Goal: Task Accomplishment & Management: Use online tool/utility

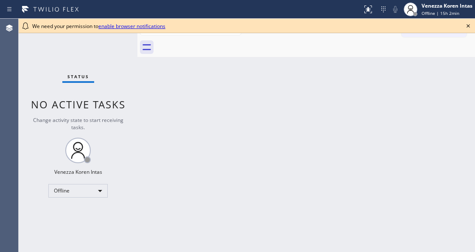
click at [170, 120] on div "Back to Dashboard Change Sender ID Customers Technicians Select a contact Outbo…" at bounding box center [306, 135] width 338 height 233
click at [465, 25] on icon at bounding box center [468, 26] width 10 height 10
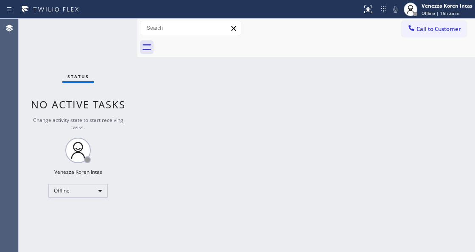
click at [251, 83] on div "Back to Dashboard Change Sender ID Customers Technicians Select a contact Outbo…" at bounding box center [306, 135] width 338 height 233
drag, startPoint x: 152, startPoint y: 81, endPoint x: 87, endPoint y: 87, distance: 65.6
click at [152, 81] on div "Back to Dashboard Change Sender ID Customers Technicians Select a contact Outbo…" at bounding box center [306, 135] width 338 height 233
click at [458, 8] on div "Venezza Koren Intas" at bounding box center [447, 5] width 51 height 7
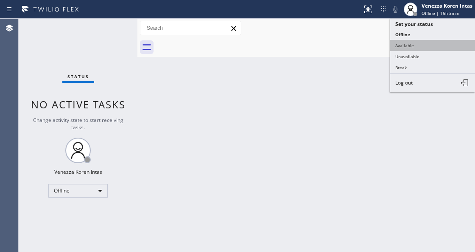
click at [420, 43] on button "Available" at bounding box center [432, 45] width 85 height 11
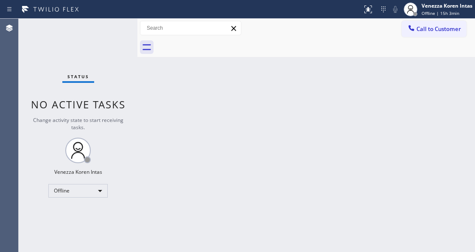
click at [242, 134] on div "Back to Dashboard Change Sender ID Customers Technicians Select a contact Outbo…" at bounding box center [306, 135] width 338 height 233
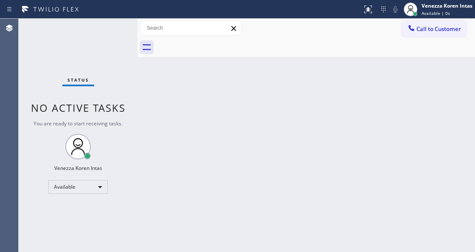
click at [99, 44] on div "Status No active tasks You are ready to start receiving tasks. Venezza Koren In…" at bounding box center [78, 135] width 119 height 233
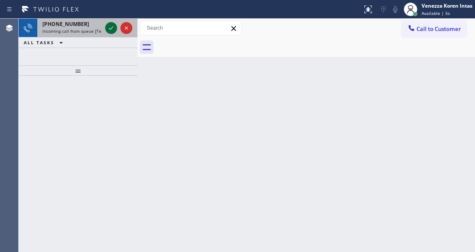
click at [112, 31] on icon at bounding box center [111, 28] width 10 height 10
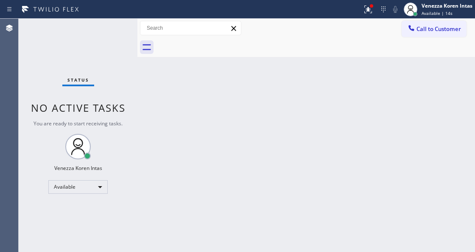
drag, startPoint x: 364, startPoint y: 8, endPoint x: 347, endPoint y: 79, distance: 72.9
click at [364, 8] on icon at bounding box center [368, 9] width 10 height 10
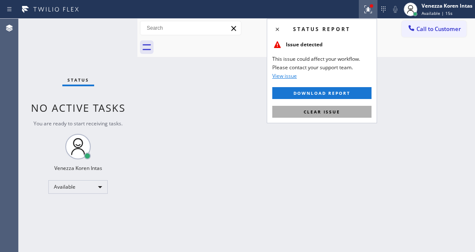
click at [317, 116] on button "Clear issue" at bounding box center [321, 112] width 99 height 12
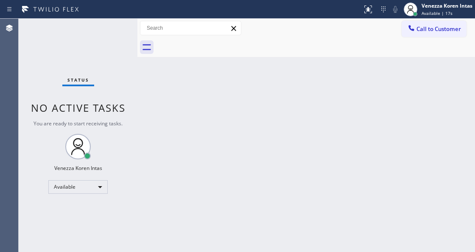
drag, startPoint x: 268, startPoint y: 159, endPoint x: 263, endPoint y: 84, distance: 74.4
click at [268, 159] on div "Back to Dashboard Change Sender ID Customers Technicians Select a contact Outbo…" at bounding box center [306, 135] width 338 height 233
click at [188, 196] on div "Back to Dashboard Change Sender ID Customers Technicians Select a contact Outbo…" at bounding box center [306, 135] width 338 height 233
click at [168, 247] on div "Back to Dashboard Change Sender ID Customers Technicians Select a contact Outbo…" at bounding box center [306, 135] width 338 height 233
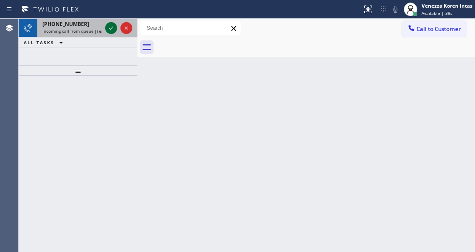
click at [106, 31] on icon at bounding box center [111, 28] width 10 height 10
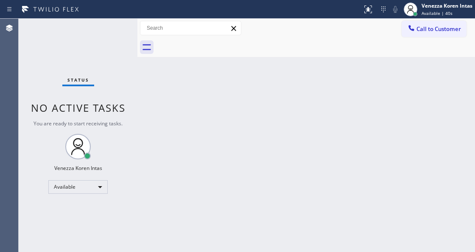
click at [109, 29] on div "Status No active tasks You are ready to start receiving tasks. Venezza Koren In…" at bounding box center [78, 135] width 119 height 233
click at [372, 9] on icon at bounding box center [368, 9] width 10 height 10
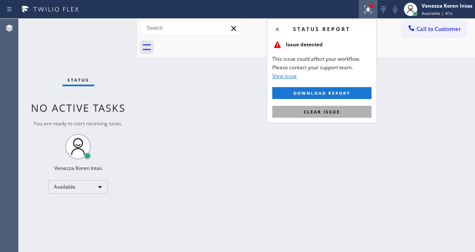
click at [338, 114] on button "Clear issue" at bounding box center [321, 112] width 99 height 12
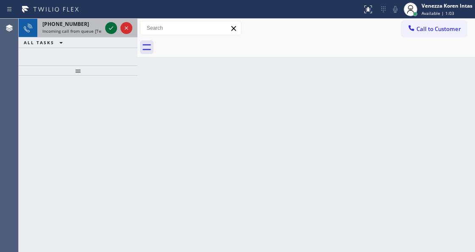
click at [113, 31] on icon at bounding box center [111, 28] width 10 height 10
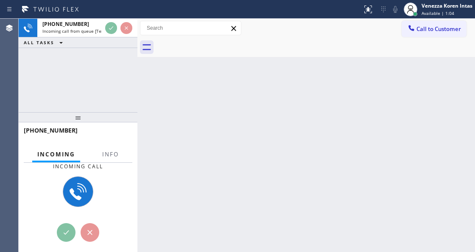
drag, startPoint x: 88, startPoint y: 92, endPoint x: 87, endPoint y: 115, distance: 22.9
click at [87, 115] on div at bounding box center [78, 117] width 119 height 10
click at [110, 156] on span "Info" at bounding box center [110, 154] width 17 height 8
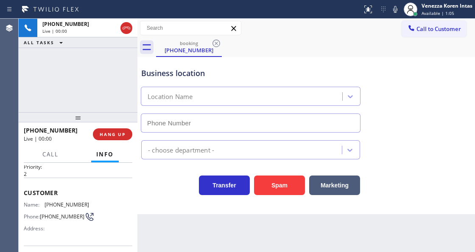
type input "[PHONE_NUMBER]"
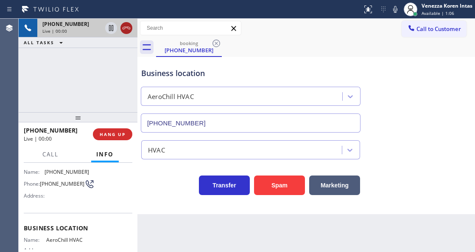
click at [126, 23] on icon at bounding box center [126, 28] width 10 height 10
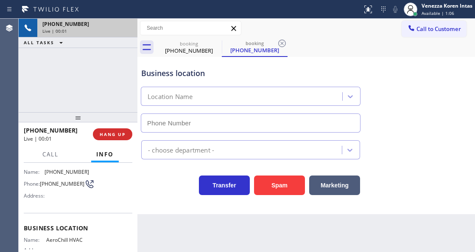
type input "[PHONE_NUMBER]"
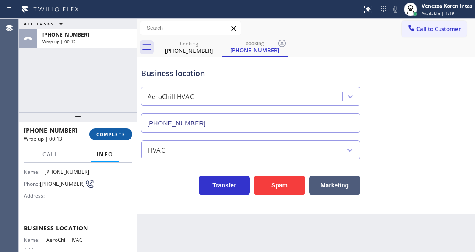
drag, startPoint x: 124, startPoint y: 135, endPoint x: 129, endPoint y: 136, distance: 4.7
click at [124, 135] on span "COMPLETE" at bounding box center [110, 134] width 29 height 6
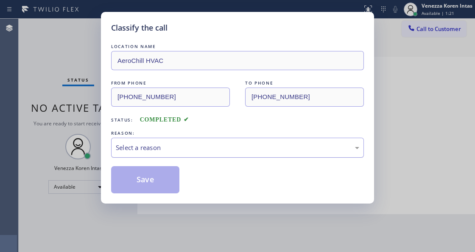
click at [212, 148] on div "Select a reason" at bounding box center [238, 148] width 244 height 10
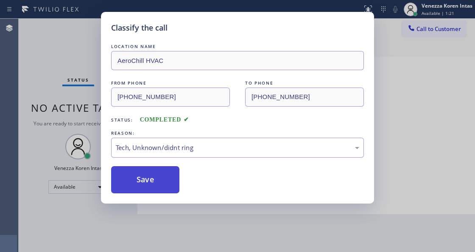
click at [165, 184] on button "Save" at bounding box center [145, 179] width 68 height 27
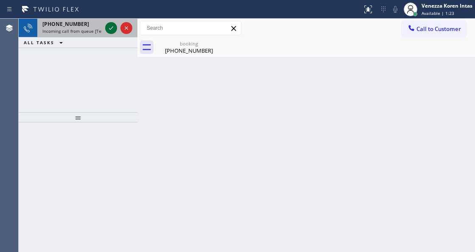
click at [115, 32] on icon at bounding box center [111, 28] width 10 height 10
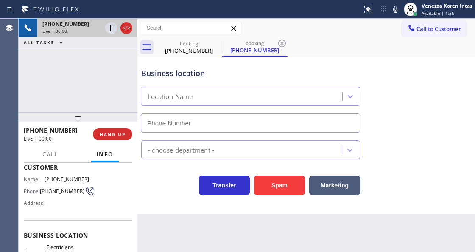
scroll to position [113, 0]
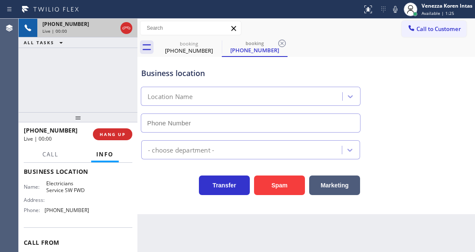
type input "[PHONE_NUMBER]"
click at [130, 136] on button "HANG UP" at bounding box center [112, 134] width 39 height 12
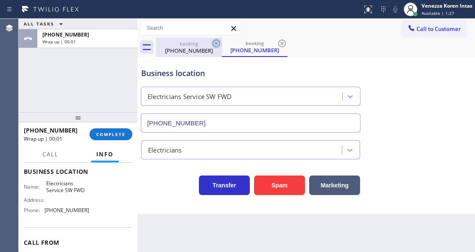
click at [217, 45] on icon at bounding box center [216, 43] width 10 height 10
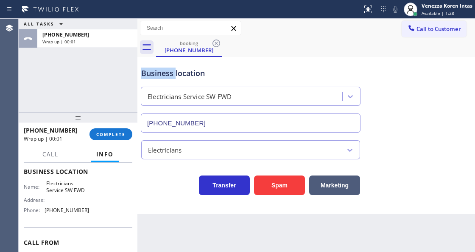
click at [217, 45] on icon at bounding box center [216, 43] width 10 height 10
click at [217, 45] on div "booking [PHONE_NUMBER]" at bounding box center [315, 47] width 319 height 19
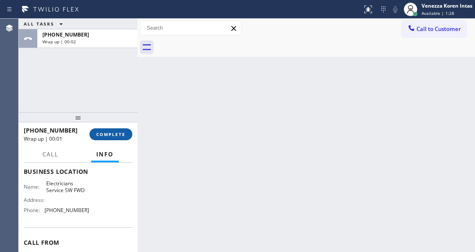
click at [130, 138] on button "COMPLETE" at bounding box center [111, 134] width 43 height 12
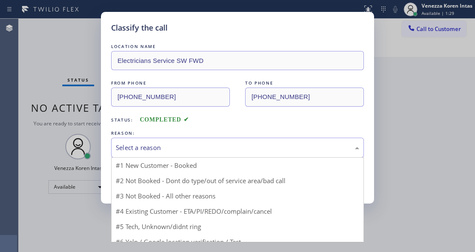
drag, startPoint x: 197, startPoint y: 151, endPoint x: 179, endPoint y: 244, distance: 95.0
click at [198, 157] on div "Select a reason #1 New Customer - Booked #2 Not Booked - Dont do type/out of se…" at bounding box center [237, 147] width 253 height 20
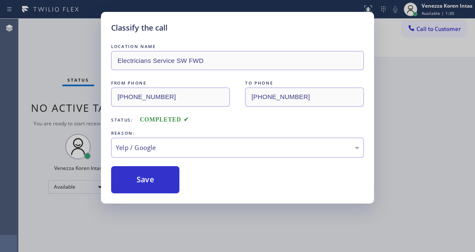
drag, startPoint x: 156, startPoint y: 173, endPoint x: 171, endPoint y: 213, distance: 43.0
click at [156, 173] on button "Save" at bounding box center [145, 179] width 68 height 27
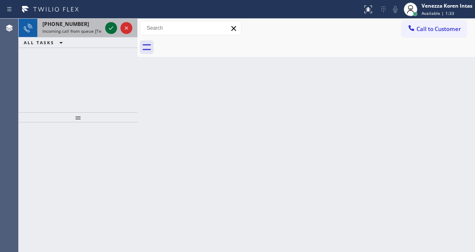
click at [113, 30] on icon at bounding box center [111, 28] width 10 height 10
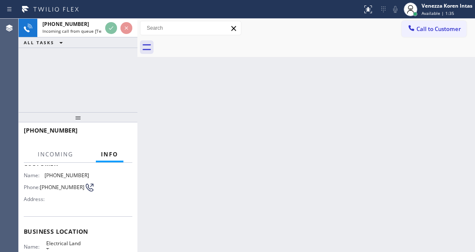
scroll to position [113, 0]
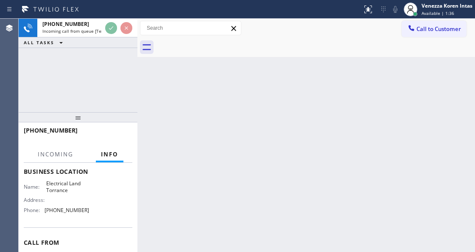
click at [193, 87] on div "Back to Dashboard Change Sender ID Customers Technicians Select a contact Outbo…" at bounding box center [306, 135] width 338 height 233
click at [173, 142] on div "Back to Dashboard Change Sender ID Customers Technicians Select a contact Outbo…" at bounding box center [306, 135] width 338 height 233
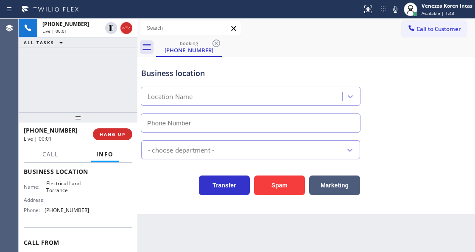
type input "[PHONE_NUMBER]"
click at [226, 75] on div "Business location" at bounding box center [250, 72] width 219 height 11
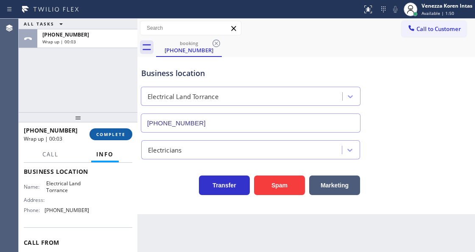
click at [112, 140] on button "COMPLETE" at bounding box center [111, 134] width 43 height 12
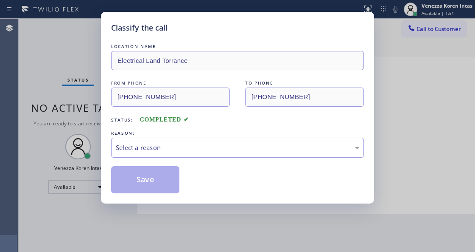
click at [218, 152] on div "Select a reason" at bounding box center [238, 148] width 244 height 10
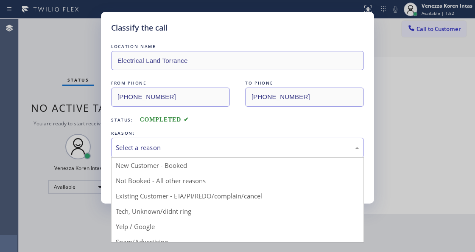
drag, startPoint x: 204, startPoint y: 212, endPoint x: 171, endPoint y: 193, distance: 38.2
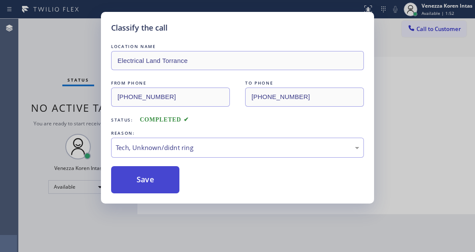
click at [168, 185] on button "Save" at bounding box center [145, 179] width 68 height 27
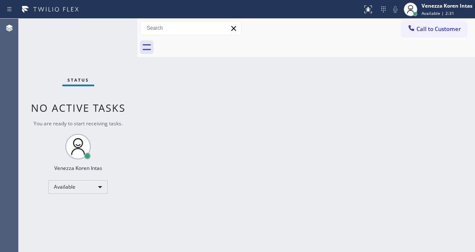
click at [21, 42] on div "Status No active tasks You are ready to start receiving tasks. Venezza Koren In…" at bounding box center [78, 135] width 119 height 233
click at [82, 51] on div "Status No active tasks You are ready to start receiving tasks. Venezza Koren In…" at bounding box center [78, 135] width 119 height 233
drag, startPoint x: 182, startPoint y: 101, endPoint x: 255, endPoint y: 8, distance: 117.8
click at [182, 101] on div "Back to Dashboard Change Sender ID Customers Technicians Select a contact Outbo…" at bounding box center [306, 135] width 338 height 233
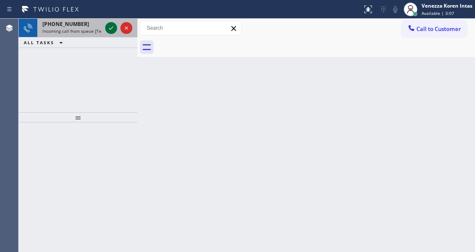
click at [114, 27] on icon at bounding box center [111, 28] width 10 height 10
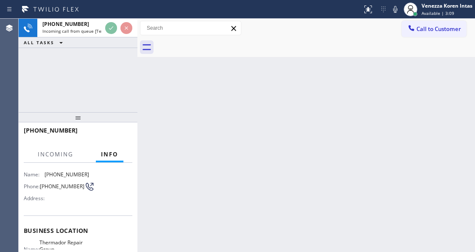
scroll to position [85, 0]
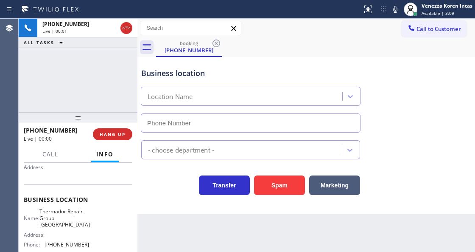
type input "[PHONE_NUMBER]"
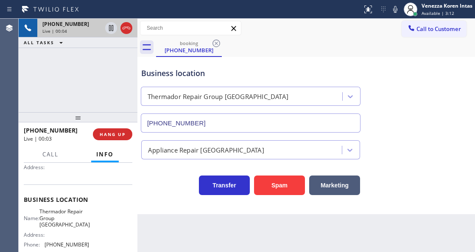
click at [132, 22] on div at bounding box center [119, 28] width 31 height 19
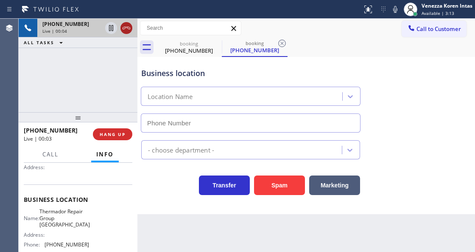
click at [128, 26] on icon at bounding box center [126, 28] width 10 height 10
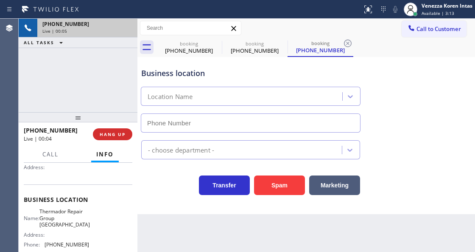
type input "[PHONE_NUMBER]"
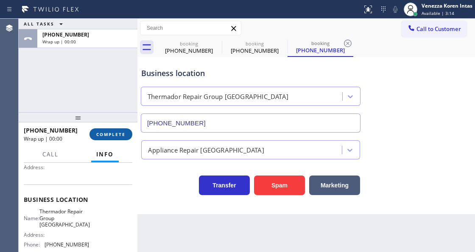
click at [117, 135] on span "COMPLETE" at bounding box center [110, 134] width 29 height 6
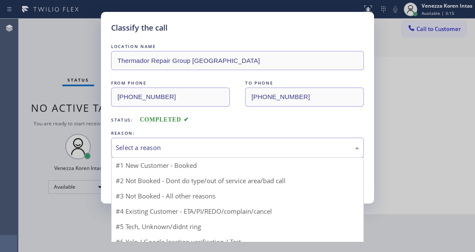
click at [220, 151] on div "Select a reason" at bounding box center [238, 148] width 244 height 10
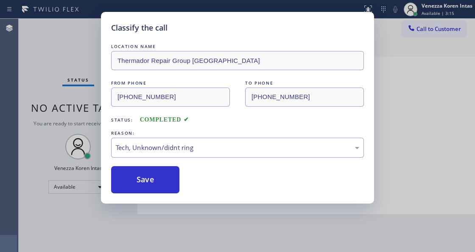
click at [158, 180] on button "Save" at bounding box center [145, 179] width 68 height 27
click at [105, 35] on div "Classify the call LOCATION NAME Thermador Repair Group [GEOGRAPHIC_DATA] FROM P…" at bounding box center [237, 107] width 273 height 191
click at [105, 35] on div "Status No active tasks You are ready to start receiving tasks. Venezza Koren In…" at bounding box center [78, 135] width 119 height 233
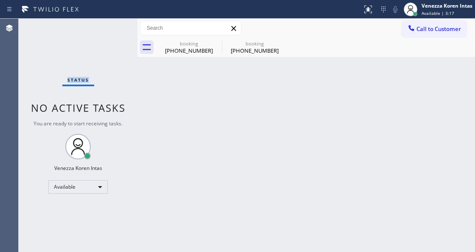
click at [105, 35] on div "Status No active tasks You are ready to start receiving tasks. Venezza Koren In…" at bounding box center [78, 135] width 119 height 233
click at [120, 29] on div "Status No active tasks You are ready to start receiving tasks. Venezza Koren In…" at bounding box center [78, 135] width 119 height 233
click at [216, 42] on icon at bounding box center [216, 43] width 10 height 10
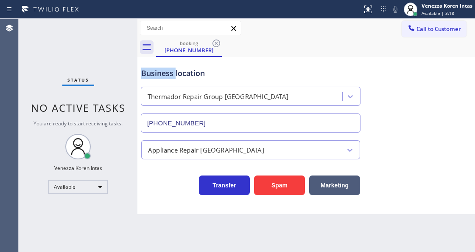
click at [216, 42] on icon at bounding box center [216, 43] width 10 height 10
click at [216, 42] on div "booking [PHONE_NUMBER]" at bounding box center [315, 47] width 319 height 19
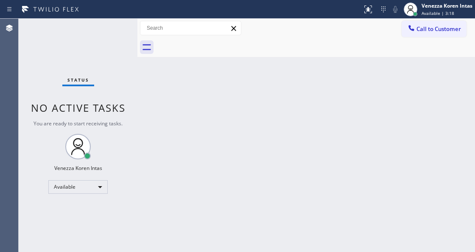
click at [216, 42] on div at bounding box center [315, 47] width 319 height 19
click at [296, 63] on div "Back to Dashboard Change Sender ID Customers Technicians Select a contact Outbo…" at bounding box center [306, 135] width 338 height 233
click at [208, 105] on div "Back to Dashboard Change Sender ID Customers Technicians Select a contact Outbo…" at bounding box center [306, 135] width 338 height 233
click at [145, 115] on div "Back to Dashboard Change Sender ID Customers Technicians Select a contact Outbo…" at bounding box center [306, 135] width 338 height 233
drag, startPoint x: 142, startPoint y: 81, endPoint x: 135, endPoint y: 56, distance: 25.6
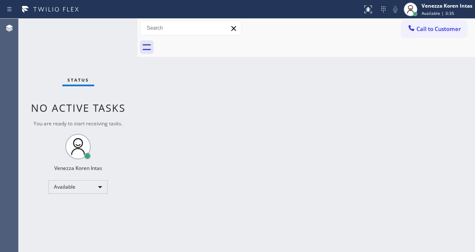
click at [142, 77] on div "Back to Dashboard Change Sender ID Customers Technicians Select a contact Outbo…" at bounding box center [306, 135] width 338 height 233
drag, startPoint x: 135, startPoint y: 56, endPoint x: 133, endPoint y: 35, distance: 20.9
click at [134, 52] on div "Status No active tasks You are ready to start receiving tasks. Venezza Koren In…" at bounding box center [247, 135] width 457 height 233
click at [133, 35] on div "Status No active tasks You are ready to start receiving tasks. Venezza Koren In…" at bounding box center [78, 135] width 118 height 233
click at [108, 31] on div "Status No active tasks You are ready to start receiving tasks. Venezza Koren In…" at bounding box center [78, 135] width 118 height 233
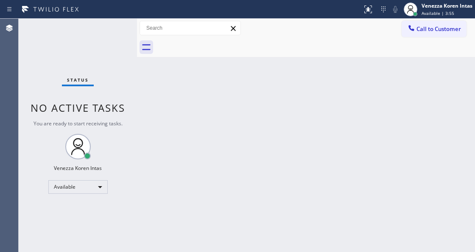
click at [163, 88] on div "Back to Dashboard Change Sender ID Customers Technicians Select a contact Outbo…" at bounding box center [306, 135] width 338 height 233
click at [137, 53] on div at bounding box center [137, 135] width 0 height 233
drag, startPoint x: 121, startPoint y: 35, endPoint x: 8, endPoint y: 53, distance: 113.8
click at [120, 35] on div "Status No active tasks You are ready to start receiving tasks. Venezza Koren In…" at bounding box center [78, 135] width 118 height 233
drag, startPoint x: 128, startPoint y: 39, endPoint x: 140, endPoint y: 49, distance: 15.6
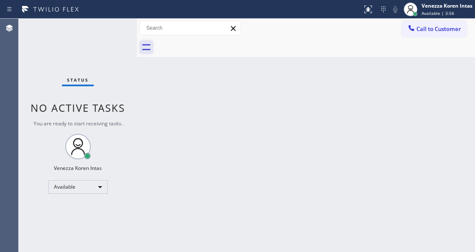
click at [128, 39] on div "Status No active tasks You are ready to start receiving tasks. Venezza Koren In…" at bounding box center [78, 135] width 118 height 233
drag, startPoint x: 201, startPoint y: 87, endPoint x: 108, endPoint y: 92, distance: 93.5
click at [201, 87] on div "Back to Dashboard Change Sender ID Customers Technicians Select a contact Outbo…" at bounding box center [306, 135] width 338 height 233
click at [109, 26] on div "Status No active tasks You are ready to start receiving tasks. Venezza Koren In…" at bounding box center [78, 135] width 118 height 233
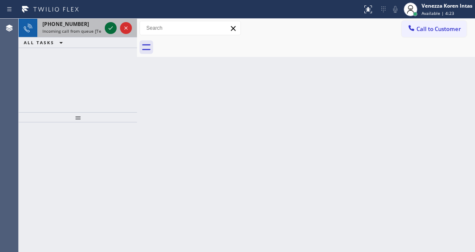
click at [109, 26] on icon at bounding box center [111, 28] width 10 height 10
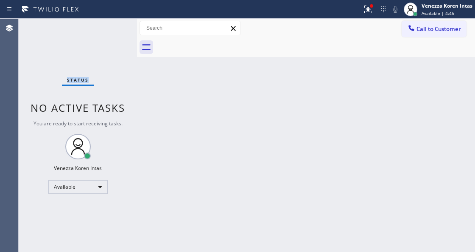
click at [109, 26] on div "Status No active tasks You are ready to start receiving tasks. Venezza Koren In…" at bounding box center [78, 135] width 118 height 233
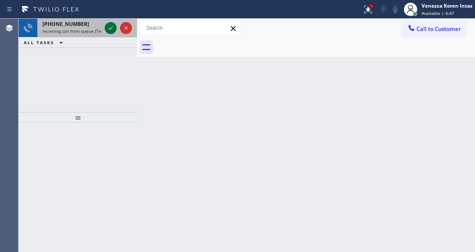
click at [107, 26] on icon at bounding box center [111, 28] width 10 height 10
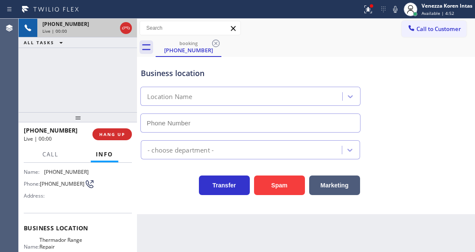
type input "[PHONE_NUMBER]"
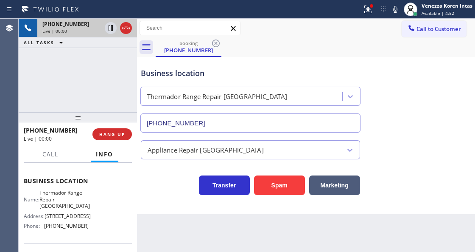
scroll to position [113, 0]
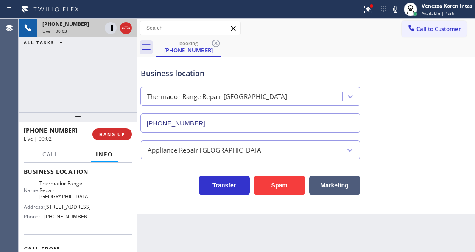
click at [82, 90] on div "[PHONE_NUMBER] Live | 00:03 ALL TASKS ALL TASKS ACTIVE TASKS TASKS IN WRAP UP" at bounding box center [78, 65] width 118 height 93
click at [66, 68] on div "[PHONE_NUMBER] Live | 00:04 ALL TASKS ALL TASKS ACTIVE TASKS TASKS IN WRAP UP" at bounding box center [78, 65] width 118 height 93
click at [365, 6] on icon at bounding box center [366, 9] width 5 height 6
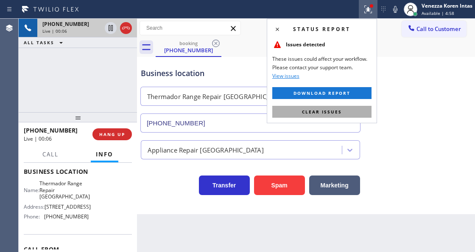
click at [328, 110] on span "Clear issues" at bounding box center [322, 112] width 40 height 6
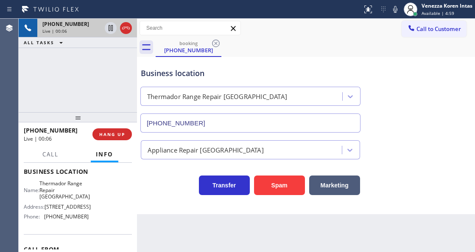
click at [392, 84] on div "Business location Thermador Range Repair [GEOGRAPHIC_DATA] [PHONE_NUMBER]" at bounding box center [306, 94] width 334 height 77
click at [289, 60] on div "Business location Thermador Range Repair [GEOGRAPHIC_DATA] [PHONE_NUMBER]" at bounding box center [250, 95] width 223 height 73
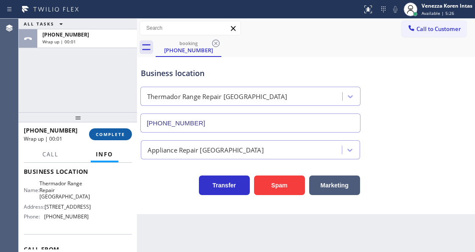
click at [129, 135] on button "COMPLETE" at bounding box center [110, 134] width 43 height 12
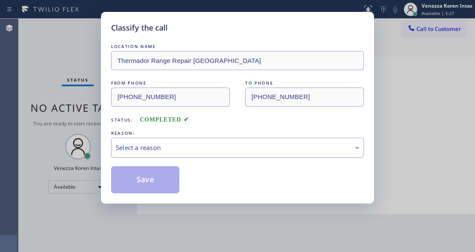
click at [188, 142] on div "Select a reason" at bounding box center [237, 147] width 253 height 20
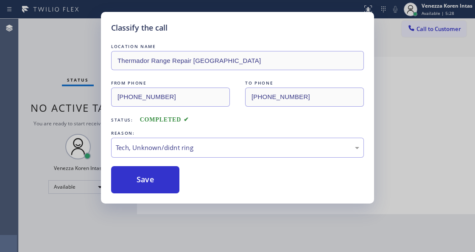
click at [167, 179] on button "Save" at bounding box center [145, 179] width 68 height 27
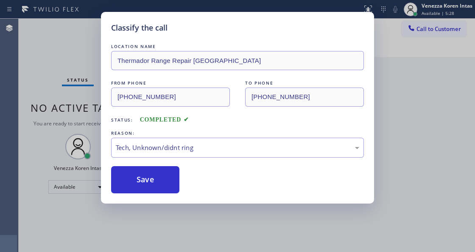
click at [25, 69] on div "Classify the call LOCATION NAME Thermador Range Repair Peoria FROM PHONE [PHONE…" at bounding box center [237, 126] width 475 height 252
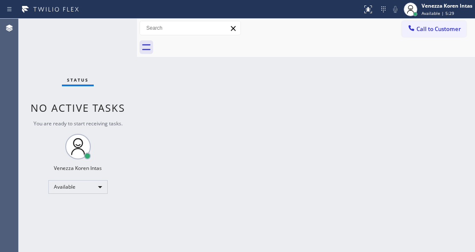
click at [91, 50] on div "Status No active tasks You are ready to start receiving tasks. Venezza Koren In…" at bounding box center [78, 135] width 118 height 233
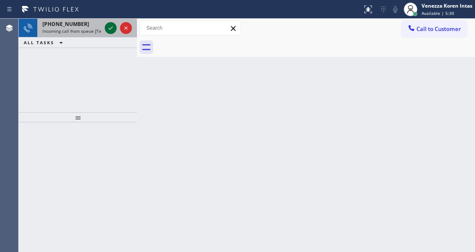
click at [112, 32] on div at bounding box center [118, 28] width 31 height 19
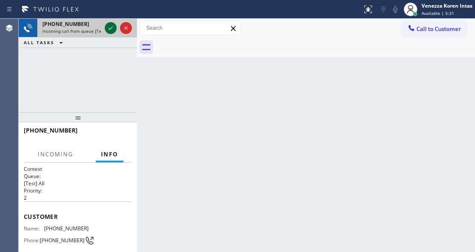
click at [112, 32] on icon at bounding box center [111, 28] width 10 height 10
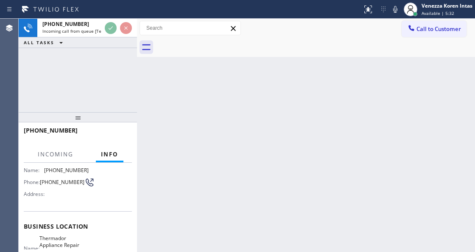
scroll to position [113, 0]
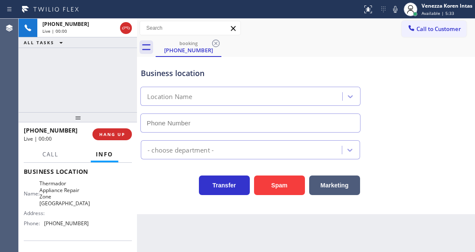
type input "[PHONE_NUMBER]"
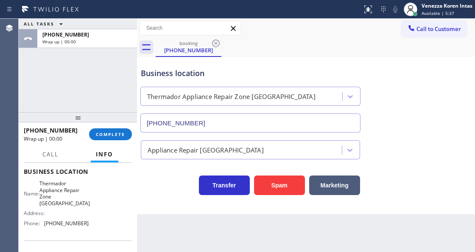
click at [123, 102] on div "ALL TASKS ALL TASKS ACTIVE TASKS TASKS IN WRAP UP [PHONE_NUMBER] Wrap up | 00:00" at bounding box center [78, 65] width 118 height 93
click at [129, 76] on div "ALL TASKS ALL TASKS ACTIVE TASKS TASKS IN WRAP UP [PHONE_NUMBER] Wrap up | 00:01" at bounding box center [78, 65] width 118 height 93
click at [105, 129] on button "COMPLETE" at bounding box center [110, 134] width 43 height 12
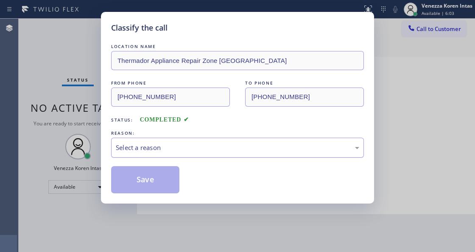
click at [214, 155] on div "Select a reason" at bounding box center [237, 147] width 253 height 20
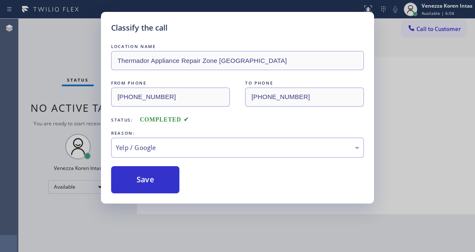
click at [156, 188] on button "Save" at bounding box center [145, 179] width 68 height 27
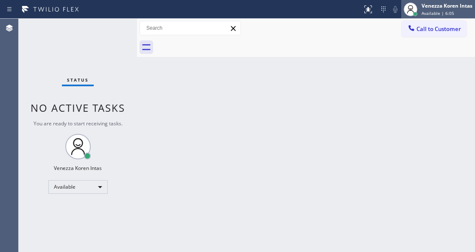
click at [448, 14] on span "Available | 6:05" at bounding box center [438, 13] width 33 height 6
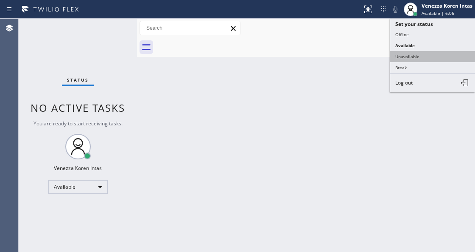
click at [413, 52] on button "Unavailable" at bounding box center [432, 56] width 85 height 11
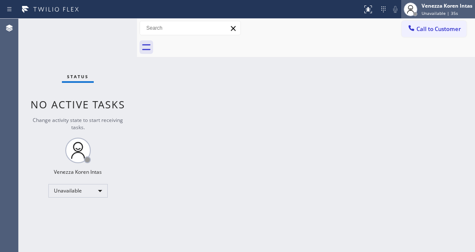
click at [454, 6] on div "Venezza Koren Intas" at bounding box center [447, 5] width 51 height 7
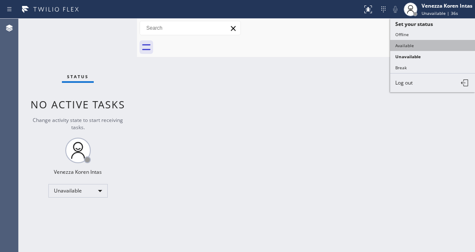
click at [422, 42] on button "Available" at bounding box center [432, 45] width 85 height 11
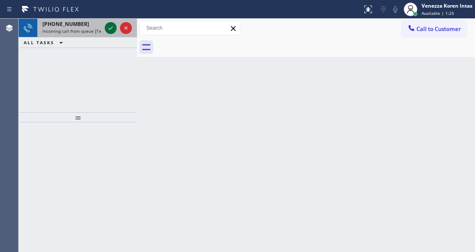
click at [108, 26] on icon at bounding box center [111, 28] width 10 height 10
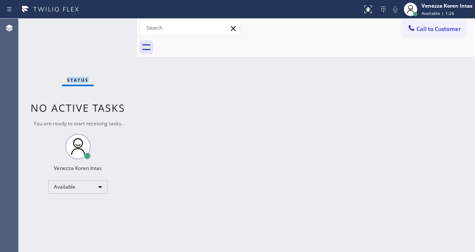
click at [108, 26] on div "Status No active tasks You are ready to start receiving tasks. Venezza Koren In…" at bounding box center [78, 135] width 118 height 233
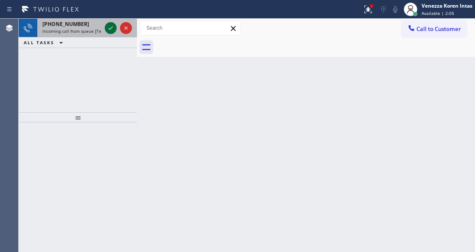
click at [108, 26] on icon at bounding box center [111, 28] width 10 height 10
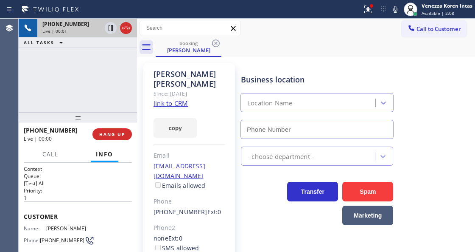
type input "[PHONE_NUMBER]"
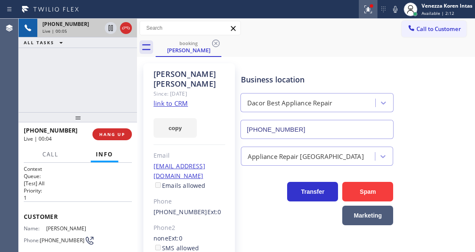
click at [372, 11] on icon at bounding box center [368, 9] width 10 height 10
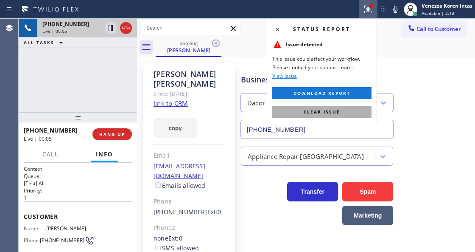
click at [345, 112] on button "Clear issue" at bounding box center [321, 112] width 99 height 12
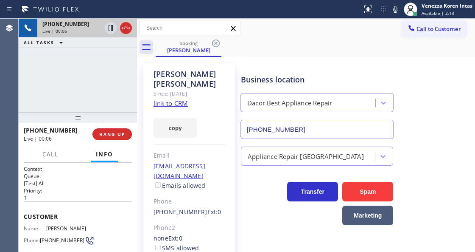
click at [171, 99] on link "link to CRM" at bounding box center [171, 103] width 34 height 8
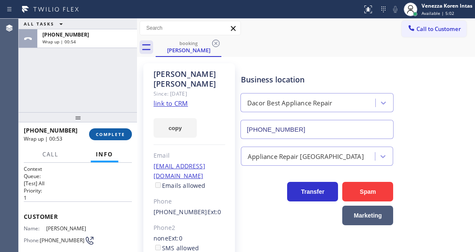
click at [113, 137] on button "COMPLETE" at bounding box center [110, 134] width 43 height 12
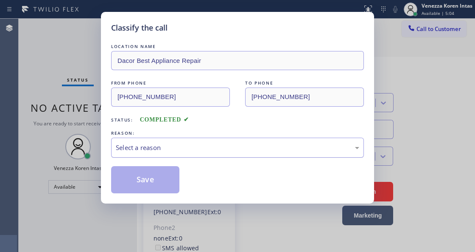
click at [212, 151] on div "Select a reason" at bounding box center [238, 148] width 244 height 10
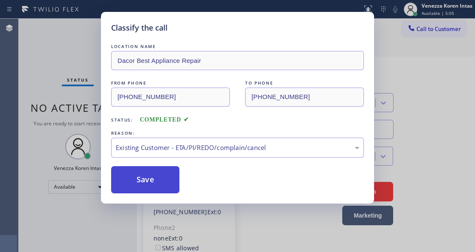
click at [166, 188] on button "Save" at bounding box center [145, 179] width 68 height 27
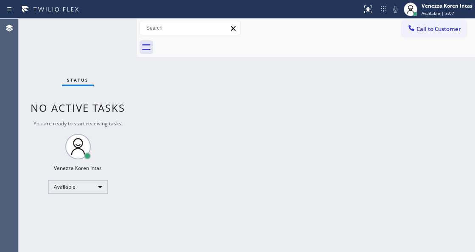
click at [87, 36] on div "Status No active tasks You are ready to start receiving tasks. Venezza Koren In…" at bounding box center [78, 135] width 118 height 233
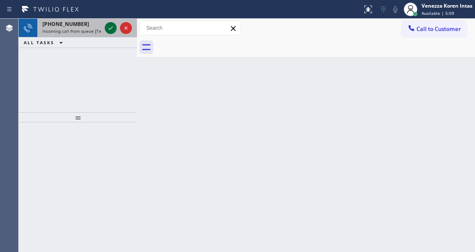
click at [111, 31] on icon at bounding box center [111, 28] width 10 height 10
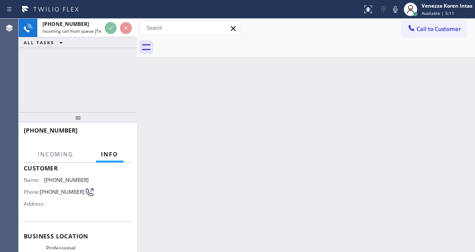
scroll to position [85, 0]
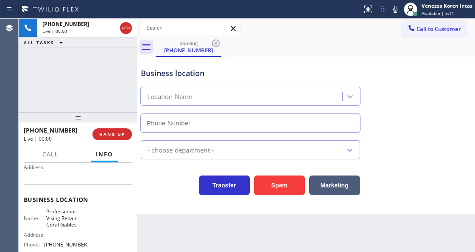
type input "[PHONE_NUMBER]"
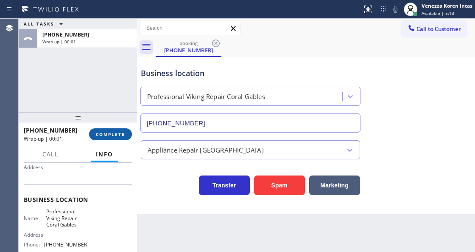
click at [123, 134] on span "COMPLETE" at bounding box center [110, 134] width 29 height 6
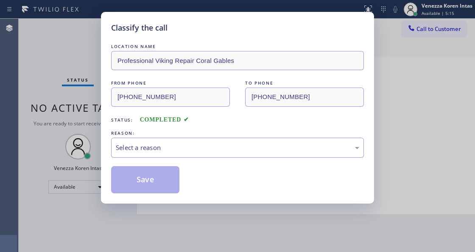
click at [204, 150] on div "Select a reason" at bounding box center [238, 148] width 244 height 10
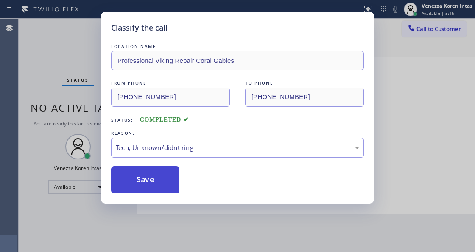
click at [165, 174] on button "Save" at bounding box center [145, 179] width 68 height 27
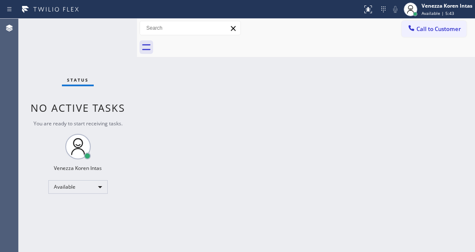
click at [127, 114] on div "Status No active tasks You are ready to start receiving tasks. Venezza Koren In…" at bounding box center [78, 135] width 118 height 233
click at [71, 51] on div "Status No active tasks You are ready to start receiving tasks. Venezza Koren In…" at bounding box center [78, 135] width 118 height 233
click at [109, 48] on div "Status No active tasks You are ready to start receiving tasks. Venezza Koren In…" at bounding box center [78, 135] width 118 height 233
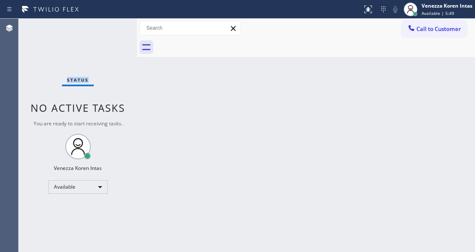
click at [115, 46] on div "Status No active tasks You are ready to start receiving tasks. Venezza Koren In…" at bounding box center [78, 135] width 118 height 233
click at [116, 45] on div "Status No active tasks You are ready to start receiving tasks. Venezza Koren In…" at bounding box center [78, 135] width 118 height 233
click at [168, 72] on div "Back to Dashboard Change Sender ID Customers Technicians Select a contact Outbo…" at bounding box center [306, 135] width 338 height 233
click at [68, 20] on div "Status No active tasks You are ready to start receiving tasks. Venezza Koren In…" at bounding box center [78, 135] width 118 height 233
click at [92, 31] on div "Status No active tasks You are ready to start receiving tasks. Venezza Koren In…" at bounding box center [78, 135] width 118 height 233
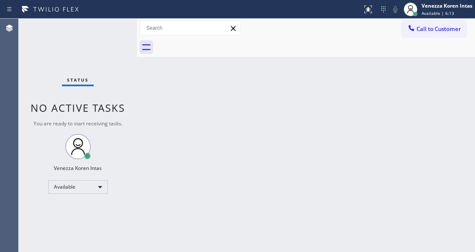
click at [109, 28] on div "Status No active tasks You are ready to start receiving tasks. Venezza Koren In…" at bounding box center [78, 135] width 118 height 233
click at [110, 28] on div "Status No active tasks You are ready to start receiving tasks. Venezza Koren In…" at bounding box center [78, 135] width 118 height 233
click at [114, 27] on div "Status No active tasks You are ready to start receiving tasks. Venezza Koren In…" at bounding box center [78, 135] width 118 height 233
drag, startPoint x: 99, startPoint y: 50, endPoint x: 133, endPoint y: 94, distance: 55.7
click at [100, 50] on div "Status No active tasks You are ready to start receiving tasks. Venezza Koren In…" at bounding box center [78, 135] width 118 height 233
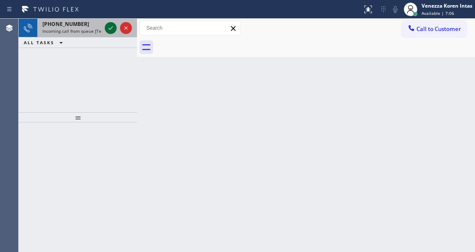
click at [111, 25] on icon at bounding box center [111, 28] width 10 height 10
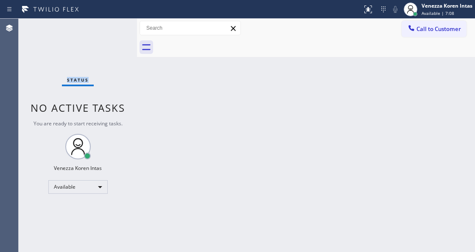
click at [111, 25] on div "Status No active tasks You are ready to start receiving tasks. Venezza Koren In…" at bounding box center [78, 135] width 118 height 233
click at [357, 7] on div at bounding box center [181, 10] width 356 height 14
click at [361, 10] on div at bounding box center [368, 9] width 19 height 10
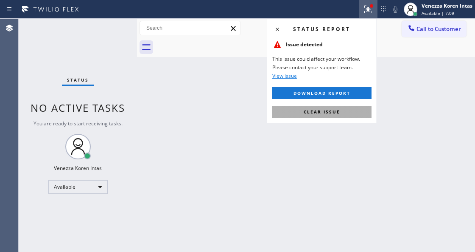
click at [337, 111] on span "Clear issue" at bounding box center [322, 112] width 36 height 6
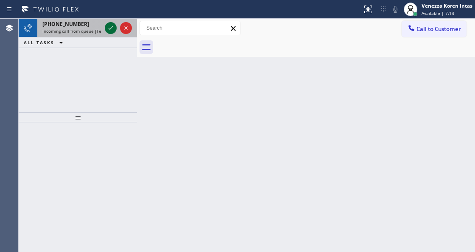
drag, startPoint x: 104, startPoint y: 26, endPoint x: 109, endPoint y: 26, distance: 4.3
click at [107, 26] on div at bounding box center [111, 28] width 12 height 10
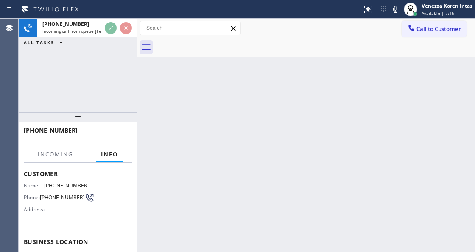
scroll to position [85, 0]
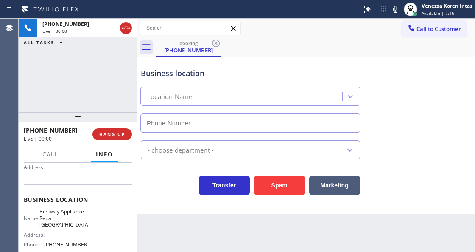
type input "[PHONE_NUMBER]"
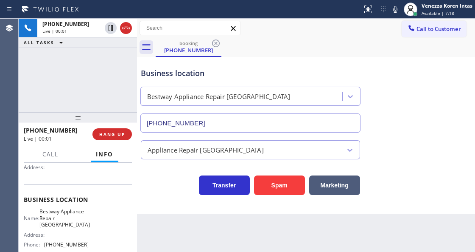
drag, startPoint x: 76, startPoint y: 87, endPoint x: 147, endPoint y: 158, distance: 100.2
click at [76, 87] on div "[PHONE_NUMBER] Live | 00:01 ALL TASKS ALL TASKS ACTIVE TASKS TASKS IN WRAP UP" at bounding box center [78, 65] width 118 height 93
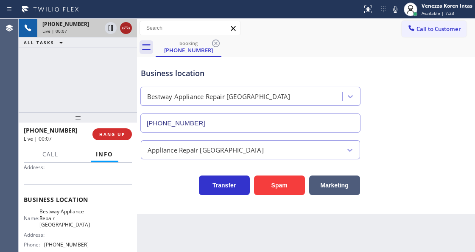
click at [122, 29] on icon at bounding box center [126, 28] width 10 height 10
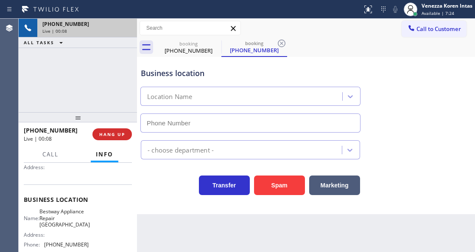
type input "[PHONE_NUMBER]"
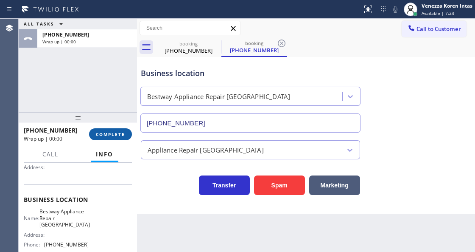
click at [105, 137] on button "COMPLETE" at bounding box center [110, 134] width 43 height 12
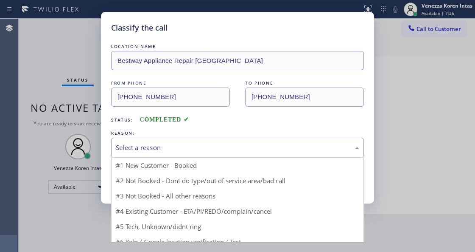
drag, startPoint x: 215, startPoint y: 145, endPoint x: 195, endPoint y: 190, distance: 48.6
click at [213, 145] on div "Select a reason" at bounding box center [238, 148] width 244 height 10
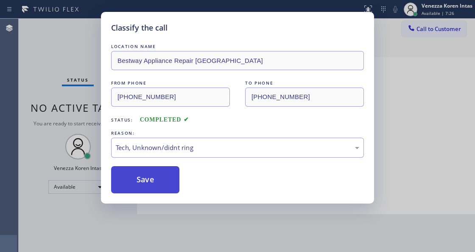
click at [162, 171] on button "Save" at bounding box center [145, 179] width 68 height 27
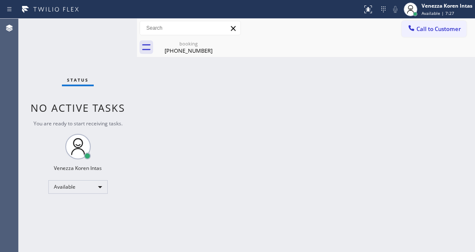
click at [125, 28] on div "Status No active tasks You are ready to start receiving tasks. Venezza Koren In…" at bounding box center [78, 135] width 118 height 233
drag, startPoint x: 125, startPoint y: 28, endPoint x: 233, endPoint y: 64, distance: 113.6
click at [126, 28] on div "Status No active tasks You are ready to start receiving tasks. Venezza Koren In…" at bounding box center [78, 135] width 118 height 233
click at [213, 47] on icon at bounding box center [216, 43] width 10 height 10
click at [217, 46] on icon at bounding box center [216, 43] width 10 height 10
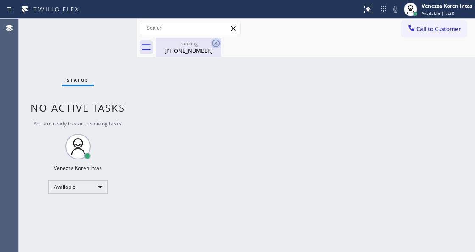
click at [216, 45] on icon at bounding box center [216, 43] width 10 height 10
click at [193, 46] on div "booking" at bounding box center [189, 43] width 64 height 6
drag, startPoint x: 193, startPoint y: 46, endPoint x: 229, endPoint y: 63, distance: 39.5
click at [198, 49] on div at bounding box center [315, 47] width 319 height 19
click at [245, 59] on div "Back to Dashboard Change Sender ID Customers Technicians Select a contact Outbo…" at bounding box center [306, 135] width 338 height 233
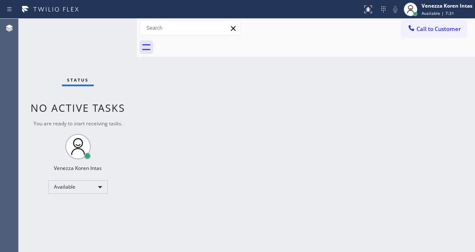
click at [216, 46] on div at bounding box center [315, 47] width 319 height 19
drag, startPoint x: 143, startPoint y: 91, endPoint x: 129, endPoint y: 70, distance: 24.5
click at [143, 91] on div "Back to Dashboard Change Sender ID Customers Technicians Select a contact Outbo…" at bounding box center [306, 135] width 338 height 233
click at [127, 67] on div "Status No active tasks You are ready to start receiving tasks. Venezza Koren In…" at bounding box center [78, 135] width 118 height 233
click at [124, 46] on div "Status No active tasks You are ready to start receiving tasks. Venezza Koren In…" at bounding box center [78, 135] width 118 height 233
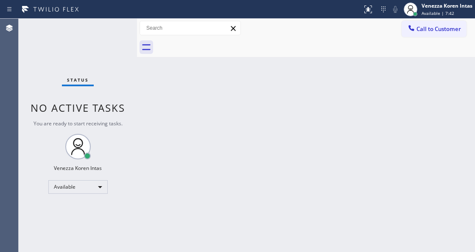
click at [124, 39] on div "Status No active tasks You are ready to start receiving tasks. Venezza Koren In…" at bounding box center [78, 135] width 118 height 233
click at [202, 163] on div "Back to Dashboard Change Sender ID Customers Technicians Select a contact Outbo…" at bounding box center [306, 135] width 338 height 233
click at [178, 119] on div "Back to Dashboard Change Sender ID Customers Technicians Select a contact Outbo…" at bounding box center [306, 135] width 338 height 233
click at [59, 33] on div "Status No active tasks You are ready to start receiving tasks. Venezza Koren In…" at bounding box center [78, 135] width 118 height 233
click at [114, 25] on div "Status No active tasks You are ready to start receiving tasks. Venezza Koren In…" at bounding box center [78, 135] width 118 height 233
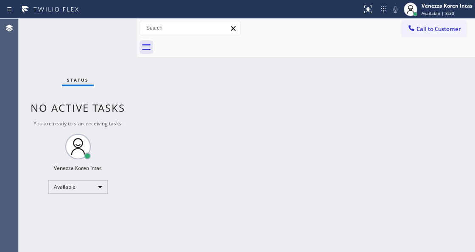
click at [113, 25] on div "Status No active tasks You are ready to start receiving tasks. Venezza Koren In…" at bounding box center [78, 135] width 118 height 233
click at [120, 32] on div "Status No active tasks You are ready to start receiving tasks. Venezza Koren In…" at bounding box center [78, 135] width 118 height 233
click at [125, 27] on div "Status No active tasks You are ready to start receiving tasks. Venezza Koren In…" at bounding box center [78, 135] width 118 height 233
click at [120, 28] on div "Status No active tasks You are ready to start receiving tasks. Venezza Koren In…" at bounding box center [78, 135] width 118 height 233
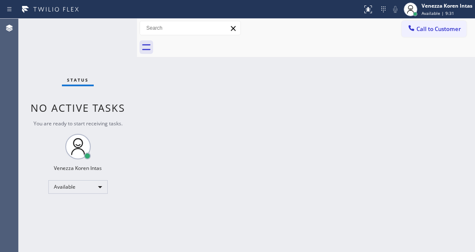
click at [116, 29] on div "Status No active tasks You are ready to start receiving tasks. Venezza Koren In…" at bounding box center [78, 135] width 118 height 233
click at [113, 29] on div "Status No active tasks You are ready to start receiving tasks. Venezza Koren In…" at bounding box center [78, 135] width 118 height 233
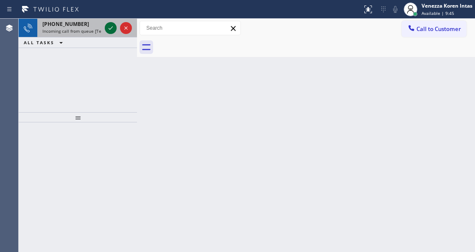
click at [113, 29] on icon at bounding box center [111, 28] width 10 height 10
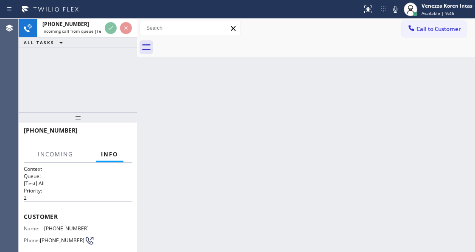
scroll to position [113, 0]
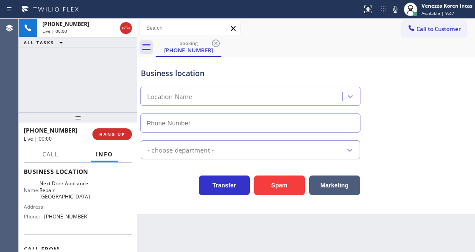
type input "[PHONE_NUMBER]"
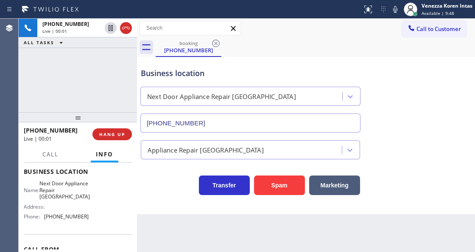
click at [93, 67] on div "[PHONE_NUMBER] Live | 00:01 ALL TASKS ALL TASKS ACTIVE TASKS TASKS IN WRAP UP" at bounding box center [78, 65] width 118 height 93
click at [399, 16] on div "Status report No issues detected If you experience an issue, please download th…" at bounding box center [417, 9] width 116 height 19
click at [399, 11] on icon at bounding box center [395, 9] width 10 height 10
drag, startPoint x: 271, startPoint y: 236, endPoint x: 269, endPoint y: 249, distance: 13.3
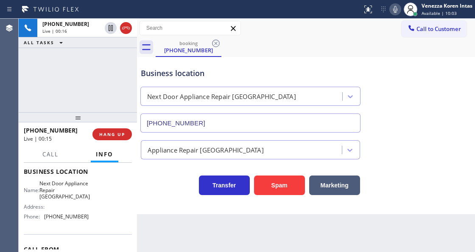
click at [271, 236] on div "Back to Dashboard Change Sender ID Customers Technicians Select a contact Outbo…" at bounding box center [306, 135] width 338 height 233
drag, startPoint x: 45, startPoint y: 182, endPoint x: 73, endPoint y: 196, distance: 30.9
click at [73, 196] on span "Next Door Appliance Repair [GEOGRAPHIC_DATA]" at bounding box center [64, 190] width 50 height 20
copy span "Next Door Appliance Repair [GEOGRAPHIC_DATA]"
click at [339, 20] on div "Call to Customer Outbound call Location Search location Your caller id phone nu…" at bounding box center [306, 28] width 338 height 19
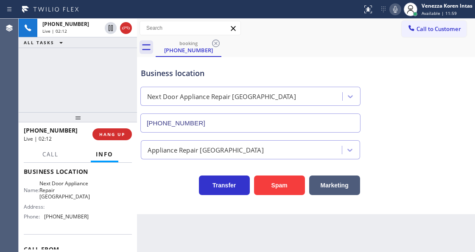
click at [282, 77] on div "Business location" at bounding box center [250, 72] width 219 height 11
click at [394, 11] on icon at bounding box center [395, 9] width 10 height 10
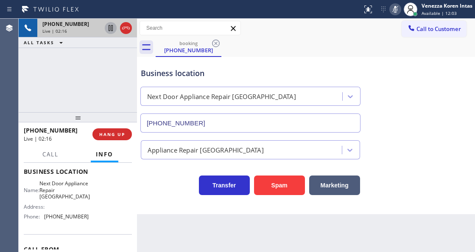
click at [112, 30] on icon at bounding box center [111, 28] width 10 height 10
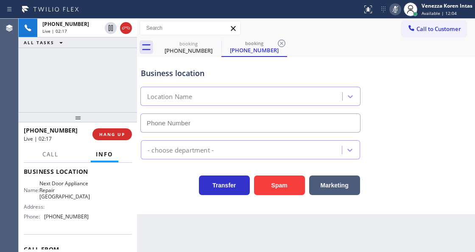
type input "[PHONE_NUMBER]"
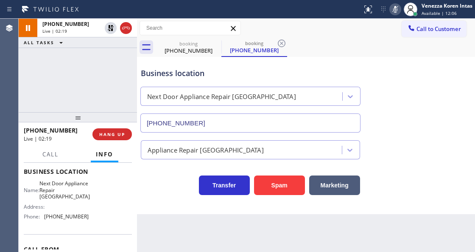
scroll to position [28, 0]
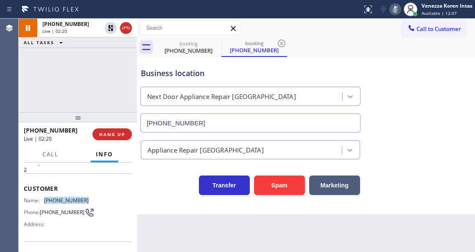
drag, startPoint x: 84, startPoint y: 197, endPoint x: 43, endPoint y: 198, distance: 41.6
click at [43, 198] on div "Name: [PHONE_NUMBER] Phone: [PHONE_NUMBER] Address:" at bounding box center [78, 214] width 108 height 34
copy div "[PHONE_NUMBER]"
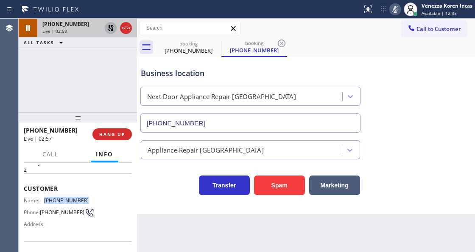
click at [108, 27] on icon at bounding box center [111, 28] width 10 height 10
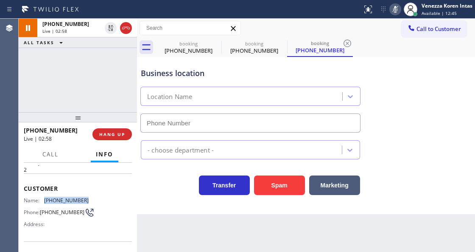
type input "[PHONE_NUMBER]"
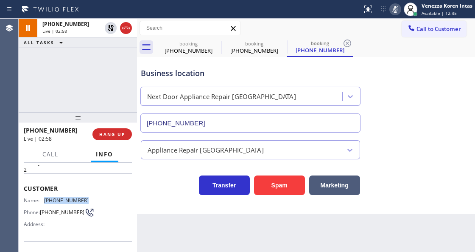
click at [394, 11] on icon at bounding box center [395, 9] width 4 height 7
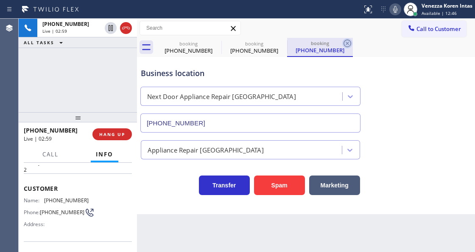
click at [347, 42] on icon at bounding box center [347, 43] width 10 height 10
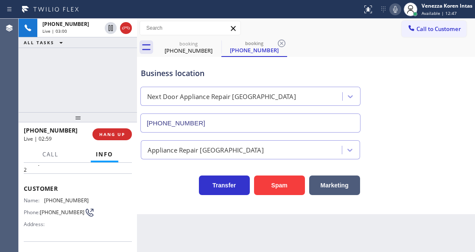
click at [347, 42] on div "booking [PHONE_NUMBER] booking [PHONE_NUMBER]" at bounding box center [315, 47] width 319 height 19
click at [285, 45] on icon at bounding box center [282, 43] width 10 height 10
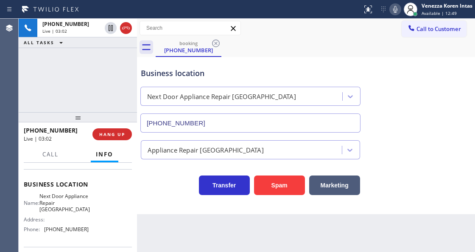
scroll to position [113, 0]
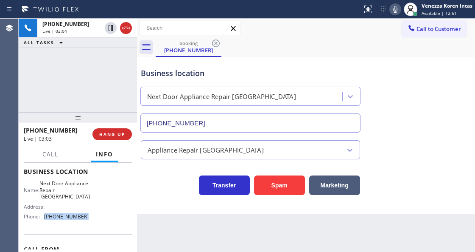
drag, startPoint x: 85, startPoint y: 219, endPoint x: 46, endPoint y: 213, distance: 39.5
click at [46, 213] on div "Name: Next Door Appliance Repair Trenton Address: Phone: [PHONE_NUMBER]" at bounding box center [78, 201] width 108 height 43
copy span "[PHONE_NUMBER]"
click at [397, 7] on icon at bounding box center [395, 9] width 10 height 10
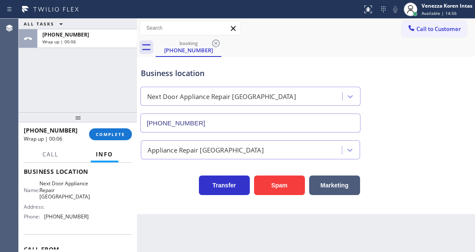
click at [127, 126] on div "[PHONE_NUMBER] Wrap up | 00:06 COMPLETE" at bounding box center [78, 134] width 108 height 22
click at [127, 134] on button "COMPLETE" at bounding box center [110, 134] width 43 height 12
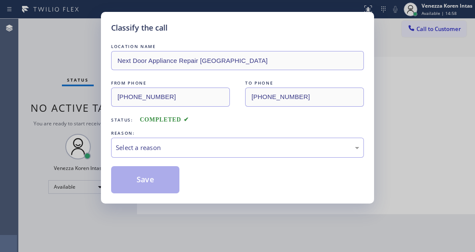
click at [187, 151] on div "Select a reason" at bounding box center [238, 148] width 244 height 10
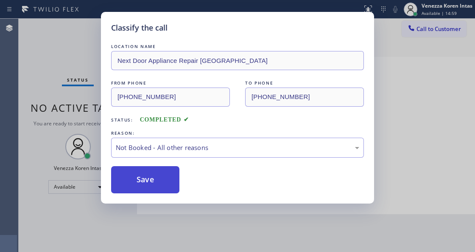
click at [170, 176] on button "Save" at bounding box center [145, 179] width 68 height 27
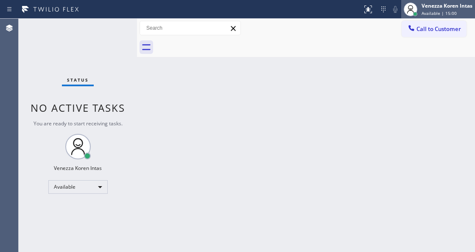
click at [448, 14] on span "Available | 15:00" at bounding box center [439, 13] width 35 height 6
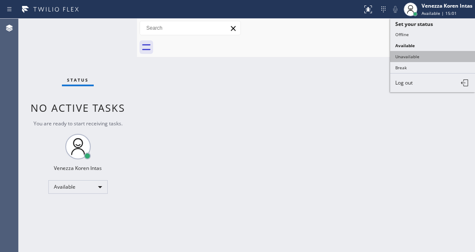
click at [430, 58] on button "Unavailable" at bounding box center [432, 56] width 85 height 11
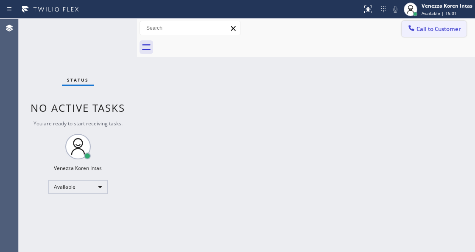
click at [430, 26] on span "Call to Customer" at bounding box center [439, 29] width 45 height 8
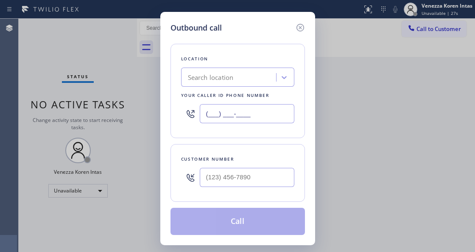
click at [252, 123] on input "(___) ___-____" at bounding box center [247, 113] width 95 height 19
paste input "714) 463-1717"
type input "[PHONE_NUMBER]"
click at [217, 170] on input "(___) ___-____" at bounding box center [247, 177] width 95 height 19
paste input "714) 592-5697"
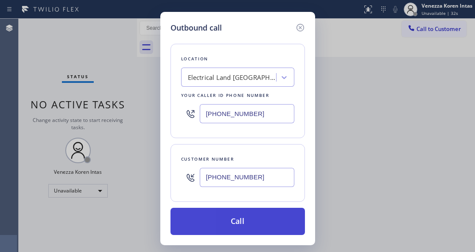
type input "[PHONE_NUMBER]"
click at [218, 212] on button "Call" at bounding box center [238, 220] width 134 height 27
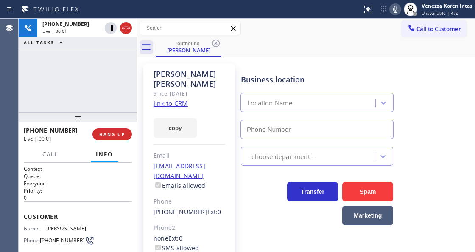
type input "[PHONE_NUMBER]"
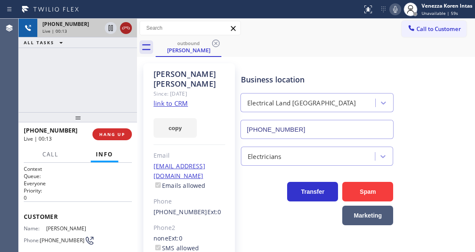
click at [123, 28] on icon at bounding box center [126, 28] width 10 height 10
click at [122, 134] on span "HANG UP" at bounding box center [112, 134] width 26 height 6
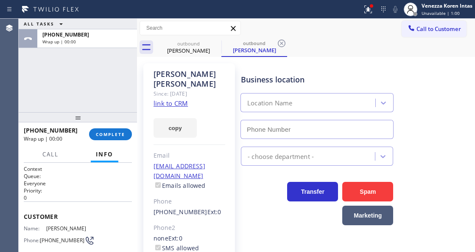
type input "[PHONE_NUMBER]"
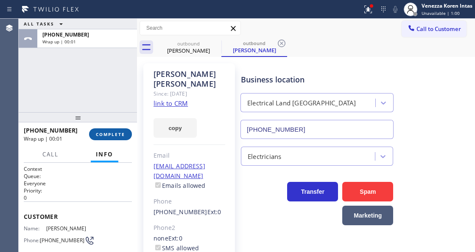
click at [117, 136] on span "COMPLETE" at bounding box center [110, 134] width 29 height 6
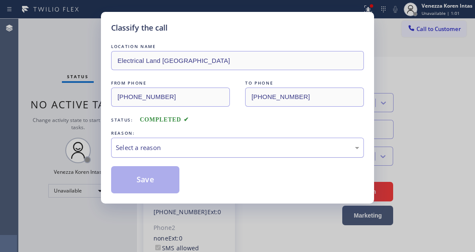
click at [224, 153] on div "Select a reason" at bounding box center [237, 147] width 253 height 20
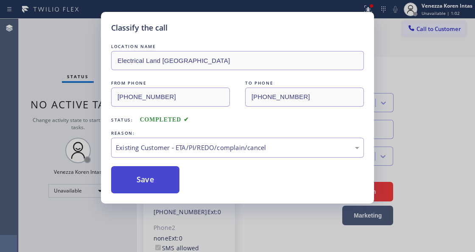
drag, startPoint x: 216, startPoint y: 196, endPoint x: 155, endPoint y: 183, distance: 62.0
click at [155, 183] on button "Save" at bounding box center [145, 179] width 68 height 27
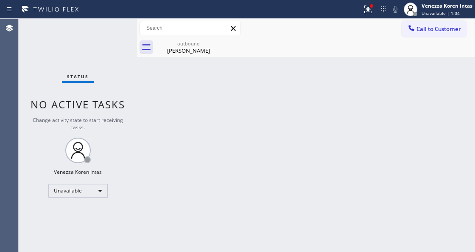
click at [293, 227] on div "Back to Dashboard Change Sender ID Customers Technicians Select a contact Outbo…" at bounding box center [306, 135] width 338 height 233
click at [212, 49] on div "[PERSON_NAME]" at bounding box center [189, 51] width 64 height 8
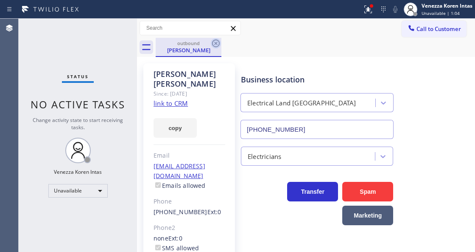
click at [214, 45] on icon at bounding box center [216, 43] width 10 height 10
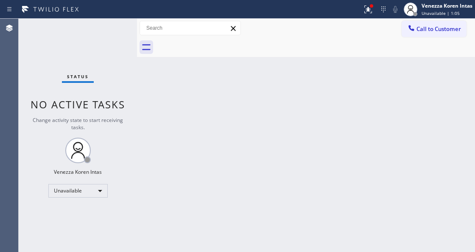
click at [292, 55] on div at bounding box center [315, 47] width 319 height 19
click at [369, 9] on icon at bounding box center [368, 9] width 10 height 10
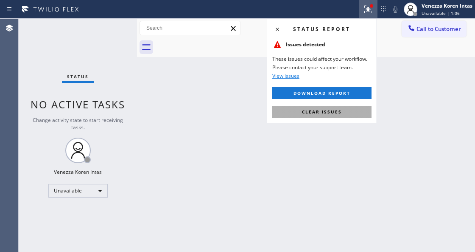
click at [345, 108] on button "Clear issues" at bounding box center [321, 112] width 99 height 12
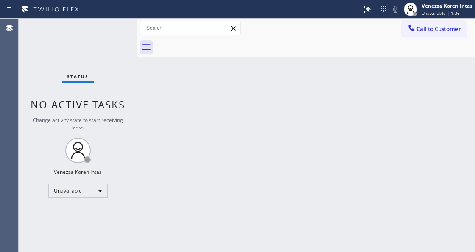
click at [434, 20] on div "Call to Customer Outbound call Location Electrical Land [GEOGRAPHIC_DATA] Your …" at bounding box center [306, 28] width 338 height 19
click at [434, 25] on span "Call to Customer" at bounding box center [439, 29] width 45 height 8
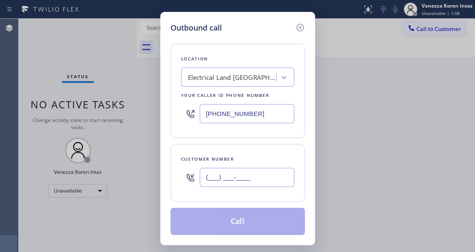
click at [258, 182] on input "(___) ___-____" at bounding box center [247, 177] width 95 height 19
paste input "714) 592-5697"
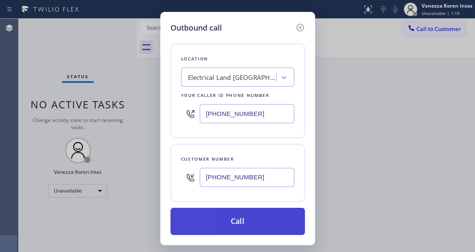
type input "[PHONE_NUMBER]"
click at [254, 232] on button "Call" at bounding box center [238, 220] width 134 height 27
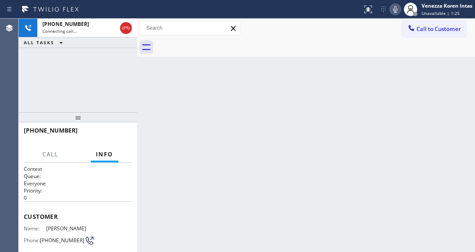
click at [188, 168] on div "Back to Dashboard Change Sender ID Customers Technicians Select a contact Outbo…" at bounding box center [306, 135] width 338 height 233
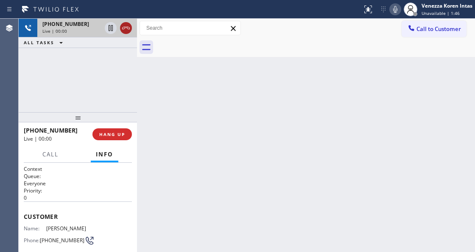
click at [126, 28] on icon at bounding box center [126, 28] width 10 height 10
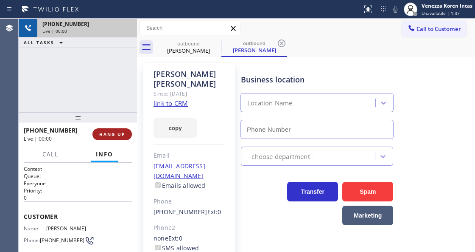
click at [112, 135] on span "HANG UP" at bounding box center [112, 134] width 26 height 6
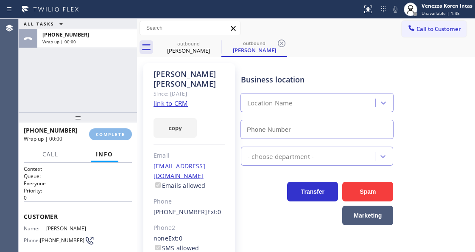
type input "[PHONE_NUMBER]"
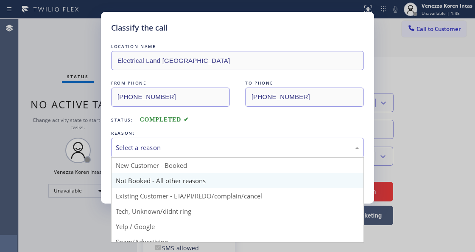
drag, startPoint x: 197, startPoint y: 152, endPoint x: 194, endPoint y: 178, distance: 26.4
click at [197, 153] on div "Select a reason" at bounding box center [237, 147] width 253 height 20
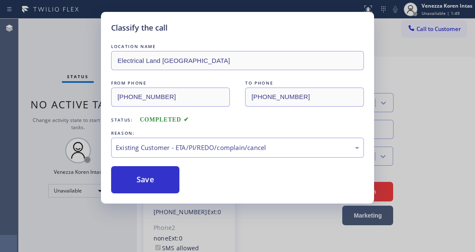
drag, startPoint x: 186, startPoint y: 196, endPoint x: 174, endPoint y: 193, distance: 12.4
click at [174, 193] on button "Save" at bounding box center [145, 179] width 68 height 27
click at [174, 192] on button "Save" at bounding box center [145, 179] width 68 height 27
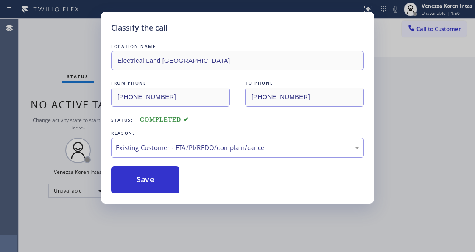
click at [174, 187] on div "Back to Dashboard Change Sender ID Customers Technicians Select a contact Outbo…" at bounding box center [306, 135] width 338 height 233
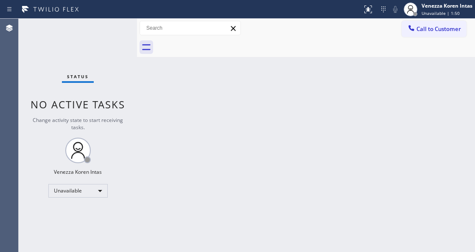
click at [84, 99] on span "No active tasks" at bounding box center [78, 104] width 95 height 14
click at [100, 188] on div "Unavailable" at bounding box center [77, 191] width 59 height 14
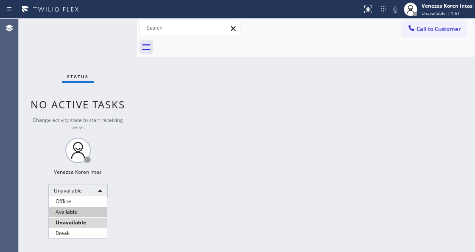
click at [93, 213] on li "Available" at bounding box center [78, 212] width 58 height 10
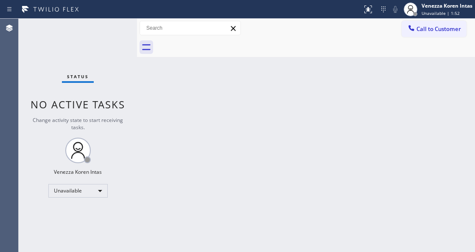
click at [193, 127] on div "Back to Dashboard Change Sender ID Customers Technicians Select a contact Outbo…" at bounding box center [306, 135] width 338 height 233
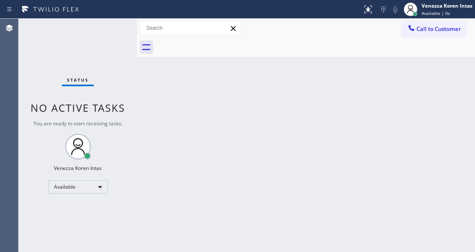
drag, startPoint x: 101, startPoint y: 49, endPoint x: 149, endPoint y: 167, distance: 127.9
click at [101, 49] on div "Status No active tasks You are ready to start receiving tasks. Venezza Koren In…" at bounding box center [78, 135] width 118 height 233
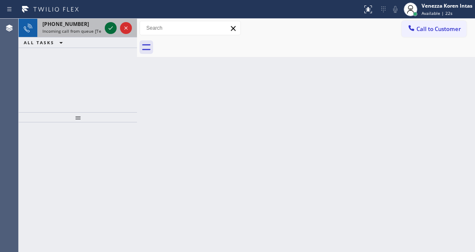
click at [110, 31] on icon at bounding box center [111, 28] width 10 height 10
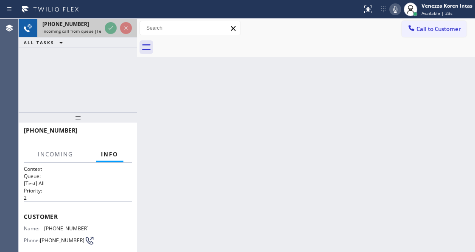
click at [110, 31] on icon at bounding box center [111, 28] width 10 height 10
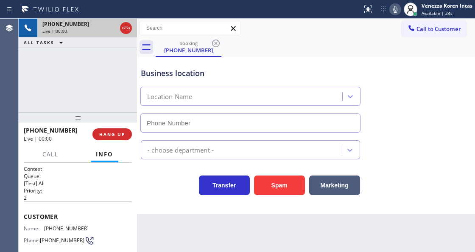
type input "[PHONE_NUMBER]"
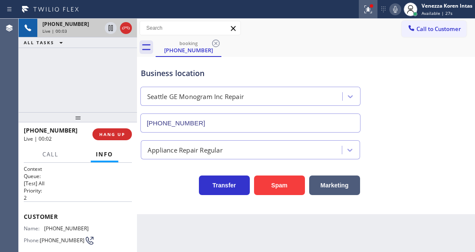
click at [366, 17] on button at bounding box center [368, 9] width 19 height 19
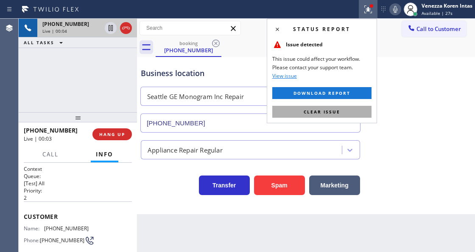
click at [348, 107] on button "Clear issue" at bounding box center [321, 112] width 99 height 12
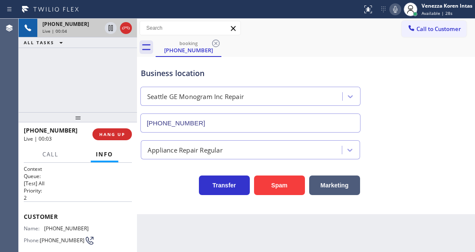
click at [393, 56] on div "Business location [GEOGRAPHIC_DATA] GE Monogram Inc Repair [PHONE_NUMBER]" at bounding box center [306, 94] width 334 height 77
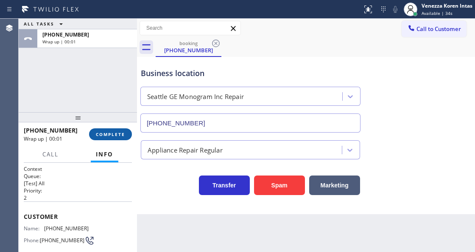
click at [121, 133] on span "COMPLETE" at bounding box center [110, 134] width 29 height 6
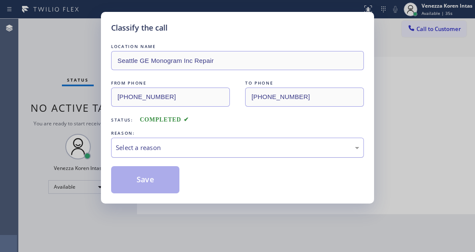
drag, startPoint x: 178, startPoint y: 148, endPoint x: 174, endPoint y: 156, distance: 8.7
click at [176, 152] on div "Select a reason" at bounding box center [238, 148] width 244 height 10
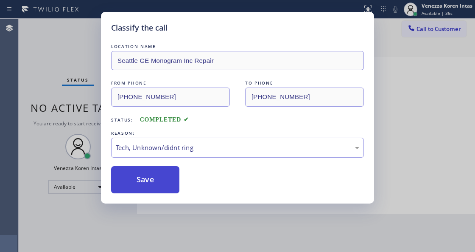
click at [159, 192] on button "Save" at bounding box center [145, 179] width 68 height 27
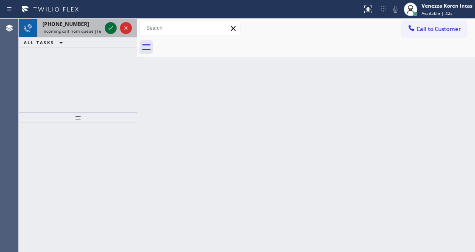
click at [109, 29] on icon at bounding box center [111, 28] width 10 height 10
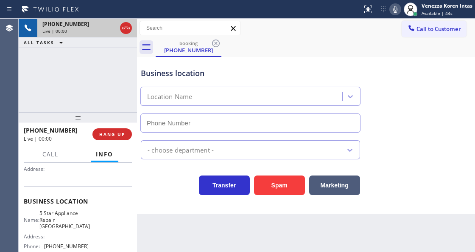
scroll to position [85, 0]
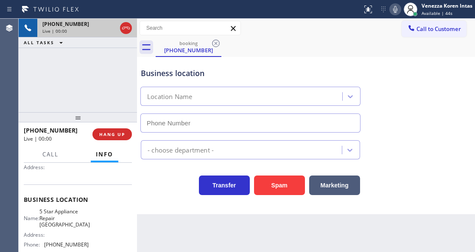
type input "[PHONE_NUMBER]"
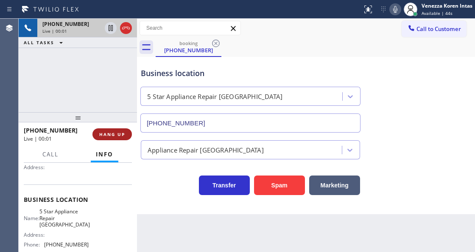
click at [123, 132] on span "HANG UP" at bounding box center [112, 134] width 26 height 6
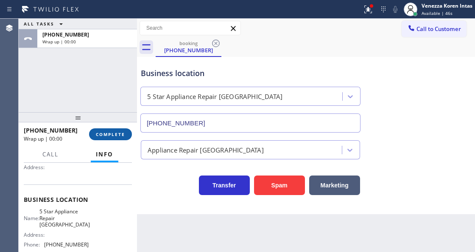
click at [123, 132] on span "COMPLETE" at bounding box center [110, 134] width 29 height 6
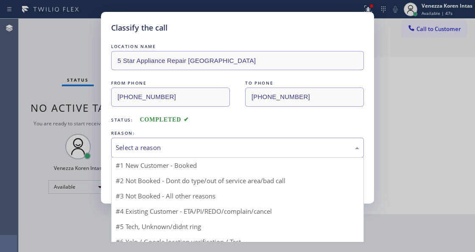
click at [210, 152] on div "Select a reason" at bounding box center [238, 148] width 244 height 10
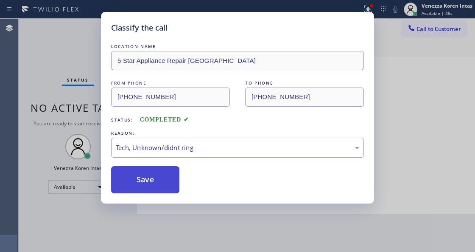
click at [174, 176] on button "Save" at bounding box center [145, 179] width 68 height 27
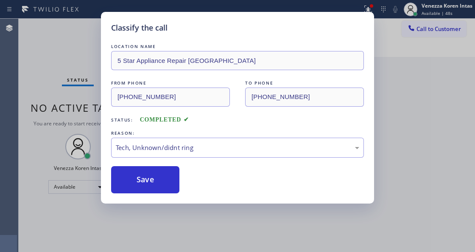
click at [255, 217] on div "Classify the call LOCATION NAME 5 Star Appliance Repair Cathedral City FROM PHO…" at bounding box center [237, 126] width 475 height 252
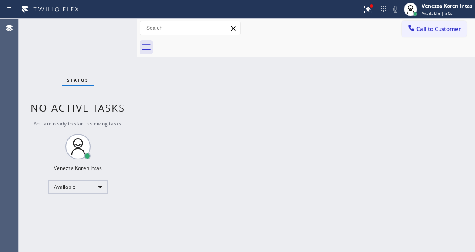
click at [216, 174] on div "Back to Dashboard Change Sender ID Customers Technicians Select a contact Outbo…" at bounding box center [306, 135] width 338 height 233
click at [81, 42] on div "Status No active tasks You are ready to start receiving tasks. Venezza Koren In…" at bounding box center [78, 135] width 118 height 233
click at [98, 32] on div "Status No active tasks You are ready to start receiving tasks. Venezza Koren In…" at bounding box center [78, 135] width 118 height 233
click at [111, 36] on div "Status No active tasks You are ready to start receiving tasks. Venezza Koren In…" at bounding box center [78, 135] width 118 height 233
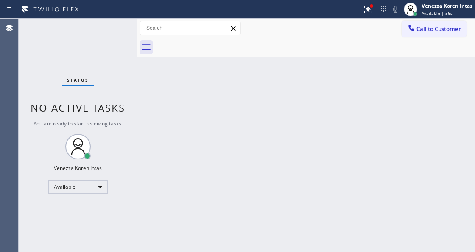
click at [182, 125] on div "Back to Dashboard Change Sender ID Customers Technicians Select a contact Outbo…" at bounding box center [306, 135] width 338 height 233
click at [188, 106] on div "Back to Dashboard Change Sender ID Customers Technicians Select a contact Outbo…" at bounding box center [306, 135] width 338 height 233
click at [112, 28] on div "Status No active tasks You are ready to start receiving tasks. Venezza Koren In…" at bounding box center [78, 135] width 118 height 233
click at [379, 6] on icon at bounding box center [383, 9] width 10 height 10
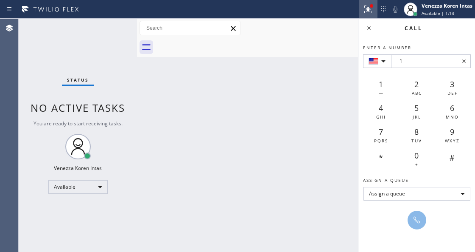
click at [368, 10] on icon at bounding box center [366, 9] width 5 height 6
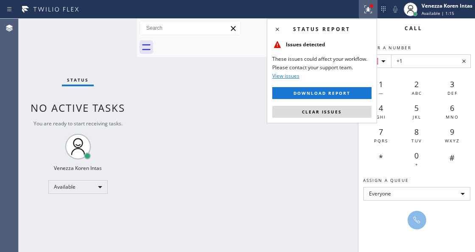
click at [319, 119] on div "Status report Issues detected These issues could affect your workflow. Please c…" at bounding box center [322, 71] width 110 height 104
click at [324, 111] on span "Clear issues" at bounding box center [322, 112] width 40 height 6
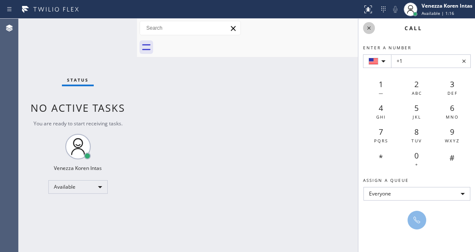
click at [371, 28] on icon at bounding box center [369, 28] width 10 height 10
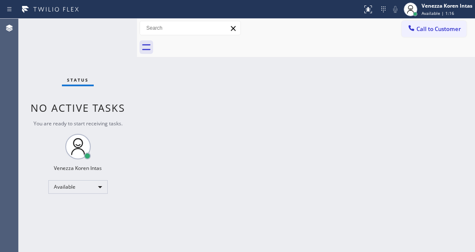
click at [309, 72] on div "Back to Dashboard Change Sender ID Customers Technicians Select a contact Outbo…" at bounding box center [306, 135] width 338 height 233
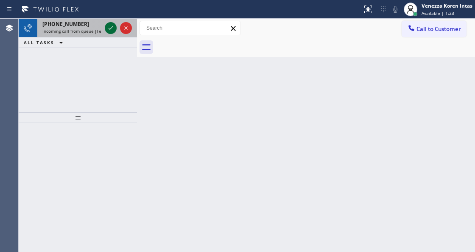
click at [112, 26] on icon at bounding box center [111, 28] width 10 height 10
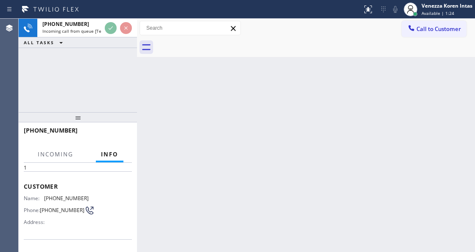
scroll to position [85, 0]
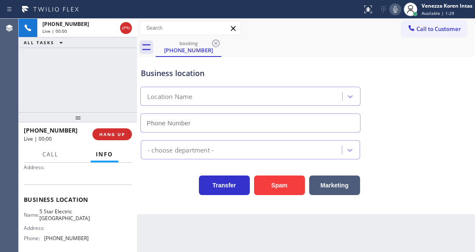
type input "[PHONE_NUMBER]"
click at [154, 193] on div "Transfer Spam Marketing" at bounding box center [250, 183] width 223 height 24
click at [103, 79] on div "[PHONE_NUMBER] Live | 00:05 ALL TASKS ALL TASKS ACTIVE TASKS TASKS IN WRAP UP" at bounding box center [78, 65] width 118 height 93
click at [98, 74] on div "[PHONE_NUMBER] Live | 00:06 ALL TASKS ALL TASKS ACTIVE TASKS TASKS IN WRAP UP" at bounding box center [78, 65] width 118 height 93
click at [282, 14] on div at bounding box center [181, 10] width 356 height 14
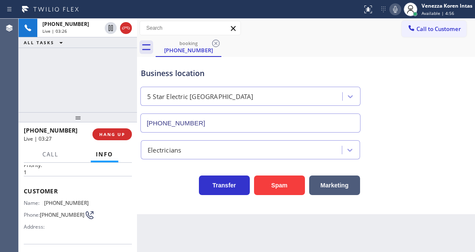
scroll to position [0, 0]
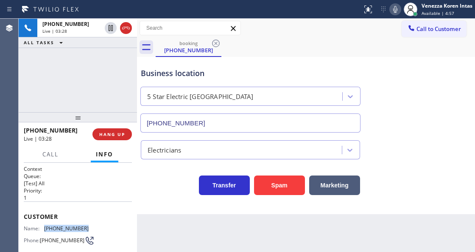
drag, startPoint x: 87, startPoint y: 224, endPoint x: 43, endPoint y: 224, distance: 43.7
click at [43, 225] on div "Name: [PHONE_NUMBER] Phone: [PHONE_NUMBER] Address:" at bounding box center [78, 242] width 108 height 34
copy div "[PHONE_NUMBER]"
click at [395, 14] on icon at bounding box center [395, 9] width 10 height 10
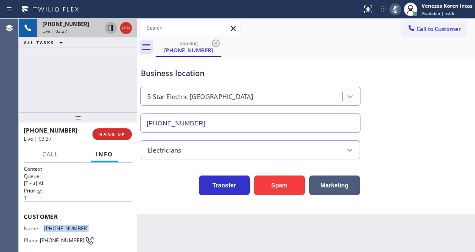
click at [110, 30] on icon at bounding box center [111, 28] width 4 height 6
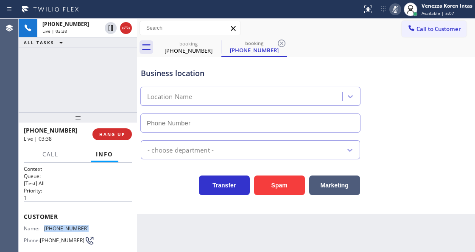
type input "[PHONE_NUMBER]"
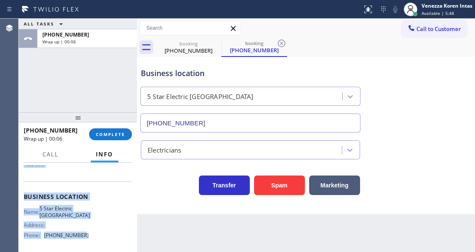
scroll to position [102, 0]
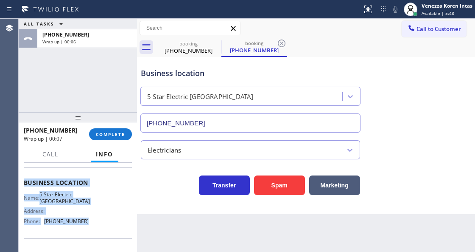
drag, startPoint x: 24, startPoint y: 213, endPoint x: 97, endPoint y: 219, distance: 73.2
click at [97, 219] on div "Context Queue: [Test] All Priority: 1 Customer Name: [PHONE_NUMBER] Phone: [PHO…" at bounding box center [78, 182] width 108 height 239
copy div "Customer Name: [PHONE_NUMBER] Phone: [PHONE_NUMBER] Address: Business location …"
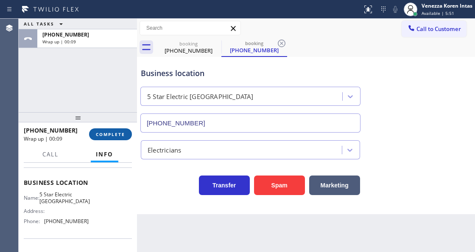
drag, startPoint x: 131, startPoint y: 129, endPoint x: 124, endPoint y: 132, distance: 7.6
click at [129, 129] on div "[PHONE_NUMBER] Wrap up | 00:09 COMPLETE" at bounding box center [78, 134] width 108 height 22
click at [126, 142] on div "[PHONE_NUMBER] Wrap up | 00:09 COMPLETE" at bounding box center [78, 134] width 108 height 22
click at [125, 140] on div "[PHONE_NUMBER] Wrap up | 00:10 COMPLETE" at bounding box center [78, 134] width 108 height 22
click at [132, 131] on div "[PHONE_NUMBER] Wrap up | 00:10 COMPLETE" at bounding box center [78, 134] width 108 height 22
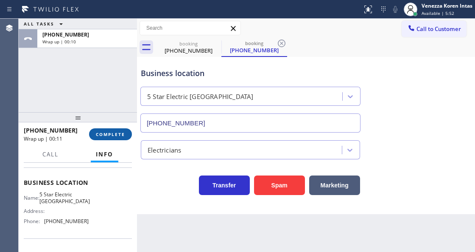
click at [121, 134] on span "COMPLETE" at bounding box center [110, 134] width 29 height 6
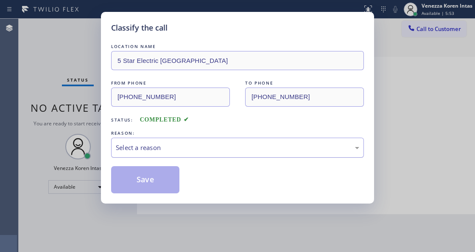
click at [189, 152] on div "Select a reason" at bounding box center [238, 148] width 244 height 10
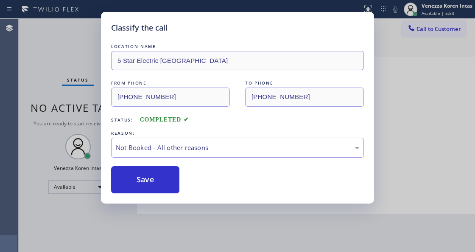
click at [170, 184] on button "Save" at bounding box center [145, 179] width 68 height 27
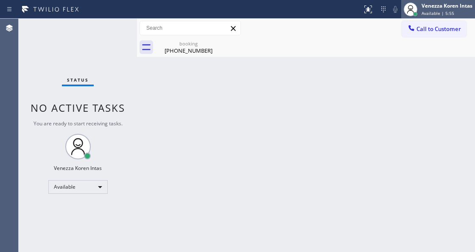
click at [428, 12] on span "Available | 5:55" at bounding box center [438, 13] width 33 height 6
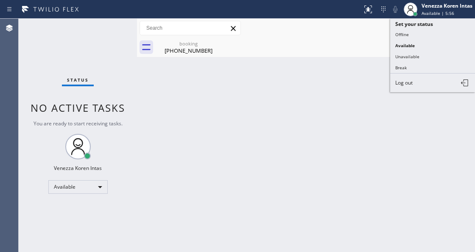
drag, startPoint x: 423, startPoint y: 55, endPoint x: 294, endPoint y: 40, distance: 129.5
click at [420, 55] on button "Unavailable" at bounding box center [432, 56] width 85 height 11
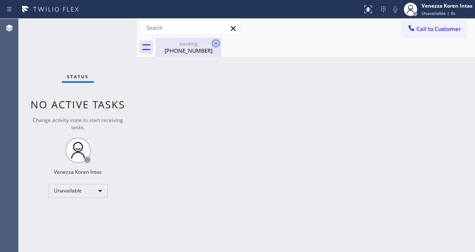
click at [212, 40] on icon at bounding box center [216, 43] width 10 height 10
click at [213, 44] on icon at bounding box center [216, 43] width 10 height 10
click at [188, 48] on div "[PHONE_NUMBER]" at bounding box center [189, 51] width 64 height 8
click at [430, 28] on span "Call to Customer" at bounding box center [439, 29] width 45 height 8
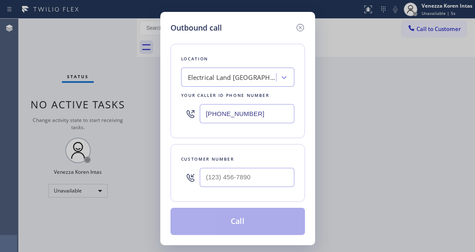
drag, startPoint x: 210, startPoint y: 112, endPoint x: 227, endPoint y: 121, distance: 18.8
click at [210, 112] on input "[PHONE_NUMBER]" at bounding box center [247, 113] width 95 height 19
drag, startPoint x: 249, startPoint y: 115, endPoint x: 160, endPoint y: 101, distance: 89.8
click at [165, 102] on div "Outbound call Location Electrical Land [GEOGRAPHIC_DATA] Your caller id phone n…" at bounding box center [237, 128] width 155 height 233
paste input "619) 432-632"
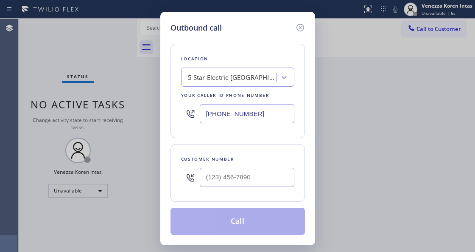
type input "[PHONE_NUMBER]"
click at [204, 182] on input "(___) ___-____" at bounding box center [247, 177] width 95 height 19
paste input "858) 345-7733"
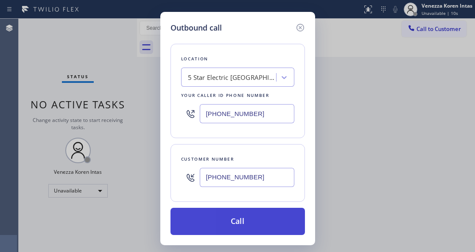
type input "[PHONE_NUMBER]"
click at [246, 217] on button "Call" at bounding box center [238, 220] width 134 height 27
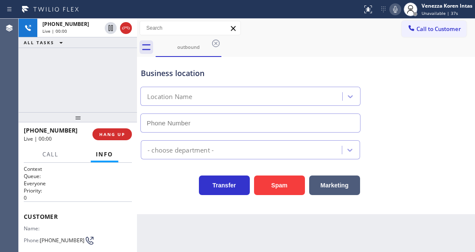
type input "[PHONE_NUMBER]"
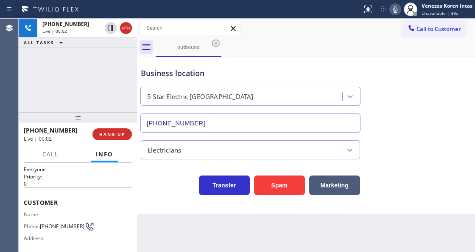
scroll to position [28, 0]
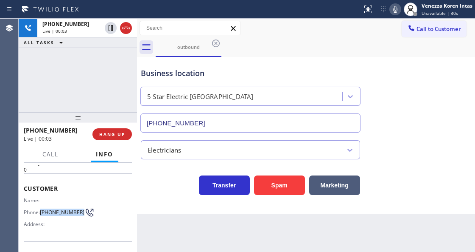
drag, startPoint x: 53, startPoint y: 214, endPoint x: 42, endPoint y: 205, distance: 14.6
click at [42, 209] on span "[PHONE_NUMBER]" at bounding box center [62, 212] width 45 height 6
copy span "[PHONE_NUMBER]"
click at [393, 13] on icon at bounding box center [395, 9] width 10 height 10
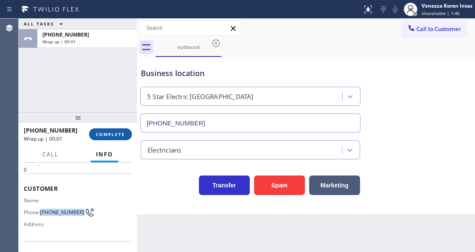
click at [111, 140] on button "COMPLETE" at bounding box center [110, 134] width 43 height 12
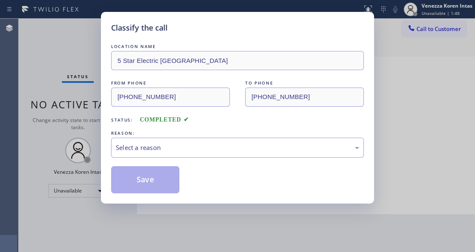
drag, startPoint x: 196, startPoint y: 151, endPoint x: 191, endPoint y: 155, distance: 6.9
click at [194, 148] on div "Select a reason" at bounding box center [238, 148] width 244 height 10
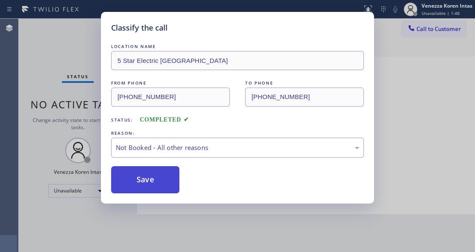
click at [175, 176] on button "Save" at bounding box center [145, 179] width 68 height 27
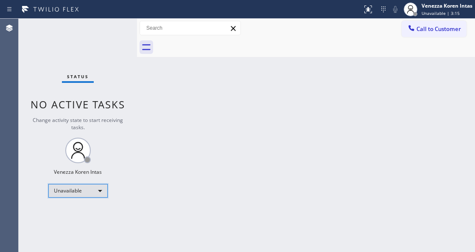
click at [86, 189] on div "Unavailable" at bounding box center [77, 191] width 59 height 14
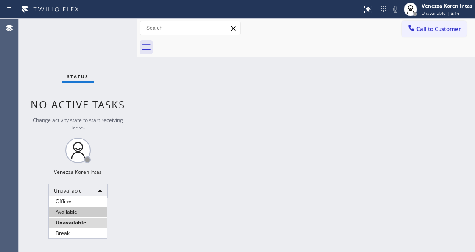
click at [87, 210] on li "Available" at bounding box center [78, 212] width 58 height 10
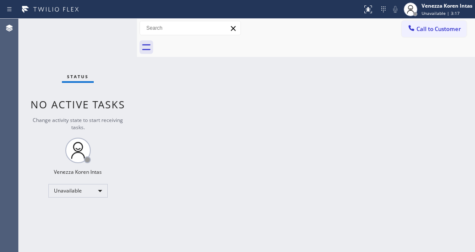
drag, startPoint x: 129, startPoint y: 58, endPoint x: 137, endPoint y: 70, distance: 14.6
click at [129, 58] on div "Status No active tasks Change activity state to start receiving tasks. Venezza …" at bounding box center [78, 135] width 118 height 233
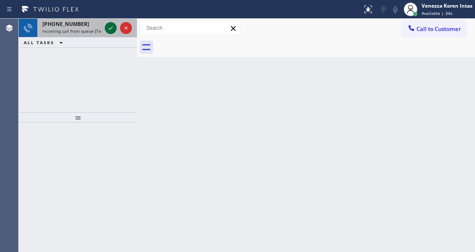
click at [112, 33] on icon at bounding box center [111, 28] width 10 height 10
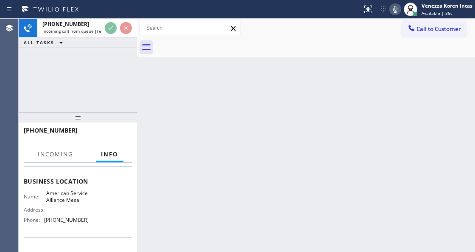
scroll to position [113, 0]
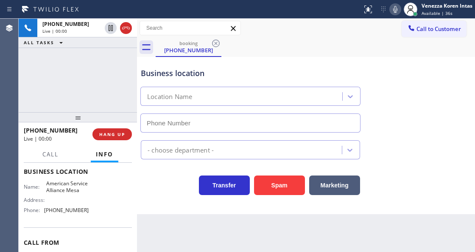
type input "[PHONE_NUMBER]"
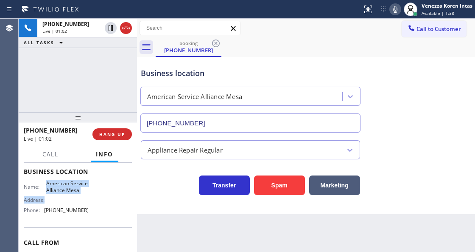
drag, startPoint x: 44, startPoint y: 180, endPoint x: 68, endPoint y: 202, distance: 31.9
click at [68, 202] on div "Name: American Service Alliance Mesa Address: Phone: [PHONE_NUMBER]" at bounding box center [56, 198] width 65 height 36
click at [69, 193] on span "American Service Alliance Mesa" at bounding box center [67, 186] width 42 height 13
drag, startPoint x: 56, startPoint y: 196, endPoint x: 47, endPoint y: 182, distance: 17.2
click at [47, 182] on span "American Service Alliance Mesa" at bounding box center [67, 186] width 42 height 13
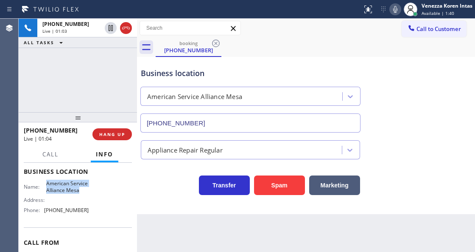
copy span "American Service Alliance Mesa"
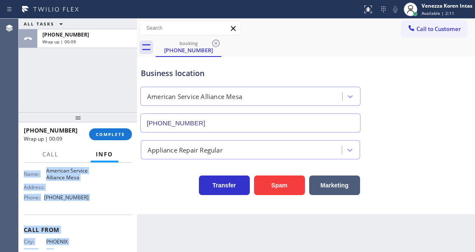
scroll to position [162, 0]
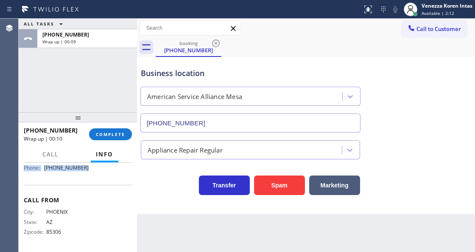
drag, startPoint x: 26, startPoint y: 217, endPoint x: 101, endPoint y: 176, distance: 85.4
click at [101, 176] on div "Context Queue: [Test] All Priority: 2 Customer Name: [PHONE_NUMBER] Phone: [PHO…" at bounding box center [78, 206] width 118 height 89
copy div "Customer Name: [PHONE_NUMBER] Phone: [PHONE_NUMBER] Address: Business location …"
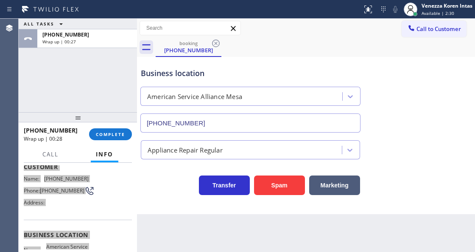
scroll to position [48, 0]
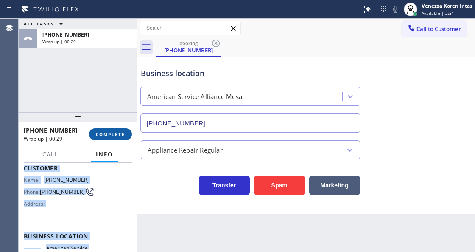
click at [114, 137] on button "COMPLETE" at bounding box center [110, 134] width 43 height 12
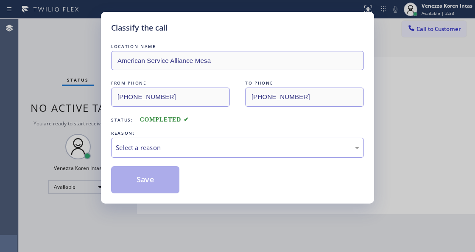
click at [189, 144] on div "Select a reason" at bounding box center [238, 148] width 244 height 10
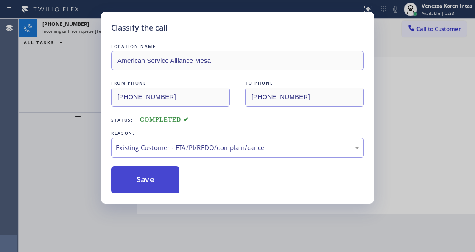
click at [173, 183] on button "Save" at bounding box center [145, 179] width 68 height 27
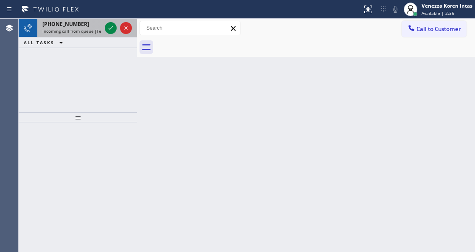
click at [83, 30] on span "Incoming call from queue [Test] All" at bounding box center [77, 31] width 70 height 6
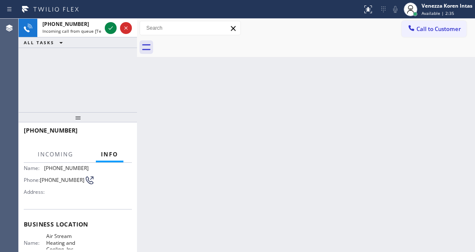
scroll to position [113, 0]
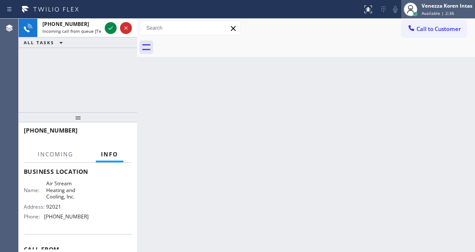
click at [451, 8] on div "Venezza Koren Intas" at bounding box center [447, 5] width 51 height 7
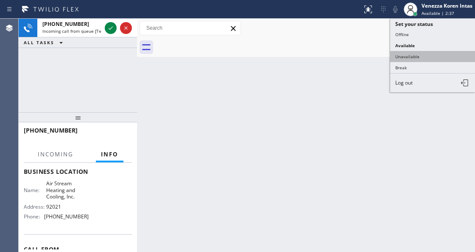
click at [423, 56] on button "Unavailable" at bounding box center [432, 56] width 85 height 11
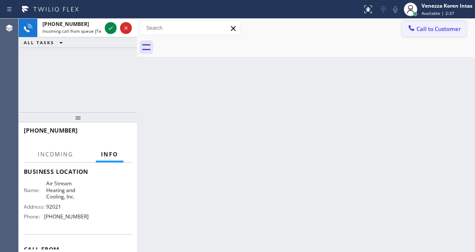
click at [425, 31] on span "Call to Customer" at bounding box center [439, 29] width 45 height 8
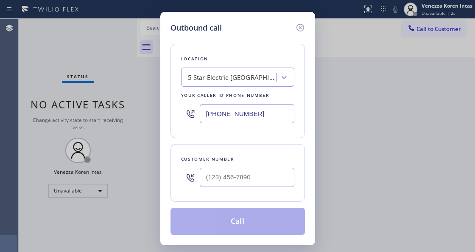
click at [193, 151] on div "Customer number" at bounding box center [238, 173] width 134 height 58
drag, startPoint x: 261, startPoint y: 113, endPoint x: 132, endPoint y: 108, distance: 128.2
click at [152, 111] on div "Outbound call Location 5 Star Electric [GEOGRAPHIC_DATA] Your caller id phone n…" at bounding box center [237, 126] width 475 height 252
paste input "480) 257-7701"
type input "[PHONE_NUMBER]"
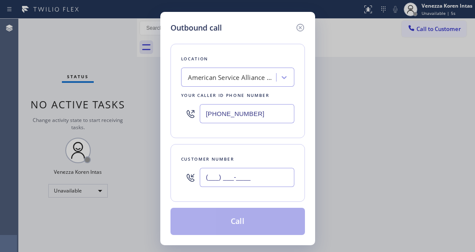
click at [210, 174] on input "(___) ___-____" at bounding box center [247, 177] width 95 height 19
paste input "602) 989-1329"
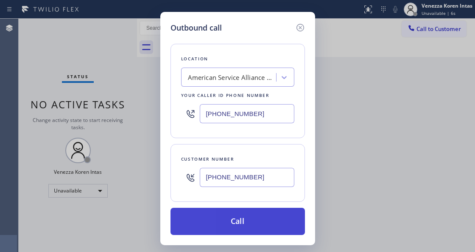
type input "[PHONE_NUMBER]"
click at [237, 222] on button "Call" at bounding box center [238, 220] width 134 height 27
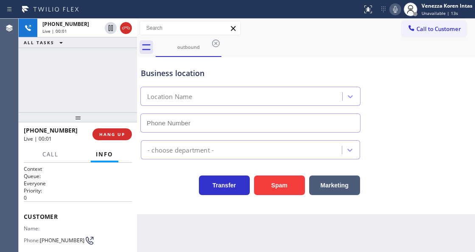
type input "[PHONE_NUMBER]"
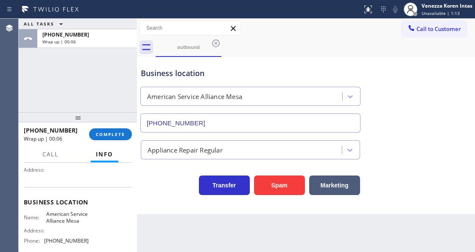
scroll to position [113, 0]
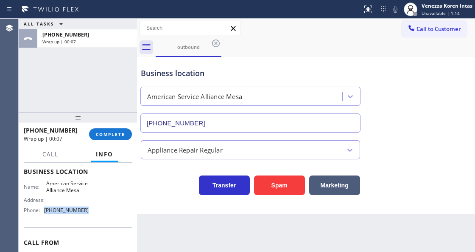
drag, startPoint x: 90, startPoint y: 221, endPoint x: 46, endPoint y: 220, distance: 43.7
click at [43, 216] on div "Name: American Service Alliance Mesa Address: Phone: [PHONE_NUMBER]" at bounding box center [78, 198] width 108 height 36
copy div "[PHONE_NUMBER]"
click at [104, 135] on span "COMPLETE" at bounding box center [110, 134] width 29 height 6
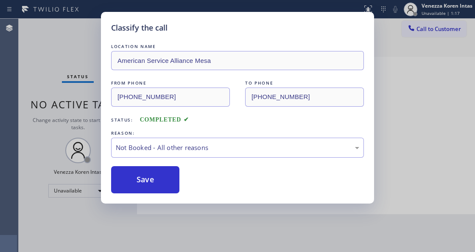
drag, startPoint x: 191, startPoint y: 177, endPoint x: 122, endPoint y: 178, distance: 69.2
click at [122, 178] on button "Save" at bounding box center [145, 179] width 68 height 27
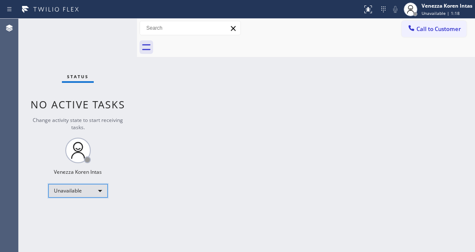
click at [87, 191] on div "Unavailable" at bounding box center [77, 191] width 59 height 14
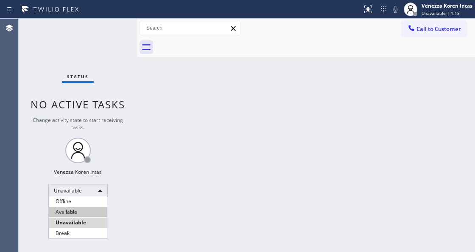
click at [87, 210] on li "Available" at bounding box center [78, 212] width 58 height 10
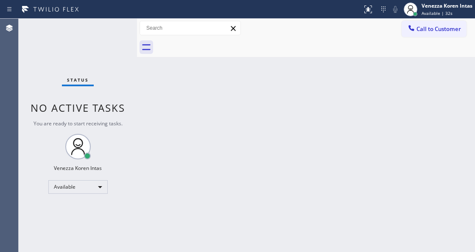
click at [243, 93] on div "Back to Dashboard Change Sender ID Customers Technicians Select a contact Outbo…" at bounding box center [306, 135] width 338 height 233
drag, startPoint x: 138, startPoint y: 96, endPoint x: 198, endPoint y: 52, distance: 74.7
click at [137, 96] on div at bounding box center [137, 135] width 0 height 233
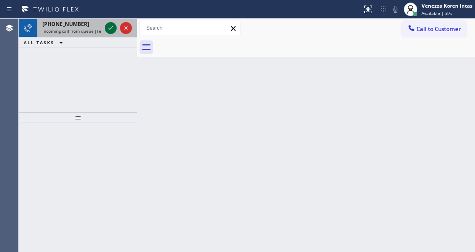
click at [111, 24] on icon at bounding box center [111, 28] width 10 height 10
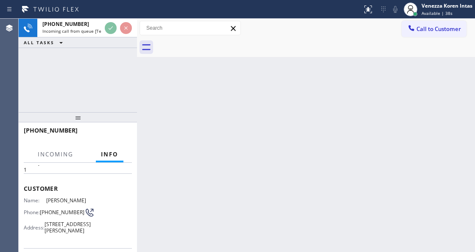
scroll to position [85, 0]
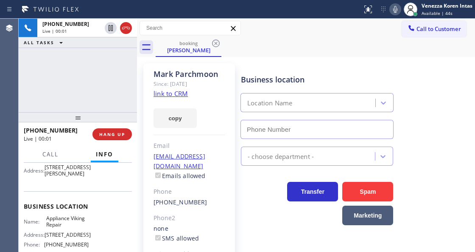
type input "[PHONE_NUMBER]"
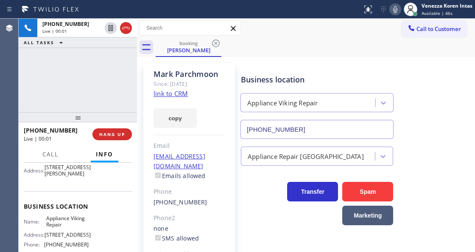
click at [179, 92] on link "link to CRM" at bounding box center [171, 93] width 34 height 8
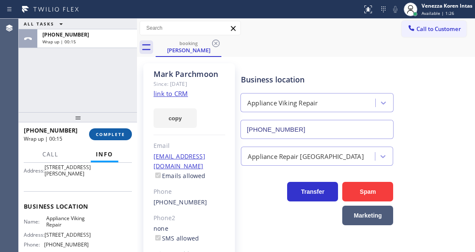
click at [119, 131] on button "COMPLETE" at bounding box center [110, 134] width 43 height 12
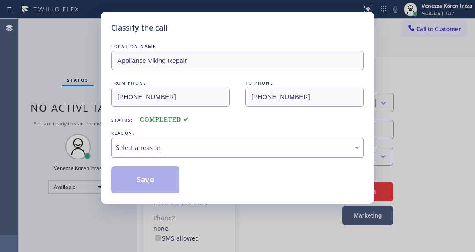
click at [205, 153] on div "Select a reason" at bounding box center [237, 147] width 253 height 20
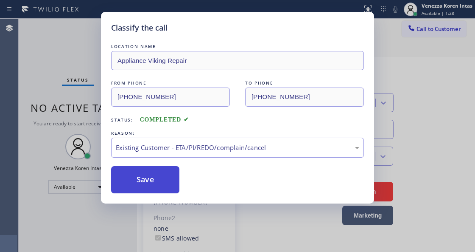
click at [174, 182] on button "Save" at bounding box center [145, 179] width 68 height 27
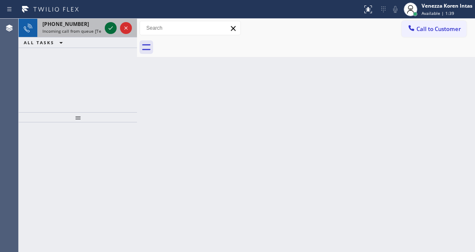
click at [114, 26] on icon at bounding box center [111, 28] width 10 height 10
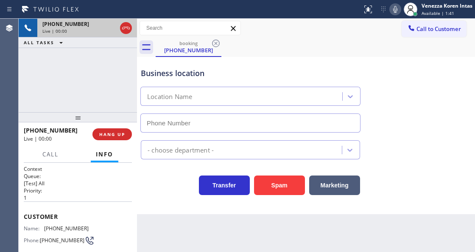
scroll to position [85, 0]
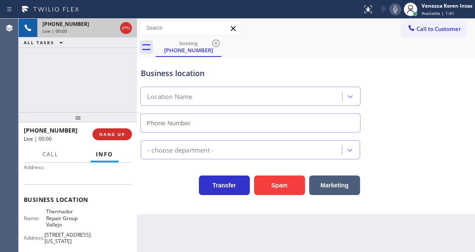
type input "[PHONE_NUMBER]"
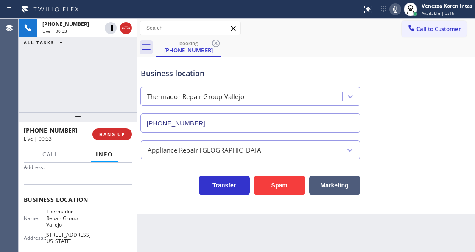
drag, startPoint x: 126, startPoint y: 29, endPoint x: 136, endPoint y: 148, distance: 119.2
click at [126, 29] on icon at bounding box center [126, 28] width 10 height 10
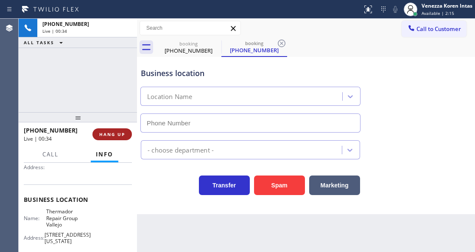
click at [125, 133] on span "HANG UP" at bounding box center [112, 134] width 26 height 6
type input "[PHONE_NUMBER]"
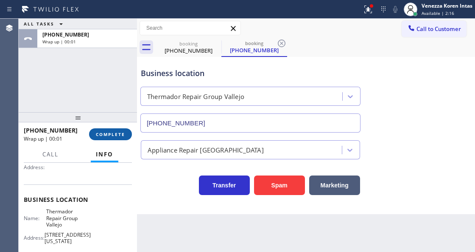
click at [128, 137] on button "COMPLETE" at bounding box center [110, 134] width 43 height 12
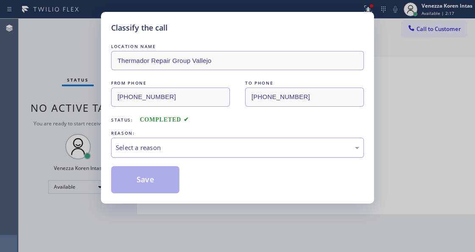
click at [205, 150] on div "Select a reason" at bounding box center [238, 148] width 244 height 10
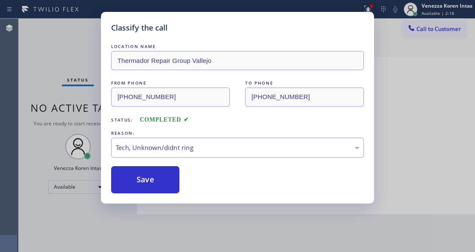
drag, startPoint x: 193, startPoint y: 212, endPoint x: 154, endPoint y: 179, distance: 50.9
click at [154, 179] on button "Save" at bounding box center [145, 179] width 68 height 27
click at [189, 221] on div "Classify the call LOCATION NAME Thermador Repair Group Vallejo FROM PHONE [PHON…" at bounding box center [237, 126] width 475 height 252
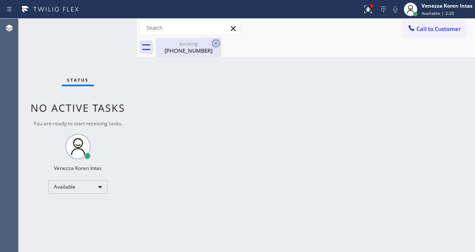
click at [215, 39] on icon at bounding box center [216, 43] width 8 height 8
drag, startPoint x: 146, startPoint y: 53, endPoint x: 242, endPoint y: 40, distance: 97.3
click at [146, 54] on div "booking [PHONE_NUMBER]" at bounding box center [306, 47] width 338 height 19
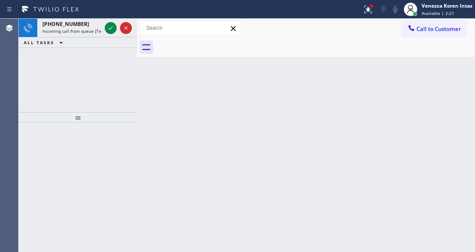
drag, startPoint x: 198, startPoint y: 47, endPoint x: 207, endPoint y: 48, distance: 9.4
click at [198, 48] on div at bounding box center [315, 47] width 319 height 19
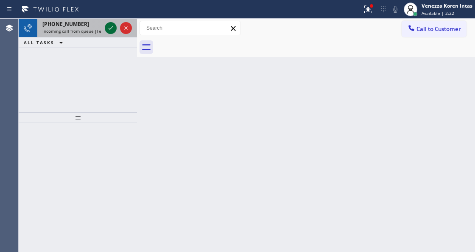
click at [112, 30] on icon at bounding box center [111, 28] width 10 height 10
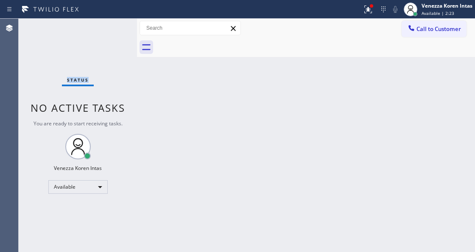
click at [112, 30] on div "Status No active tasks You are ready to start receiving tasks. Venezza Koren In…" at bounding box center [78, 135] width 118 height 233
click at [367, 16] on div "Status report Issues detected These issues could affect your workflow. Please c…" at bounding box center [417, 9] width 116 height 19
drag, startPoint x: 363, startPoint y: 14, endPoint x: 326, endPoint y: 135, distance: 126.0
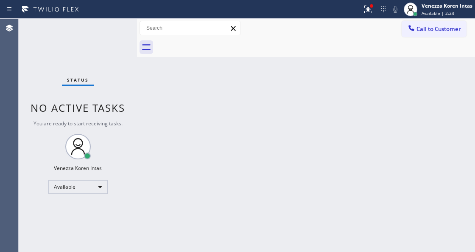
click at [363, 14] on button at bounding box center [368, 9] width 19 height 19
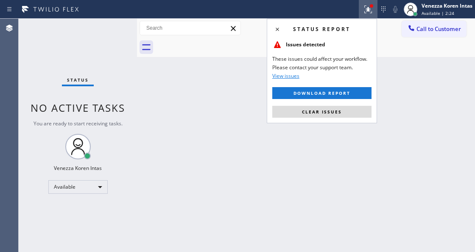
click at [313, 145] on div "Back to Dashboard Change Sender ID Customers Technicians Select a contact Outbo…" at bounding box center [306, 135] width 338 height 233
click at [309, 102] on div "Status report Issues detected These issues could affect your workflow. Please c…" at bounding box center [322, 71] width 110 height 104
click at [308, 110] on span "Clear issues" at bounding box center [322, 112] width 40 height 6
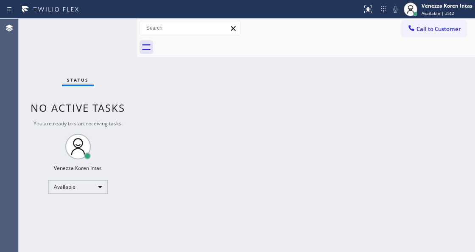
click at [169, 107] on div "Back to Dashboard Change Sender ID Customers Technicians Select a contact Outbo…" at bounding box center [306, 135] width 338 height 233
click at [140, 68] on div "Back to Dashboard Change Sender ID Customers Technicians Select a contact Outbo…" at bounding box center [306, 135] width 338 height 233
click at [122, 44] on div "Status No active tasks You are ready to start receiving tasks. Venezza Koren In…" at bounding box center [78, 135] width 118 height 233
click at [108, 37] on div "Status No active tasks You are ready to start receiving tasks. Venezza Koren In…" at bounding box center [78, 135] width 118 height 233
click at [88, 31] on div "Status No active tasks You are ready to start receiving tasks. Venezza Koren In…" at bounding box center [78, 135] width 118 height 233
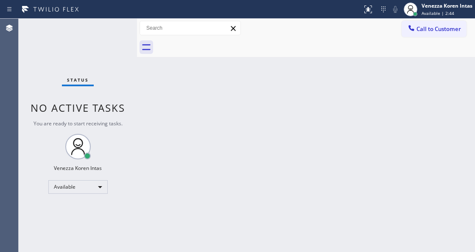
click at [107, 31] on div "Status No active tasks You are ready to start receiving tasks. Venezza Koren In…" at bounding box center [78, 135] width 118 height 233
drag, startPoint x: 107, startPoint y: 34, endPoint x: 85, endPoint y: 47, distance: 25.1
click at [94, 42] on div "Status No active tasks You are ready to start receiving tasks. Venezza Koren In…" at bounding box center [78, 135] width 118 height 233
drag, startPoint x: 116, startPoint y: 34, endPoint x: 133, endPoint y: 90, distance: 58.8
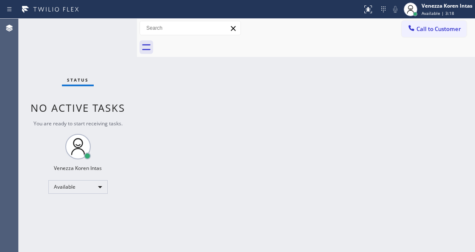
click at [115, 34] on div "Status No active tasks You are ready to start receiving tasks. Venezza Koren In…" at bounding box center [78, 135] width 118 height 233
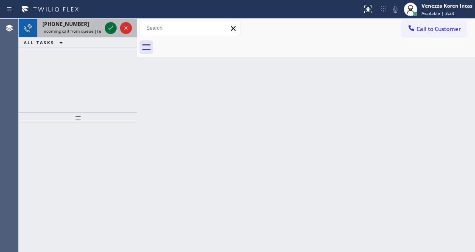
click at [113, 33] on icon at bounding box center [111, 28] width 10 height 10
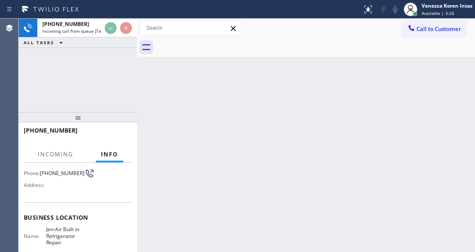
scroll to position [85, 0]
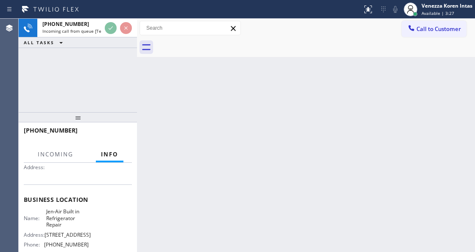
click at [171, 92] on div "Back to Dashboard Change Sender ID Customers Technicians Select a contact Outbo…" at bounding box center [306, 135] width 338 height 233
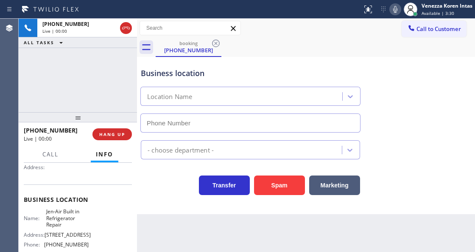
type input "[PHONE_NUMBER]"
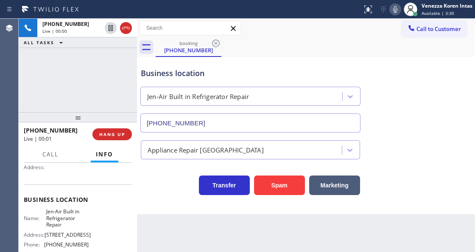
click at [122, 90] on div "[PHONE_NUMBER] Live | 00:00 ALL TASKS ALL TASKS ACTIVE TASKS TASKS IN WRAP UP" at bounding box center [78, 65] width 118 height 93
click at [328, 73] on div "Business location" at bounding box center [250, 72] width 219 height 11
click at [199, 75] on div "Business location" at bounding box center [250, 72] width 219 height 11
click at [236, 111] on div "[PHONE_NUMBER]" at bounding box center [251, 121] width 224 height 22
click at [167, 190] on div "Transfer Spam Marketing" at bounding box center [250, 183] width 223 height 24
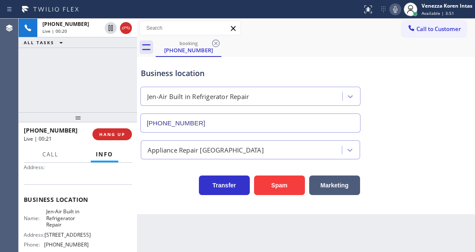
click at [208, 72] on div "Business location" at bounding box center [250, 72] width 219 height 11
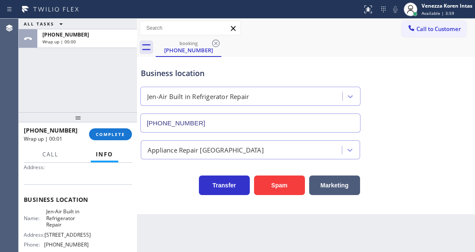
click at [129, 128] on div "[PHONE_NUMBER] Wrap up | 00:01 COMPLETE" at bounding box center [78, 134] width 108 height 22
click at [127, 130] on button "COMPLETE" at bounding box center [110, 134] width 43 height 12
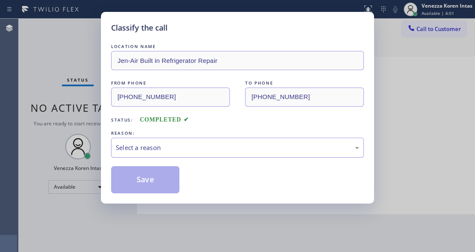
click at [181, 154] on div "Select a reason" at bounding box center [237, 147] width 253 height 20
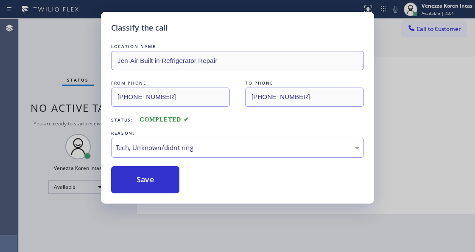
click at [160, 188] on button "Save" at bounding box center [145, 179] width 68 height 27
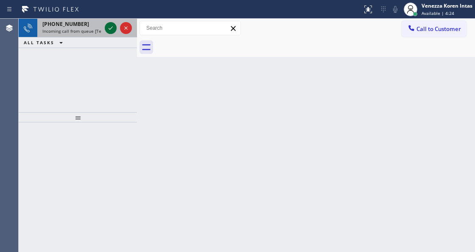
click at [111, 29] on icon at bounding box center [111, 28] width 10 height 10
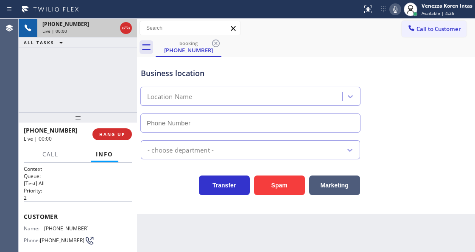
type input "[PHONE_NUMBER]"
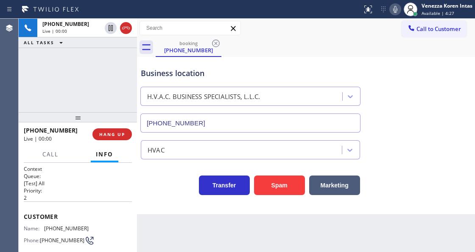
drag, startPoint x: 126, startPoint y: 25, endPoint x: 210, endPoint y: 239, distance: 230.1
click at [126, 25] on icon at bounding box center [126, 28] width 10 height 10
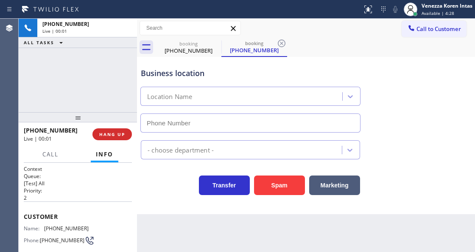
type input "[PHONE_NUMBER]"
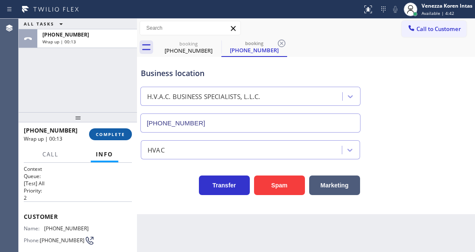
click at [118, 133] on span "COMPLETE" at bounding box center [110, 134] width 29 height 6
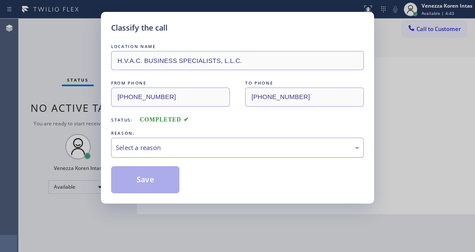
drag, startPoint x: 213, startPoint y: 148, endPoint x: 213, endPoint y: 156, distance: 8.1
click at [213, 148] on div "Select a reason" at bounding box center [238, 148] width 244 height 10
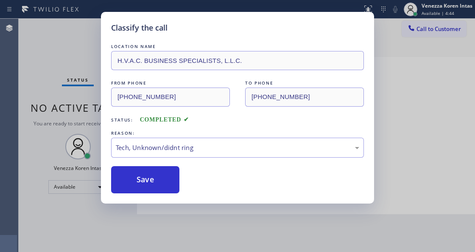
click at [191, 160] on div "LOCATION NAME H.V.A.C. BUSINESS SPECIALISTS, L.L.C. FROM PHONE [PHONE_NUMBER] T…" at bounding box center [237, 117] width 253 height 151
click at [170, 185] on button "Save" at bounding box center [145, 179] width 68 height 27
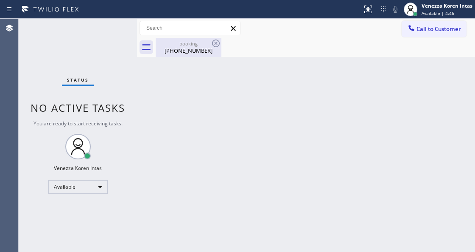
click at [193, 46] on div "booking" at bounding box center [189, 43] width 64 height 6
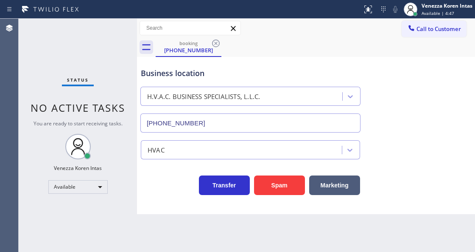
click at [216, 42] on icon at bounding box center [216, 43] width 10 height 10
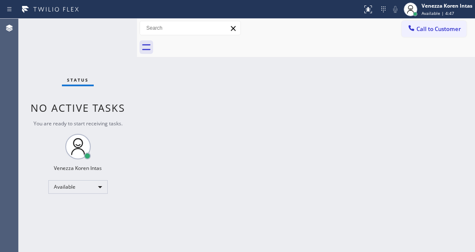
drag, startPoint x: 207, startPoint y: 48, endPoint x: 204, endPoint y: 78, distance: 30.2
click at [206, 48] on div at bounding box center [315, 47] width 319 height 19
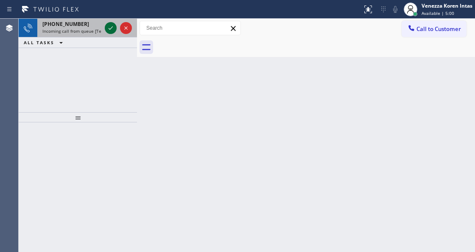
drag, startPoint x: 104, startPoint y: 20, endPoint x: 108, endPoint y: 28, distance: 9.5
click at [105, 24] on div at bounding box center [118, 28] width 31 height 19
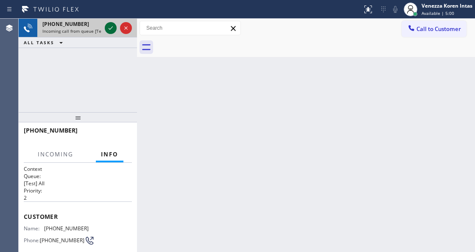
click at [108, 28] on icon at bounding box center [111, 28] width 10 height 10
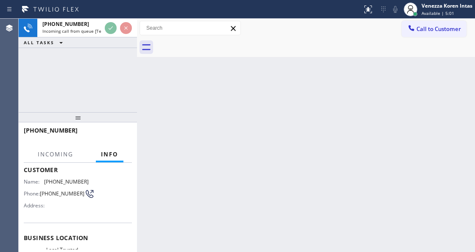
scroll to position [113, 0]
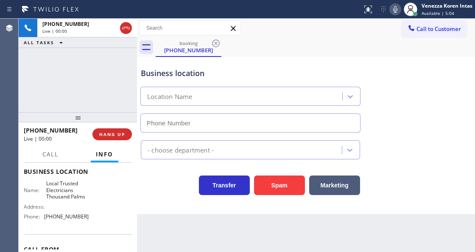
type input "[PHONE_NUMBER]"
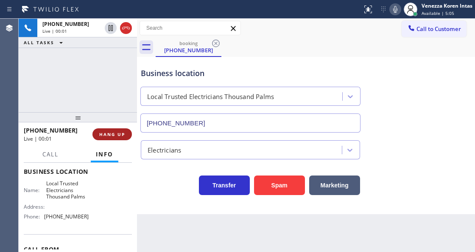
click at [115, 135] on span "HANG UP" at bounding box center [112, 134] width 26 height 6
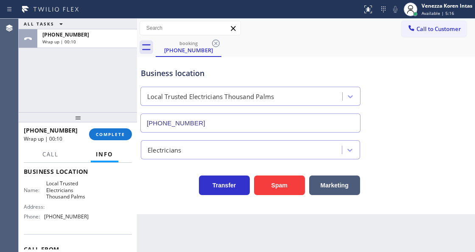
click at [73, 74] on div "ALL TASKS ALL TASKS ACTIVE TASKS TASKS IN WRAP UP [PHONE_NUMBER] Wrap up | 00:10" at bounding box center [78, 65] width 118 height 93
drag, startPoint x: 126, startPoint y: 123, endPoint x: 125, endPoint y: 128, distance: 4.7
click at [126, 122] on div at bounding box center [78, 117] width 118 height 10
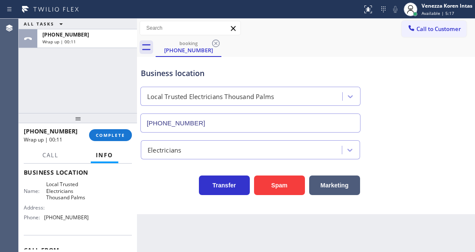
drag, startPoint x: 125, startPoint y: 133, endPoint x: 134, endPoint y: 138, distance: 10.4
click at [125, 134] on button "COMPLETE" at bounding box center [110, 135] width 43 height 12
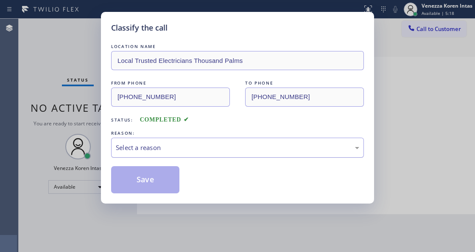
drag, startPoint x: 185, startPoint y: 147, endPoint x: 185, endPoint y: 155, distance: 8.1
click at [185, 149] on div "Select a reason" at bounding box center [238, 148] width 244 height 10
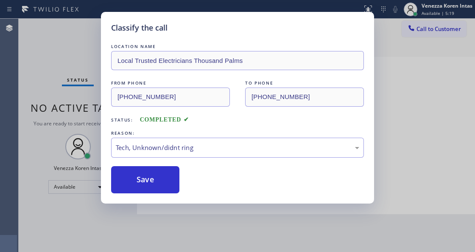
click at [168, 197] on div "Classify the call LOCATION NAME Local Trusted Electricians Thousand Palms FROM …" at bounding box center [237, 107] width 273 height 191
click at [168, 190] on button "Save" at bounding box center [145, 179] width 68 height 27
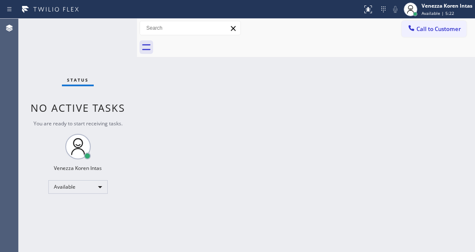
click at [150, 123] on div "Back to Dashboard Change Sender ID Customers Technicians Select a contact Outbo…" at bounding box center [306, 135] width 338 height 233
drag, startPoint x: 143, startPoint y: 97, endPoint x: 128, endPoint y: 64, distance: 36.1
click at [141, 93] on div "Back to Dashboard Change Sender ID Customers Technicians Select a contact Outbo…" at bounding box center [306, 135] width 338 height 233
click at [128, 61] on div "Status No active tasks You are ready to start receiving tasks. Venezza Koren In…" at bounding box center [78, 135] width 118 height 233
click at [119, 42] on div "Status No active tasks You are ready to start receiving tasks. Venezza Koren In…" at bounding box center [78, 135] width 118 height 233
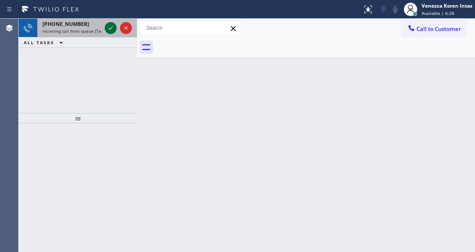
click at [108, 28] on icon at bounding box center [111, 28] width 10 height 10
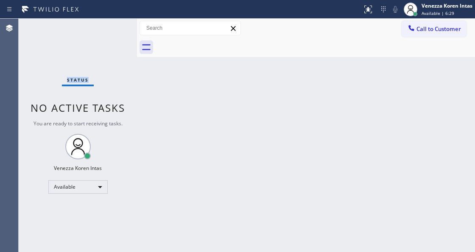
click at [108, 29] on div "Status No active tasks You are ready to start receiving tasks. Venezza Koren In…" at bounding box center [78, 135] width 118 height 233
click at [132, 65] on div "Status No active tasks You are ready to start receiving tasks. Venezza Koren In…" at bounding box center [78, 135] width 118 height 233
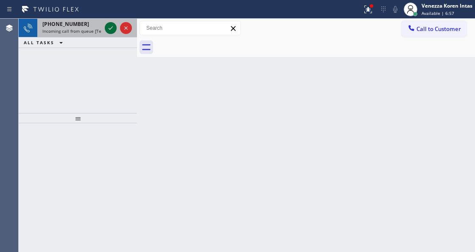
click at [110, 31] on icon at bounding box center [111, 28] width 10 height 10
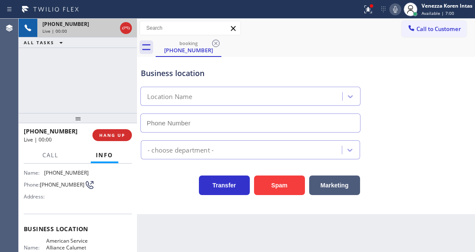
scroll to position [85, 0]
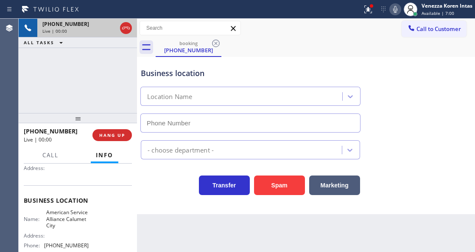
type input "[PHONE_NUMBER]"
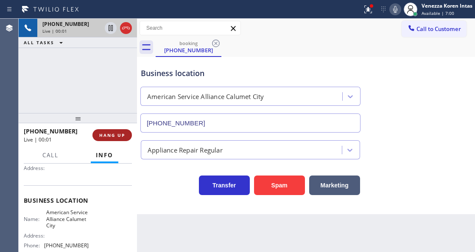
click at [113, 136] on span "HANG UP" at bounding box center [112, 135] width 26 height 6
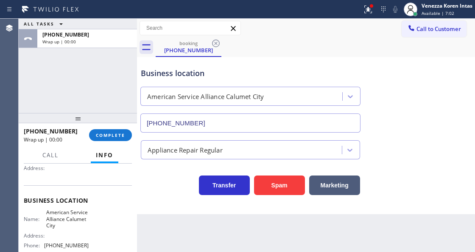
click at [174, 251] on div "Back to Dashboard Change Sender ID Customers Technicians Select a contact Outbo…" at bounding box center [306, 135] width 338 height 233
drag, startPoint x: 116, startPoint y: 137, endPoint x: 124, endPoint y: 139, distance: 7.9
click at [116, 137] on span "COMPLETE" at bounding box center [110, 135] width 29 height 6
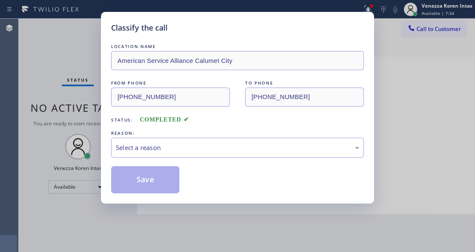
click at [182, 154] on div "Select a reason" at bounding box center [237, 147] width 253 height 20
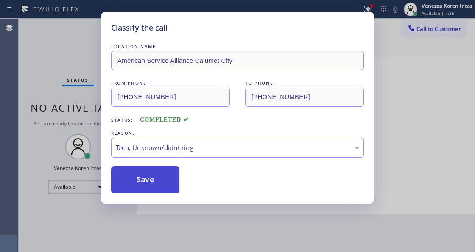
click at [152, 185] on button "Save" at bounding box center [145, 179] width 68 height 27
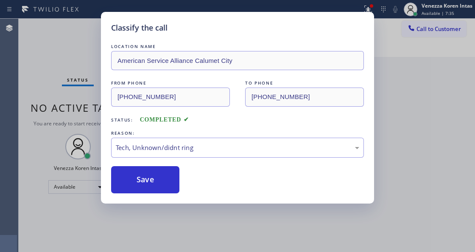
click at [175, 244] on div "Classify the call LOCATION NAME American Service Alliance Calumet City FROM PHO…" at bounding box center [237, 126] width 475 height 252
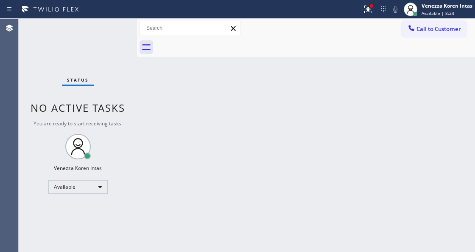
click at [108, 28] on div "Status No active tasks You are ready to start receiving tasks. Venezza Koren In…" at bounding box center [78, 135] width 118 height 233
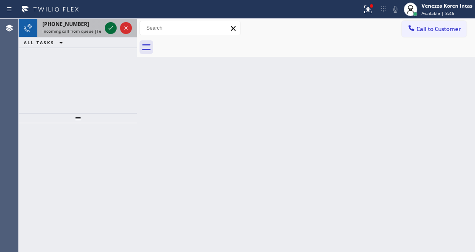
click at [109, 34] on div at bounding box center [118, 28] width 31 height 19
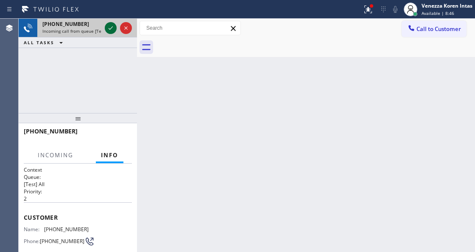
click at [109, 32] on icon at bounding box center [111, 28] width 10 height 10
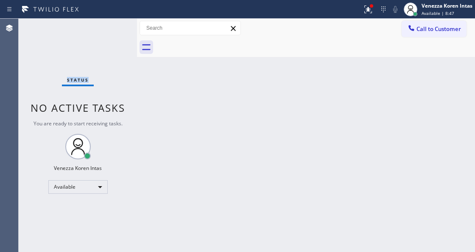
click at [109, 31] on div "Status No active tasks You are ready to start receiving tasks. Venezza Koren In…" at bounding box center [78, 135] width 118 height 233
click at [117, 53] on div "Status No active tasks You are ready to start receiving tasks. Venezza Koren In…" at bounding box center [78, 135] width 118 height 233
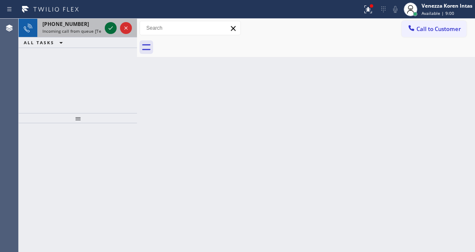
click at [111, 27] on icon at bounding box center [111, 28] width 10 height 10
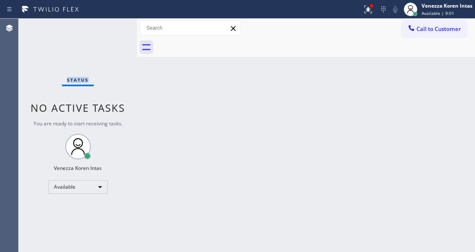
click at [111, 27] on div "Status No active tasks You are ready to start receiving tasks. Venezza Koren In…" at bounding box center [78, 135] width 118 height 233
click at [371, 5] on div at bounding box center [371, 5] width 3 height 3
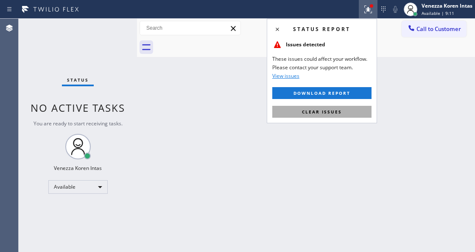
click at [339, 109] on span "Clear issues" at bounding box center [322, 112] width 40 height 6
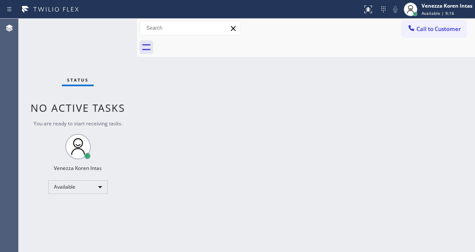
click at [125, 37] on div "Status No active tasks You are ready to start receiving tasks. Venezza Koren In…" at bounding box center [78, 135] width 118 height 233
click at [112, 51] on div "Status No active tasks You are ready to start receiving tasks. Venezza Koren In…" at bounding box center [78, 135] width 118 height 233
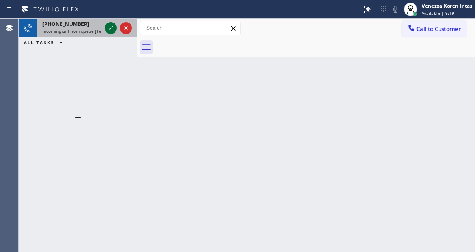
click at [109, 26] on icon at bounding box center [111, 28] width 10 height 10
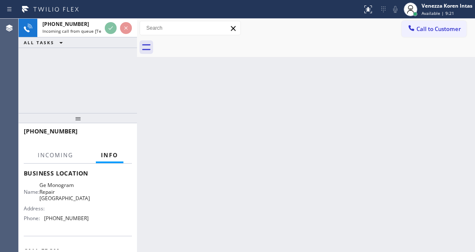
scroll to position [85, 0]
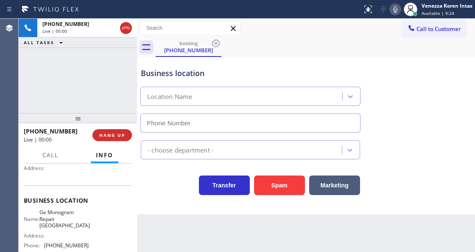
type input "[PHONE_NUMBER]"
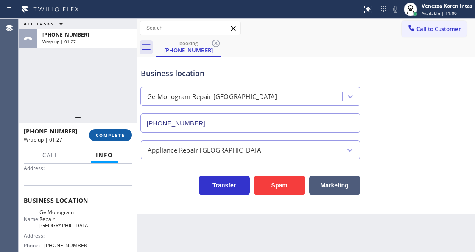
click at [126, 132] on button "COMPLETE" at bounding box center [110, 135] width 43 height 12
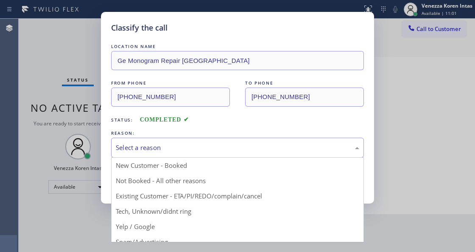
click at [214, 154] on div "Select a reason" at bounding box center [237, 147] width 253 height 20
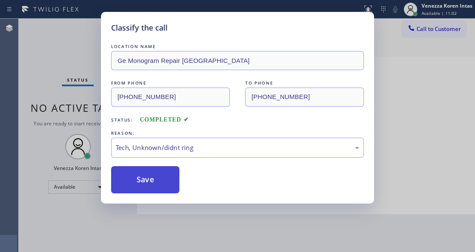
click at [174, 186] on button "Save" at bounding box center [145, 179] width 68 height 27
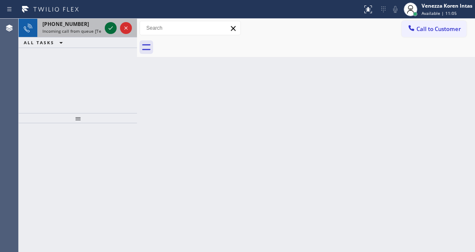
click at [109, 31] on icon at bounding box center [111, 28] width 10 height 10
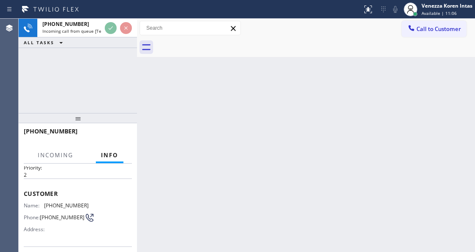
scroll to position [56, 0]
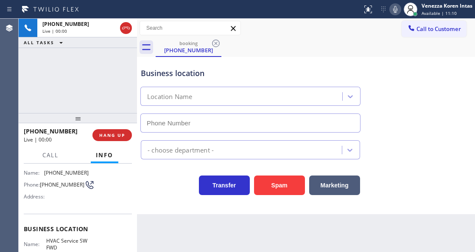
type input "[PHONE_NUMBER]"
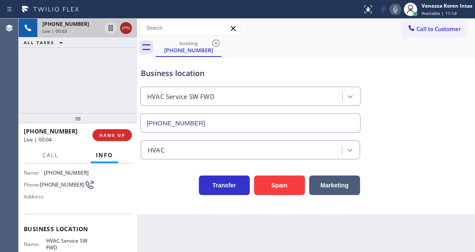
click at [124, 29] on icon at bounding box center [126, 28] width 8 height 3
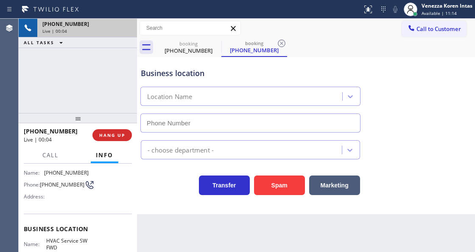
type input "[PHONE_NUMBER]"
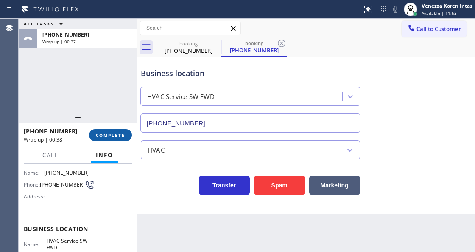
click at [118, 133] on div "[PHONE_NUMBER] Wrap up | 00:38 COMPLETE" at bounding box center [78, 135] width 108 height 22
click at [120, 143] on div "[PHONE_NUMBER] Wrap up | 00:38 COMPLETE" at bounding box center [78, 135] width 108 height 22
click at [120, 135] on span "COMPLETE" at bounding box center [110, 135] width 29 height 6
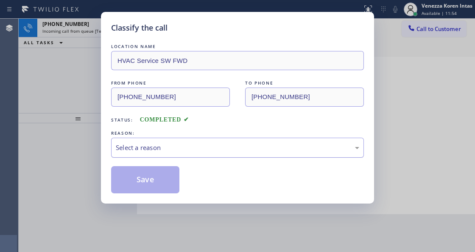
drag, startPoint x: 203, startPoint y: 151, endPoint x: 203, endPoint y: 157, distance: 5.9
click at [203, 151] on div "Select a reason" at bounding box center [238, 148] width 244 height 10
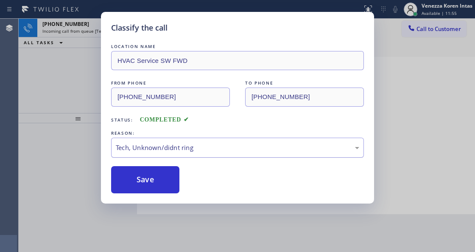
click at [170, 151] on div "Tech, Unknown/didnt ring" at bounding box center [238, 148] width 244 height 10
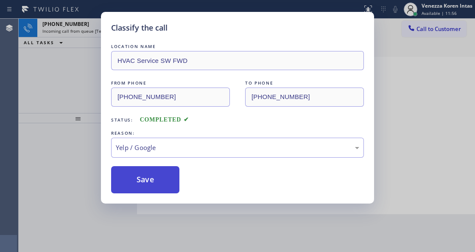
click at [140, 176] on button "Save" at bounding box center [145, 179] width 68 height 27
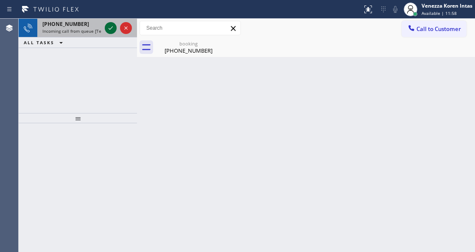
click at [112, 27] on icon at bounding box center [111, 27] width 4 height 3
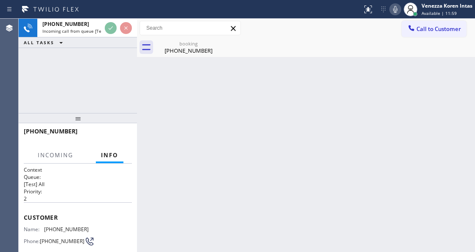
click at [0, 0] on icon at bounding box center [0, 0] width 0 height 0
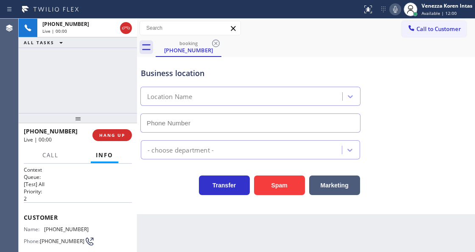
type input "[PHONE_NUMBER]"
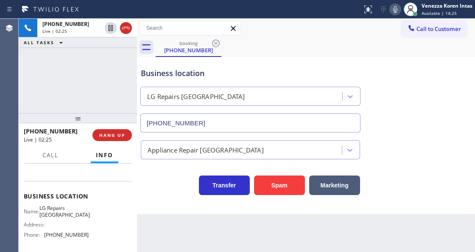
scroll to position [113, 0]
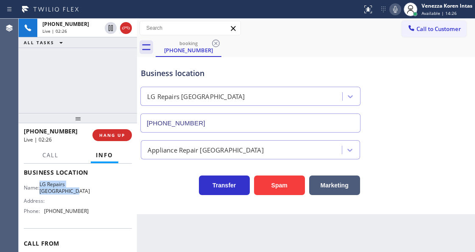
drag, startPoint x: 46, startPoint y: 181, endPoint x: 75, endPoint y: 193, distance: 31.6
click at [75, 193] on span "LG Repairs [GEOGRAPHIC_DATA]" at bounding box center [64, 187] width 50 height 13
copy span "LG Repairs [GEOGRAPHIC_DATA]"
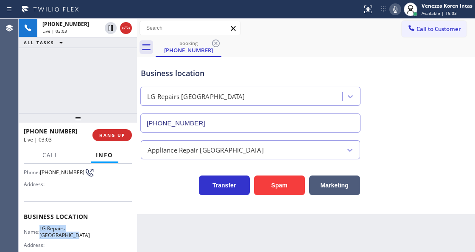
scroll to position [0, 0]
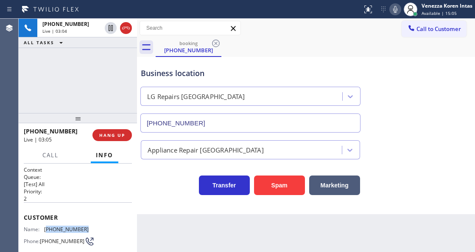
drag, startPoint x: 85, startPoint y: 224, endPoint x: 46, endPoint y: 226, distance: 38.7
click at [46, 226] on span "[PHONE_NUMBER]" at bounding box center [66, 229] width 45 height 6
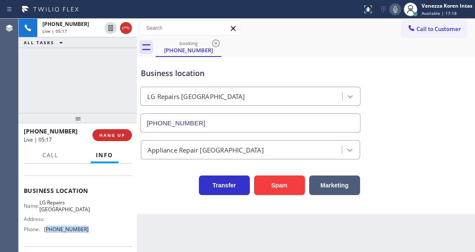
scroll to position [98, 0]
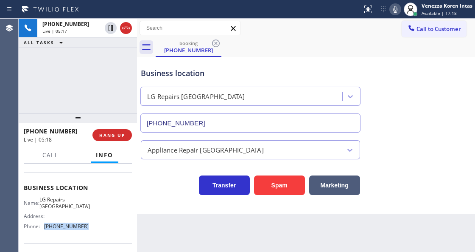
drag, startPoint x: 61, startPoint y: 242, endPoint x: 42, endPoint y: 232, distance: 20.9
click at [42, 232] on div "Name: LG Repairs [GEOGRAPHIC_DATA] Address: Phone: [PHONE_NUMBER]" at bounding box center [56, 214] width 65 height 36
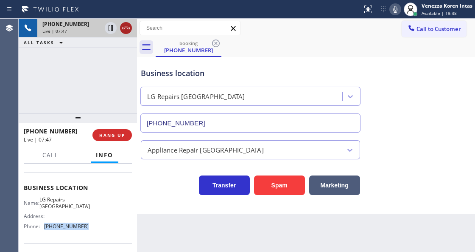
click at [127, 31] on icon at bounding box center [126, 28] width 10 height 10
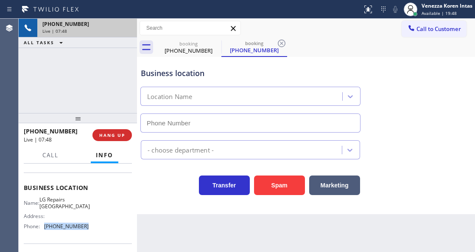
type input "[PHONE_NUMBER]"
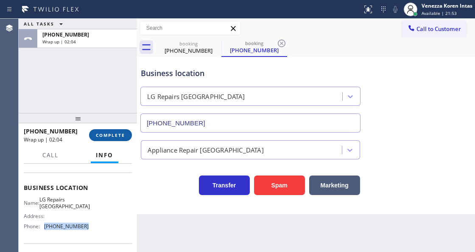
click at [109, 132] on span "COMPLETE" at bounding box center [110, 135] width 29 height 6
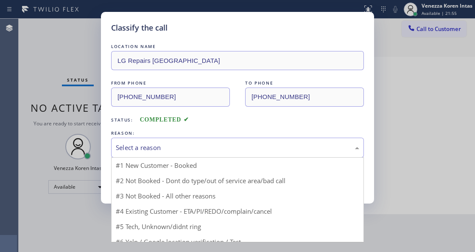
click at [191, 144] on div "Select a reason" at bounding box center [238, 148] width 244 height 10
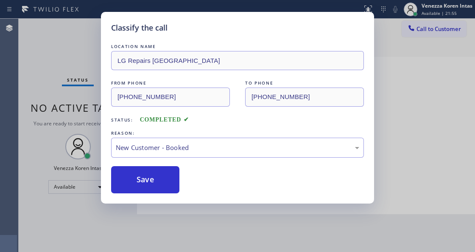
drag, startPoint x: 164, startPoint y: 177, endPoint x: 204, endPoint y: 220, distance: 58.3
click at [164, 177] on button "Save" at bounding box center [145, 179] width 68 height 27
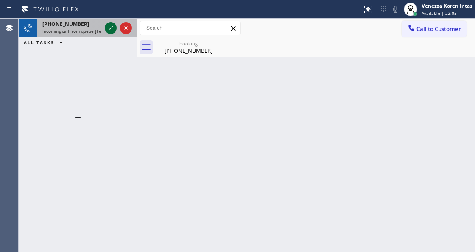
click at [112, 30] on icon at bounding box center [111, 28] width 10 height 10
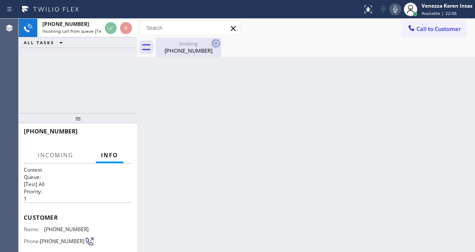
click at [218, 41] on icon at bounding box center [216, 43] width 10 height 10
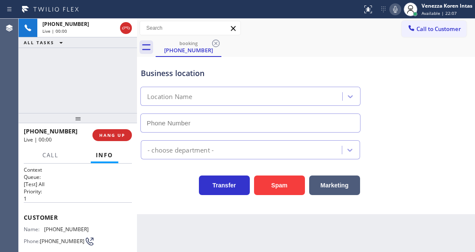
type input "[PHONE_NUMBER]"
click at [396, 4] on icon at bounding box center [395, 9] width 10 height 10
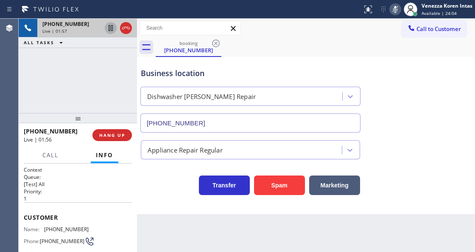
click at [109, 26] on icon at bounding box center [111, 28] width 10 height 10
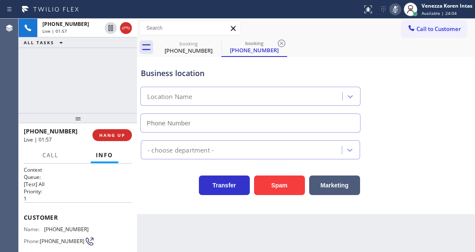
type input "[PHONE_NUMBER]"
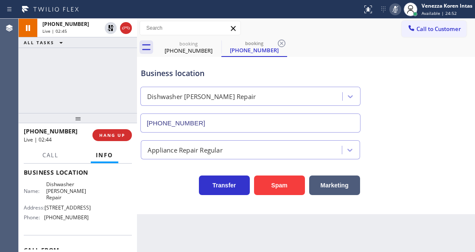
scroll to position [113, 0]
drag, startPoint x: 45, startPoint y: 182, endPoint x: 78, endPoint y: 188, distance: 34.1
click at [78, 188] on div "Name: [PERSON_NAME] Repair" at bounding box center [56, 191] width 65 height 20
click at [393, 9] on icon at bounding box center [395, 9] width 4 height 7
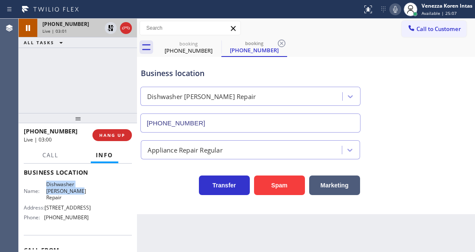
click at [109, 34] on div at bounding box center [118, 28] width 31 height 19
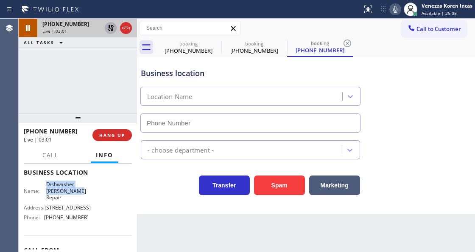
type input "[PHONE_NUMBER]"
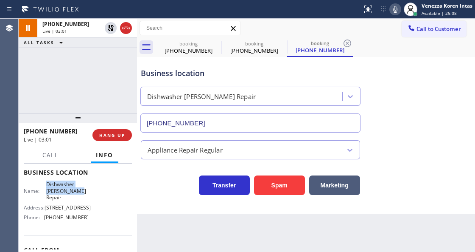
drag, startPoint x: 109, startPoint y: 33, endPoint x: 137, endPoint y: 56, distance: 36.1
click at [109, 33] on icon at bounding box center [111, 28] width 10 height 10
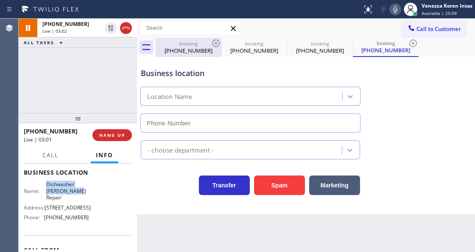
type input "[PHONE_NUMBER]"
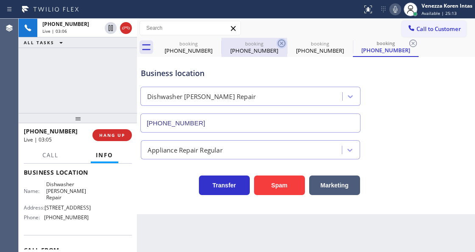
click at [282, 41] on icon at bounding box center [282, 43] width 10 height 10
click at [0, 0] on icon at bounding box center [0, 0] width 0 height 0
click at [408, 41] on icon at bounding box center [413, 43] width 10 height 10
click at [282, 41] on div "booking [PHONE_NUMBER] booking [PHONE_NUMBER] booking [PHONE_NUMBER] booking [P…" at bounding box center [315, 47] width 319 height 19
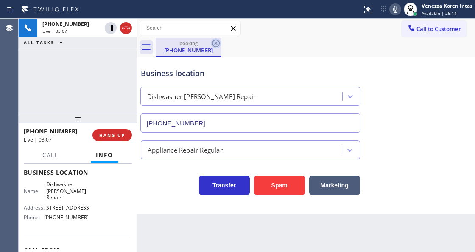
click at [217, 42] on icon at bounding box center [216, 43] width 8 height 8
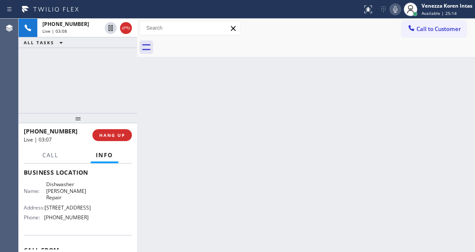
click at [83, 87] on div "[PHONE_NUMBER] Live | 03:08 ALL TASKS ALL TASKS ACTIVE TASKS TASKS IN WRAP UP" at bounding box center [78, 66] width 118 height 94
click at [81, 30] on div "Live | 03:08" at bounding box center [71, 31] width 59 height 6
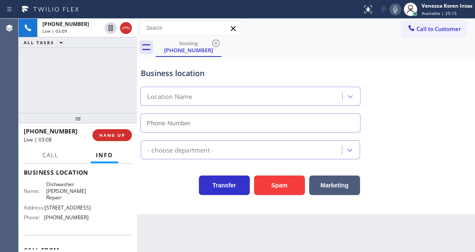
type input "[PHONE_NUMBER]"
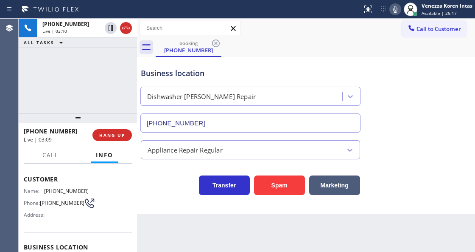
scroll to position [28, 0]
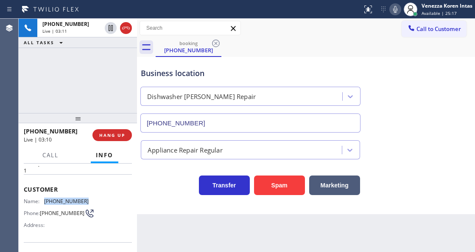
drag, startPoint x: 87, startPoint y: 198, endPoint x: 45, endPoint y: 197, distance: 42.9
click at [45, 198] on div "Name: [PHONE_NUMBER] Phone: [PHONE_NUMBER] Address:" at bounding box center [78, 215] width 108 height 34
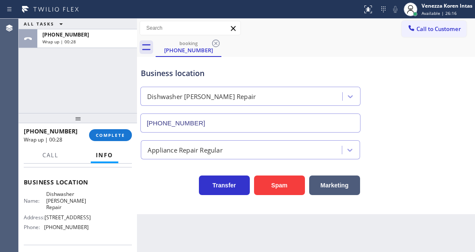
scroll to position [113, 0]
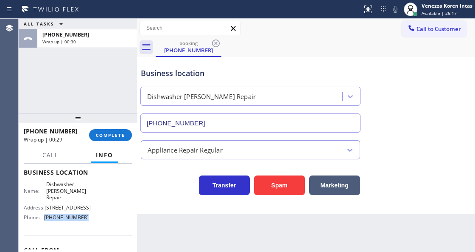
drag, startPoint x: 77, startPoint y: 217, endPoint x: 41, endPoint y: 221, distance: 36.3
click at [41, 221] on div "Name: [PERSON_NAME] Repair Address: [STREET_ADDRESS] Phone: [PHONE_NUMBER]" at bounding box center [78, 202] width 108 height 43
click at [127, 138] on button "COMPLETE" at bounding box center [110, 135] width 43 height 12
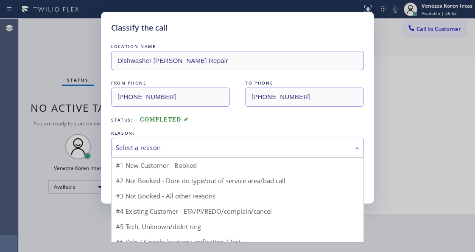
click at [178, 152] on div "Select a reason" at bounding box center [238, 148] width 244 height 10
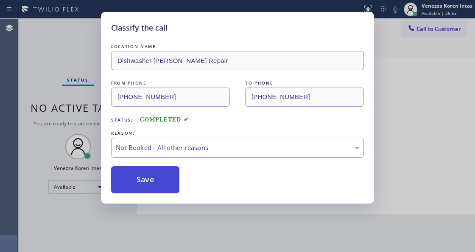
click at [162, 178] on button "Save" at bounding box center [145, 179] width 68 height 27
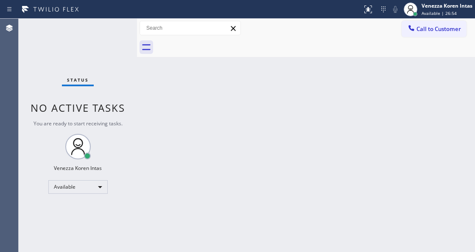
drag, startPoint x: 75, startPoint y: 74, endPoint x: 167, endPoint y: 54, distance: 94.1
click at [79, 74] on div "Status No active tasks You are ready to start receiving tasks. Venezza Koren In…" at bounding box center [78, 135] width 118 height 233
click at [166, 119] on div "Back to Dashboard Change Sender ID Customers Technicians Select a contact Outbo…" at bounding box center [306, 135] width 338 height 233
click at [94, 35] on div "Status No active tasks You are ready to start receiving tasks. Venezza Koren In…" at bounding box center [78, 135] width 118 height 233
drag, startPoint x: 153, startPoint y: 112, endPoint x: 27, endPoint y: 42, distance: 143.6
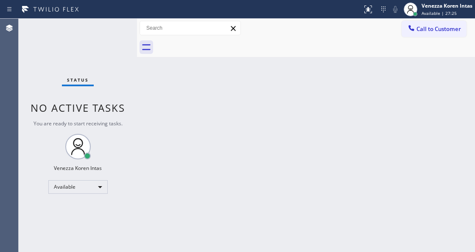
click at [151, 112] on div "Back to Dashboard Change Sender ID Customers Technicians Select a contact Outbo…" at bounding box center [306, 135] width 338 height 233
click at [173, 139] on div "Back to Dashboard Change Sender ID Customers Technicians Select a contact Outbo…" at bounding box center [306, 135] width 338 height 233
click at [147, 109] on div "Back to Dashboard Change Sender ID Customers Technicians Select a contact Outbo…" at bounding box center [306, 135] width 338 height 233
drag, startPoint x: 131, startPoint y: 66, endPoint x: 121, endPoint y: 33, distance: 34.6
click at [130, 63] on div "Status No active tasks You are ready to start receiving tasks. Venezza Koren In…" at bounding box center [78, 135] width 118 height 233
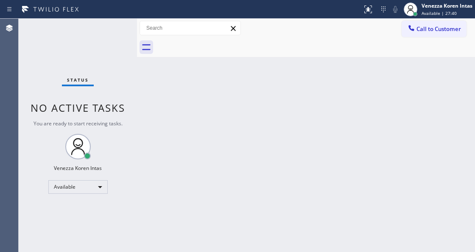
drag, startPoint x: 121, startPoint y: 33, endPoint x: 108, endPoint y: 27, distance: 14.4
click at [120, 33] on div "Status No active tasks You are ready to start receiving tasks. Venezza Koren In…" at bounding box center [78, 135] width 118 height 233
click at [108, 27] on div "Status No active tasks You are ready to start receiving tasks. Venezza Koren In…" at bounding box center [78, 135] width 118 height 233
click at [206, 153] on div "Back to Dashboard Change Sender ID Customers Technicians Select a contact Outbo…" at bounding box center [306, 135] width 338 height 233
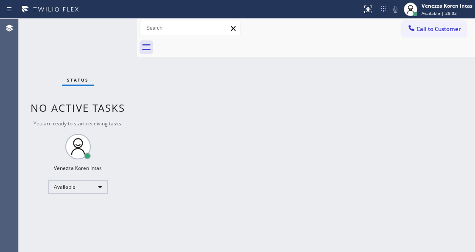
click at [129, 92] on div "Status No active tasks You are ready to start receiving tasks. Venezza Koren In…" at bounding box center [78, 135] width 118 height 233
click at [158, 102] on div "Back to Dashboard Change Sender ID Customers Technicians Select a contact Outbo…" at bounding box center [306, 135] width 338 height 233
click at [190, 126] on div "Back to Dashboard Change Sender ID Customers Technicians Select a contact Outbo…" at bounding box center [306, 135] width 338 height 233
drag, startPoint x: 137, startPoint y: 140, endPoint x: 154, endPoint y: 125, distance: 23.2
click at [137, 140] on div at bounding box center [137, 135] width 0 height 233
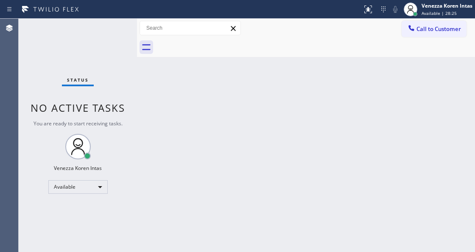
drag, startPoint x: 193, startPoint y: 171, endPoint x: 19, endPoint y: 107, distance: 185.9
click at [190, 171] on div "Back to Dashboard Change Sender ID Customers Technicians Select a contact Outbo…" at bounding box center [306, 135] width 338 height 233
drag, startPoint x: 96, startPoint y: 63, endPoint x: 100, endPoint y: 75, distance: 13.0
click at [96, 63] on div "Status No active tasks You are ready to start receiving tasks. Venezza Koren In…" at bounding box center [78, 135] width 118 height 233
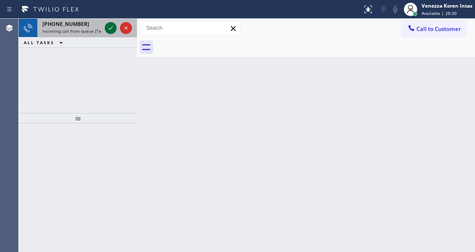
click at [111, 28] on icon at bounding box center [111, 28] width 10 height 10
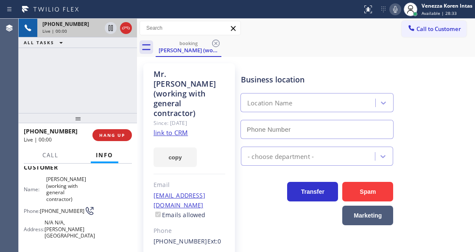
scroll to position [56, 0]
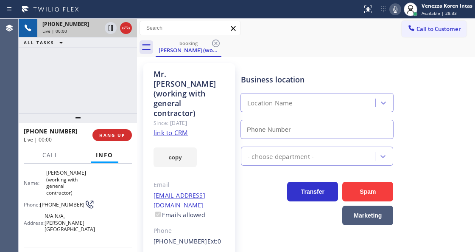
type input "[PHONE_NUMBER]"
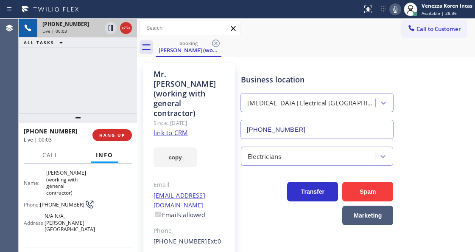
click at [183, 128] on link "link to CRM" at bounding box center [171, 132] width 34 height 8
click at [132, 26] on div at bounding box center [126, 28] width 12 height 10
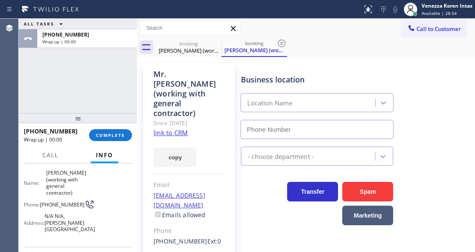
type input "[PHONE_NUMBER]"
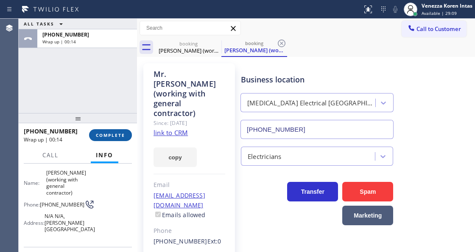
click at [116, 137] on button "COMPLETE" at bounding box center [110, 135] width 43 height 12
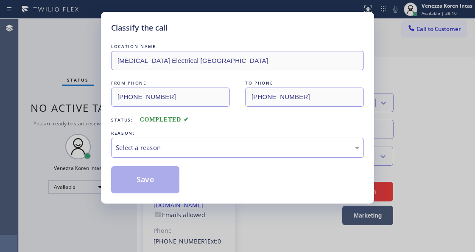
click at [215, 150] on div "Select a reason" at bounding box center [238, 148] width 244 height 10
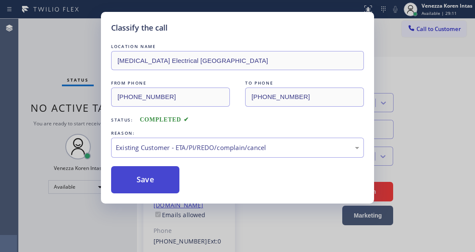
click at [147, 190] on button "Save" at bounding box center [145, 179] width 68 height 27
click at [129, 221] on div "Classify the call LOCATION NAME [MEDICAL_DATA] Electrical [GEOGRAPHIC_DATA] FRO…" at bounding box center [237, 126] width 475 height 252
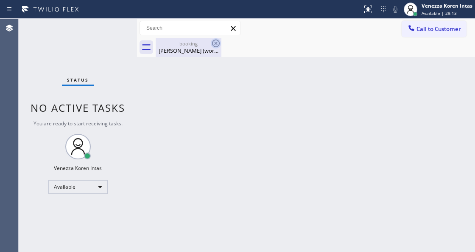
click at [216, 48] on div at bounding box center [216, 43] width 10 height 10
click at [216, 47] on icon at bounding box center [216, 43] width 10 height 10
click at [218, 40] on icon at bounding box center [216, 43] width 10 height 10
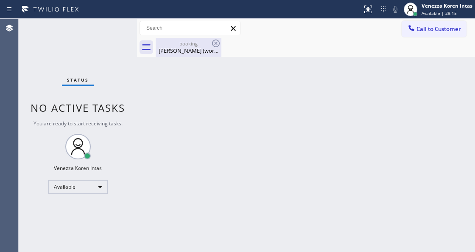
click at [188, 38] on div "booking [PERSON_NAME] (working with general contractor)" at bounding box center [189, 47] width 64 height 19
click at [184, 47] on div at bounding box center [315, 47] width 319 height 19
drag, startPoint x: 99, startPoint y: 86, endPoint x: 169, endPoint y: 163, distance: 103.9
click at [102, 88] on div "Status No active tasks You are ready to start receiving tasks. Venezza Koren In…" at bounding box center [78, 135] width 118 height 233
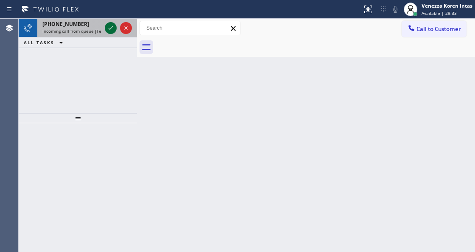
click at [115, 27] on icon at bounding box center [111, 28] width 10 height 10
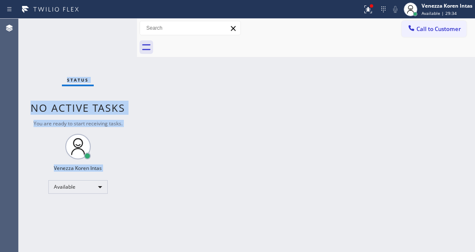
click at [115, 28] on div "Status No active tasks You are ready to start receiving tasks. Venezza Koren In…" at bounding box center [78, 135] width 118 height 233
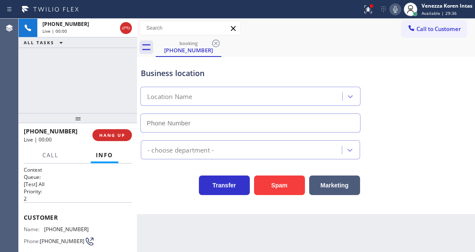
type input "[PHONE_NUMBER]"
click at [137, 95] on div at bounding box center [137, 135] width 0 height 233
click at [91, 86] on div "[PHONE_NUMBER] Live | 00:06 ALL TASKS ALL TASKS ACTIVE TASKS TASKS IN WRAP UP" at bounding box center [78, 66] width 118 height 94
drag, startPoint x: 367, startPoint y: 6, endPoint x: 361, endPoint y: 73, distance: 67.3
click at [367, 6] on icon at bounding box center [368, 9] width 10 height 10
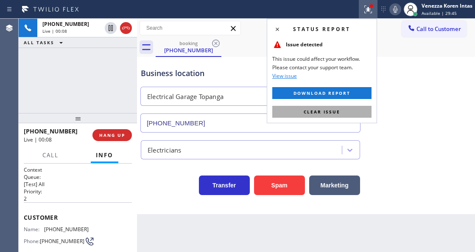
click at [354, 106] on button "Clear issue" at bounding box center [321, 112] width 99 height 12
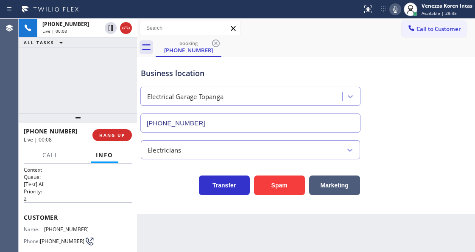
click at [415, 96] on div "Business location Electrical Garage [GEOGRAPHIC_DATA] [PHONE_NUMBER]" at bounding box center [306, 94] width 334 height 77
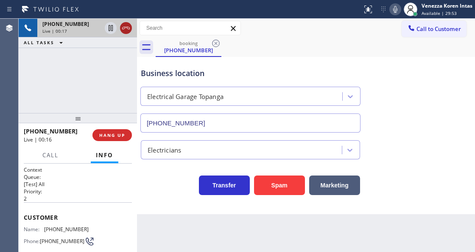
click at [126, 28] on icon at bounding box center [126, 28] width 10 height 10
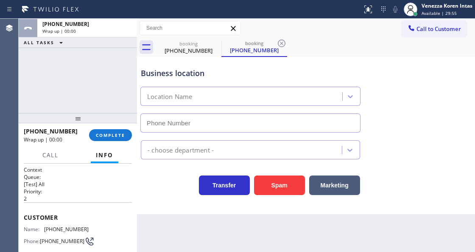
type input "[PHONE_NUMBER]"
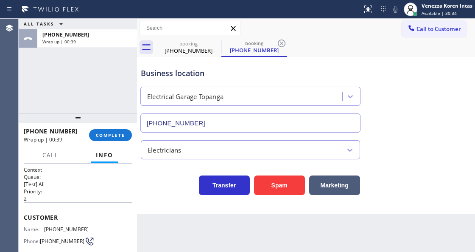
drag, startPoint x: 119, startPoint y: 131, endPoint x: 201, endPoint y: 142, distance: 83.1
click at [120, 133] on button "COMPLETE" at bounding box center [110, 135] width 43 height 12
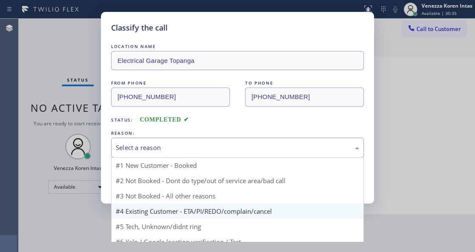
drag, startPoint x: 203, startPoint y: 151, endPoint x: 179, endPoint y: 210, distance: 64.1
click at [201, 157] on div "Select a reason" at bounding box center [237, 147] width 253 height 20
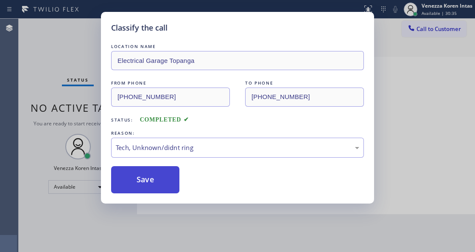
click at [162, 173] on button "Save" at bounding box center [145, 179] width 68 height 27
click at [186, 233] on div "Back to Dashboard Change Sender ID Customers Technicians Select a contact Outbo…" at bounding box center [306, 135] width 338 height 233
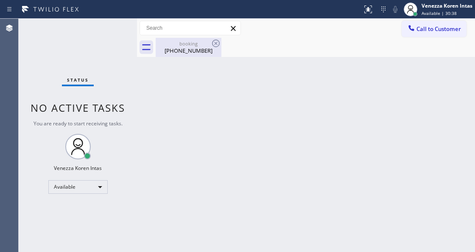
click at [204, 50] on div "[PHONE_NUMBER]" at bounding box center [189, 51] width 64 height 8
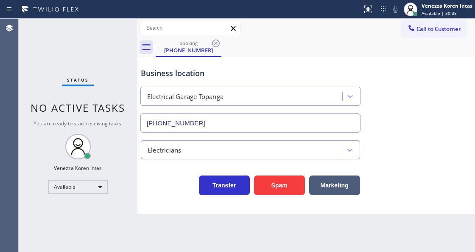
click at [217, 39] on icon at bounding box center [216, 43] width 10 height 10
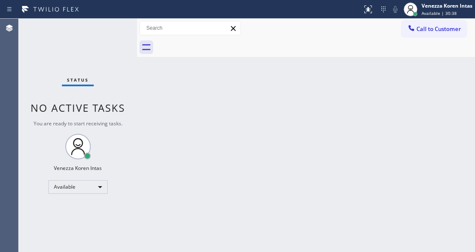
click at [217, 41] on div at bounding box center [315, 47] width 319 height 19
drag, startPoint x: 246, startPoint y: 51, endPoint x: 27, endPoint y: 84, distance: 221.4
click at [242, 53] on div at bounding box center [315, 47] width 319 height 19
drag, startPoint x: 72, startPoint y: 66, endPoint x: 98, endPoint y: 122, distance: 61.7
click at [75, 72] on div "Status No active tasks You are ready to start receiving tasks. Venezza Koren In…" at bounding box center [78, 135] width 118 height 233
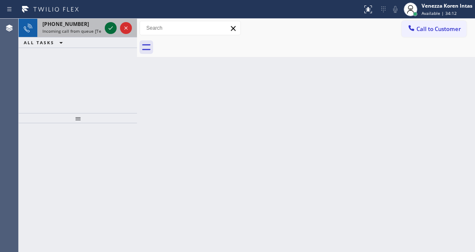
click at [112, 29] on icon at bounding box center [111, 28] width 10 height 10
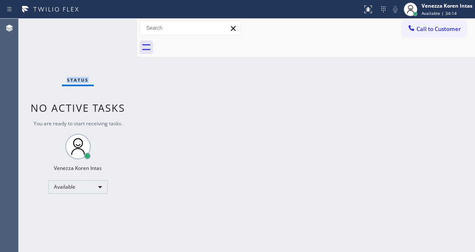
click at [112, 29] on div "Status No active tasks You are ready to start receiving tasks. Venezza Koren In…" at bounding box center [78, 135] width 118 height 233
click at [367, 4] on icon at bounding box center [368, 9] width 10 height 10
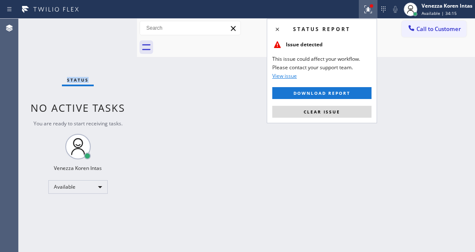
click at [334, 109] on span "Clear issue" at bounding box center [322, 112] width 36 height 6
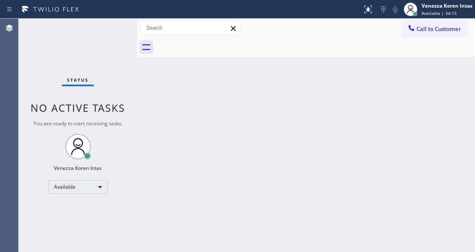
click at [202, 179] on div "Back to Dashboard Change Sender ID Customers Technicians Select a contact Outbo…" at bounding box center [306, 135] width 338 height 233
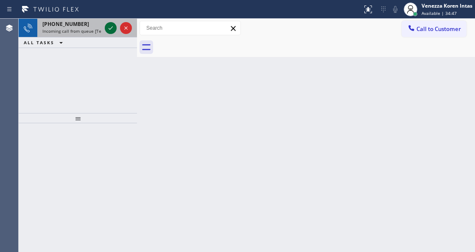
click at [108, 24] on icon at bounding box center [111, 28] width 10 height 10
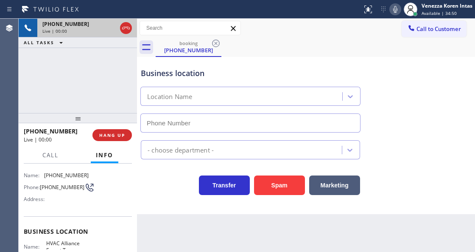
scroll to position [85, 0]
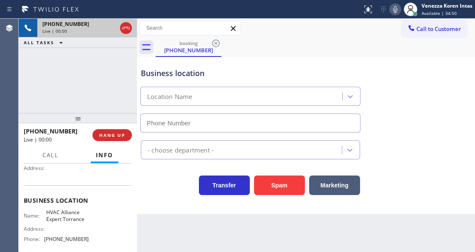
type input "[PHONE_NUMBER]"
drag, startPoint x: 110, startPoint y: 134, endPoint x: 144, endPoint y: 167, distance: 47.4
click at [110, 134] on span "HANG UP" at bounding box center [112, 135] width 26 height 6
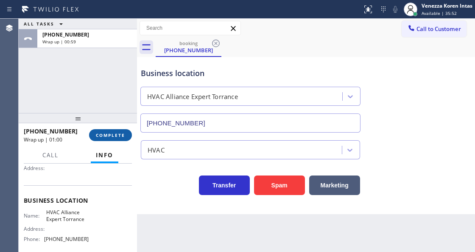
click at [111, 139] on button "COMPLETE" at bounding box center [110, 135] width 43 height 12
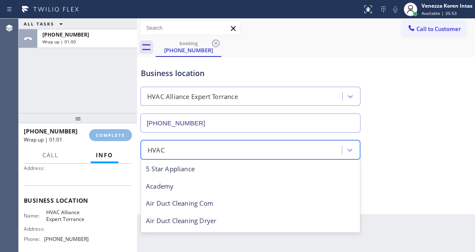
click at [182, 154] on div "HVAC" at bounding box center [242, 149] width 199 height 15
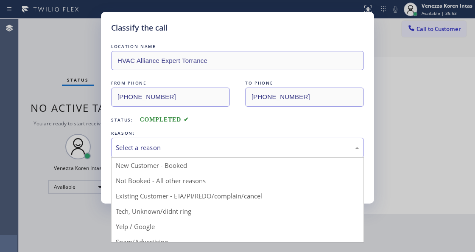
drag, startPoint x: 189, startPoint y: 143, endPoint x: 161, endPoint y: 251, distance: 111.5
click at [188, 146] on div "Select a reason" at bounding box center [238, 148] width 244 height 10
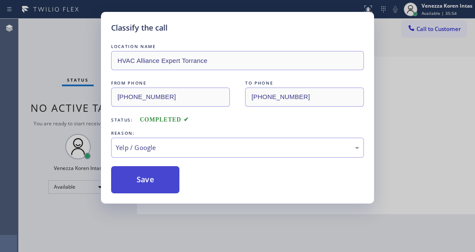
click at [150, 188] on button "Save" at bounding box center [145, 179] width 68 height 27
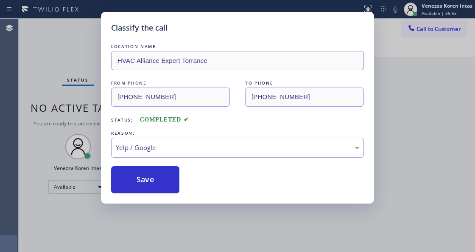
click at [174, 250] on div "Classify the call LOCATION NAME HVAC Alliance Expert Torrance FROM PHONE [PHONE…" at bounding box center [237, 126] width 475 height 252
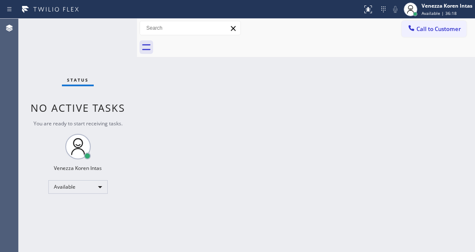
click at [133, 125] on div "Status No active tasks You are ready to start receiving tasks. Venezza Koren In…" at bounding box center [78, 135] width 118 height 233
click at [76, 45] on div "Status No active tasks You are ready to start receiving tasks. Venezza Koren In…" at bounding box center [78, 135] width 118 height 233
drag, startPoint x: 143, startPoint y: 49, endPoint x: 109, endPoint y: 38, distance: 35.3
click at [143, 49] on icon at bounding box center [146, 47] width 8 height 6
click at [109, 38] on div "Status No active tasks You are ready to start receiving tasks. Venezza Koren In…" at bounding box center [78, 135] width 118 height 233
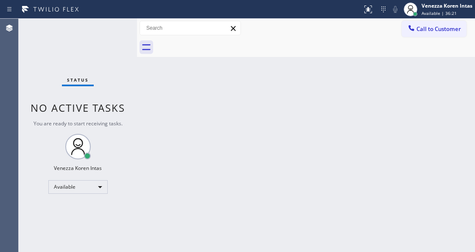
click at [106, 28] on div "Status No active tasks You are ready to start receiving tasks. Venezza Koren In…" at bounding box center [78, 135] width 118 height 233
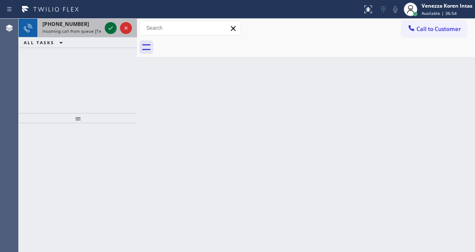
click at [112, 30] on icon at bounding box center [111, 28] width 10 height 10
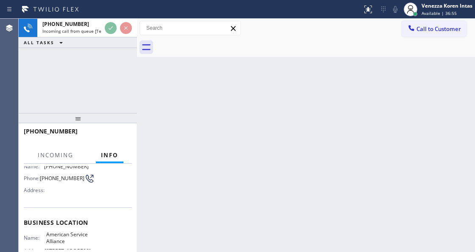
scroll to position [113, 0]
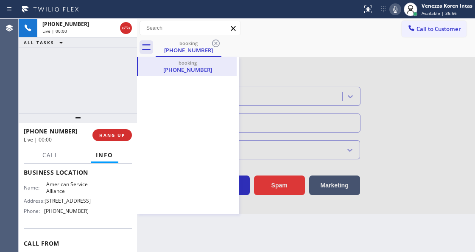
type input "[PHONE_NUMBER]"
click at [118, 70] on div "[PHONE_NUMBER] Live | 00:00 ALL TASKS ALL TASKS ACTIVE TASKS TASKS IN WRAP UP" at bounding box center [78, 66] width 118 height 94
click at [146, 44] on icon at bounding box center [147, 47] width 14 height 14
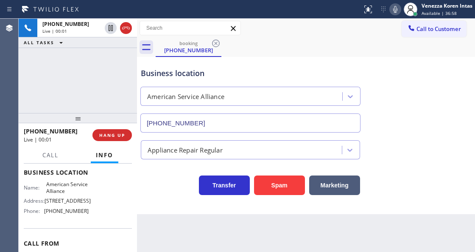
click at [325, 50] on div "booking [PHONE_NUMBER]" at bounding box center [315, 47] width 319 height 19
click at [289, 30] on div "Call to Customer Outbound call Location American Service Alliance Mesa Your cal…" at bounding box center [306, 28] width 338 height 15
click at [189, 188] on div "Transfer Spam Marketing" at bounding box center [250, 183] width 223 height 24
drag, startPoint x: 45, startPoint y: 184, endPoint x: 90, endPoint y: 190, distance: 45.4
click at [90, 190] on div "Name: American Service Alliance Address: [STREET_ADDRESS] Phone: [PHONE_NUMBER]" at bounding box center [78, 199] width 108 height 36
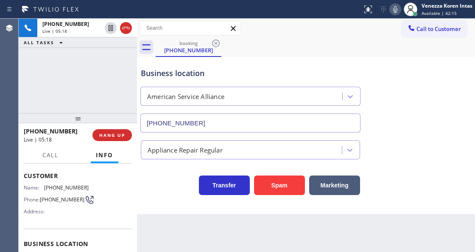
scroll to position [28, 0]
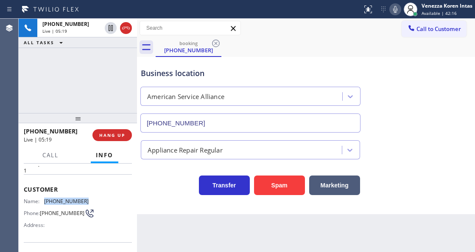
drag, startPoint x: 80, startPoint y: 198, endPoint x: 40, endPoint y: 200, distance: 39.9
click at [40, 200] on div "Name: [PHONE_NUMBER]" at bounding box center [56, 201] width 65 height 6
click at [244, 14] on div at bounding box center [181, 10] width 356 height 14
click at [268, 251] on div "Back to Dashboard Change Sender ID Customers Technicians Select a contact Outbo…" at bounding box center [306, 135] width 338 height 233
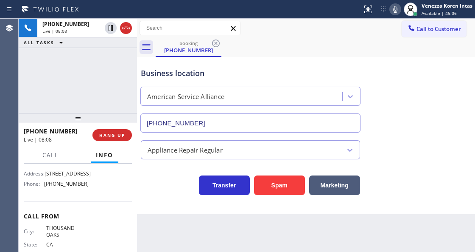
scroll to position [141, 0]
drag, startPoint x: 82, startPoint y: 190, endPoint x: 45, endPoint y: 192, distance: 36.5
click at [45, 185] on span "[PHONE_NUMBER]" at bounding box center [66, 182] width 45 height 6
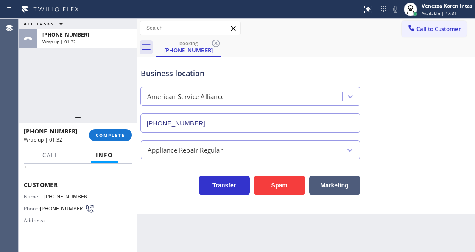
scroll to position [0, 0]
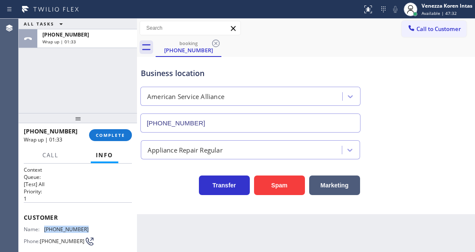
drag, startPoint x: 87, startPoint y: 222, endPoint x: 43, endPoint y: 224, distance: 43.7
click at [43, 224] on div "Customer Name: [PHONE_NUMBER] Phone: [PHONE_NUMBER] Address:" at bounding box center [78, 236] width 108 height 68
click at [123, 128] on div "[PHONE_NUMBER] Wrap up | 01:37 COMPLETE" at bounding box center [78, 135] width 108 height 22
click at [124, 134] on span "COMPLETE" at bounding box center [110, 135] width 29 height 6
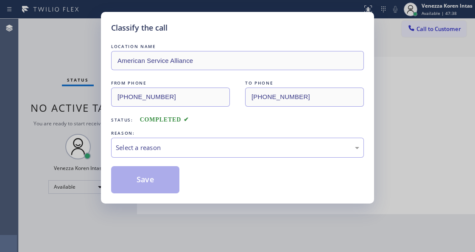
click at [185, 151] on div "Select a reason" at bounding box center [238, 148] width 244 height 10
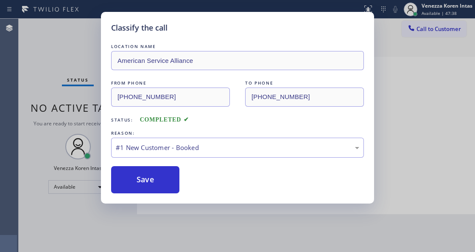
click at [158, 179] on button "Save" at bounding box center [145, 179] width 68 height 27
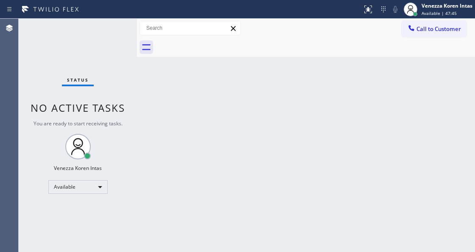
click at [332, 93] on div "Back to Dashboard Change Sender ID Customers Technicians Select a contact Outbo…" at bounding box center [306, 135] width 338 height 233
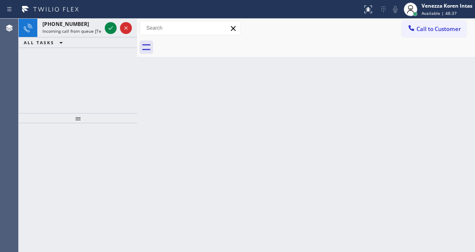
click at [134, 148] on div at bounding box center [78, 187] width 118 height 129
drag, startPoint x: 70, startPoint y: 31, endPoint x: 94, endPoint y: 94, distance: 68.1
click at [70, 34] on div "[PHONE_NUMBER] Incoming call from queue [Test] All" at bounding box center [70, 28] width 66 height 19
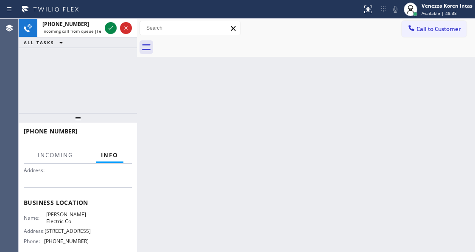
scroll to position [85, 0]
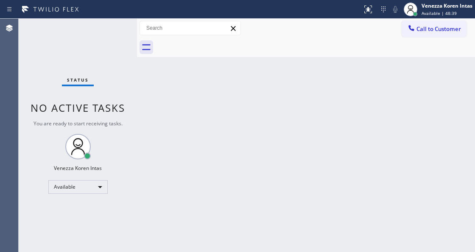
click at [110, 30] on div "Status No active tasks You are ready to start receiving tasks. Venezza Koren In…" at bounding box center [78, 135] width 118 height 233
drag, startPoint x: 110, startPoint y: 30, endPoint x: 205, endPoint y: 249, distance: 238.5
click at [109, 30] on div "Status No active tasks You are ready to start receiving tasks. Venezza Koren In…" at bounding box center [78, 135] width 118 height 233
click at [125, 116] on div "Status No active tasks You are ready to start receiving tasks. Venezza Koren In…" at bounding box center [78, 135] width 118 height 233
click at [436, 12] on span "Available | 49:08" at bounding box center [439, 13] width 35 height 6
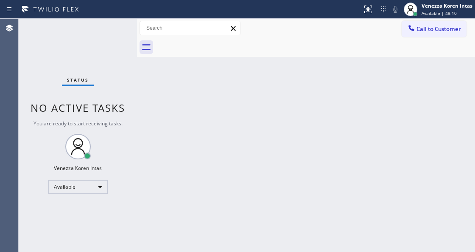
click at [305, 181] on div "Back to Dashboard Change Sender ID Customers Technicians Select a contact Outbo…" at bounding box center [306, 135] width 338 height 233
click at [179, 129] on div "Back to Dashboard Change Sender ID Customers Technicians Select a contact Outbo…" at bounding box center [306, 135] width 338 height 233
drag, startPoint x: 296, startPoint y: 137, endPoint x: 203, endPoint y: 207, distance: 116.9
click at [299, 135] on div "Back to Dashboard Change Sender ID Customers Technicians Select a contact Outbo…" at bounding box center [306, 135] width 338 height 233
click at [434, 13] on span "Available | 49:40" at bounding box center [439, 13] width 35 height 6
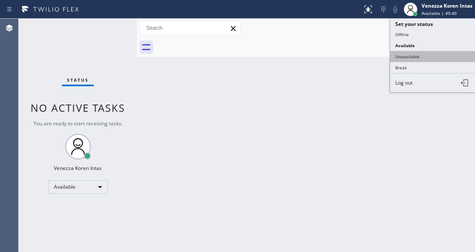
click at [415, 57] on button "Unavailable" at bounding box center [432, 56] width 85 height 11
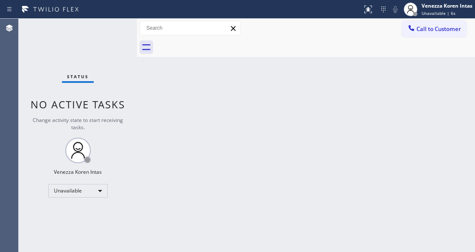
click at [184, 127] on div "Back to Dashboard Change Sender ID Customers Technicians Select a contact Outbo…" at bounding box center [306, 135] width 338 height 233
drag, startPoint x: 188, startPoint y: 128, endPoint x: 262, endPoint y: 89, distance: 82.9
click at [192, 125] on div "Back to Dashboard Change Sender ID Customers Technicians Select a contact Outbo…" at bounding box center [306, 135] width 338 height 233
click at [207, 106] on div "Back to Dashboard Change Sender ID Customers Technicians Select a contact Outbo…" at bounding box center [306, 135] width 338 height 233
click at [150, 91] on div "Back to Dashboard Change Sender ID Customers Technicians Select a contact Outbo…" at bounding box center [306, 135] width 338 height 233
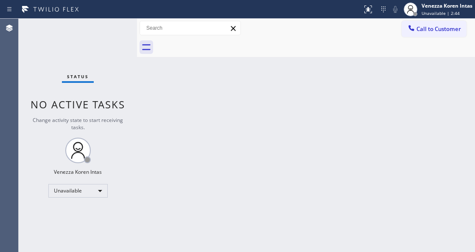
click at [154, 92] on div "Back to Dashboard Change Sender ID Customers Technicians Select a contact Outbo…" at bounding box center [306, 135] width 338 height 233
drag, startPoint x: 215, startPoint y: 119, endPoint x: 174, endPoint y: 217, distance: 105.6
click at [215, 119] on div "Back to Dashboard Change Sender ID Customers Technicians Select a contact Outbo…" at bounding box center [306, 135] width 338 height 233
click at [130, 99] on div "Status No active tasks Change activity state to start receiving tasks. Venezza …" at bounding box center [78, 135] width 118 height 233
drag, startPoint x: 182, startPoint y: 114, endPoint x: 201, endPoint y: 108, distance: 19.6
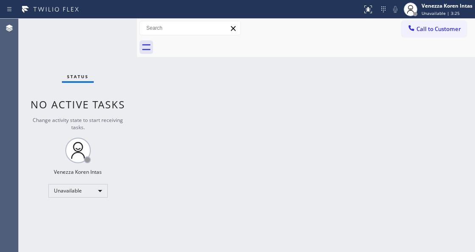
click at [182, 114] on div "Back to Dashboard Change Sender ID Customers Technicians Select a contact Outbo…" at bounding box center [306, 135] width 338 height 233
drag, startPoint x: 176, startPoint y: 117, endPoint x: 208, endPoint y: 121, distance: 31.6
click at [178, 116] on div "Back to Dashboard Change Sender ID Customers Technicians Select a contact Outbo…" at bounding box center [306, 135] width 338 height 233
drag, startPoint x: 297, startPoint y: 111, endPoint x: 311, endPoint y: 103, distance: 16.5
click at [298, 109] on div "Back to Dashboard Change Sender ID Customers Technicians Select a contact Outbo…" at bounding box center [306, 135] width 338 height 233
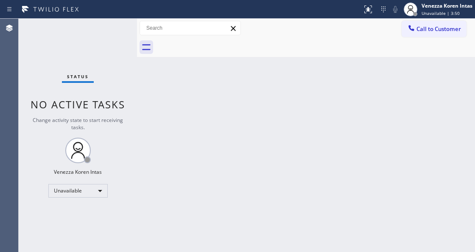
click at [113, 64] on div "Status No active tasks Change activity state to start receiving tasks. Venezza …" at bounding box center [78, 135] width 118 height 233
click at [173, 120] on div "Back to Dashboard Change Sender ID Customers Technicians Select a contact Outbo…" at bounding box center [306, 135] width 338 height 233
click at [406, 97] on div "Back to Dashboard Change Sender ID Customers Technicians Select a contact Outbo…" at bounding box center [306, 135] width 338 height 233
click at [91, 188] on div "Unavailable" at bounding box center [77, 191] width 59 height 14
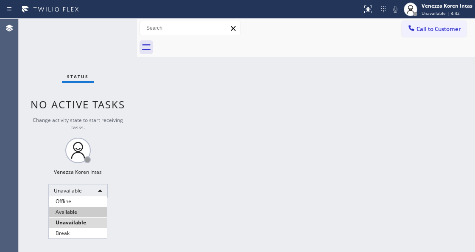
click at [82, 213] on li "Available" at bounding box center [78, 212] width 58 height 10
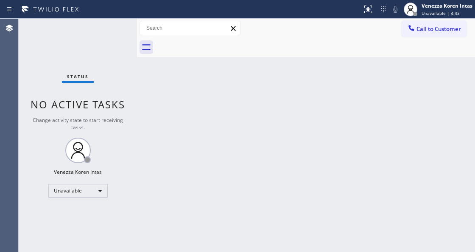
click at [173, 96] on div "Back to Dashboard Change Sender ID Customers Technicians Select a contact Outbo…" at bounding box center [306, 135] width 338 height 233
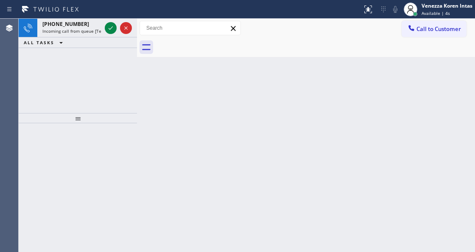
click at [81, 35] on div "[PHONE_NUMBER] Incoming call from queue [Test] All" at bounding box center [70, 28] width 66 height 19
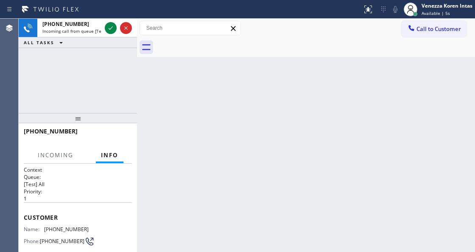
scroll to position [85, 0]
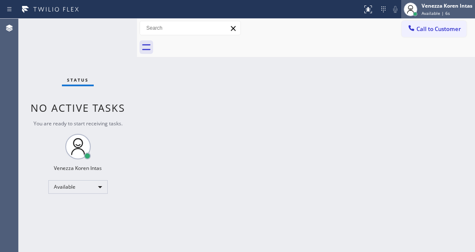
click at [443, 12] on span "Available | 6s" at bounding box center [436, 13] width 28 height 6
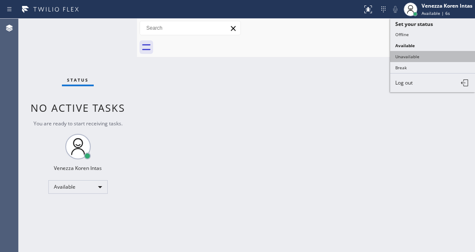
click at [417, 56] on button "Unavailable" at bounding box center [432, 56] width 85 height 11
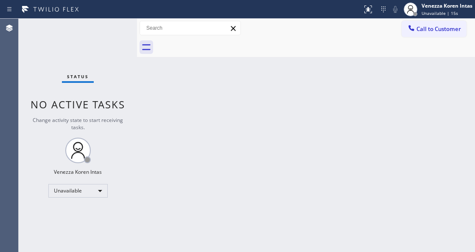
click at [164, 116] on div "Back to Dashboard Change Sender ID Customers Technicians Select a contact Outbo…" at bounding box center [306, 135] width 338 height 233
click at [442, 17] on div "Venezza Koren Intas Unavailable | 16s" at bounding box center [438, 9] width 74 height 19
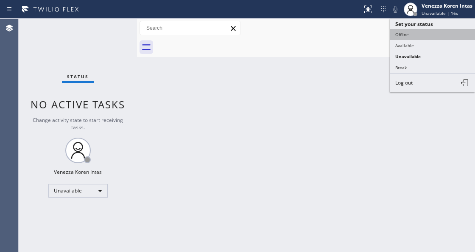
click at [416, 38] on button "Offline" at bounding box center [432, 34] width 85 height 11
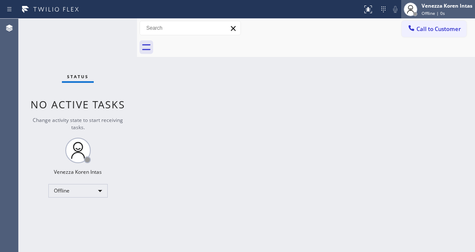
click at [423, 14] on span "Offline | 0s" at bounding box center [433, 13] width 23 height 6
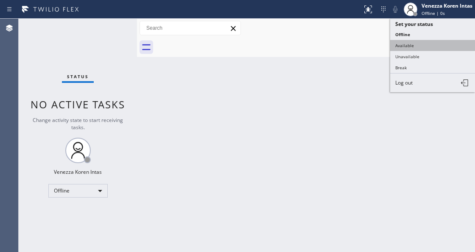
click at [412, 46] on button "Available" at bounding box center [432, 45] width 85 height 11
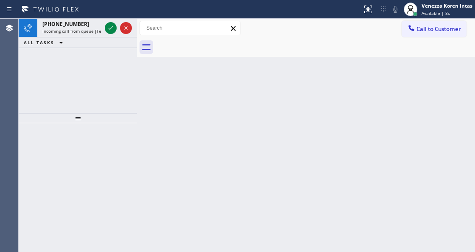
click at [131, 124] on div "[PHONE_NUMBER] Incoming call from queue [Test] All ALL TASKS ALL TASKS ACTIVE T…" at bounding box center [78, 135] width 118 height 233
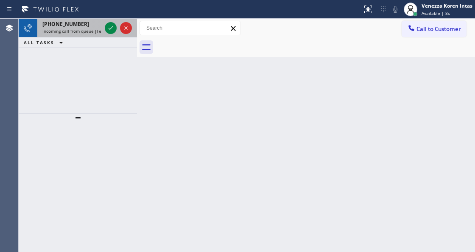
click at [98, 20] on div "[PHONE_NUMBER]" at bounding box center [71, 23] width 59 height 7
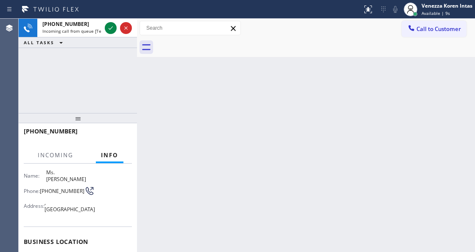
scroll to position [85, 0]
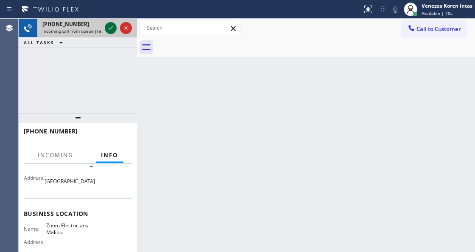
click at [110, 25] on icon at bounding box center [111, 28] width 10 height 10
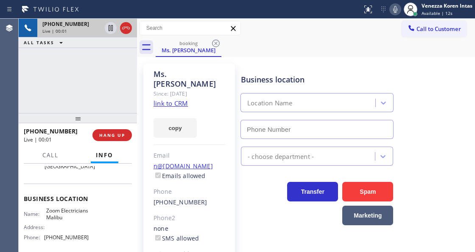
scroll to position [113, 0]
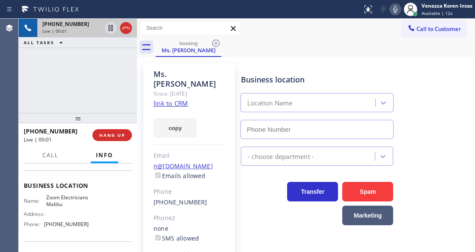
type input "[PHONE_NUMBER]"
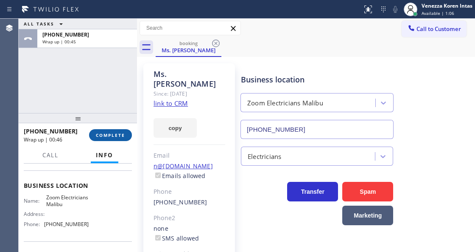
click at [117, 129] on button "COMPLETE" at bounding box center [110, 135] width 43 height 12
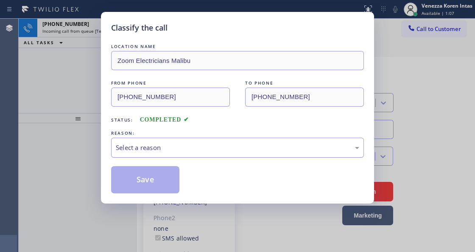
click at [168, 154] on div "Select a reason" at bounding box center [237, 147] width 253 height 20
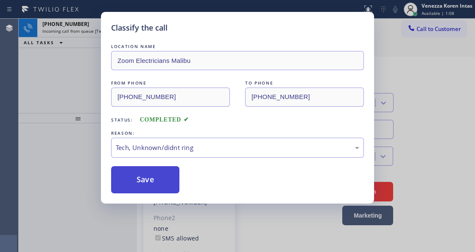
drag, startPoint x: 158, startPoint y: 168, endPoint x: 377, endPoint y: 73, distance: 238.4
click at [160, 168] on button "Save" at bounding box center [145, 179] width 68 height 27
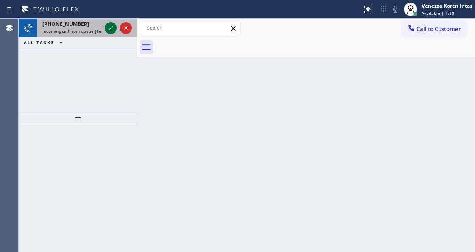
click at [111, 28] on icon at bounding box center [111, 28] width 10 height 10
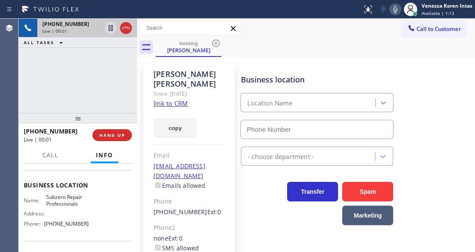
scroll to position [113, 0]
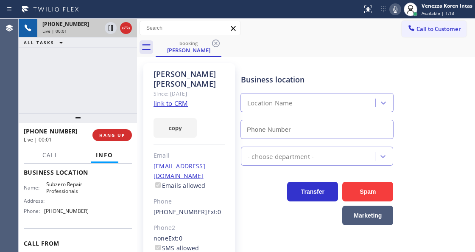
type input "[PHONE_NUMBER]"
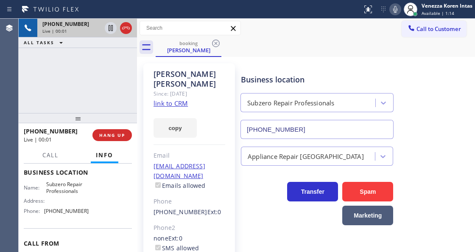
click at [210, 98] on div "[PERSON_NAME] Since: [DATE] link to CRM copy Email [EMAIL_ADDRESS][DOMAIN_NAME]…" at bounding box center [189, 194] width 92 height 263
click at [188, 98] on div "[PERSON_NAME] Since: [DATE] link to CRM copy Email [EMAIL_ADDRESS][DOMAIN_NAME]…" at bounding box center [189, 194] width 92 height 263
click at [185, 99] on link "link to CRM" at bounding box center [171, 103] width 34 height 8
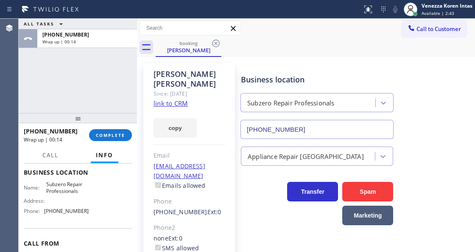
drag, startPoint x: 118, startPoint y: 137, endPoint x: 206, endPoint y: 137, distance: 87.8
click at [118, 137] on span "COMPLETE" at bounding box center [110, 135] width 29 height 6
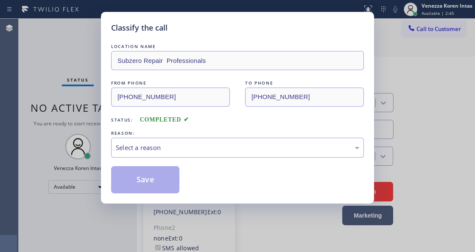
click at [204, 149] on div "Select a reason" at bounding box center [238, 148] width 244 height 10
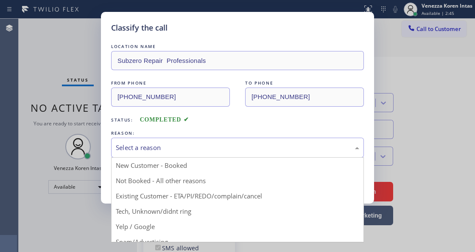
drag, startPoint x: 228, startPoint y: 196, endPoint x: 175, endPoint y: 183, distance: 54.6
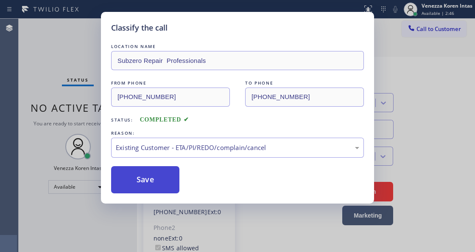
click at [169, 182] on button "Save" at bounding box center [145, 179] width 68 height 27
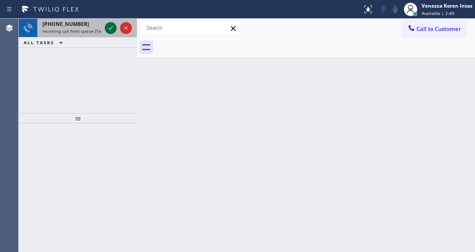
click at [112, 29] on icon at bounding box center [111, 28] width 10 height 10
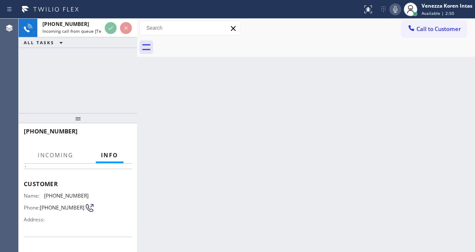
scroll to position [85, 0]
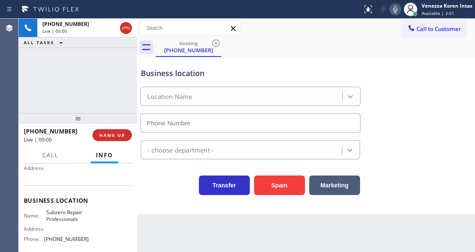
type input "[PHONE_NUMBER]"
click at [56, 94] on div "[PHONE_NUMBER] Live | 00:00 ALL TASKS ALL TASKS ACTIVE TASKS TASKS IN WRAP UP" at bounding box center [78, 66] width 118 height 94
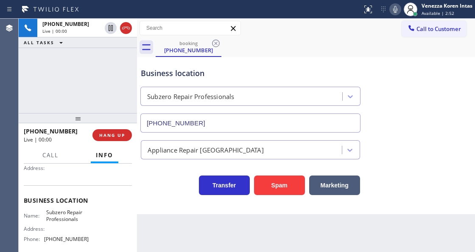
click at [72, 75] on div "[PHONE_NUMBER] Live | 00:00 ALL TASKS ALL TASKS ACTIVE TASKS TASKS IN WRAP UP" at bounding box center [78, 66] width 118 height 94
click at [120, 55] on div "[PHONE_NUMBER] Live | 00:06 ALL TASKS ALL TASKS ACTIVE TASKS TASKS IN WRAP UP" at bounding box center [78, 66] width 118 height 94
drag, startPoint x: 252, startPoint y: 92, endPoint x: 262, endPoint y: 73, distance: 21.6
click at [252, 91] on div "Subzero Repair Professionals" at bounding box center [242, 96] width 199 height 15
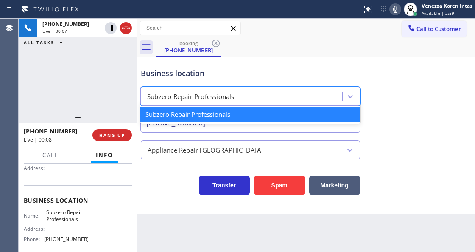
click at [262, 72] on div "Business location" at bounding box center [250, 72] width 219 height 11
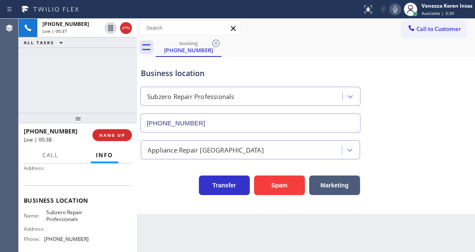
drag, startPoint x: 123, startPoint y: 29, endPoint x: 178, endPoint y: 9, distance: 58.1
click at [123, 29] on icon at bounding box center [126, 28] width 8 height 3
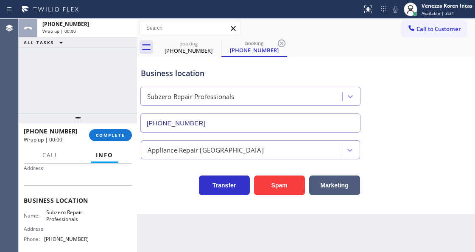
type input "[PHONE_NUMBER]"
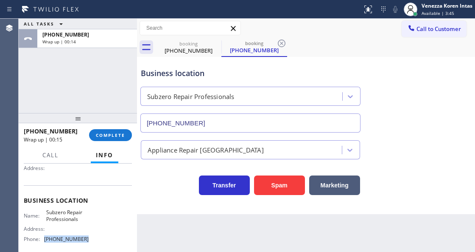
drag, startPoint x: 75, startPoint y: 238, endPoint x: 46, endPoint y: 238, distance: 28.9
click at [46, 238] on div "Name: Subzero Repair Professionals Address: Phone: [PHONE_NUMBER]" at bounding box center [78, 227] width 108 height 36
click at [438, 31] on span "Call to Customer" at bounding box center [439, 29] width 45 height 8
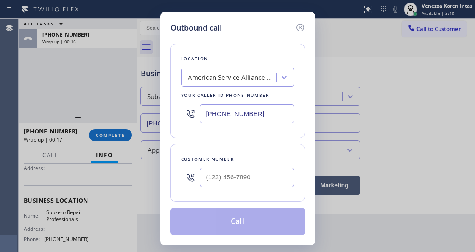
drag, startPoint x: 264, startPoint y: 115, endPoint x: 159, endPoint y: 115, distance: 104.8
click at [159, 115] on div "Outbound call Location American Service Alliance Mesa Your caller id phone numb…" at bounding box center [237, 126] width 475 height 252
paste input "929) 203-9053"
type input "[PHONE_NUMBER]"
click at [111, 139] on div "Outbound call Location 4B2.Paid Subzero Repair Professionals Your caller id pho…" at bounding box center [237, 126] width 475 height 252
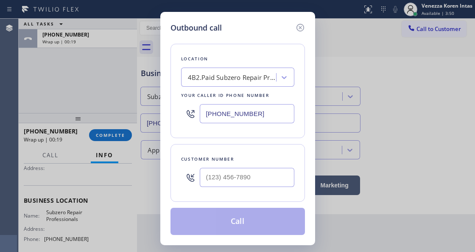
click at [112, 137] on div "Outbound call Location 4B2.Paid Subzero Repair Professionals Your caller id pho…" at bounding box center [237, 126] width 475 height 252
click at [299, 28] on icon at bounding box center [300, 27] width 10 height 10
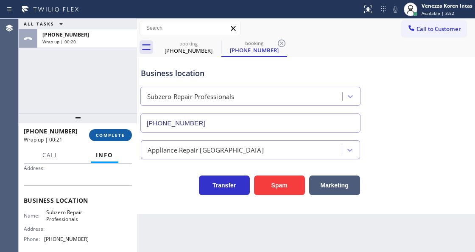
click at [125, 132] on span "COMPLETE" at bounding box center [110, 135] width 29 height 6
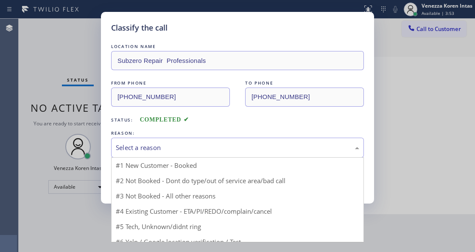
click at [206, 153] on div "Select a reason" at bounding box center [237, 147] width 253 height 20
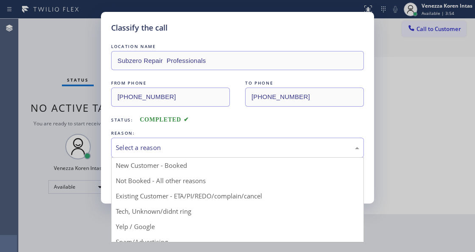
drag, startPoint x: 200, startPoint y: 213, endPoint x: 157, endPoint y: 176, distance: 57.4
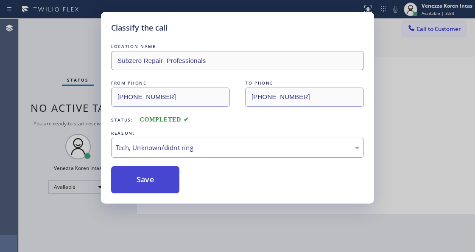
click at [153, 173] on button "Save" at bounding box center [145, 179] width 68 height 27
click at [202, 242] on div "Classify the call LOCATION NAME Subzero Repair Professionals FROM PHONE [PHONE_…" at bounding box center [237, 126] width 475 height 252
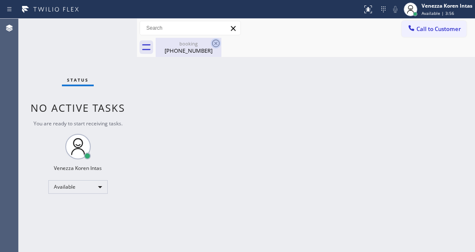
click at [218, 45] on icon at bounding box center [216, 43] width 10 height 10
drag, startPoint x: 200, startPoint y: 48, endPoint x: 205, endPoint y: 60, distance: 12.7
click at [200, 49] on div "[PHONE_NUMBER]" at bounding box center [189, 51] width 64 height 8
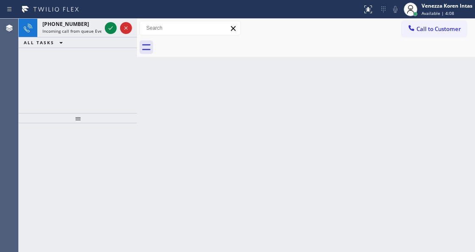
drag, startPoint x: 178, startPoint y: 126, endPoint x: 128, endPoint y: 84, distance: 65.4
click at [178, 126] on div "Back to Dashboard Change Sender ID Customers Technicians Select a contact Outbo…" at bounding box center [306, 135] width 338 height 233
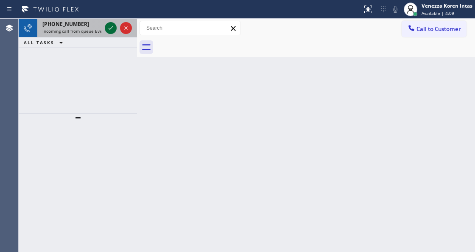
click at [112, 31] on icon at bounding box center [111, 28] width 10 height 10
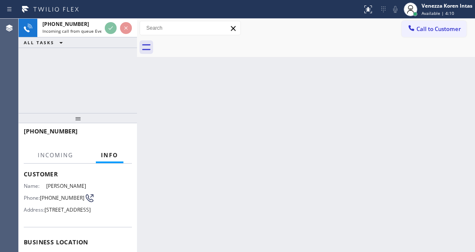
scroll to position [85, 0]
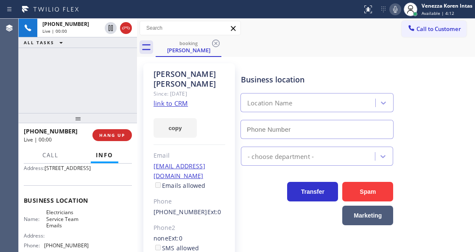
type input "[PHONE_NUMBER]"
click at [176, 99] on link "link to CRM" at bounding box center [171, 103] width 34 height 8
click at [273, 62] on div "Business location Electricians Service Team Emails [PHONE_NUMBER]" at bounding box center [356, 100] width 234 height 77
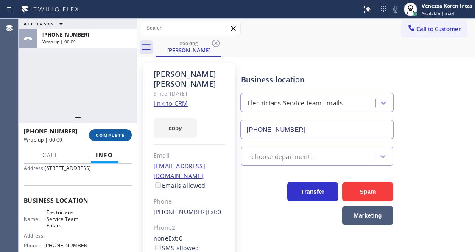
click at [116, 134] on span "COMPLETE" at bounding box center [110, 135] width 29 height 6
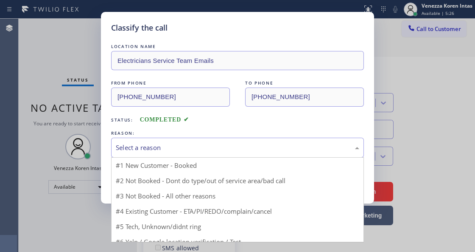
click at [210, 146] on div "Select a reason" at bounding box center [238, 148] width 244 height 10
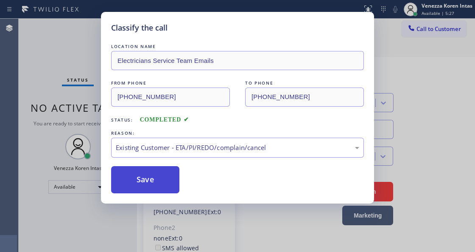
click at [167, 185] on button "Save" at bounding box center [145, 179] width 68 height 27
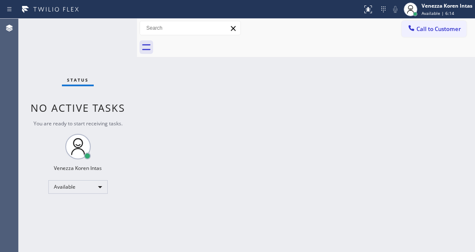
click at [129, 88] on div "Status No active tasks You are ready to start receiving tasks. Venezza Koren In…" at bounding box center [78, 135] width 118 height 233
click at [100, 84] on div "Status No active tasks You are ready to start receiving tasks. Venezza Koren In…" at bounding box center [78, 135] width 118 height 233
drag, startPoint x: 223, startPoint y: 95, endPoint x: 222, endPoint y: 143, distance: 47.5
click at [223, 95] on div "Back to Dashboard Change Sender ID Customers Technicians Select a contact Outbo…" at bounding box center [306, 135] width 338 height 233
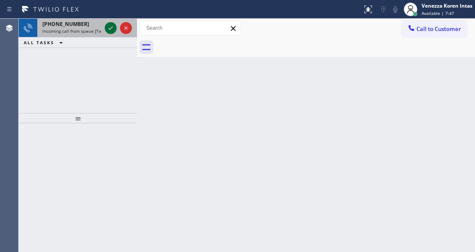
click at [112, 29] on icon at bounding box center [111, 28] width 10 height 10
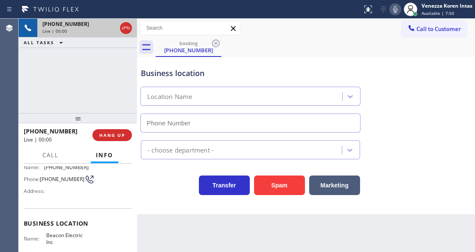
scroll to position [85, 0]
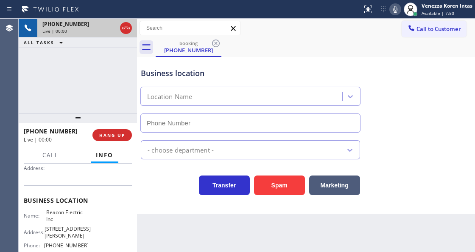
type input "[PHONE_NUMBER]"
click at [126, 29] on icon at bounding box center [126, 28] width 10 height 10
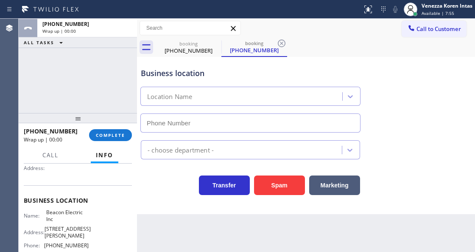
type input "[PHONE_NUMBER]"
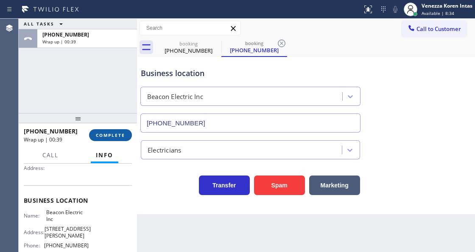
click at [125, 135] on button "COMPLETE" at bounding box center [110, 135] width 43 height 12
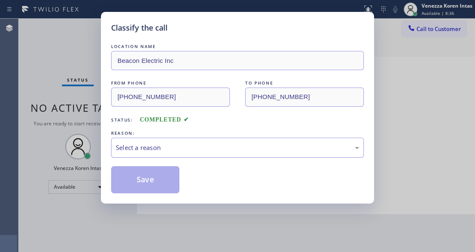
click at [212, 156] on div "Select a reason" at bounding box center [237, 147] width 253 height 20
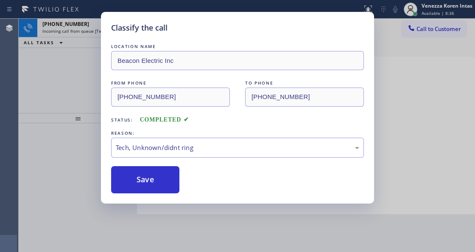
drag, startPoint x: 210, startPoint y: 213, endPoint x: 157, endPoint y: 188, distance: 58.6
click at [157, 188] on button "Save" at bounding box center [145, 179] width 68 height 27
click at [180, 225] on div "Classify the call LOCATION NAME Beacon Electric Inc FROM PHONE [PHONE_NUMBER] T…" at bounding box center [237, 126] width 475 height 252
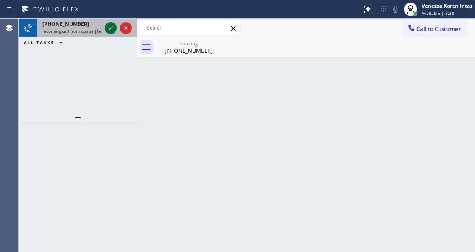
click at [109, 30] on icon at bounding box center [111, 28] width 10 height 10
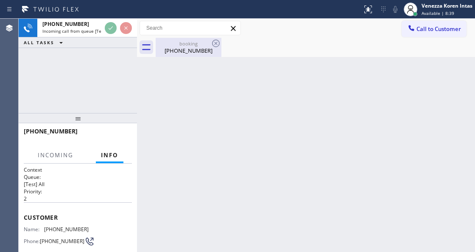
click at [191, 46] on div "booking" at bounding box center [189, 43] width 64 height 6
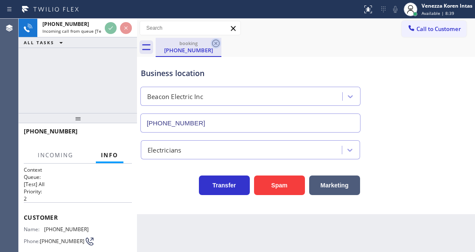
click at [212, 39] on icon at bounding box center [216, 43] width 10 height 10
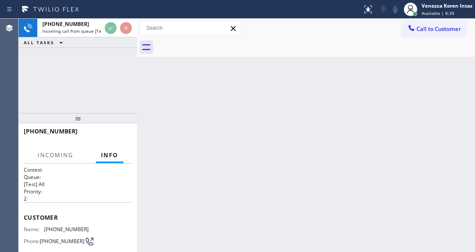
click at [218, 42] on div at bounding box center [315, 47] width 319 height 19
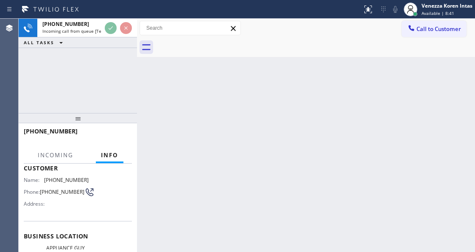
scroll to position [85, 0]
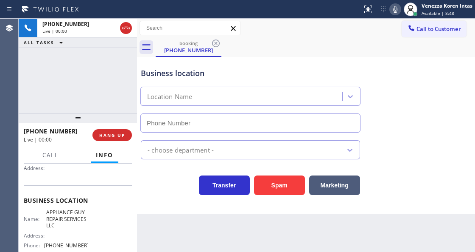
type input "[PHONE_NUMBER]"
click at [113, 87] on div "[PHONE_NUMBER] Live | 00:01 ALL TASKS ALL TASKS ACTIVE TASKS TASKS IN WRAP UP" at bounding box center [78, 66] width 118 height 94
drag, startPoint x: 183, startPoint y: 71, endPoint x: 188, endPoint y: 70, distance: 4.3
click at [183, 71] on div "Business location" at bounding box center [250, 72] width 219 height 11
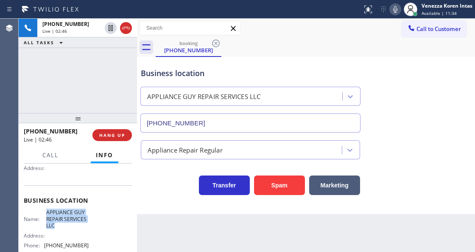
drag, startPoint x: 45, startPoint y: 211, endPoint x: 64, endPoint y: 230, distance: 26.7
click at [64, 230] on div "Name: APPLIANCE GUY REPAIR SERVICES LLC Address: Phone: [PHONE_NUMBER]" at bounding box center [56, 230] width 65 height 43
click at [318, 37] on div "Call to Customer Outbound call Location Subzero Repair Professionals Your calle…" at bounding box center [306, 28] width 338 height 19
click at [393, 13] on icon at bounding box center [395, 9] width 10 height 10
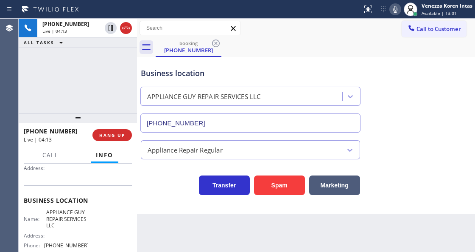
click at [393, 13] on icon at bounding box center [395, 9] width 10 height 10
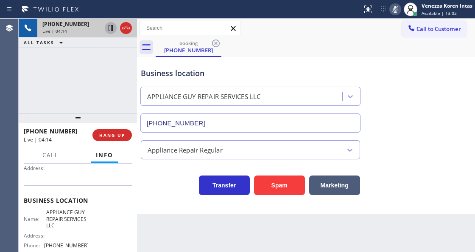
click at [107, 32] on icon at bounding box center [111, 28] width 10 height 10
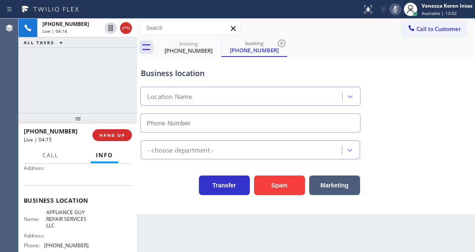
type input "[PHONE_NUMBER]"
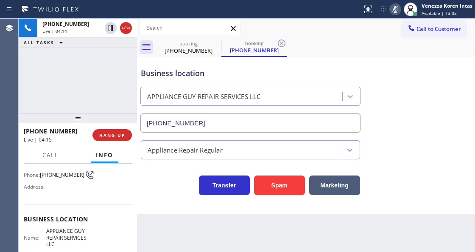
scroll to position [28, 0]
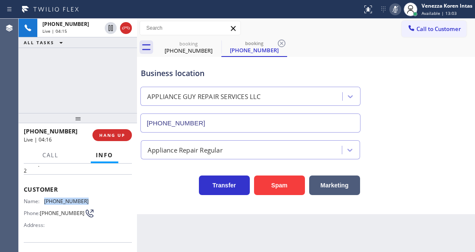
drag, startPoint x: 86, startPoint y: 193, endPoint x: 44, endPoint y: 199, distance: 41.9
click at [44, 199] on div "Customer Name: [PHONE_NUMBER] Phone: [PHONE_NUMBER] Address:" at bounding box center [78, 208] width 108 height 68
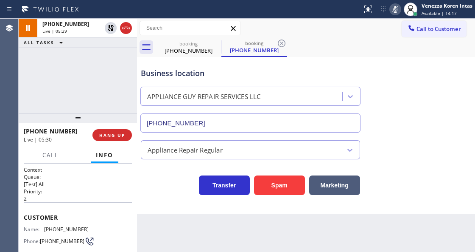
click at [333, 58] on div "Business location APPLIANCE GUY REPAIR SERVICES LLC [PHONE_NUMBER]" at bounding box center [306, 94] width 334 height 77
drag, startPoint x: 87, startPoint y: 88, endPoint x: 98, endPoint y: 83, distance: 12.9
click at [87, 88] on div "[PHONE_NUMBER] Live | 07:24 ALL TASKS ALL TASKS ACTIVE TASKS TASKS IN WRAP UP" at bounding box center [78, 66] width 118 height 94
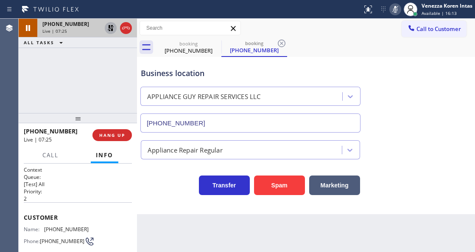
click at [109, 27] on icon at bounding box center [111, 28] width 6 height 6
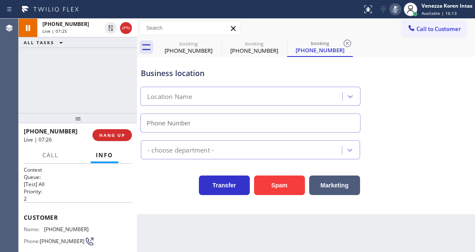
click at [393, 11] on icon at bounding box center [395, 9] width 10 height 10
type input "[PHONE_NUMBER]"
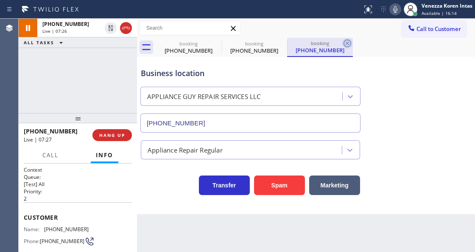
click at [347, 43] on icon at bounding box center [348, 43] width 8 height 8
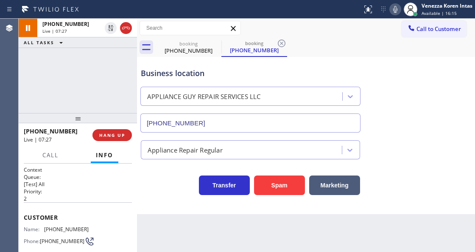
click at [347, 43] on div "booking [PHONE_NUMBER] booking [PHONE_NUMBER]" at bounding box center [315, 47] width 319 height 19
drag, startPoint x: 286, startPoint y: 42, endPoint x: 304, endPoint y: 49, distance: 19.2
click at [286, 42] on icon at bounding box center [282, 43] width 10 height 10
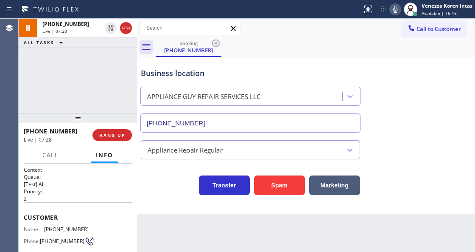
click at [305, 49] on div "booking [PHONE_NUMBER]" at bounding box center [315, 47] width 319 height 19
click at [372, 8] on icon at bounding box center [368, 9] width 10 height 10
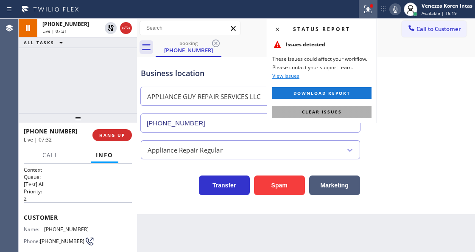
click at [344, 108] on button "Clear issues" at bounding box center [321, 112] width 99 height 12
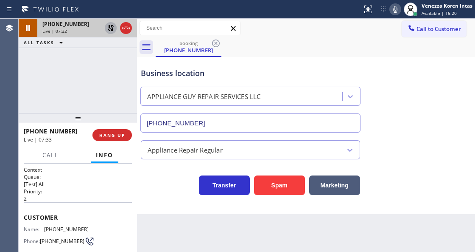
click at [109, 28] on icon at bounding box center [111, 28] width 6 height 6
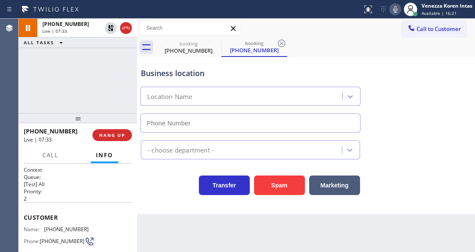
type input "[PHONE_NUMBER]"
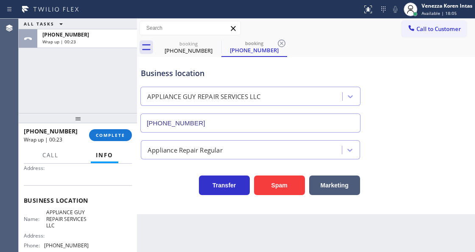
scroll to position [113, 0]
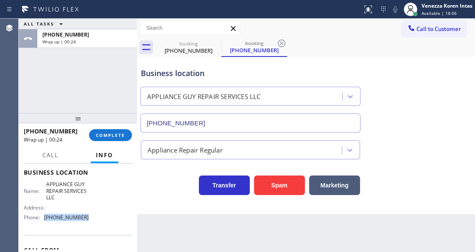
drag, startPoint x: 89, startPoint y: 218, endPoint x: 42, endPoint y: 220, distance: 46.7
click at [42, 220] on div "Name: APPLIANCE GUY REPAIR SERVICES LLC Address: Phone: [PHONE_NUMBER]" at bounding box center [78, 202] width 108 height 43
drag, startPoint x: 118, startPoint y: 134, endPoint x: 166, endPoint y: 142, distance: 48.7
click at [118, 134] on span "COMPLETE" at bounding box center [110, 135] width 29 height 6
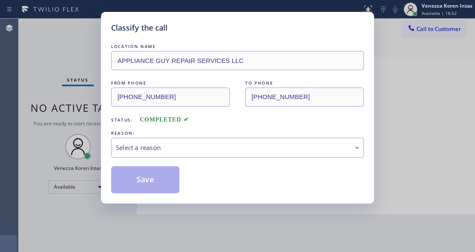
click at [181, 154] on div "Select a reason" at bounding box center [237, 147] width 253 height 20
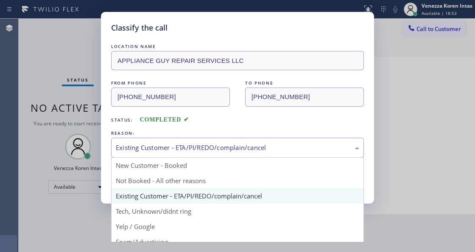
click at [177, 143] on div "Existing Customer - ETA/PI/REDO/complain/cancel" at bounding box center [237, 147] width 253 height 20
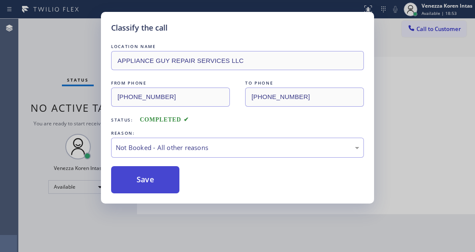
click at [168, 177] on button "Save" at bounding box center [145, 179] width 68 height 27
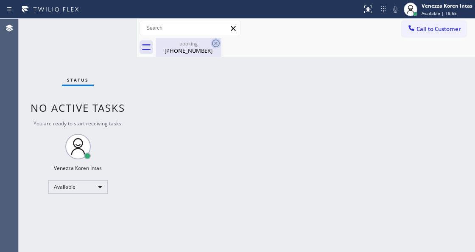
click at [217, 44] on icon at bounding box center [216, 43] width 8 height 8
click at [140, 48] on icon at bounding box center [147, 47] width 14 height 14
click at [199, 46] on div "booking" at bounding box center [189, 43] width 64 height 6
click at [11, 62] on div "Agent Desktop" at bounding box center [9, 135] width 18 height 233
click at [96, 39] on div "Status No active tasks You are ready to start receiving tasks. Venezza Koren In…" at bounding box center [78, 135] width 118 height 233
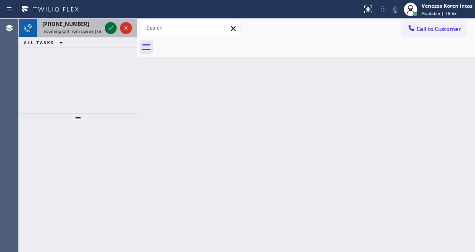
drag, startPoint x: 115, startPoint y: 28, endPoint x: 110, endPoint y: 30, distance: 5.7
click at [115, 28] on icon at bounding box center [111, 28] width 10 height 10
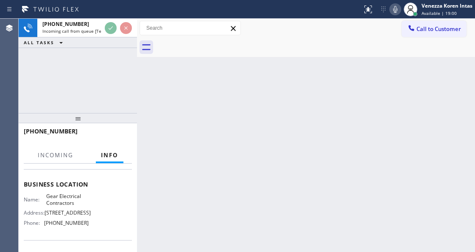
scroll to position [113, 0]
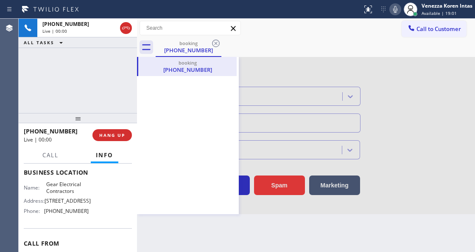
type input "[PHONE_NUMBER]"
click at [145, 48] on icon at bounding box center [147, 47] width 14 height 14
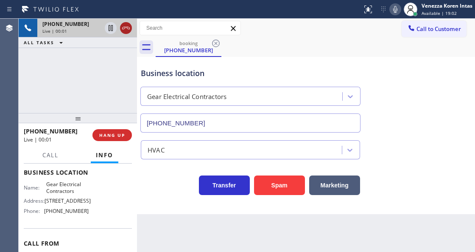
click at [126, 25] on icon at bounding box center [126, 28] width 10 height 10
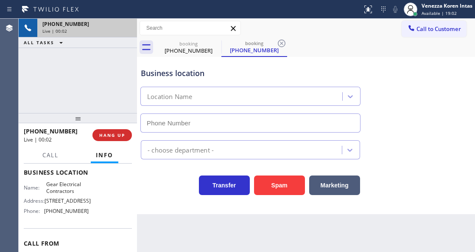
type input "[PHONE_NUMBER]"
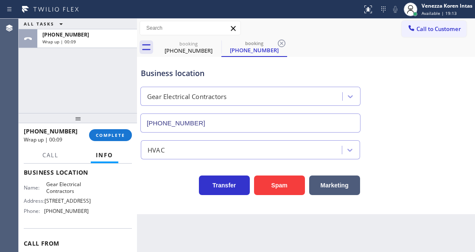
click at [96, 75] on div "ALL TASKS ALL TASKS ACTIVE TASKS TASKS IN WRAP UP [PHONE_NUMBER] Wrap up | 00:09" at bounding box center [78, 66] width 118 height 94
click at [208, 66] on div "Business location Gear Electrical Contractors [PHONE_NUMBER]" at bounding box center [250, 95] width 223 height 73
drag, startPoint x: 113, startPoint y: 95, endPoint x: 95, endPoint y: 146, distance: 54.9
click at [113, 95] on div "ALL TASKS ALL TASKS ACTIVE TASKS TASKS IN WRAP UP [PHONE_NUMBER] Wrap up | 01:25" at bounding box center [78, 66] width 118 height 94
drag, startPoint x: 110, startPoint y: 133, endPoint x: 138, endPoint y: 134, distance: 27.6
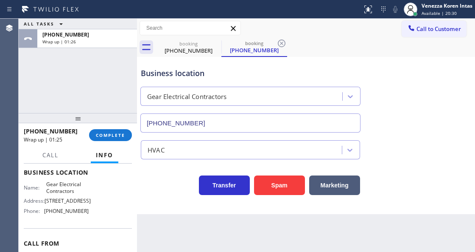
click at [110, 133] on span "COMPLETE" at bounding box center [110, 135] width 29 height 6
click at [277, 42] on icon at bounding box center [282, 43] width 10 height 10
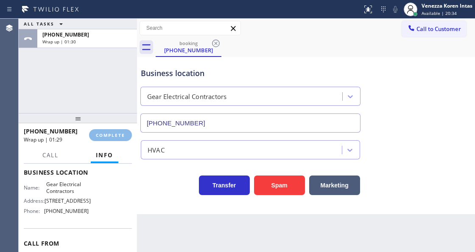
click at [283, 47] on div "booking [PHONE_NUMBER]" at bounding box center [315, 47] width 319 height 19
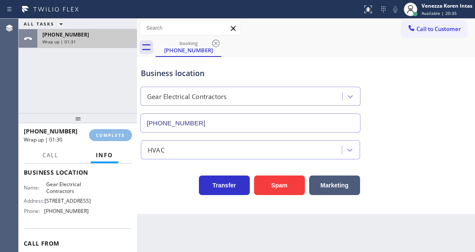
click at [91, 45] on div "[PHONE_NUMBER] Wrap up | 01:31" at bounding box center [85, 38] width 96 height 19
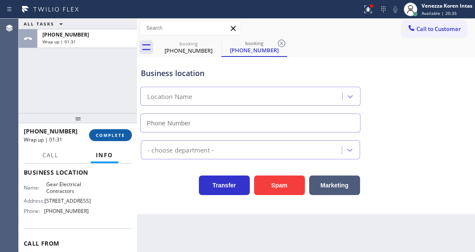
drag, startPoint x: 110, startPoint y: 132, endPoint x: 117, endPoint y: 138, distance: 9.3
click at [112, 134] on span "COMPLETE" at bounding box center [110, 135] width 29 height 6
type input "[PHONE_NUMBER]"
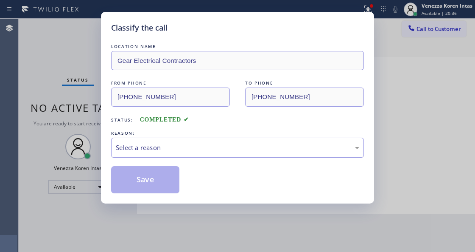
click at [205, 146] on div "Select a reason" at bounding box center [238, 148] width 244 height 10
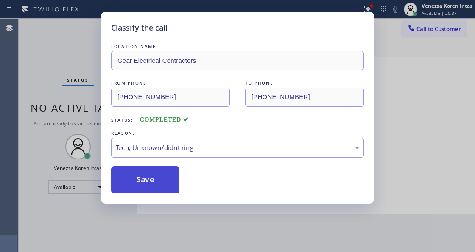
click at [171, 186] on button "Save" at bounding box center [145, 179] width 68 height 27
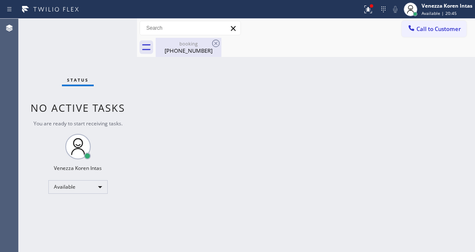
click at [195, 54] on div "booking [PHONE_NUMBER]" at bounding box center [189, 47] width 64 height 19
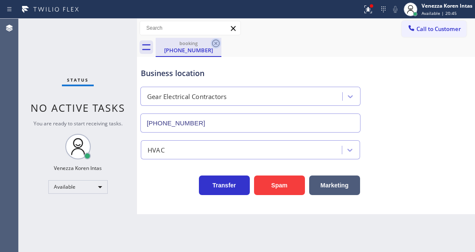
click at [217, 44] on icon at bounding box center [216, 43] width 10 height 10
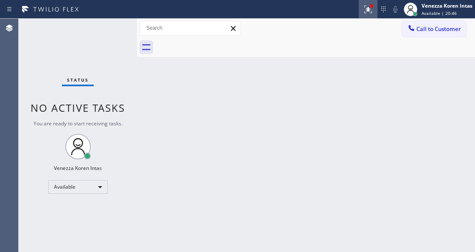
click at [362, 6] on div at bounding box center [368, 9] width 19 height 10
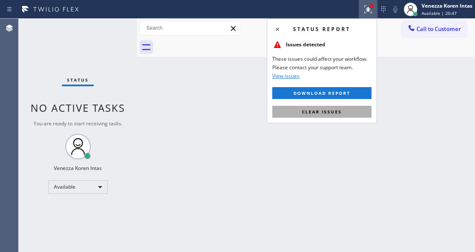
click at [347, 117] on div "Status report Issues detected These issues could affect your workflow. Please c…" at bounding box center [322, 71] width 110 height 104
click at [346, 115] on button "Clear issues" at bounding box center [321, 112] width 99 height 12
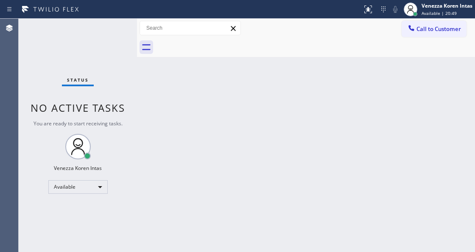
click at [176, 251] on div "Back to Dashboard Change Sender ID Customers Technicians Select a contact Outbo…" at bounding box center [306, 135] width 338 height 233
click at [176, 162] on div "Back to Dashboard Change Sender ID Customers Technicians Select a contact Outbo…" at bounding box center [306, 135] width 338 height 233
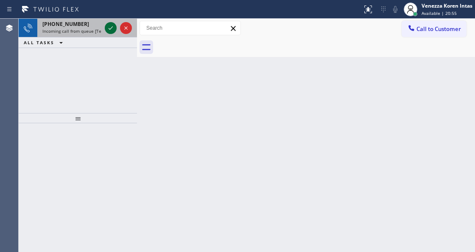
click at [109, 31] on icon at bounding box center [111, 28] width 10 height 10
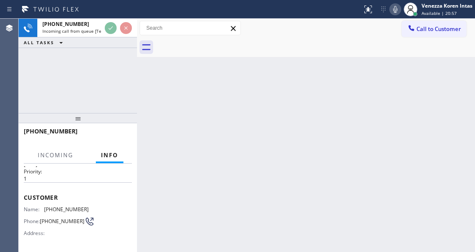
scroll to position [85, 0]
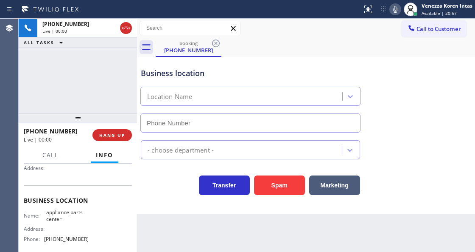
type input "[PHONE_NUMBER]"
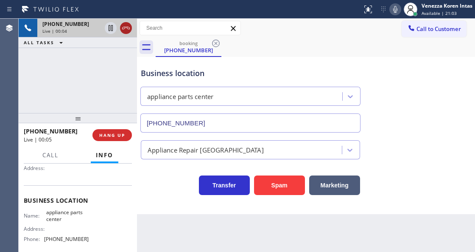
click at [126, 29] on icon at bounding box center [126, 28] width 10 height 10
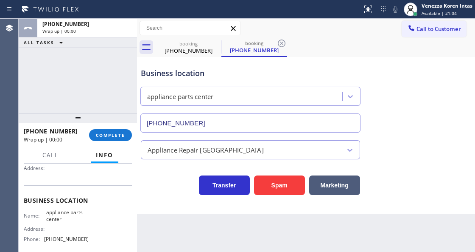
type input "[PHONE_NUMBER]"
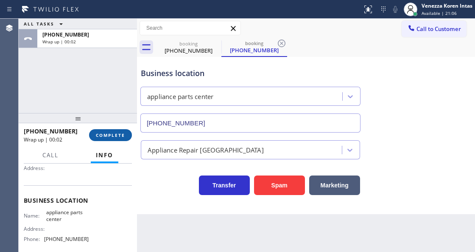
click at [119, 138] on button "COMPLETE" at bounding box center [110, 135] width 43 height 12
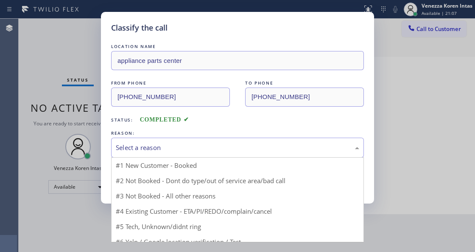
click at [198, 151] on div "Select a reason" at bounding box center [238, 148] width 244 height 10
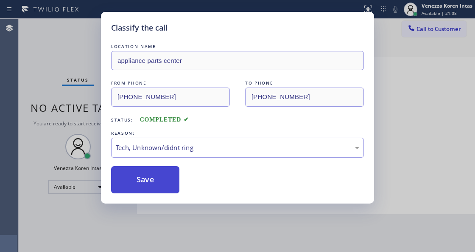
click at [165, 176] on button "Save" at bounding box center [145, 179] width 68 height 27
click at [173, 249] on div "Classify the call LOCATION NAME appliance parts center FROM PHONE [PHONE_NUMBER…" at bounding box center [237, 126] width 475 height 252
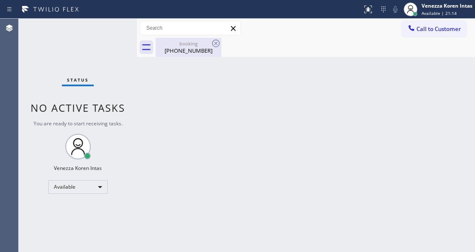
drag, startPoint x: 195, startPoint y: 51, endPoint x: 205, endPoint y: 51, distance: 10.2
click at [195, 51] on div "[PHONE_NUMBER]" at bounding box center [189, 51] width 64 height 8
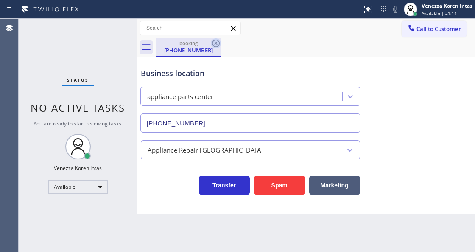
click at [216, 42] on icon at bounding box center [216, 43] width 10 height 10
click at [255, 68] on div "Back to Dashboard Change Sender ID Customers Technicians Select a contact Outbo…" at bounding box center [306, 135] width 338 height 233
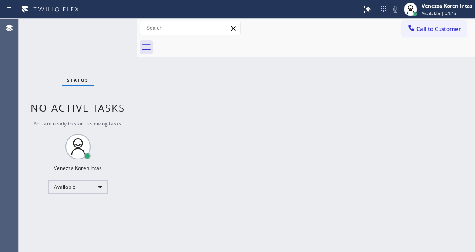
click at [205, 55] on div at bounding box center [315, 47] width 319 height 19
drag, startPoint x: 227, startPoint y: 104, endPoint x: 158, endPoint y: 142, distance: 79.4
click at [227, 104] on div "Back to Dashboard Change Sender ID Customers Technicians Select a contact Outbo…" at bounding box center [306, 135] width 338 height 233
click at [121, 52] on div "Status No active tasks You are ready to start receiving tasks. Venezza Koren In…" at bounding box center [78, 135] width 118 height 233
click at [198, 160] on div "Back to Dashboard Change Sender ID Customers Technicians Select a contact Outbo…" at bounding box center [306, 135] width 338 height 233
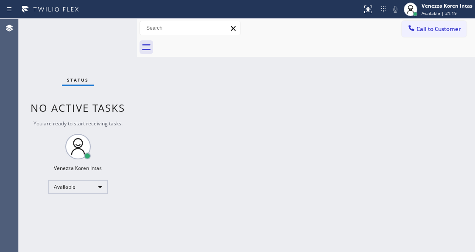
click at [133, 129] on div "Status No active tasks You are ready to start receiving tasks. Venezza Koren In…" at bounding box center [78, 135] width 118 height 233
click at [134, 121] on div "Status No active tasks You are ready to start receiving tasks. Venezza Koren In…" at bounding box center [78, 135] width 118 height 233
click at [152, 235] on div "Back to Dashboard Change Sender ID Customers Technicians Select a contact Outbo…" at bounding box center [306, 135] width 338 height 233
click at [65, 80] on div "Status" at bounding box center [78, 81] width 32 height 9
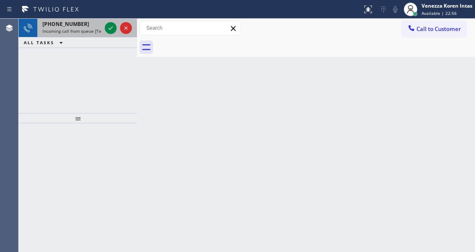
click at [61, 22] on span "[PHONE_NUMBER]" at bounding box center [65, 23] width 47 height 7
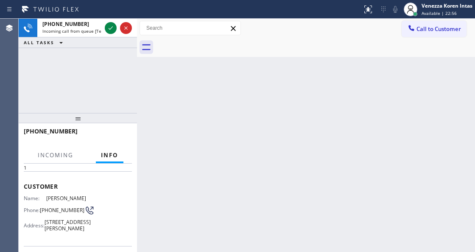
scroll to position [85, 0]
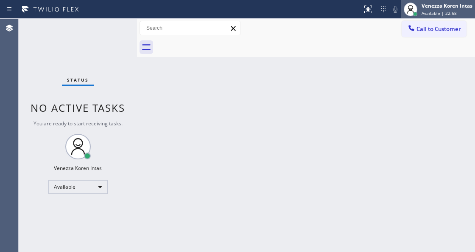
click at [437, 8] on div "Venezza Koren Intas" at bounding box center [447, 5] width 51 height 7
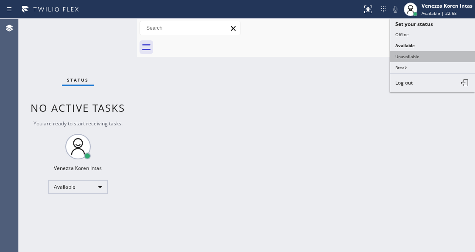
click at [410, 54] on button "Unavailable" at bounding box center [432, 56] width 85 height 11
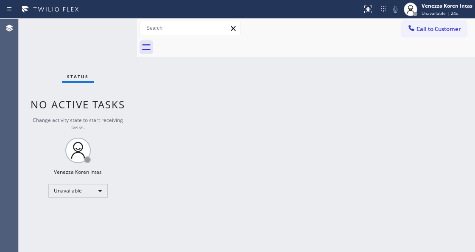
click at [164, 127] on div "Back to Dashboard Change Sender ID Customers Technicians Select a contact Outbo…" at bounding box center [306, 135] width 338 height 233
click at [162, 121] on div "Back to Dashboard Change Sender ID Customers Technicians Select a contact Outbo…" at bounding box center [306, 135] width 338 height 233
click at [89, 74] on div "Status" at bounding box center [78, 77] width 32 height 9
click at [285, 128] on div "Back to Dashboard Change Sender ID Customers Technicians Select a contact Outbo…" at bounding box center [306, 135] width 338 height 233
click at [90, 184] on div "Unavailable" at bounding box center [77, 191] width 59 height 14
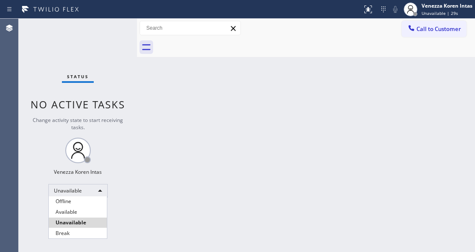
click at [90, 207] on li "Available" at bounding box center [78, 212] width 58 height 10
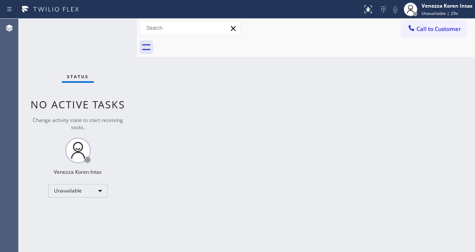
click at [173, 140] on div "Back to Dashboard Change Sender ID Customers Technicians Select a contact Outbo…" at bounding box center [306, 135] width 338 height 233
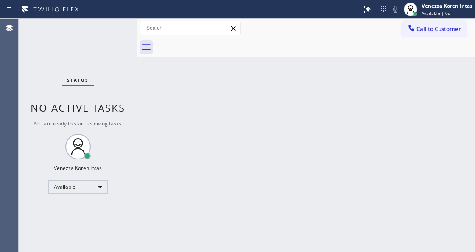
click at [110, 87] on div "Status No active tasks You are ready to start receiving tasks. Venezza Koren In…" at bounding box center [78, 135] width 118 height 233
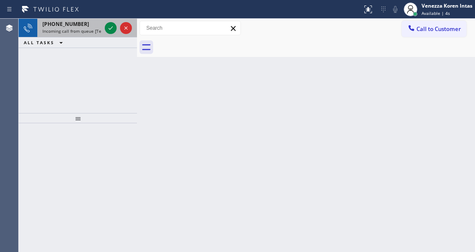
click at [76, 34] on div "[PHONE_NUMBER] Incoming call from queue [Test] All" at bounding box center [70, 28] width 66 height 19
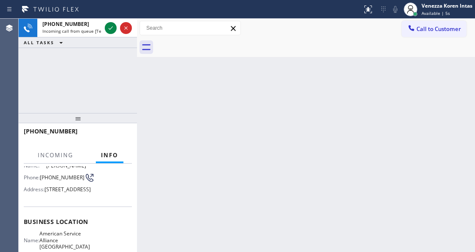
scroll to position [113, 0]
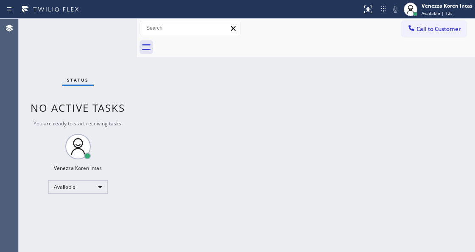
drag, startPoint x: 190, startPoint y: 157, endPoint x: 171, endPoint y: 205, distance: 52.2
click at [190, 157] on div "Back to Dashboard Change Sender ID Customers Technicians Select a contact Outbo…" at bounding box center [306, 135] width 338 height 233
click at [72, 188] on div "Available" at bounding box center [77, 187] width 59 height 14
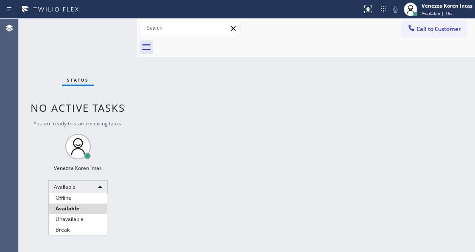
drag, startPoint x: 74, startPoint y: 215, endPoint x: 89, endPoint y: 208, distance: 16.2
click at [74, 215] on li "Unavailable" at bounding box center [78, 219] width 58 height 10
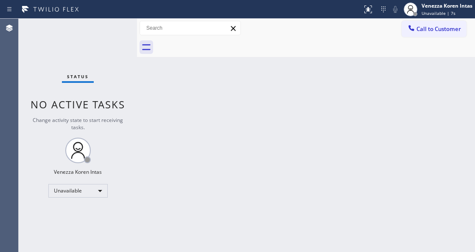
click at [128, 34] on div "Status No active tasks Change activity state to start receiving tasks. Venezza …" at bounding box center [78, 135] width 118 height 233
click at [115, 30] on div "Status No active tasks Change activity state to start receiving tasks. Venezza …" at bounding box center [78, 135] width 118 height 233
click at [75, 192] on div "Unavailable" at bounding box center [77, 191] width 59 height 14
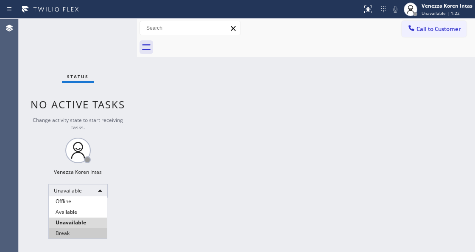
click at [78, 230] on li "Break" at bounding box center [78, 233] width 58 height 10
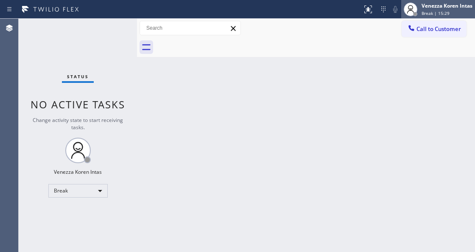
click at [448, 8] on div "Venezza Koren Intas" at bounding box center [447, 5] width 51 height 7
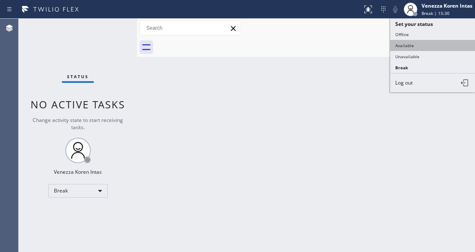
click at [432, 42] on button "Available" at bounding box center [432, 45] width 85 height 11
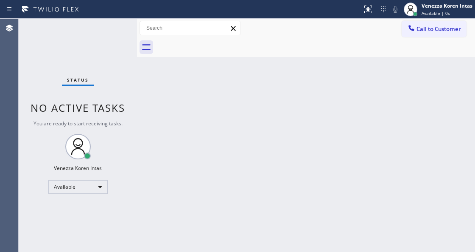
click at [205, 76] on div "Back to Dashboard Change Sender ID Customers Technicians Select a contact Outbo…" at bounding box center [306, 135] width 338 height 233
click at [108, 27] on div "Status No active tasks You are ready to start receiving tasks. Venezza Koren In…" at bounding box center [78, 135] width 118 height 233
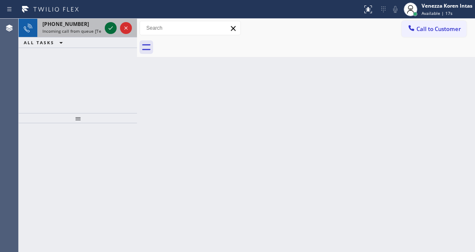
click at [108, 27] on icon at bounding box center [111, 28] width 10 height 10
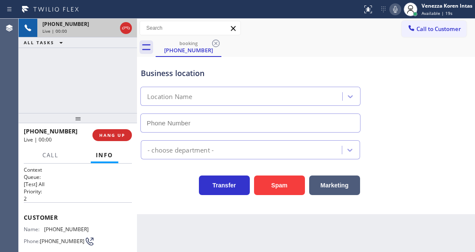
type input "[PHONE_NUMBER]"
click at [126, 28] on icon at bounding box center [126, 28] width 10 height 10
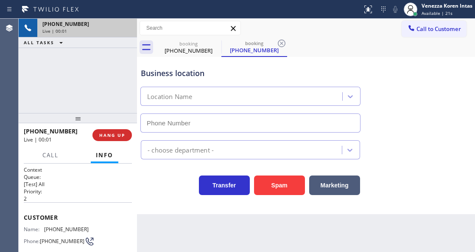
type input "[PHONE_NUMBER]"
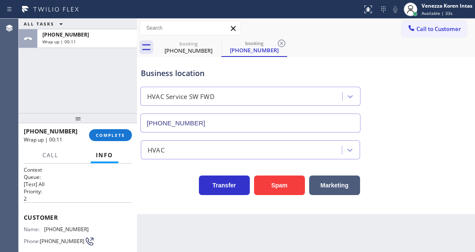
drag, startPoint x: 107, startPoint y: 91, endPoint x: 18, endPoint y: 69, distance: 92.1
click at [107, 91] on div "ALL TASKS ALL TASKS ACTIVE TASKS TASKS IN WRAP UP [PHONE_NUMBER] Wrap up | 00:11" at bounding box center [78, 66] width 118 height 94
click at [78, 86] on div "ALL TASKS ALL TASKS ACTIVE TASKS TASKS IN WRAP UP [PHONE_NUMBER] Wrap up | 00:11" at bounding box center [78, 66] width 118 height 94
click at [119, 131] on button "COMPLETE" at bounding box center [110, 135] width 43 height 12
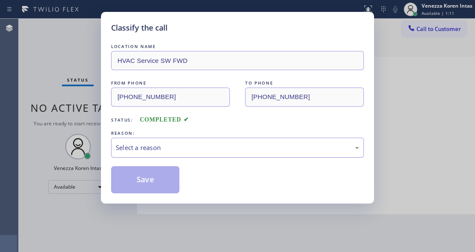
click at [201, 154] on div "Select a reason" at bounding box center [237, 147] width 253 height 20
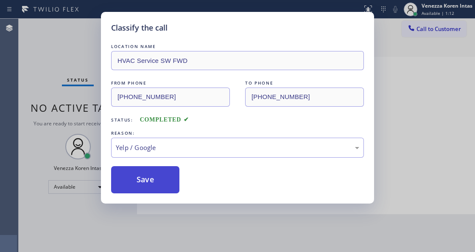
click at [151, 182] on button "Save" at bounding box center [145, 179] width 68 height 27
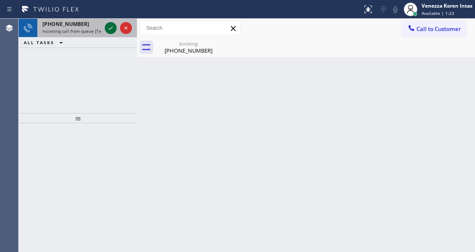
click at [109, 26] on icon at bounding box center [111, 28] width 10 height 10
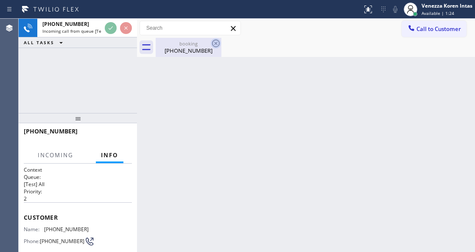
click at [213, 43] on icon at bounding box center [216, 43] width 8 height 8
click at [184, 52] on div "[PHONE_NUMBER]" at bounding box center [189, 51] width 64 height 8
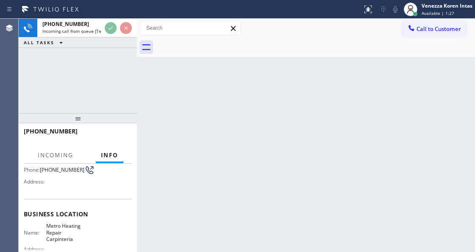
scroll to position [85, 0]
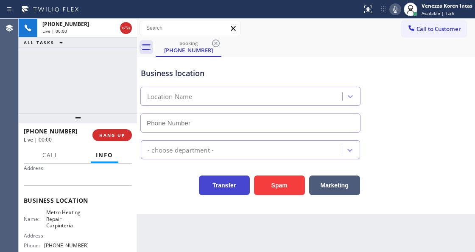
type input "[PHONE_NUMBER]"
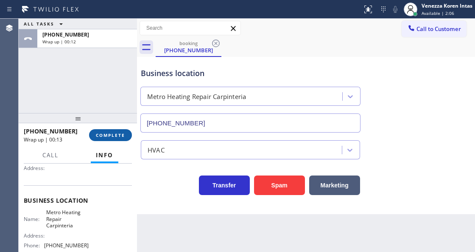
click at [109, 134] on span "COMPLETE" at bounding box center [110, 135] width 29 height 6
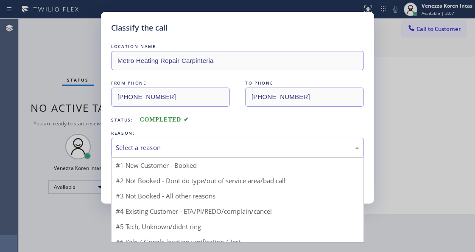
click at [200, 152] on div "Select a reason" at bounding box center [238, 148] width 244 height 10
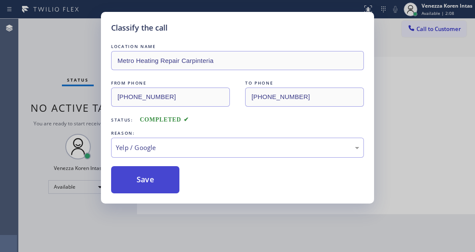
click at [154, 177] on button "Save" at bounding box center [145, 179] width 68 height 27
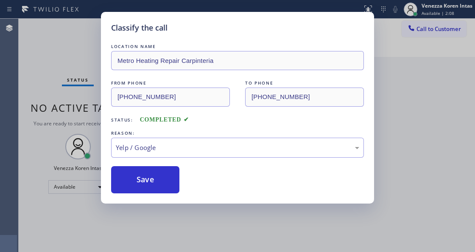
click at [178, 250] on div "Classify the call LOCATION NAME Metro Heating Repair Carpinteria FROM PHONE [PH…" at bounding box center [237, 126] width 475 height 252
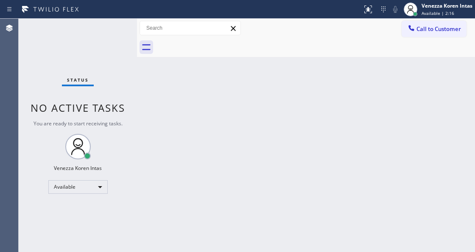
click at [171, 131] on div "Back to Dashboard Change Sender ID Customers Technicians Select a contact Outbo…" at bounding box center [306, 135] width 338 height 233
drag, startPoint x: 115, startPoint y: 29, endPoint x: 86, endPoint y: 41, distance: 31.2
click at [112, 29] on div "Status No active tasks You are ready to start receiving tasks. Venezza Koren In…" at bounding box center [78, 135] width 118 height 233
click at [126, 38] on div "Status No active tasks You are ready to start receiving tasks. Venezza Koren In…" at bounding box center [78, 135] width 118 height 233
click at [132, 34] on div "Status No active tasks You are ready to start receiving tasks. Venezza Koren In…" at bounding box center [78, 135] width 118 height 233
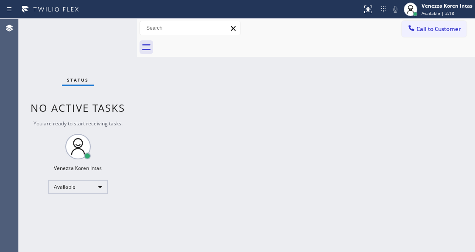
click at [137, 31] on div at bounding box center [137, 135] width 0 height 233
click at [115, 33] on div "Status No active tasks You are ready to start receiving tasks. Venezza Koren In…" at bounding box center [78, 135] width 118 height 233
click at [114, 33] on div "Status No active tasks You are ready to start receiving tasks. Venezza Koren In…" at bounding box center [78, 135] width 118 height 233
click at [105, 49] on div "Status No active tasks You are ready to start receiving tasks. Venezza Koren In…" at bounding box center [78, 135] width 118 height 233
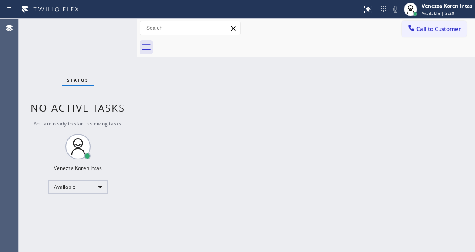
click at [105, 49] on div "Status No active tasks You are ready to start receiving tasks. Venezza Koren In…" at bounding box center [78, 135] width 118 height 233
drag, startPoint x: 114, startPoint y: 47, endPoint x: 126, endPoint y: 35, distance: 17.1
click at [114, 46] on div "Status No active tasks You are ready to start receiving tasks. Venezza Koren In…" at bounding box center [78, 135] width 118 height 233
click at [126, 35] on div "Status No active tasks You are ready to start receiving tasks. Venezza Koren In…" at bounding box center [78, 135] width 118 height 233
click at [119, 36] on div "Status No active tasks You are ready to start receiving tasks. Venezza Koren In…" at bounding box center [78, 135] width 118 height 233
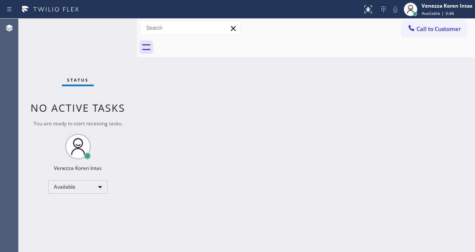
click at [221, 97] on div "Back to Dashboard Change Sender ID Customers Technicians Select a contact Outbo…" at bounding box center [306, 135] width 338 height 233
click at [78, 57] on div "Status No active tasks You are ready to start receiving tasks. Venezza Koren In…" at bounding box center [78, 135] width 118 height 233
drag, startPoint x: 174, startPoint y: 147, endPoint x: 193, endPoint y: 249, distance: 104.1
click at [182, 163] on div "Back to Dashboard Change Sender ID Customers Technicians Select a contact Outbo…" at bounding box center [306, 135] width 338 height 233
click at [100, 78] on div "Status No active tasks You are ready to start receiving tasks. Venezza Koren In…" at bounding box center [78, 135] width 118 height 233
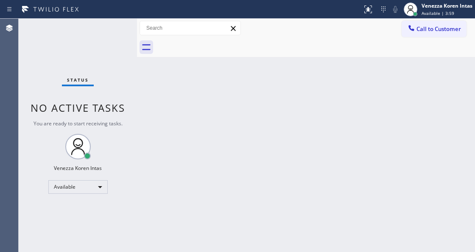
click at [157, 103] on div "Back to Dashboard Change Sender ID Customers Technicians Select a contact Outbo…" at bounding box center [306, 135] width 338 height 233
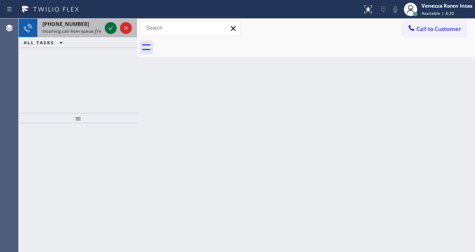
click at [109, 26] on icon at bounding box center [111, 28] width 10 height 10
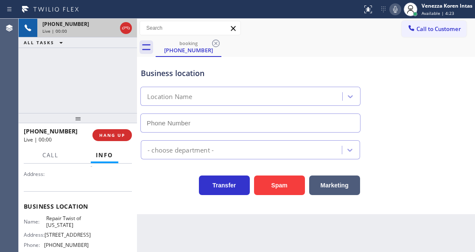
scroll to position [113, 0]
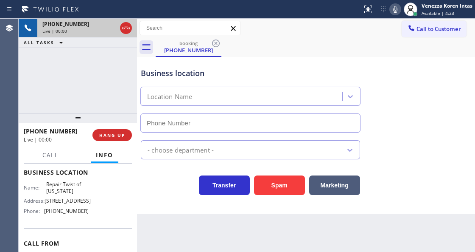
type input "[PHONE_NUMBER]"
click at [110, 51] on div "[PHONE_NUMBER] Live | 00:01 ALL TASKS ALL TASKS ACTIVE TASKS TASKS IN WRAP UP" at bounding box center [78, 66] width 118 height 94
drag, startPoint x: 95, startPoint y: 65, endPoint x: 124, endPoint y: 142, distance: 82.2
click at [95, 65] on div "[PHONE_NUMBER] Live | 00:01 ALL TASKS ALL TASKS ACTIVE TASKS TASKS IN WRAP UP" at bounding box center [78, 66] width 118 height 94
click at [119, 73] on div "[PHONE_NUMBER] Live | 00:36 ALL TASKS ALL TASKS ACTIVE TASKS TASKS IN WRAP UP" at bounding box center [78, 66] width 118 height 94
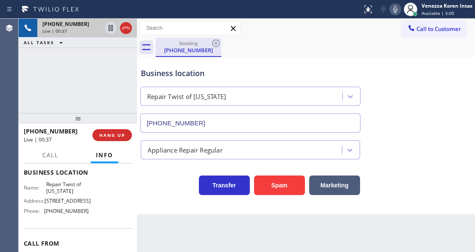
click at [188, 46] on div "[PHONE_NUMBER]" at bounding box center [189, 50] width 64 height 8
click at [243, 40] on div "booking [PHONE_NUMBER]" at bounding box center [315, 47] width 319 height 19
click at [93, 64] on div "[PHONE_NUMBER] Live | 00:45 ALL TASKS ALL TASKS ACTIVE TASKS TASKS IN WRAP UP" at bounding box center [78, 66] width 118 height 94
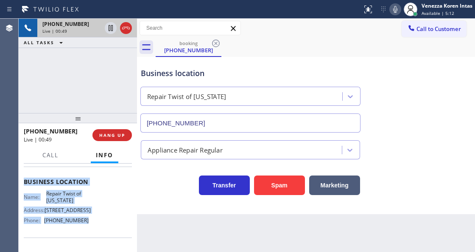
scroll to position [111, 0]
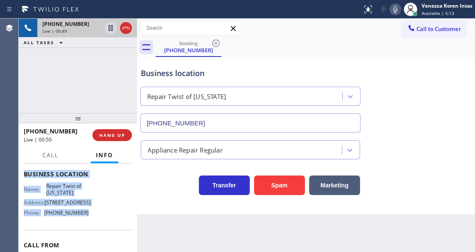
drag, startPoint x: 22, startPoint y: 185, endPoint x: 101, endPoint y: 225, distance: 88.4
click at [101, 225] on div "Context Queue: [Test] All Priority: 2 Customer Name: [PHONE_NUMBER] Phone: [PHO…" at bounding box center [78, 207] width 118 height 88
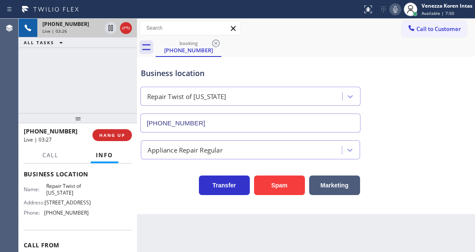
click at [263, 30] on div "Call to Customer Outbound call Location Subzero Repair Professionals Your calle…" at bounding box center [306, 28] width 338 height 15
click at [113, 89] on div "[PHONE_NUMBER] Live | 03:27 ALL TASKS ALL TASKS ACTIVE TASKS TASKS IN WRAP UP" at bounding box center [78, 66] width 118 height 94
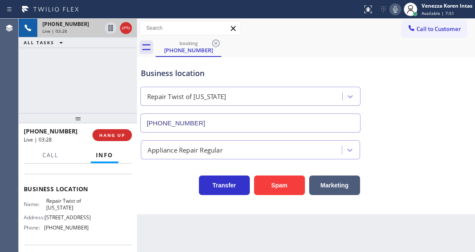
scroll to position [83, 0]
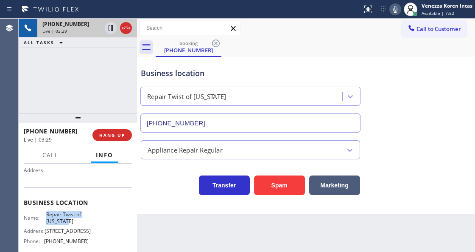
drag, startPoint x: 50, startPoint y: 213, endPoint x: 74, endPoint y: 219, distance: 25.4
click at [74, 219] on div "Name: Repair Twist of [US_STATE]" at bounding box center [56, 217] width 65 height 13
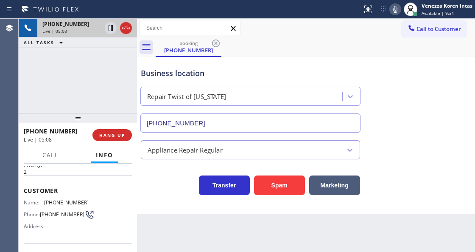
scroll to position [26, 0]
drag, startPoint x: 90, startPoint y: 203, endPoint x: 42, endPoint y: 199, distance: 49.0
click at [42, 199] on div "Name: [PHONE_NUMBER] Phone: [PHONE_NUMBER] Address:" at bounding box center [78, 216] width 108 height 34
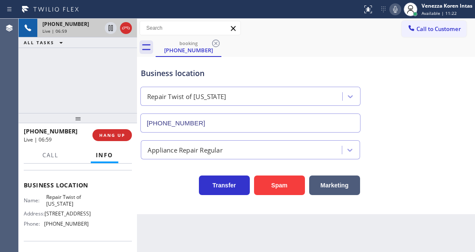
scroll to position [113, 0]
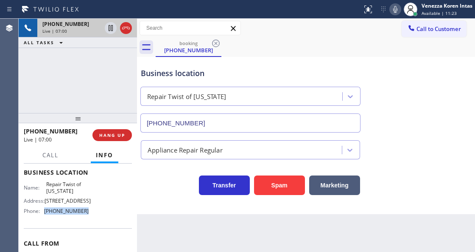
drag, startPoint x: 86, startPoint y: 227, endPoint x: 45, endPoint y: 228, distance: 40.3
click at [45, 217] on div "Name: Repair Twist of [US_STATE] Address: [STREET_ADDRESS] Phone: [PHONE_NUMBER]" at bounding box center [56, 199] width 65 height 36
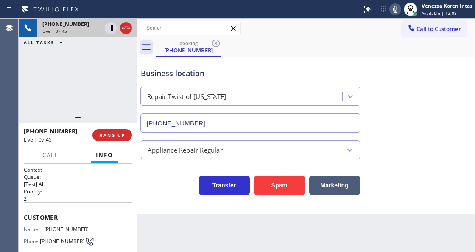
scroll to position [0, 0]
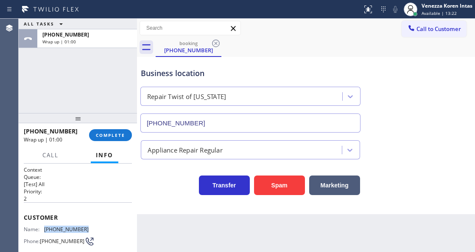
drag, startPoint x: 84, startPoint y: 227, endPoint x: 45, endPoint y: 227, distance: 39.5
click at [45, 227] on div "Name: [PHONE_NUMBER] Phone: [PHONE_NUMBER] Address:" at bounding box center [78, 243] width 108 height 34
click at [116, 140] on button "COMPLETE" at bounding box center [110, 135] width 43 height 12
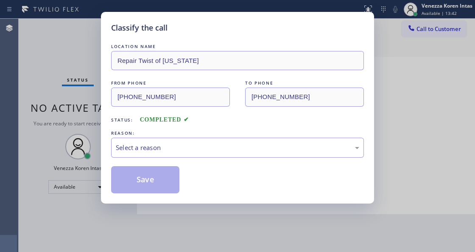
click at [182, 149] on div "Select a reason" at bounding box center [238, 148] width 244 height 10
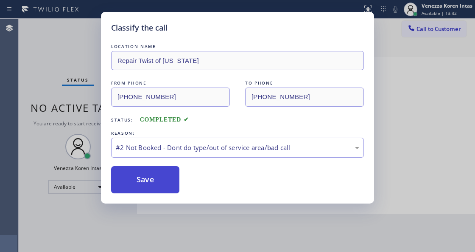
drag, startPoint x: 174, startPoint y: 176, endPoint x: 169, endPoint y: 181, distance: 6.3
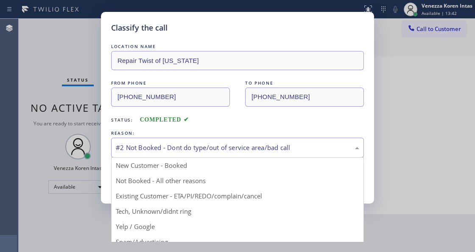
click at [172, 152] on div "#2 Not Booked - Dont do type/out of service area/bad call" at bounding box center [238, 148] width 244 height 10
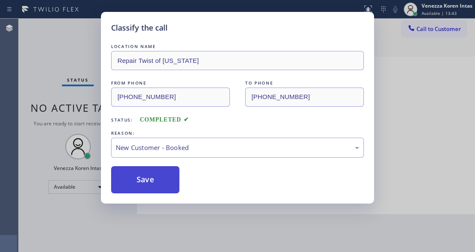
click at [165, 179] on button "Save" at bounding box center [145, 179] width 68 height 27
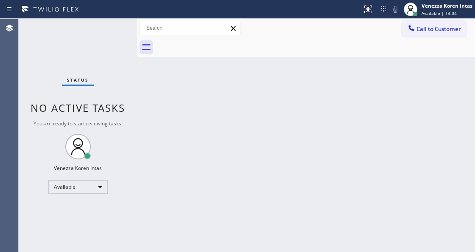
click at [137, 128] on div at bounding box center [137, 135] width 0 height 233
drag, startPoint x: 98, startPoint y: 60, endPoint x: 106, endPoint y: 36, distance: 25.4
click at [98, 57] on div "Status No active tasks You are ready to start receiving tasks. Venezza Koren In…" at bounding box center [78, 135] width 118 height 233
click at [106, 36] on div "Status No active tasks You are ready to start receiving tasks. Venezza Koren In…" at bounding box center [78, 135] width 118 height 233
click at [104, 35] on div "Status No active tasks You are ready to start receiving tasks. Venezza Koren In…" at bounding box center [78, 135] width 118 height 233
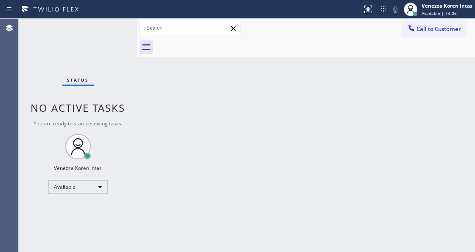
click at [104, 35] on div "Status No active tasks You are ready to start receiving tasks. Venezza Koren In…" at bounding box center [78, 135] width 118 height 233
click at [82, 48] on div "Status No active tasks You are ready to start receiving tasks. Venezza Koren In…" at bounding box center [78, 135] width 118 height 233
click at [216, 112] on div "Back to Dashboard Change Sender ID Customers Technicians Select a contact Outbo…" at bounding box center [306, 135] width 338 height 233
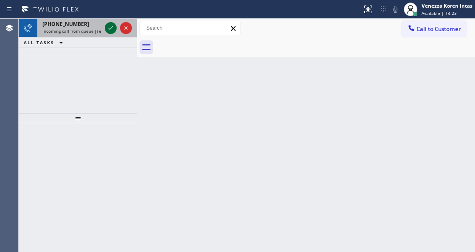
click at [107, 25] on icon at bounding box center [111, 28] width 10 height 10
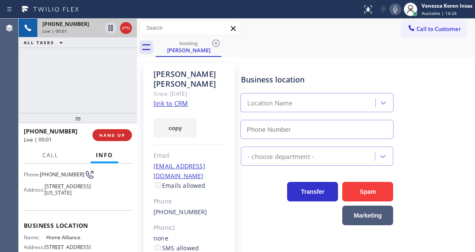
scroll to position [85, 0]
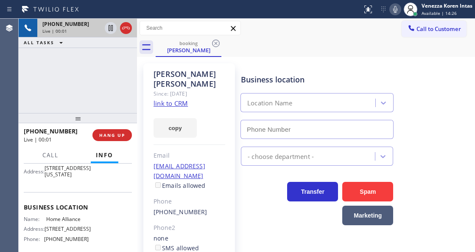
type input "[PHONE_NUMBER]"
click at [181, 99] on link "link to CRM" at bounding box center [171, 103] width 34 height 8
drag, startPoint x: 395, startPoint y: 11, endPoint x: 252, endPoint y: 48, distance: 147.6
click at [395, 11] on icon at bounding box center [395, 9] width 10 height 10
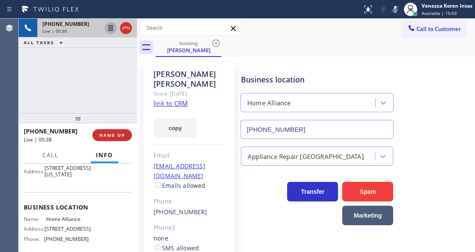
click at [110, 28] on icon at bounding box center [111, 28] width 10 height 10
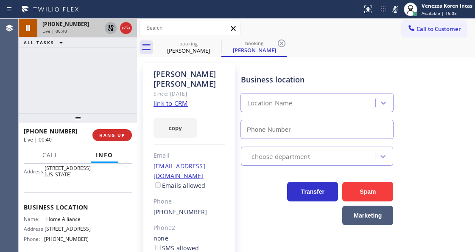
type input "[PHONE_NUMBER]"
click at [397, 10] on icon at bounding box center [395, 9] width 10 height 10
click at [113, 27] on icon at bounding box center [111, 28] width 6 height 6
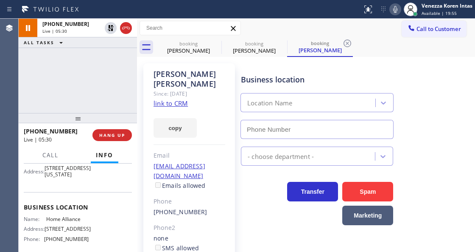
type input "[PHONE_NUMBER]"
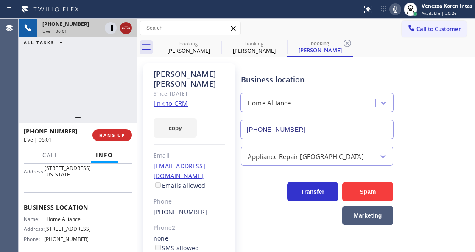
click at [128, 31] on icon at bounding box center [126, 28] width 10 height 10
drag, startPoint x: 112, startPoint y: 137, endPoint x: 121, endPoint y: 138, distance: 9.4
click at [113, 136] on span "HANG UP" at bounding box center [112, 135] width 26 height 6
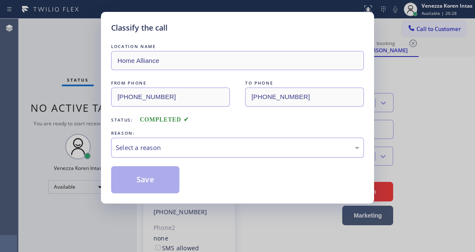
type input "[PHONE_NUMBER]"
drag, startPoint x: 180, startPoint y: 146, endPoint x: 185, endPoint y: 154, distance: 9.8
click at [182, 148] on div "Select a reason" at bounding box center [238, 148] width 244 height 10
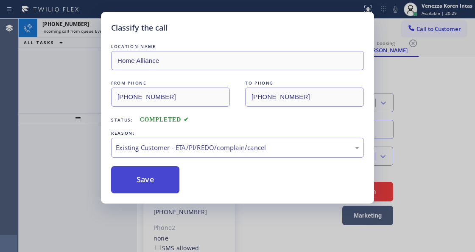
drag, startPoint x: 213, startPoint y: 197, endPoint x: 168, endPoint y: 187, distance: 46.1
click at [161, 184] on button "Save" at bounding box center [145, 179] width 68 height 27
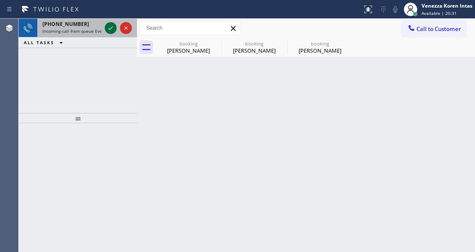
click at [110, 28] on icon at bounding box center [111, 28] width 10 height 10
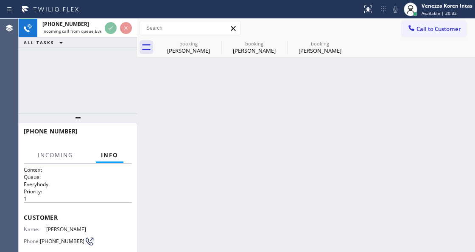
click at [0, 0] on icon at bounding box center [0, 0] width 0 height 0
click at [214, 42] on div "booking [PERSON_NAME] booking [PERSON_NAME] booking [PERSON_NAME]" at bounding box center [315, 47] width 319 height 19
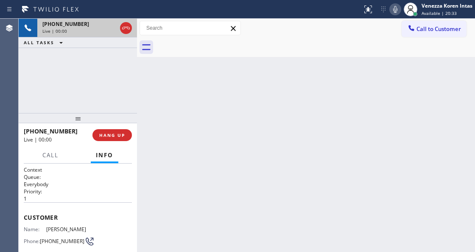
click at [91, 27] on div "[PHONE_NUMBER]" at bounding box center [79, 23] width 74 height 7
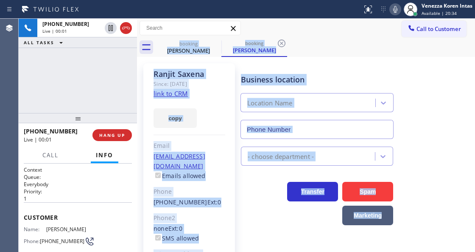
click at [221, 95] on div "[PERSON_NAME] Since: [DATE] link to CRM copy Email [EMAIL_ADDRESS][DOMAIN_NAME]…" at bounding box center [189, 189] width 92 height 252
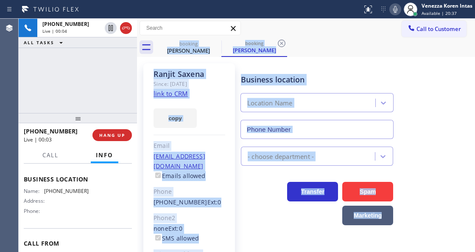
scroll to position [141, 0]
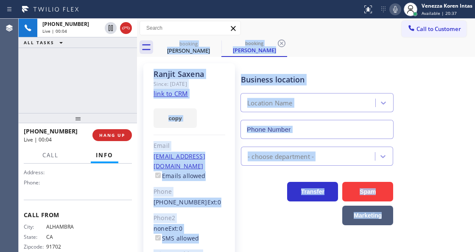
click at [203, 133] on div "[PERSON_NAME] Since: [DATE] link to CRM copy Email [EMAIL_ADDRESS][DOMAIN_NAME]…" at bounding box center [189, 189] width 92 height 252
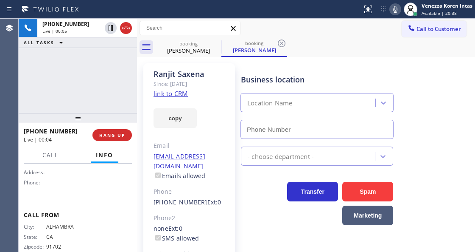
click at [169, 92] on link "link to CRM" at bounding box center [171, 93] width 34 height 8
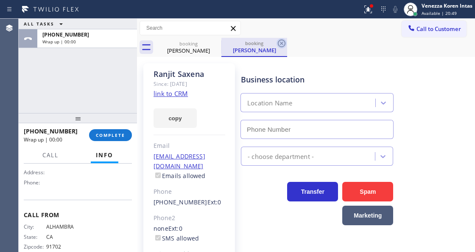
click at [281, 44] on icon at bounding box center [282, 43] width 10 height 10
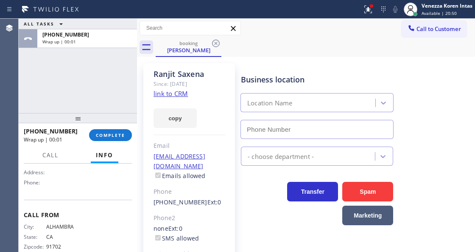
drag, startPoint x: 369, startPoint y: 12, endPoint x: 373, endPoint y: 49, distance: 37.6
click at [369, 14] on icon at bounding box center [368, 9] width 10 height 10
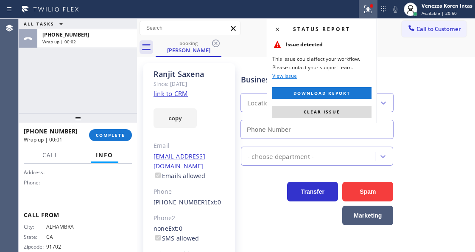
drag, startPoint x: 353, startPoint y: 109, endPoint x: 219, endPoint y: 100, distance: 134.0
click at [351, 109] on button "Clear issue" at bounding box center [321, 112] width 99 height 12
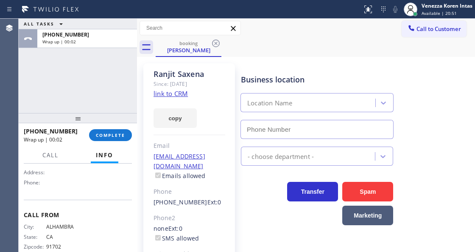
click at [71, 68] on div "ALL TASKS ALL TASKS ACTIVE TASKS TASKS IN WRAP UP [PHONE_NUMBER] Wrap up | 00:02" at bounding box center [78, 66] width 118 height 94
click at [99, 133] on span "COMPLETE" at bounding box center [110, 135] width 29 height 6
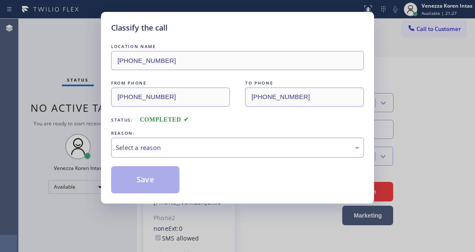
click at [212, 147] on div "Select a reason" at bounding box center [238, 148] width 244 height 10
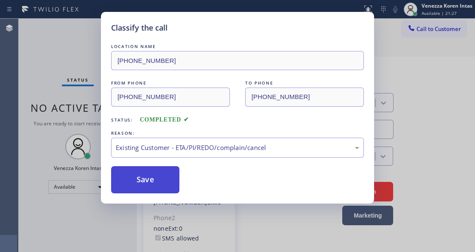
click at [172, 180] on button "Save" at bounding box center [145, 179] width 68 height 27
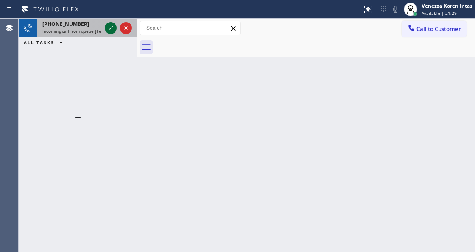
click at [112, 28] on icon at bounding box center [111, 28] width 10 height 10
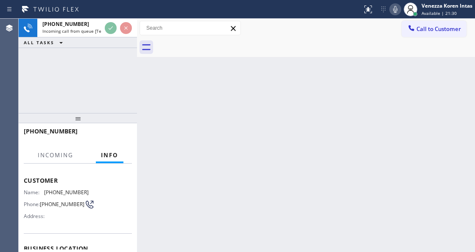
scroll to position [85, 0]
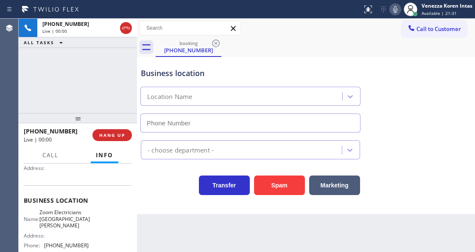
type input "[PHONE_NUMBER]"
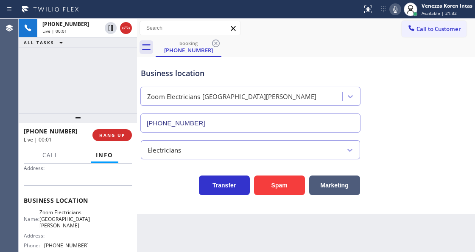
click at [96, 85] on div "[PHONE_NUMBER] Live | 00:01 ALL TASKS ALL TASKS ACTIVE TASKS TASKS IN WRAP UP" at bounding box center [78, 66] width 118 height 94
click at [261, 76] on div "Business location" at bounding box center [250, 72] width 219 height 11
click at [270, 251] on div "Back to Dashboard Change Sender ID Customers Technicians Select a contact Outbo…" at bounding box center [306, 135] width 338 height 233
click at [277, 251] on div "Back to Dashboard Change Sender ID Customers Technicians Select a contact Outbo…" at bounding box center [306, 135] width 338 height 233
click at [220, 74] on div "Business location" at bounding box center [250, 72] width 219 height 11
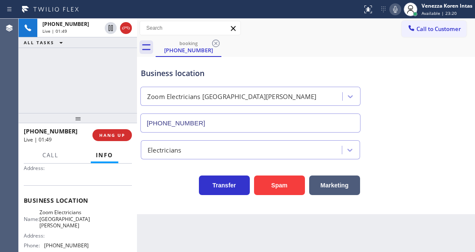
click at [395, 9] on icon at bounding box center [395, 9] width 10 height 10
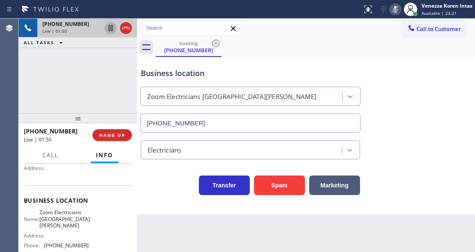
click at [110, 28] on icon at bounding box center [111, 28] width 4 height 6
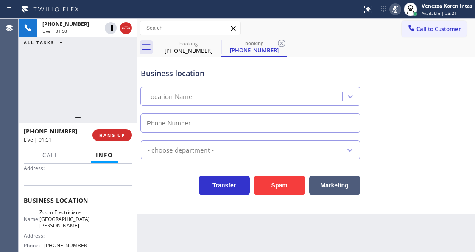
type input "[PHONE_NUMBER]"
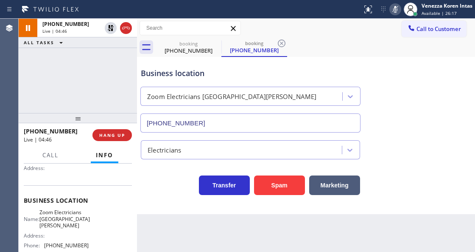
click at [392, 13] on icon at bounding box center [395, 9] width 10 height 10
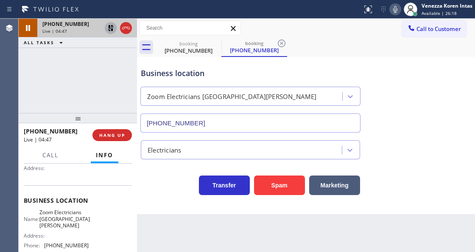
click at [111, 30] on icon at bounding box center [111, 28] width 6 height 6
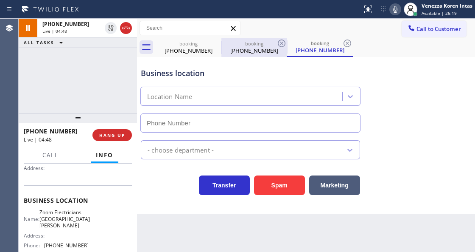
type input "[PHONE_NUMBER]"
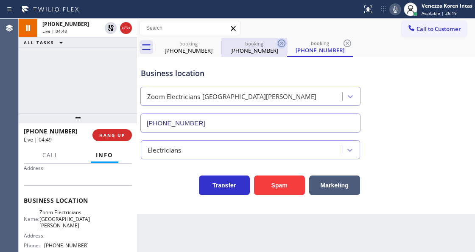
click at [279, 43] on icon at bounding box center [282, 43] width 10 height 10
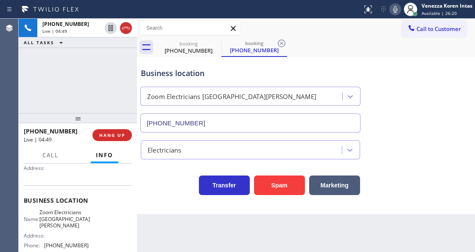
click at [279, 43] on icon at bounding box center [282, 43] width 10 height 10
click at [279, 43] on div "booking [PHONE_NUMBER] booking [PHONE_NUMBER]" at bounding box center [315, 47] width 319 height 19
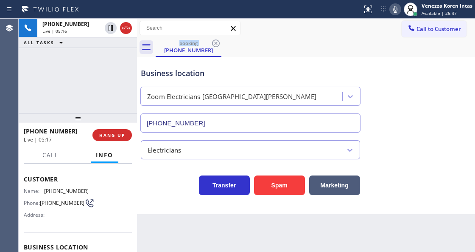
scroll to position [28, 0]
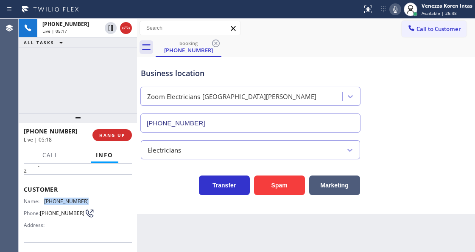
drag, startPoint x: 84, startPoint y: 195, endPoint x: 45, endPoint y: 198, distance: 39.6
click at [45, 198] on div "Name: [PHONE_NUMBER]" at bounding box center [56, 201] width 65 height 6
click at [394, 7] on icon at bounding box center [395, 9] width 4 height 7
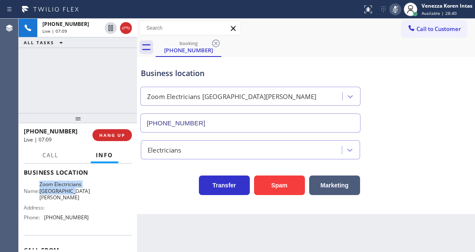
drag, startPoint x: 43, startPoint y: 182, endPoint x: 84, endPoint y: 199, distance: 44.2
click at [84, 199] on div "Name: Zoom Electricians [GEOGRAPHIC_DATA][PERSON_NAME]" at bounding box center [56, 191] width 65 height 20
click at [390, 3] on div "Status report No issues detected If you experience an issue, please download th…" at bounding box center [417, 9] width 116 height 19
click at [389, 16] on div "Status report No issues detected If you experience an issue, please download th…" at bounding box center [417, 9] width 116 height 19
click at [392, 11] on icon at bounding box center [395, 9] width 10 height 10
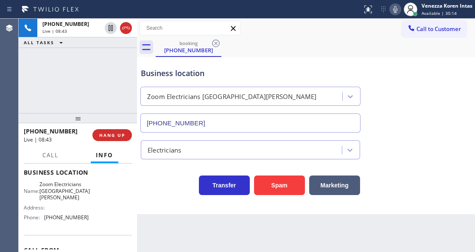
click at [316, 48] on div "booking [PHONE_NUMBER]" at bounding box center [315, 47] width 319 height 19
click at [393, 12] on icon at bounding box center [395, 9] width 10 height 10
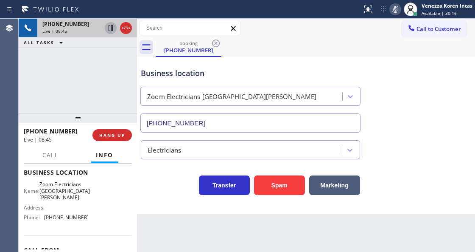
click at [111, 30] on icon at bounding box center [111, 28] width 4 height 6
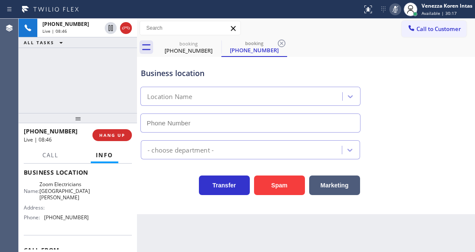
type input "[PHONE_NUMBER]"
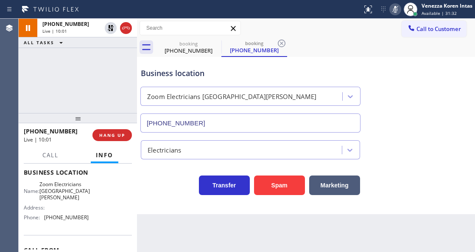
click at [399, 6] on icon at bounding box center [395, 9] width 10 height 10
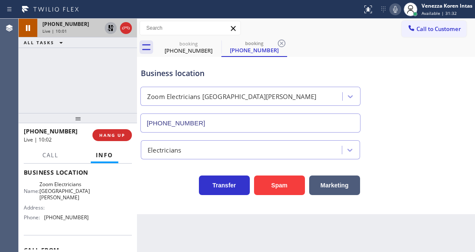
click at [107, 27] on icon at bounding box center [111, 28] width 10 height 10
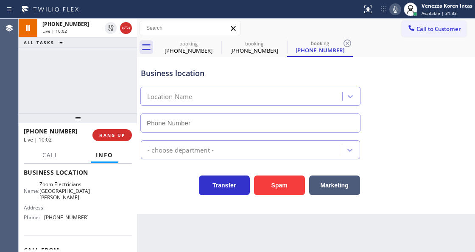
type input "[PHONE_NUMBER]"
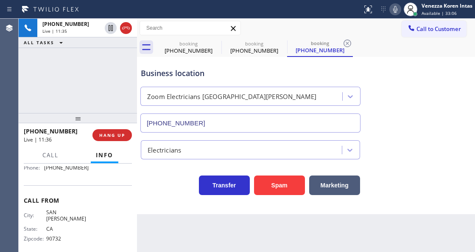
scroll to position [134, 0]
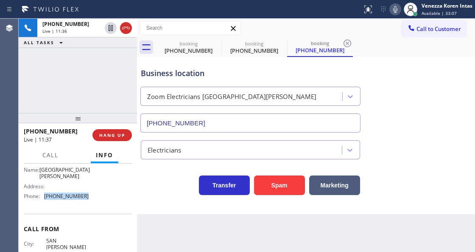
drag, startPoint x: 87, startPoint y: 197, endPoint x: 43, endPoint y: 195, distance: 43.3
click at [43, 195] on div "Name: Zoom Electricians [GEOGRAPHIC_DATA][PERSON_NAME] Address: Phone: [PHONE_N…" at bounding box center [78, 181] width 108 height 43
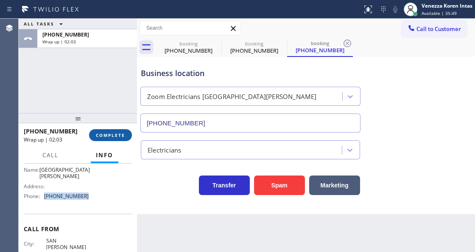
click at [118, 132] on button "COMPLETE" at bounding box center [110, 135] width 43 height 12
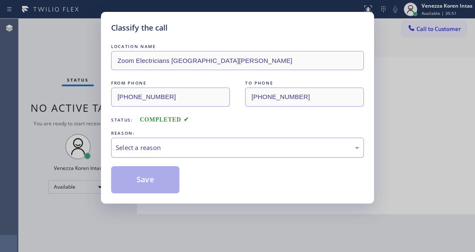
click at [181, 157] on div "Select a reason" at bounding box center [237, 147] width 253 height 20
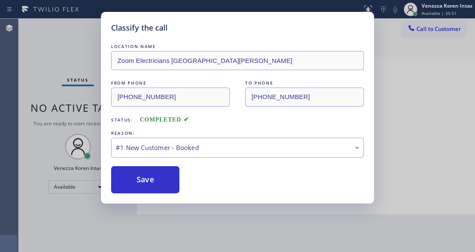
click at [165, 169] on button "Save" at bounding box center [145, 179] width 68 height 27
click at [88, 49] on div "Classify the call LOCATION NAME Zoom Electricians [GEOGRAPHIC_DATA][PERSON_NAME…" at bounding box center [237, 126] width 475 height 252
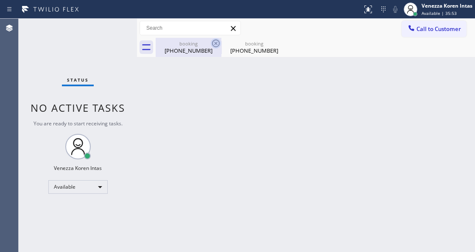
click at [218, 42] on icon at bounding box center [216, 43] width 10 height 10
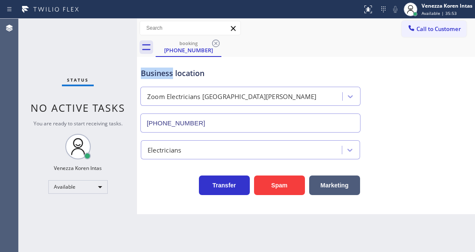
click at [217, 42] on icon at bounding box center [216, 43] width 10 height 10
click at [216, 43] on div "booking [PHONE_NUMBER]" at bounding box center [315, 47] width 319 height 19
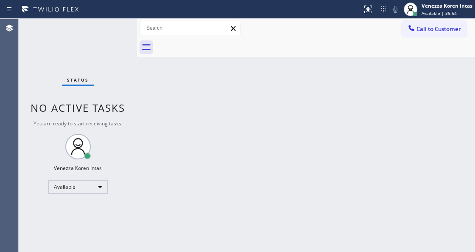
click at [252, 53] on div at bounding box center [315, 47] width 319 height 19
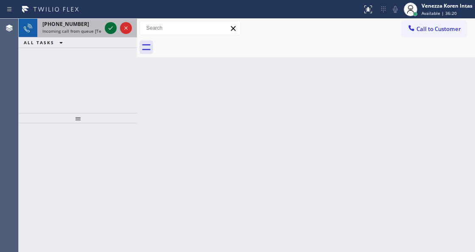
click at [111, 30] on icon at bounding box center [111, 28] width 10 height 10
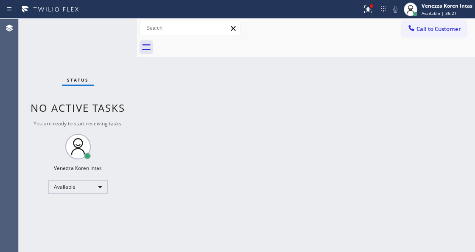
click at [111, 30] on div "Status No active tasks You are ready to start receiving tasks. Venezza Koren In…" at bounding box center [78, 135] width 118 height 233
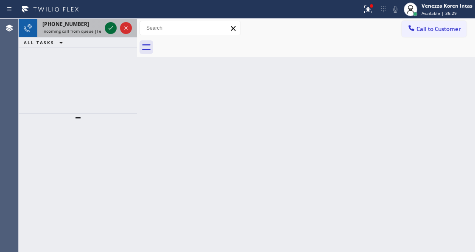
click at [109, 27] on icon at bounding box center [111, 28] width 10 height 10
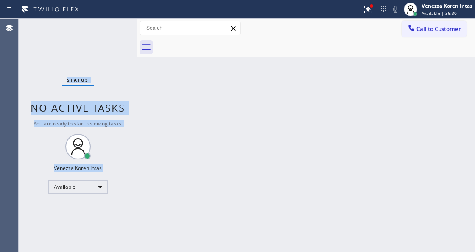
click at [109, 27] on div "Status No active tasks You are ready to start receiving tasks. Venezza Koren In…" at bounding box center [78, 135] width 118 height 233
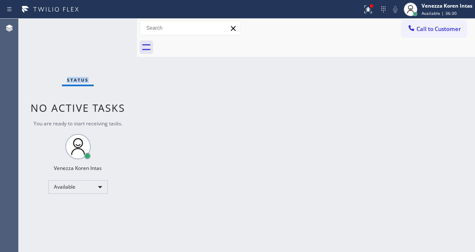
click at [109, 27] on div "Status No active tasks You are ready to start receiving tasks. Venezza Koren In…" at bounding box center [78, 135] width 118 height 233
click at [374, 8] on div at bounding box center [368, 9] width 19 height 10
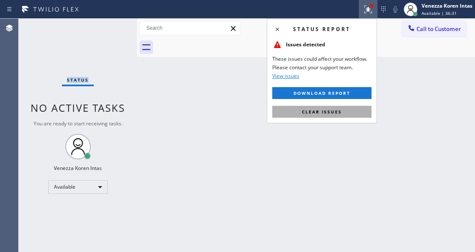
drag, startPoint x: 332, startPoint y: 113, endPoint x: 237, endPoint y: 195, distance: 125.4
click at [331, 112] on span "Clear issues" at bounding box center [322, 112] width 40 height 6
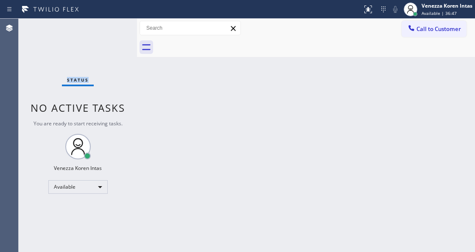
click at [141, 109] on div "Back to Dashboard Change Sender ID Customers Technicians Select a contact Outbo…" at bounding box center [306, 135] width 338 height 233
click at [109, 59] on div "Status No active tasks You are ready to start receiving tasks. Venezza Koren In…" at bounding box center [78, 135] width 118 height 233
click at [117, 27] on div "Status No active tasks You are ready to start receiving tasks. Venezza Koren In…" at bounding box center [78, 135] width 118 height 233
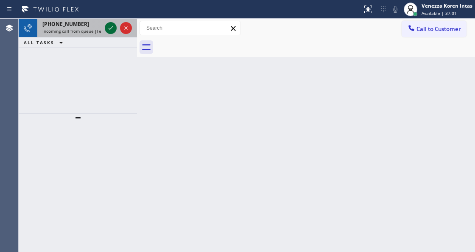
click at [108, 28] on icon at bounding box center [111, 28] width 10 height 10
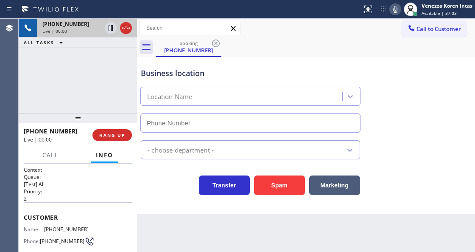
scroll to position [85, 0]
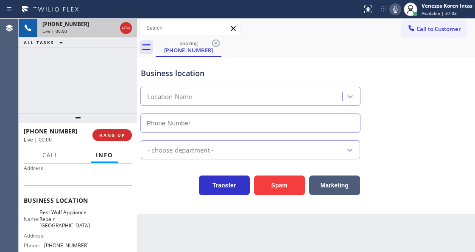
type input "[PHONE_NUMBER]"
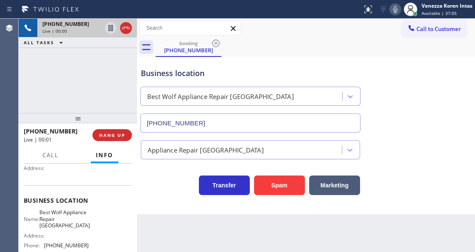
click at [64, 85] on div "[PHONE_NUMBER] Live | 00:00 ALL TASKS ALL TASKS ACTIVE TASKS TASKS IN WRAP UP" at bounding box center [78, 66] width 118 height 94
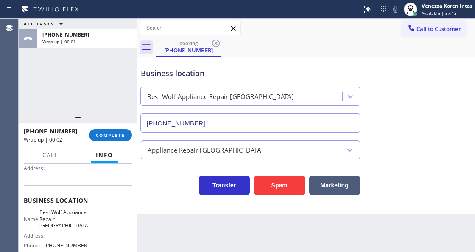
click at [95, 73] on div "ALL TASKS ALL TASKS ACTIVE TASKS TASKS IN WRAP UP [PHONE_NUMBER] Wrap up | 00:01" at bounding box center [78, 66] width 118 height 94
click at [115, 133] on span "COMPLETE" at bounding box center [110, 135] width 29 height 6
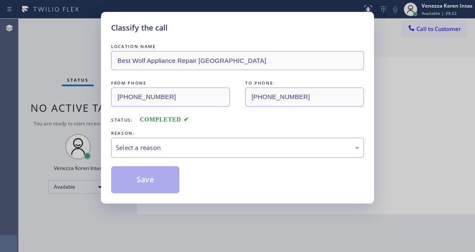
click at [195, 143] on div "Select a reason" at bounding box center [238, 148] width 244 height 10
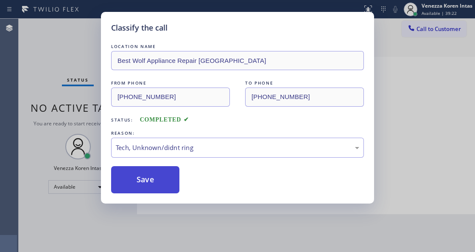
click at [157, 184] on button "Save" at bounding box center [145, 179] width 68 height 27
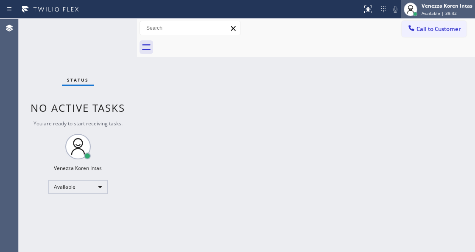
click at [448, 13] on span "Available | 39:42" at bounding box center [439, 13] width 35 height 6
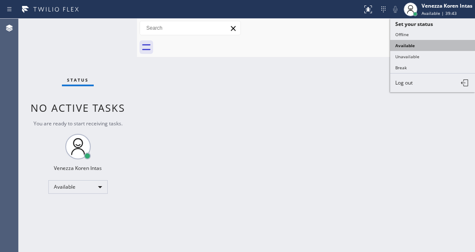
click at [439, 49] on button "Available" at bounding box center [432, 45] width 85 height 11
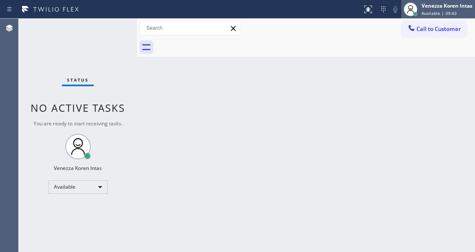
click at [439, 9] on div "Venezza Koren Intas" at bounding box center [447, 5] width 51 height 7
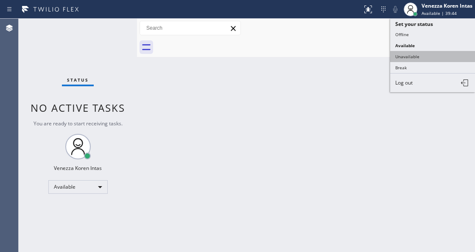
click at [425, 53] on button "Unavailable" at bounding box center [432, 56] width 85 height 11
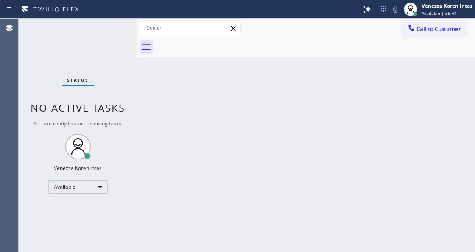
click at [94, 30] on div "Status No active tasks You are ready to start receiving tasks. Venezza Koren In…" at bounding box center [78, 135] width 118 height 233
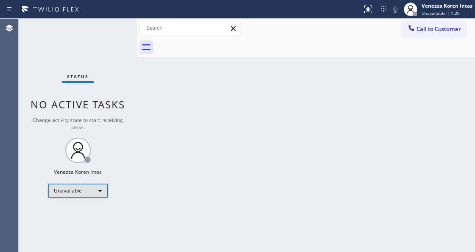
click at [94, 188] on div "Unavailable" at bounding box center [77, 191] width 59 height 14
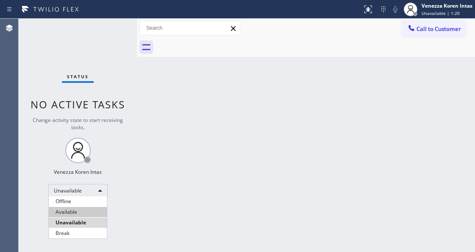
click at [86, 210] on li "Available" at bounding box center [78, 212] width 58 height 10
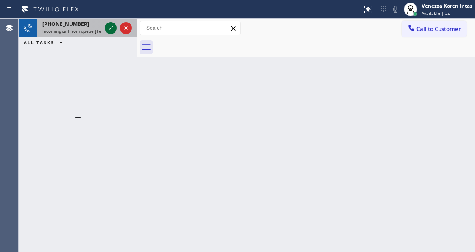
click at [111, 28] on icon at bounding box center [111, 28] width 10 height 10
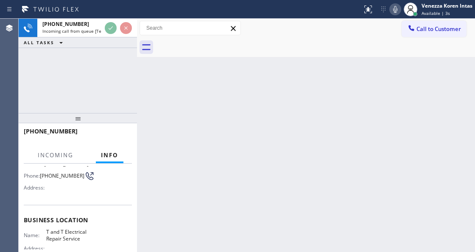
scroll to position [85, 0]
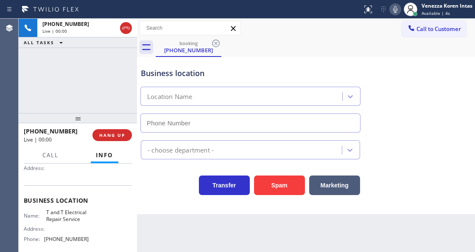
type input "[PHONE_NUMBER]"
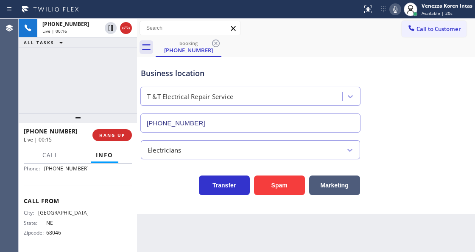
scroll to position [156, 0]
click at [130, 78] on div "[PHONE_NUMBER] Live | 00:18 ALL TASKS ALL TASKS ACTIVE TASKS TASKS IN WRAP UP" at bounding box center [78, 66] width 118 height 94
click at [396, 9] on icon at bounding box center [395, 9] width 10 height 10
click at [395, 10] on icon at bounding box center [395, 9] width 4 height 7
click at [182, 251] on div "Back to Dashboard Change Sender ID Customers Technicians Select a contact Outbo…" at bounding box center [306, 135] width 338 height 233
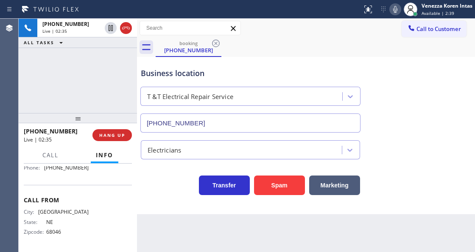
click at [400, 9] on icon at bounding box center [395, 9] width 10 height 10
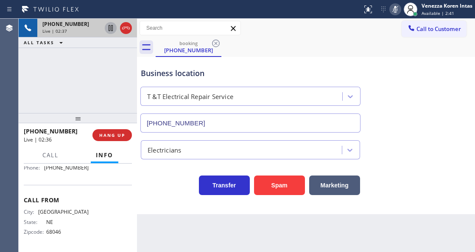
click at [110, 28] on icon at bounding box center [111, 28] width 4 height 6
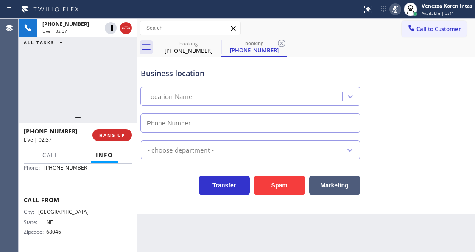
type input "[PHONE_NUMBER]"
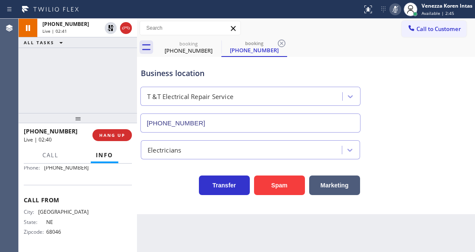
click at [283, 227] on div "Back to Dashboard Change Sender ID Customers Technicians Select a contact Outbo…" at bounding box center [306, 135] width 338 height 233
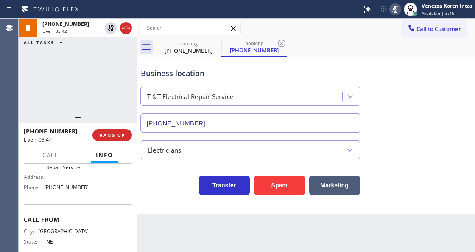
scroll to position [99, 0]
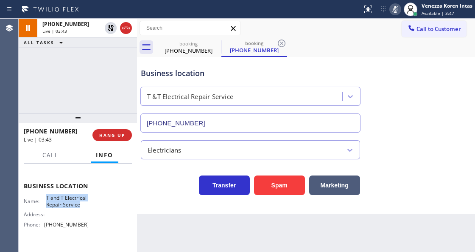
drag, startPoint x: 45, startPoint y: 195, endPoint x: 90, endPoint y: 205, distance: 46.0
click at [90, 205] on div "Name: T and T Electrical Repair Service Address: Phone: [PHONE_NUMBER]" at bounding box center [78, 212] width 108 height 36
click at [397, 8] on icon at bounding box center [395, 9] width 10 height 10
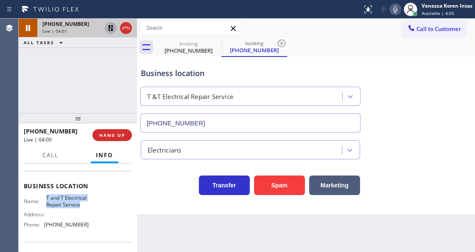
click at [110, 29] on icon at bounding box center [111, 28] width 10 height 10
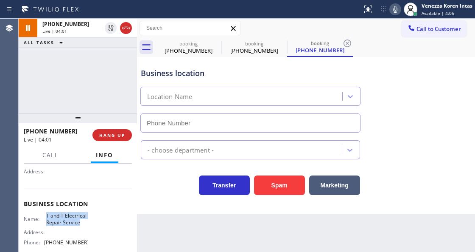
type input "[PHONE_NUMBER]"
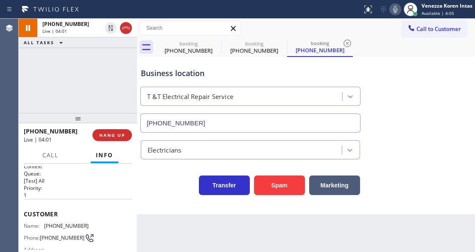
scroll to position [0, 0]
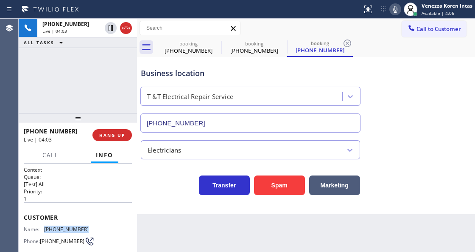
drag, startPoint x: 86, startPoint y: 227, endPoint x: 45, endPoint y: 227, distance: 40.7
click at [45, 227] on div "Name: [PHONE_NUMBER] Phone: [PHONE_NUMBER] Address:" at bounding box center [78, 243] width 108 height 34
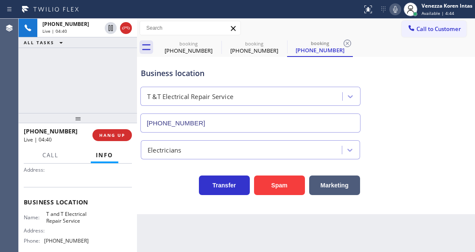
scroll to position [113, 0]
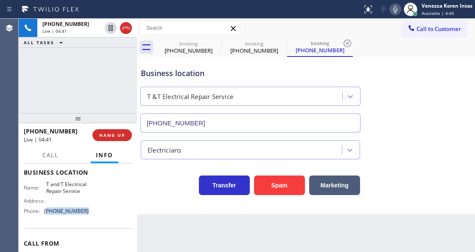
drag, startPoint x: 76, startPoint y: 214, endPoint x: 48, endPoint y: 216, distance: 28.1
click at [48, 216] on div "Name: T and T Electrical Repair Service Address: Phone: [PHONE_NUMBER]" at bounding box center [78, 199] width 108 height 36
click at [117, 136] on span "HANG UP" at bounding box center [112, 135] width 26 height 6
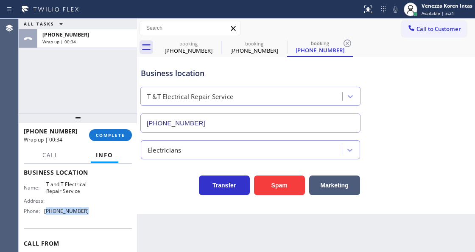
drag, startPoint x: 103, startPoint y: 132, endPoint x: 149, endPoint y: 141, distance: 46.8
click at [103, 132] on button "COMPLETE" at bounding box center [110, 135] width 43 height 12
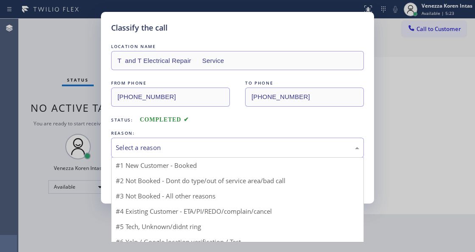
click at [188, 151] on div "Select a reason" at bounding box center [238, 148] width 244 height 10
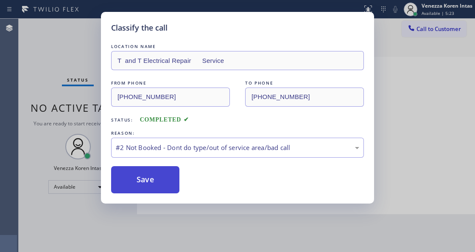
drag, startPoint x: 175, startPoint y: 177, endPoint x: 203, endPoint y: 201, distance: 36.7
click at [175, 177] on button "Save" at bounding box center [145, 179] width 68 height 27
click at [199, 214] on div "Classify the call LOCATION NAME T and T Electrical Repair Service FROM PHONE [P…" at bounding box center [237, 126] width 475 height 252
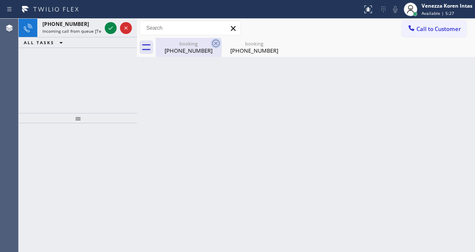
click at [213, 45] on icon at bounding box center [216, 43] width 8 height 8
click at [0, 0] on icon at bounding box center [0, 0] width 0 height 0
click at [213, 45] on div "booking [PHONE_NUMBER] booking [PHONE_NUMBER]" at bounding box center [315, 47] width 319 height 19
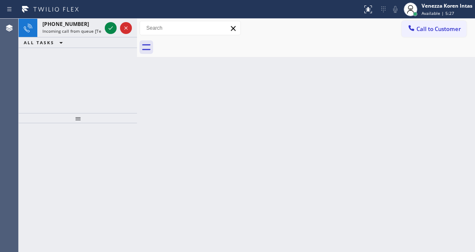
click at [213, 45] on div at bounding box center [315, 47] width 319 height 19
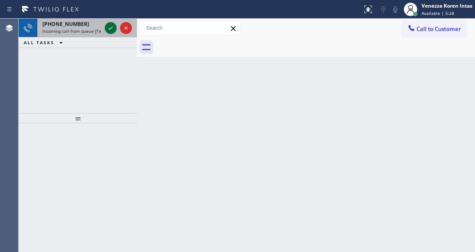
click at [109, 30] on icon at bounding box center [111, 28] width 10 height 10
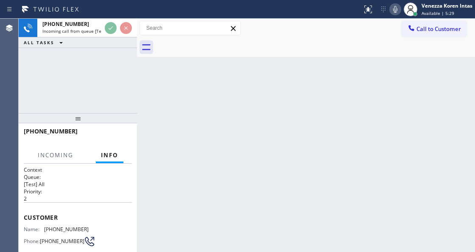
scroll to position [85, 0]
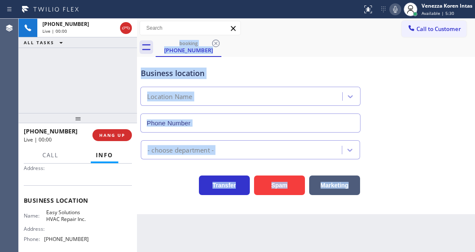
type input "[PHONE_NUMBER]"
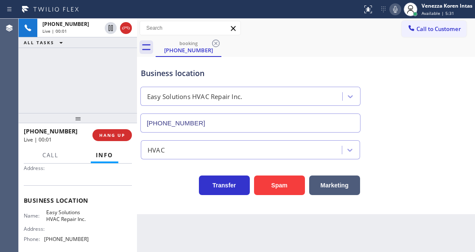
drag, startPoint x: 130, startPoint y: 92, endPoint x: 132, endPoint y: 99, distance: 7.0
click at [130, 92] on div "[PHONE_NUMBER] Live | 00:01 ALL TASKS ALL TASKS ACTIVE TASKS TASKS IN WRAP UP" at bounding box center [78, 66] width 118 height 94
click at [118, 135] on span "HANG UP" at bounding box center [112, 135] width 26 height 6
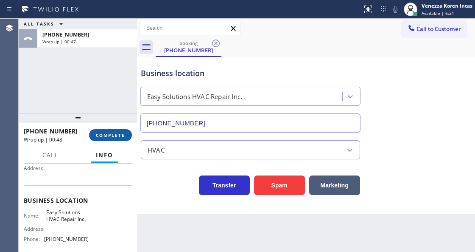
click at [120, 134] on span "COMPLETE" at bounding box center [110, 135] width 29 height 6
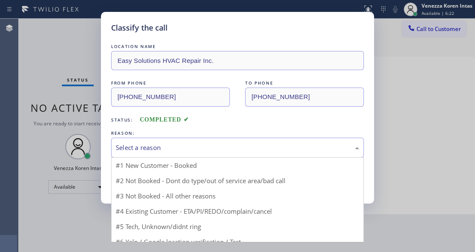
click at [212, 140] on div "Select a reason" at bounding box center [237, 147] width 253 height 20
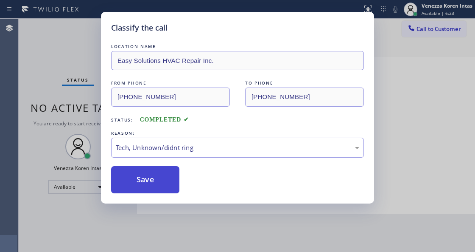
click at [174, 188] on button "Save" at bounding box center [145, 179] width 68 height 27
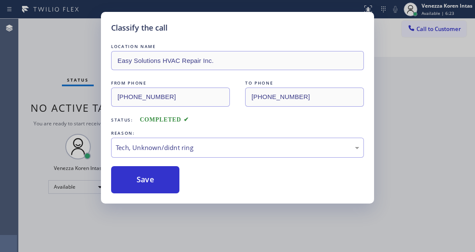
click at [196, 227] on div "Classify the call LOCATION NAME Easy Solutions HVAC Repair Inc. FROM PHONE [PHO…" at bounding box center [237, 126] width 475 height 252
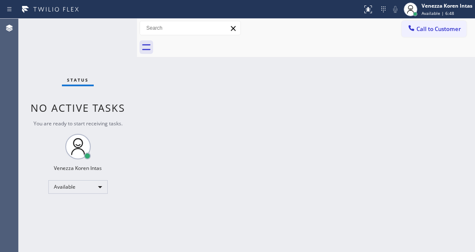
drag, startPoint x: 165, startPoint y: 111, endPoint x: 175, endPoint y: 107, distance: 10.6
click at [165, 111] on div "Back to Dashboard Change Sender ID Customers Technicians Select a contact Outbo…" at bounding box center [306, 135] width 338 height 233
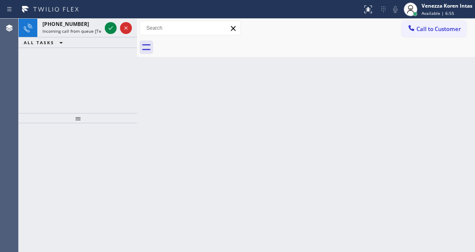
click at [219, 92] on div "Back to Dashboard Change Sender ID Customers Technicians Select a contact Outbo…" at bounding box center [306, 135] width 338 height 233
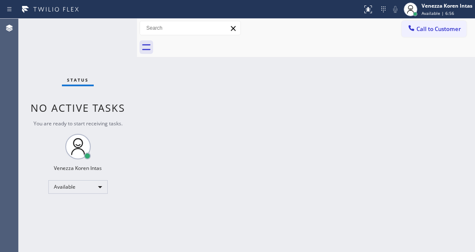
click at [113, 29] on div "Status No active tasks You are ready to start receiving tasks. Venezza Koren In…" at bounding box center [78, 135] width 118 height 233
click at [83, 38] on div "Status No active tasks You are ready to start receiving tasks. Venezza Koren In…" at bounding box center [78, 135] width 118 height 233
click at [126, 132] on div "Status No active tasks You are ready to start receiving tasks. Venezza Koren In…" at bounding box center [78, 135] width 118 height 233
drag, startPoint x: 126, startPoint y: 77, endPoint x: 179, endPoint y: 68, distance: 54.2
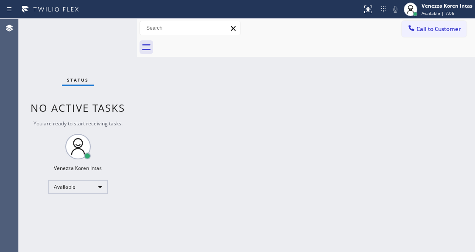
click at [132, 73] on div "Status No active tasks You are ready to start receiving tasks. Venezza Koren In…" at bounding box center [78, 135] width 118 height 233
click at [233, 12] on div at bounding box center [181, 10] width 356 height 14
drag, startPoint x: 192, startPoint y: 85, endPoint x: 167, endPoint y: 76, distance: 27.1
click at [192, 85] on div "Back to Dashboard Change Sender ID Customers Technicians Select a contact Outbo…" at bounding box center [306, 135] width 338 height 233
drag, startPoint x: 85, startPoint y: 33, endPoint x: 73, endPoint y: 36, distance: 11.8
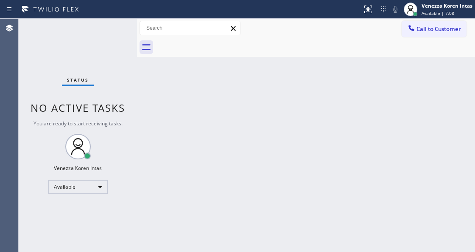
click at [82, 33] on div "Status No active tasks You are ready to start receiving tasks. Venezza Koren In…" at bounding box center [78, 135] width 118 height 233
click at [116, 43] on div "Status No active tasks You are ready to start receiving tasks. Venezza Koren In…" at bounding box center [78, 135] width 118 height 233
click at [146, 105] on div "Back to Dashboard Change Sender ID Customers Technicians Select a contact Outbo…" at bounding box center [306, 135] width 338 height 233
click at [131, 35] on div "Status No active tasks You are ready to start receiving tasks. Venezza Koren In…" at bounding box center [78, 135] width 118 height 233
click at [130, 29] on div "Status No active tasks You are ready to start receiving tasks. Venezza Koren In…" at bounding box center [78, 135] width 118 height 233
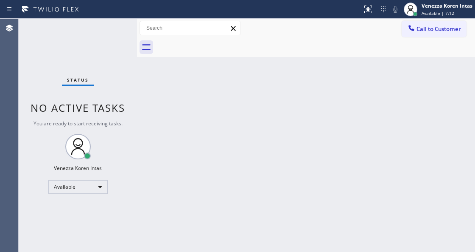
click at [124, 28] on div "Status No active tasks You are ready to start receiving tasks. Venezza Koren In…" at bounding box center [78, 135] width 118 height 233
click at [106, 50] on div "Status No active tasks You are ready to start receiving tasks. Venezza Koren In…" at bounding box center [78, 135] width 118 height 233
click at [103, 22] on div "Status No active tasks You are ready to start receiving tasks. Venezza Koren In…" at bounding box center [78, 135] width 118 height 233
click at [108, 29] on div "Status No active tasks You are ready to start receiving tasks. Venezza Koren In…" at bounding box center [78, 135] width 118 height 233
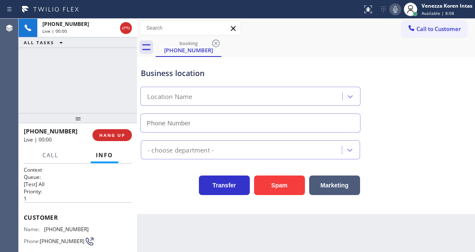
type input "[PHONE_NUMBER]"
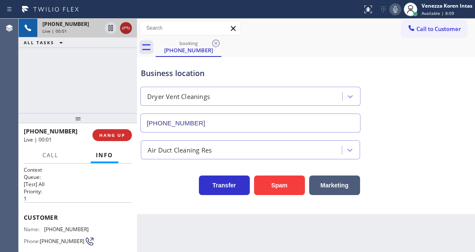
click at [123, 26] on icon at bounding box center [126, 28] width 10 height 10
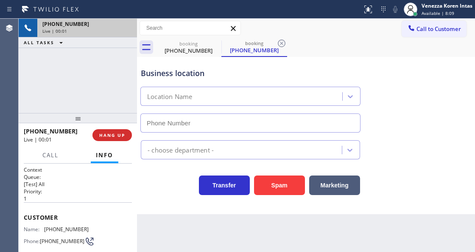
type input "[PHONE_NUMBER]"
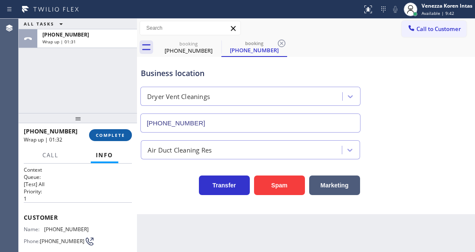
click at [117, 136] on span "COMPLETE" at bounding box center [110, 135] width 29 height 6
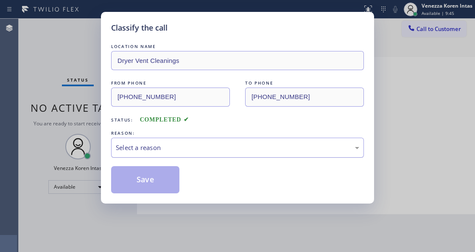
click at [164, 139] on div "Select a reason" at bounding box center [237, 147] width 253 height 20
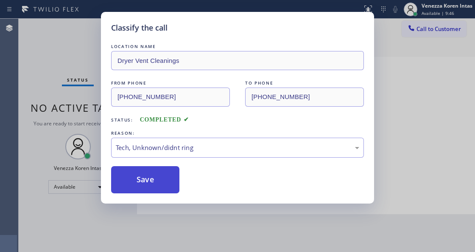
click at [156, 178] on button "Save" at bounding box center [145, 179] width 68 height 27
click at [88, 24] on div "Classify the call LOCATION NAME Dryer Vent Cleanings FROM PHONE [PHONE_NUMBER] …" at bounding box center [237, 126] width 475 height 252
click at [99, 31] on div "Status No active tasks You are ready to start receiving tasks. Venezza Koren In…" at bounding box center [78, 135] width 118 height 233
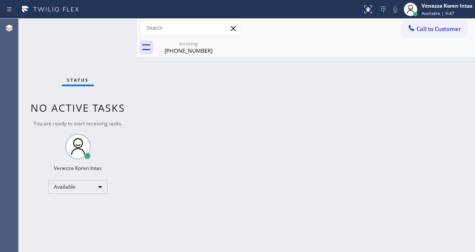
click at [99, 31] on div "Status No active tasks You are ready to start receiving tasks. Venezza Koren In…" at bounding box center [78, 135] width 118 height 233
click at [214, 44] on icon at bounding box center [216, 43] width 10 height 10
drag, startPoint x: 182, startPoint y: 47, endPoint x: 185, endPoint y: 66, distance: 19.2
click at [182, 48] on div "[PHONE_NUMBER]" at bounding box center [189, 51] width 64 height 8
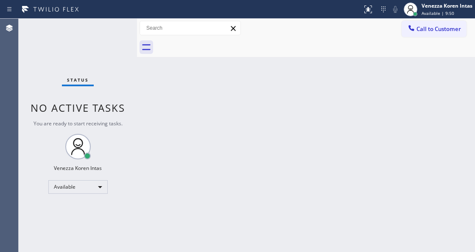
click at [110, 35] on div "Status No active tasks You are ready to start receiving tasks. Venezza Koren In…" at bounding box center [78, 135] width 118 height 233
click at [103, 25] on div "Status No active tasks You are ready to start receiving tasks. Venezza Koren In…" at bounding box center [78, 135] width 118 height 233
click at [121, 30] on div "Status No active tasks You are ready to start receiving tasks. Venezza Koren In…" at bounding box center [78, 135] width 118 height 233
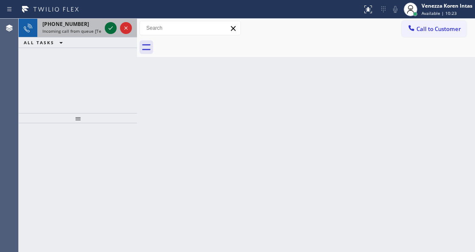
click at [110, 28] on icon at bounding box center [111, 28] width 10 height 10
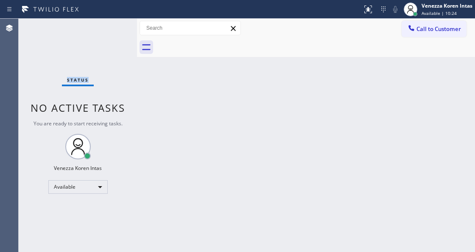
click at [110, 28] on div "Status No active tasks You are ready to start receiving tasks. Venezza Koren In…" at bounding box center [78, 135] width 118 height 233
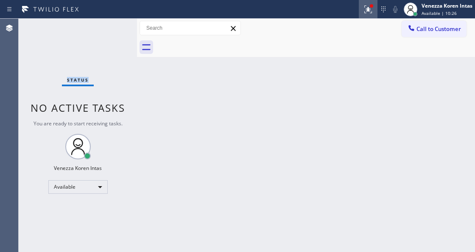
click at [367, 13] on icon at bounding box center [368, 9] width 10 height 10
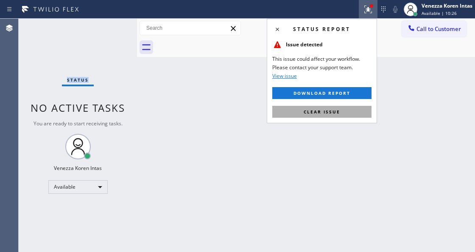
click at [341, 110] on button "Clear issue" at bounding box center [321, 112] width 99 height 12
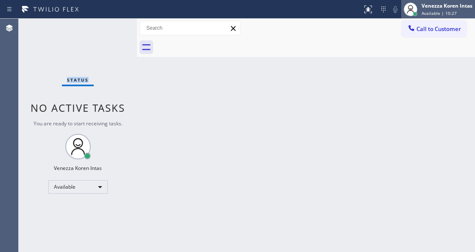
click at [431, 8] on div "Venezza Koren Intas" at bounding box center [447, 5] width 51 height 7
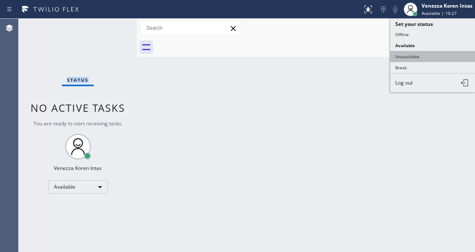
click at [422, 58] on button "Unavailable" at bounding box center [432, 56] width 85 height 11
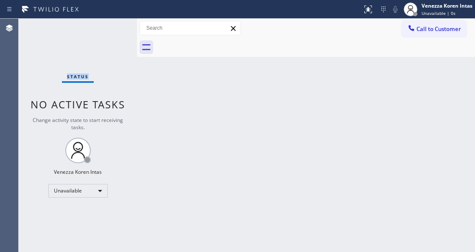
click at [113, 33] on div "Status No active tasks Change activity state to start receiving tasks. Venezza …" at bounding box center [78, 135] width 118 height 233
click at [427, 0] on div "Venezza Koren Intas Unavailable | 36s" at bounding box center [438, 9] width 74 height 19
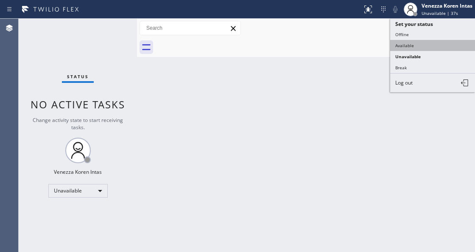
click at [406, 41] on button "Available" at bounding box center [432, 45] width 85 height 11
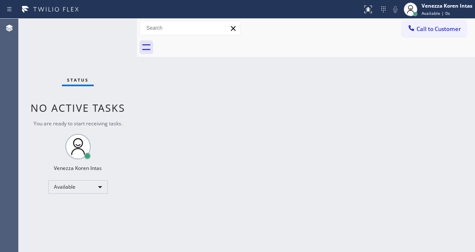
click at [111, 25] on div "Status No active tasks You are ready to start receiving tasks. Venezza Koren In…" at bounding box center [78, 135] width 118 height 233
click at [110, 25] on div "Status No active tasks You are ready to start receiving tasks. Venezza Koren In…" at bounding box center [78, 135] width 118 height 233
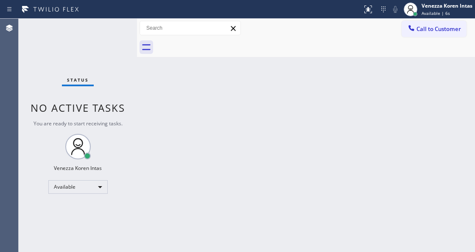
click at [98, 35] on div "Status No active tasks You are ready to start receiving tasks. Venezza Koren In…" at bounding box center [78, 135] width 118 height 233
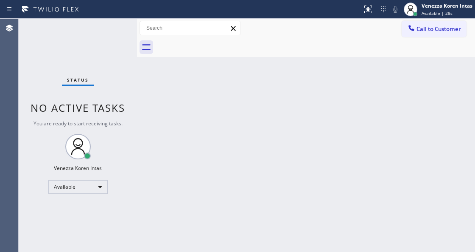
click at [98, 35] on div "Status No active tasks You are ready to start receiving tasks. Venezza Koren In…" at bounding box center [78, 135] width 118 height 233
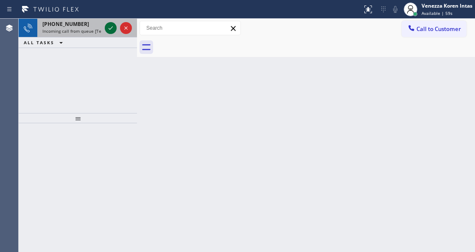
click at [112, 28] on icon at bounding box center [111, 28] width 10 height 10
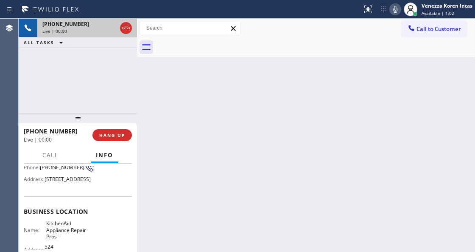
scroll to position [85, 0]
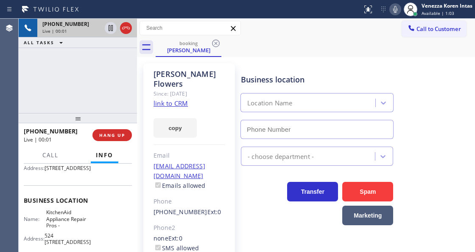
type input "[PHONE_NUMBER]"
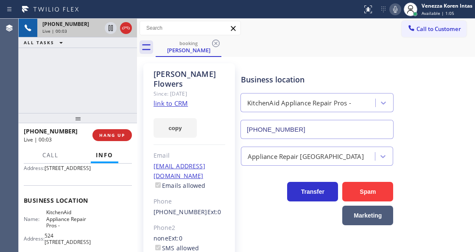
click at [172, 99] on link "link to CRM" at bounding box center [171, 103] width 34 height 8
click at [395, 11] on icon at bounding box center [395, 9] width 10 height 10
click at [392, 11] on icon at bounding box center [395, 9] width 10 height 10
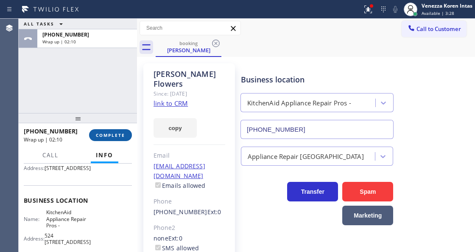
drag, startPoint x: 127, startPoint y: 135, endPoint x: 151, endPoint y: 141, distance: 24.1
click at [127, 136] on button "COMPLETE" at bounding box center [110, 135] width 43 height 12
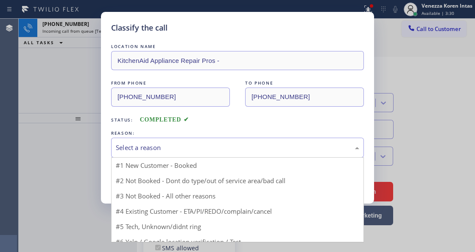
click at [202, 149] on div "Select a reason" at bounding box center [238, 148] width 244 height 10
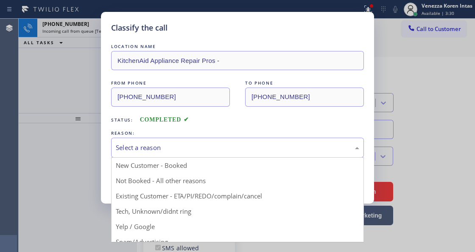
drag, startPoint x: 218, startPoint y: 193, endPoint x: 170, endPoint y: 185, distance: 48.5
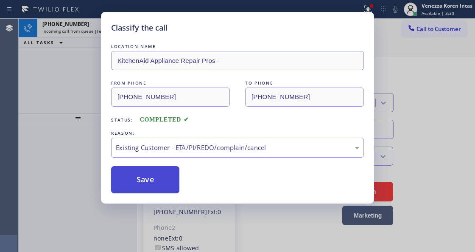
click at [170, 185] on button "Save" at bounding box center [145, 179] width 68 height 27
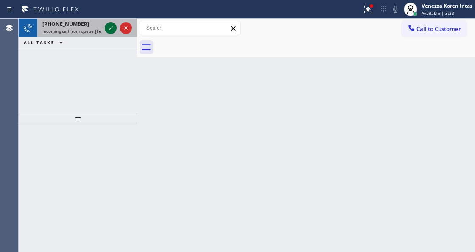
click at [110, 31] on icon at bounding box center [111, 28] width 10 height 10
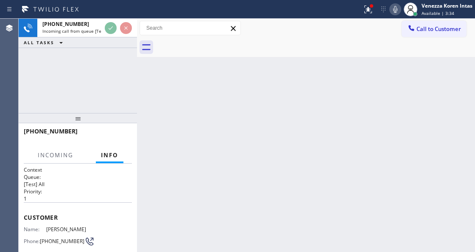
scroll to position [113, 0]
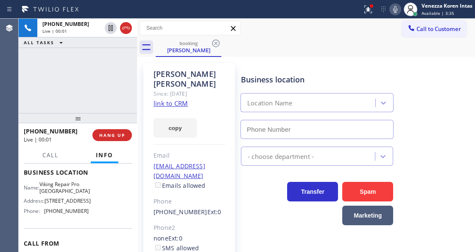
type input "[PHONE_NUMBER]"
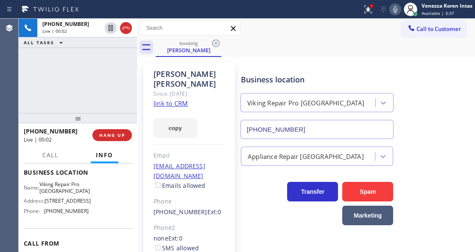
click at [178, 99] on link "link to CRM" at bounding box center [171, 103] width 34 height 8
click at [392, 11] on icon at bounding box center [395, 9] width 10 height 10
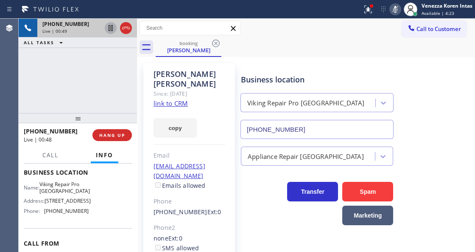
click at [106, 30] on icon at bounding box center [111, 28] width 10 height 10
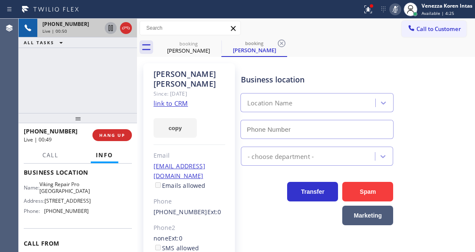
type input "[PHONE_NUMBER]"
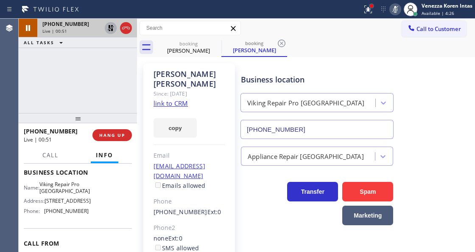
click at [370, 7] on div at bounding box center [371, 5] width 3 height 3
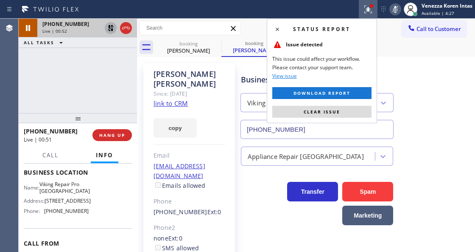
click at [286, 104] on div "Status report Issue detected This issue could affect your workflow. Please cont…" at bounding box center [322, 71] width 110 height 104
click at [286, 108] on button "Clear issue" at bounding box center [321, 112] width 99 height 12
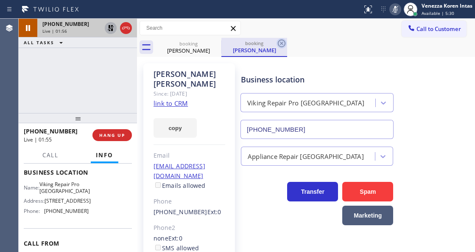
click at [280, 43] on icon at bounding box center [282, 43] width 10 height 10
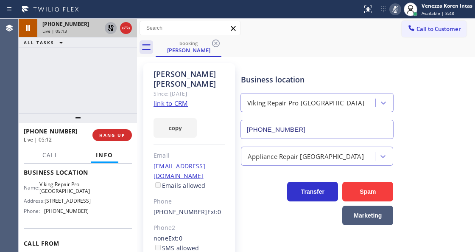
click at [399, 10] on icon at bounding box center [395, 9] width 10 height 10
click at [109, 29] on icon at bounding box center [111, 28] width 10 height 10
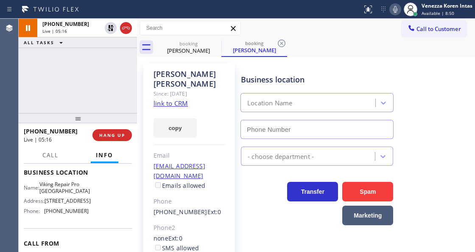
type input "[PHONE_NUMBER]"
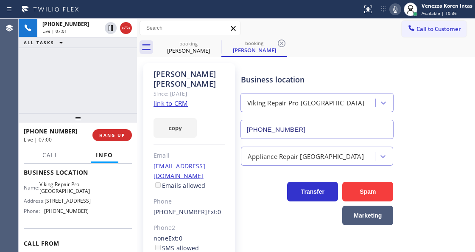
click at [393, 8] on icon at bounding box center [395, 9] width 4 height 7
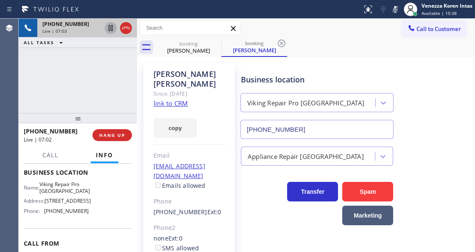
click at [109, 29] on icon at bounding box center [111, 28] width 10 height 10
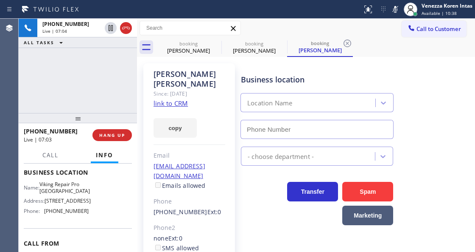
type input "[PHONE_NUMBER]"
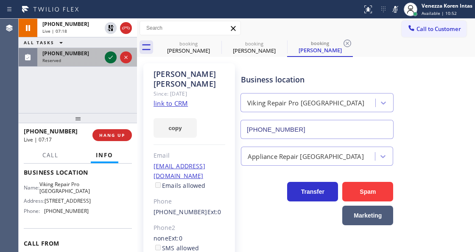
click at [113, 57] on icon at bounding box center [111, 57] width 10 height 10
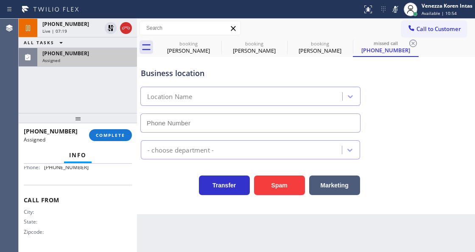
scroll to position [170, 0]
type input "[PHONE_NUMBER]"
click at [126, 135] on button "COMPLETE" at bounding box center [110, 135] width 43 height 12
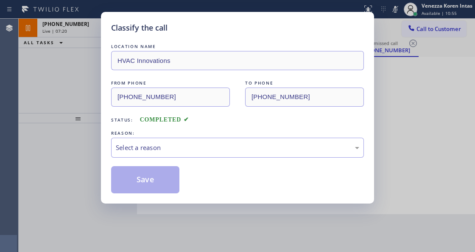
click at [203, 156] on div "Select a reason" at bounding box center [237, 147] width 253 height 20
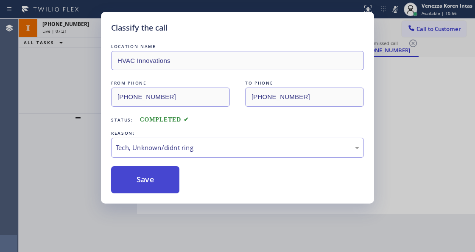
click at [165, 179] on button "Save" at bounding box center [145, 179] width 68 height 27
type input "[PHONE_NUMBER]"
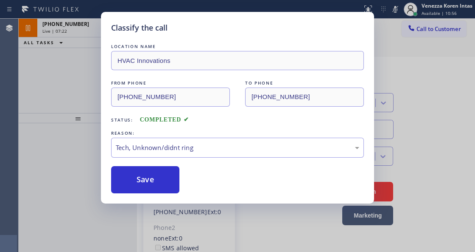
click at [76, 49] on div "Classify the call LOCATION NAME HVAC Innovations FROM PHONE [PHONE_NUMBER] TO P…" at bounding box center [237, 126] width 475 height 252
click at [84, 19] on div "Classify the call LOCATION NAME AeroChill HVAC FROM PHONE [PHONE_NUMBER] TO PHO…" at bounding box center [247, 135] width 457 height 233
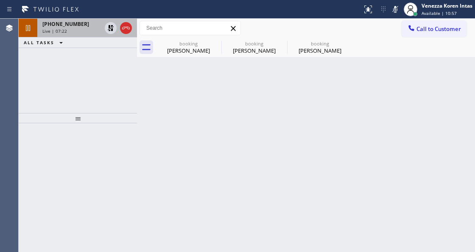
click at [87, 28] on div "Live | 07:22" at bounding box center [71, 31] width 59 height 6
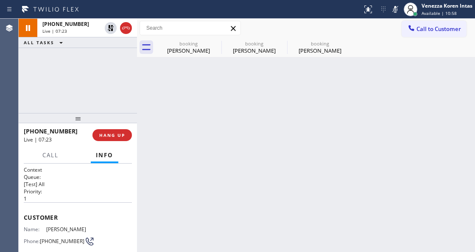
click at [204, 52] on div "[PERSON_NAME]" at bounding box center [189, 51] width 64 height 8
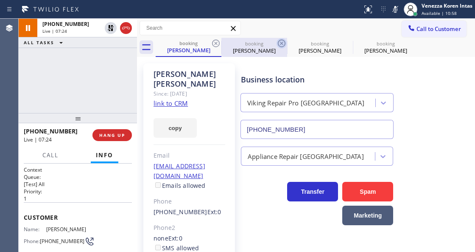
click at [277, 45] on icon at bounding box center [282, 43] width 10 height 10
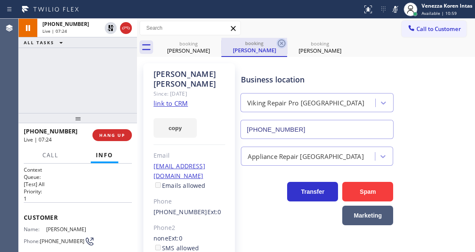
click at [279, 45] on icon at bounding box center [282, 43] width 10 height 10
click at [0, 0] on icon at bounding box center [0, 0] width 0 height 0
click at [279, 45] on div "booking [PERSON_NAME] booking [PERSON_NAME] booking [PERSON_NAME]" at bounding box center [315, 47] width 319 height 19
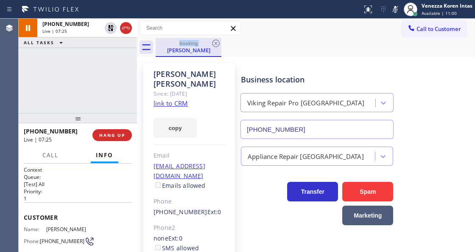
click at [162, 46] on div "[PERSON_NAME]" at bounding box center [189, 50] width 64 height 8
click at [86, 82] on div "[PHONE_NUMBER] Live | 07:25 ALL TASKS ALL TASKS ACTIVE TASKS TASKS IN WRAP UP" at bounding box center [78, 66] width 118 height 94
click at [104, 51] on div "[PHONE_NUMBER] Live | 07:26 ALL TASKS ALL TASKS ACTIVE TASKS TASKS IN WRAP UP" at bounding box center [78, 66] width 118 height 94
click at [390, 10] on icon at bounding box center [395, 9] width 10 height 10
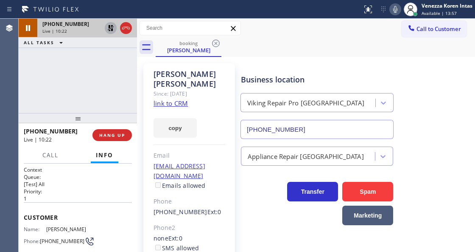
click at [110, 28] on icon at bounding box center [111, 28] width 10 height 10
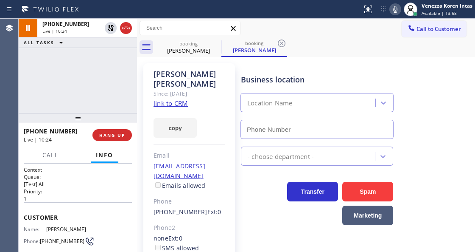
type input "[PHONE_NUMBER]"
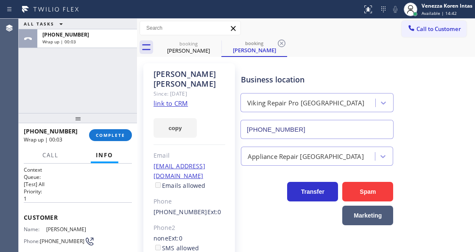
click at [278, 42] on icon at bounding box center [282, 43] width 10 height 10
click at [98, 95] on div "ALL TASKS ALL TASKS ACTIVE TASKS TASKS IN WRAP UP [PHONE_NUMBER] Wrap up | 00:04" at bounding box center [78, 66] width 118 height 94
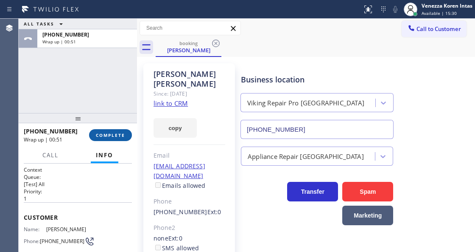
click at [116, 132] on button "COMPLETE" at bounding box center [110, 135] width 43 height 12
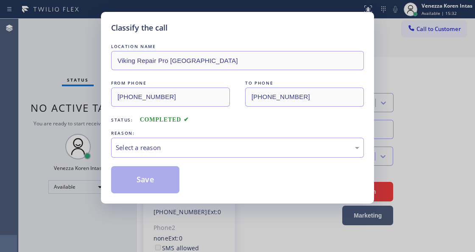
click at [209, 148] on div "Select a reason" at bounding box center [238, 148] width 244 height 10
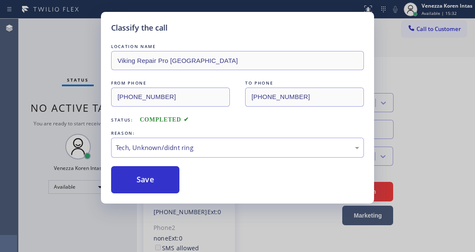
click at [187, 159] on div "LOCATION NAME Viking Repair Pro Boca Raton FROM PHONE [PHONE_NUMBER] TO PHONE […" at bounding box center [237, 117] width 253 height 151
click at [196, 149] on div "Tech, Unknown/didnt ring" at bounding box center [238, 148] width 244 height 10
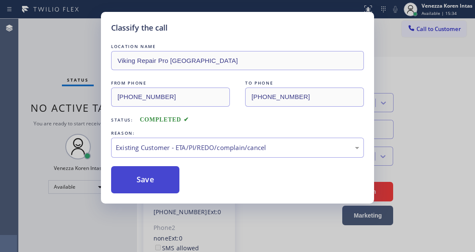
click at [160, 178] on button "Save" at bounding box center [145, 179] width 68 height 27
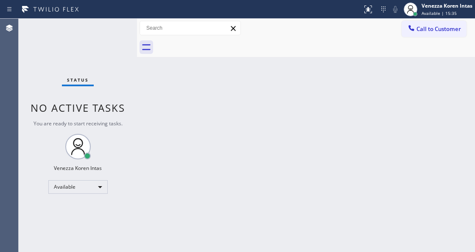
click at [94, 33] on div "Status No active tasks You are ready to start receiving tasks. Venezza Koren In…" at bounding box center [78, 135] width 118 height 233
click at [119, 30] on div "Status No active tasks You are ready to start receiving tasks. Venezza Koren In…" at bounding box center [78, 135] width 118 height 233
click at [107, 34] on div "Status No active tasks You are ready to start receiving tasks. Venezza Koren In…" at bounding box center [78, 135] width 118 height 233
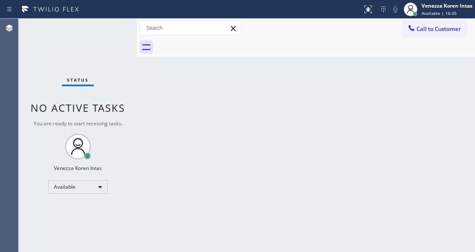
click at [109, 28] on div "Status No active tasks You are ready to start receiving tasks. Venezza Koren In…" at bounding box center [78, 135] width 118 height 233
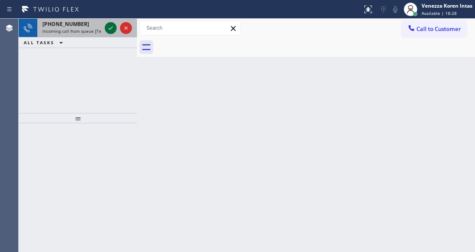
click at [107, 28] on icon at bounding box center [111, 28] width 10 height 10
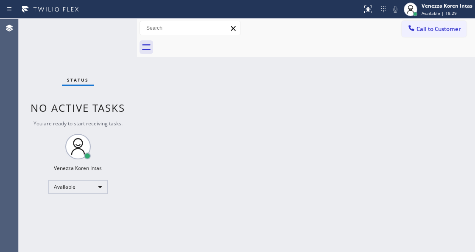
click at [107, 28] on div "Status No active tasks You are ready to start receiving tasks. Venezza Koren In…" at bounding box center [78, 135] width 118 height 233
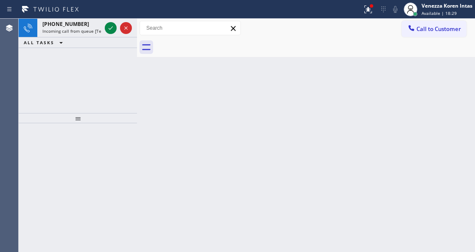
click at [107, 28] on icon at bounding box center [111, 28] width 10 height 10
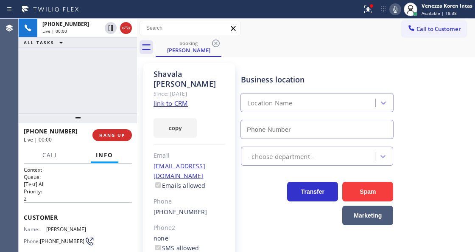
type input "[PHONE_NUMBER]"
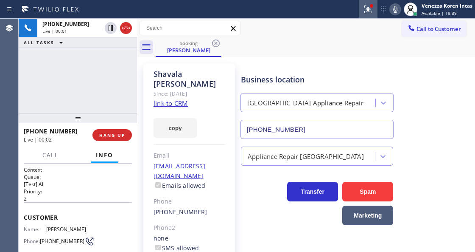
click at [375, 7] on div at bounding box center [368, 9] width 19 height 10
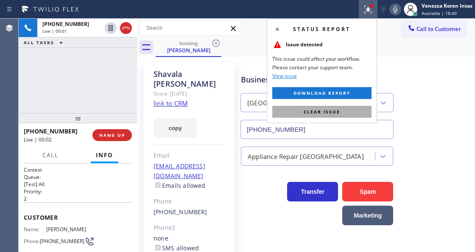
click at [347, 106] on button "Clear issue" at bounding box center [321, 112] width 99 height 12
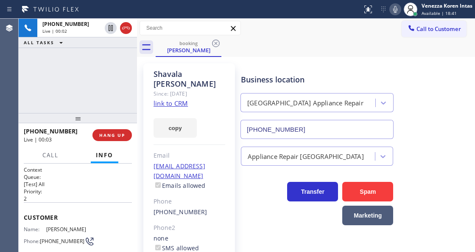
click at [171, 99] on link "link to CRM" at bounding box center [171, 103] width 34 height 8
click at [390, 13] on icon at bounding box center [395, 9] width 10 height 10
click at [396, 7] on rect at bounding box center [395, 9] width 6 height 6
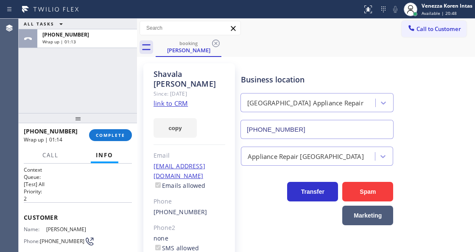
click at [109, 95] on div "ALL TASKS ALL TASKS ACTIVE TASKS TASKS IN WRAP UP [PHONE_NUMBER] Wrap up | 01:13" at bounding box center [78, 66] width 118 height 94
click at [114, 137] on button "COMPLETE" at bounding box center [110, 135] width 43 height 12
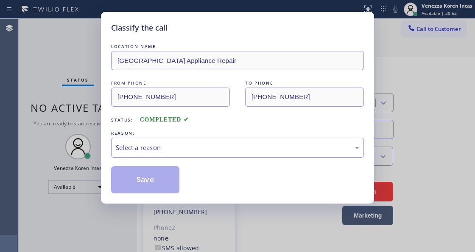
click at [197, 154] on div "Select a reason" at bounding box center [237, 147] width 253 height 20
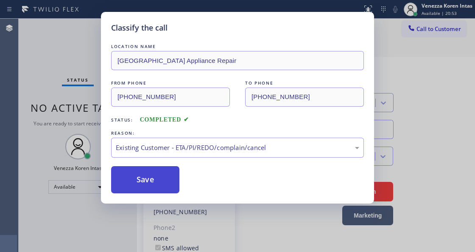
click at [164, 173] on button "Save" at bounding box center [145, 179] width 68 height 27
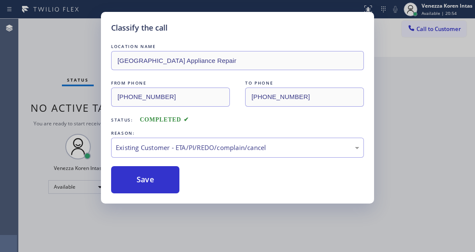
click at [81, 48] on div "Classify the call LOCATION NAME [GEOGRAPHIC_DATA] Appliance Repair FROM PHONE […" at bounding box center [237, 126] width 475 height 252
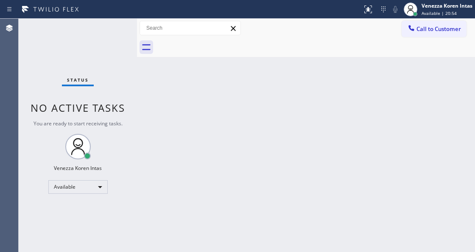
click at [86, 36] on div "Status No active tasks You are ready to start receiving tasks. Venezza Koren In…" at bounding box center [78, 135] width 118 height 233
click at [97, 31] on div "Status No active tasks You are ready to start receiving tasks. Venezza Koren In…" at bounding box center [78, 135] width 118 height 233
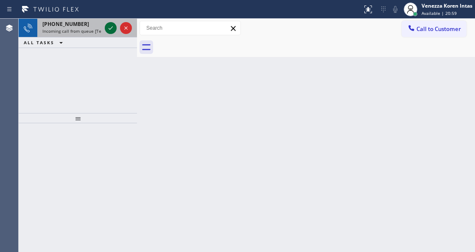
click at [108, 31] on icon at bounding box center [111, 28] width 10 height 10
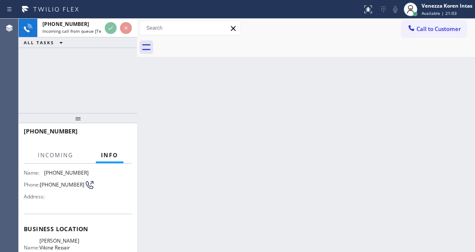
scroll to position [141, 0]
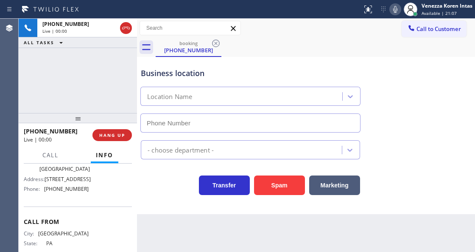
type input "[PHONE_NUMBER]"
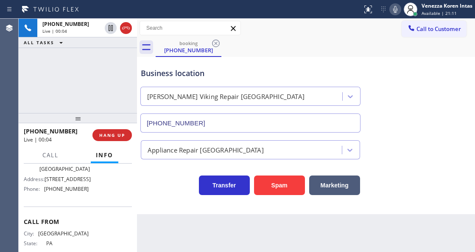
click at [393, 8] on icon at bounding box center [395, 9] width 10 height 10
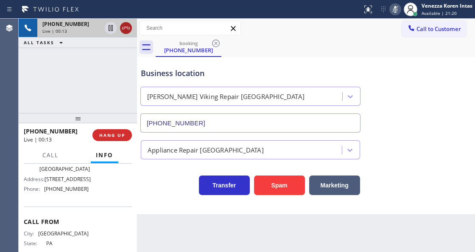
click at [129, 29] on icon at bounding box center [126, 28] width 8 height 3
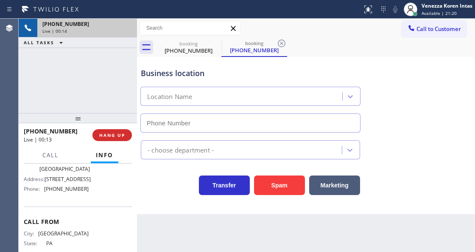
type input "[PHONE_NUMBER]"
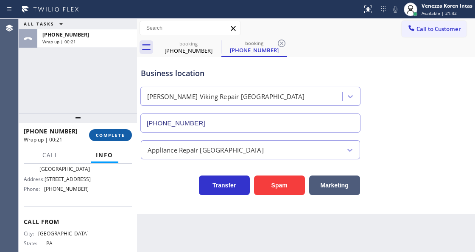
click at [118, 137] on span "COMPLETE" at bounding box center [110, 135] width 29 height 6
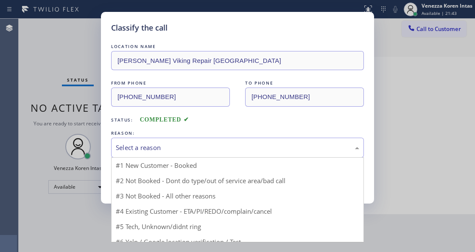
drag, startPoint x: 169, startPoint y: 151, endPoint x: 167, endPoint y: 219, distance: 67.9
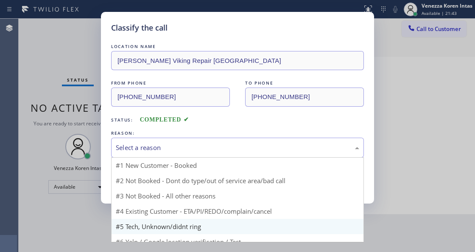
click at [175, 151] on div "Select a reason" at bounding box center [238, 148] width 244 height 10
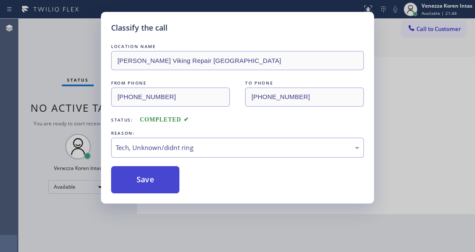
click at [166, 193] on button "Save" at bounding box center [145, 179] width 68 height 27
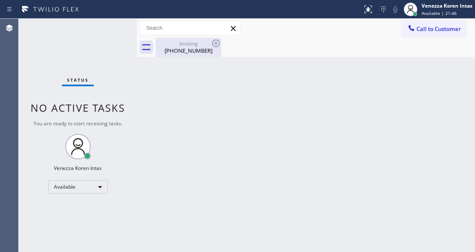
click at [173, 47] on div "[PHONE_NUMBER]" at bounding box center [189, 51] width 64 height 8
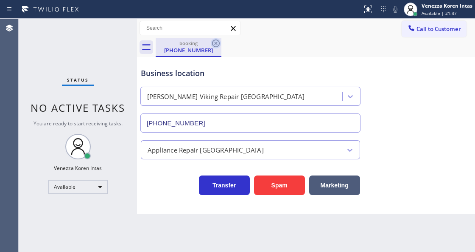
click at [217, 44] on icon at bounding box center [216, 43] width 8 height 8
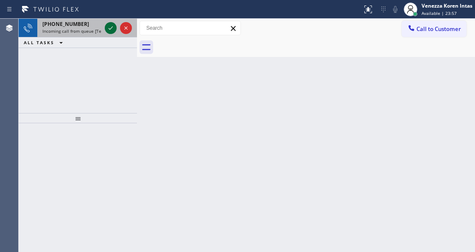
click at [112, 26] on icon at bounding box center [111, 28] width 10 height 10
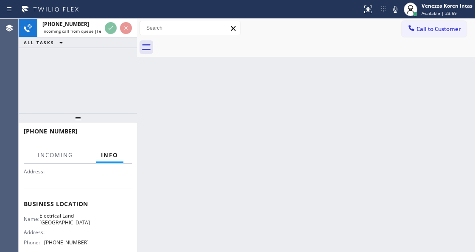
scroll to position [85, 0]
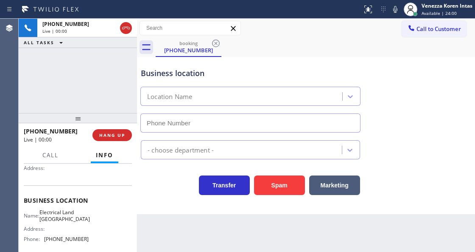
type input "[PHONE_NUMBER]"
click at [126, 45] on div "ALL TASKS ALL TASKS ACTIVE TASKS TASKS IN WRAP UP" at bounding box center [78, 42] width 118 height 11
click at [223, 85] on div "Electrical Land [GEOGRAPHIC_DATA]" at bounding box center [251, 94] width 224 height 22
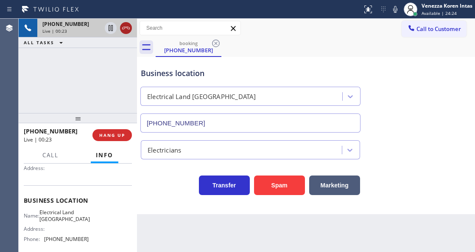
click at [128, 31] on icon at bounding box center [126, 28] width 10 height 10
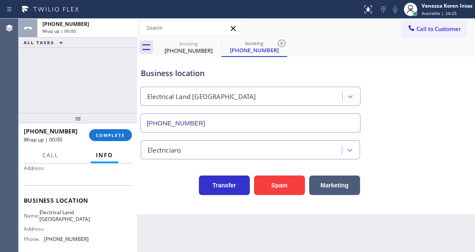
type input "[PHONE_NUMBER]"
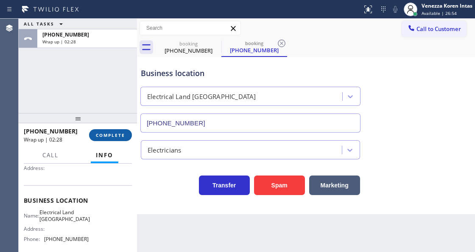
click at [109, 139] on button "COMPLETE" at bounding box center [110, 135] width 43 height 12
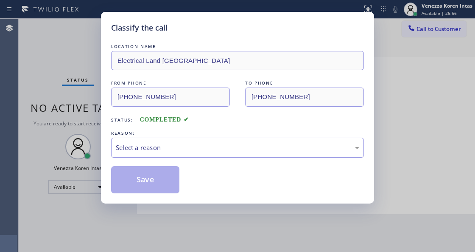
click at [219, 147] on div "Select a reason" at bounding box center [238, 148] width 244 height 10
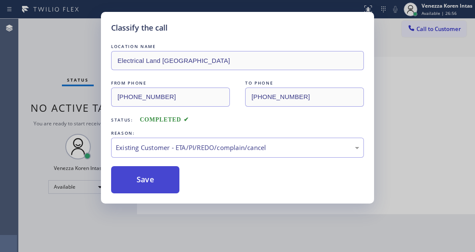
click at [169, 188] on button "Save" at bounding box center [145, 179] width 68 height 27
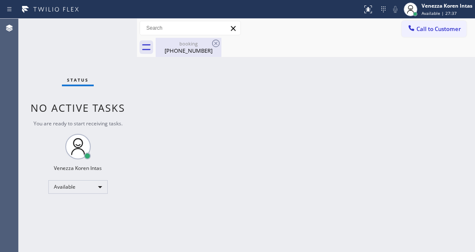
click at [196, 51] on div "(503) 887-0759" at bounding box center [189, 51] width 64 height 8
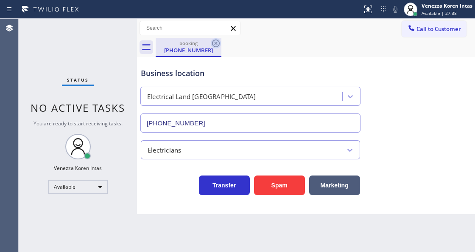
click at [220, 47] on icon at bounding box center [216, 43] width 10 height 10
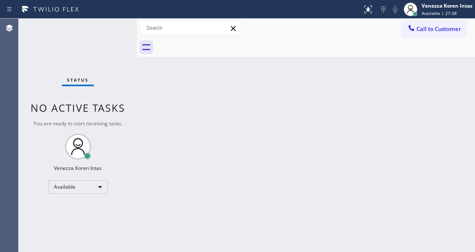
click at [218, 45] on div at bounding box center [315, 47] width 319 height 19
drag, startPoint x: 251, startPoint y: 70, endPoint x: 263, endPoint y: 140, distance: 71.1
click at [252, 71] on div "Back to Dashboard Change Sender ID Customers Technicians Select a contact Outbo…" at bounding box center [306, 135] width 338 height 233
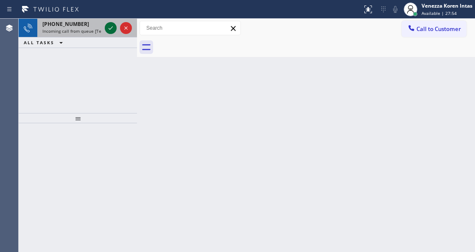
click at [113, 27] on icon at bounding box center [111, 28] width 10 height 10
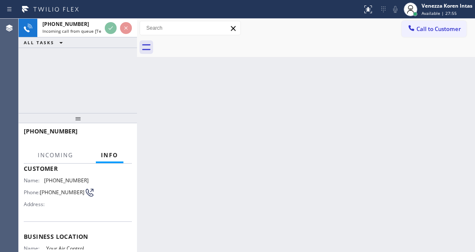
scroll to position [113, 0]
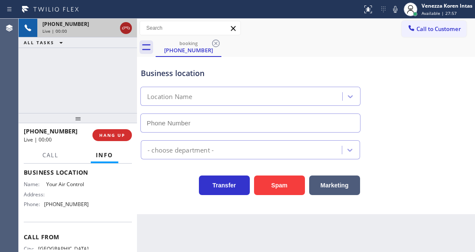
type input "(628) 888-0664"
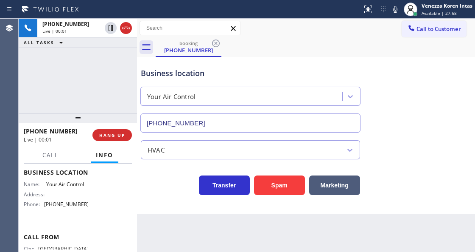
drag, startPoint x: 123, startPoint y: 27, endPoint x: 134, endPoint y: 154, distance: 126.9
click at [123, 27] on icon at bounding box center [126, 28] width 10 height 10
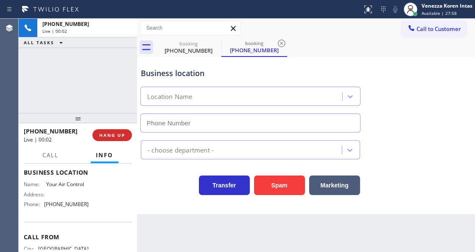
type input "(628) 888-0664"
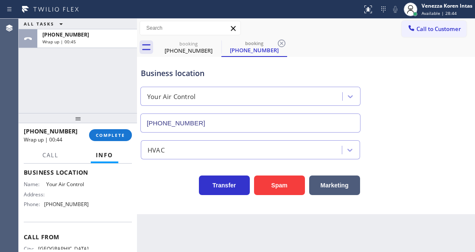
drag, startPoint x: 108, startPoint y: 135, endPoint x: 117, endPoint y: 141, distance: 11.1
click at [108, 135] on span "COMPLETE" at bounding box center [110, 135] width 29 height 6
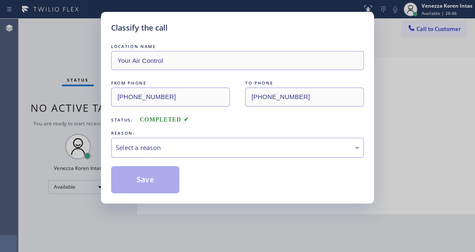
click at [245, 150] on div "Select a reason" at bounding box center [238, 148] width 244 height 10
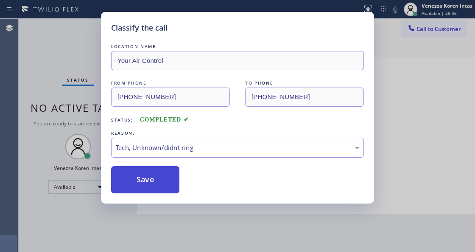
click at [162, 182] on button "Save" at bounding box center [145, 179] width 68 height 27
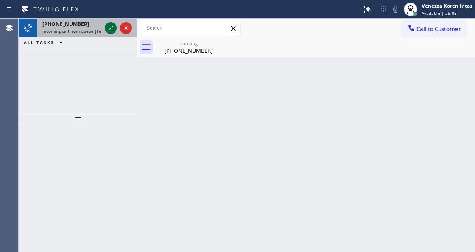
click at [112, 31] on icon at bounding box center [111, 28] width 10 height 10
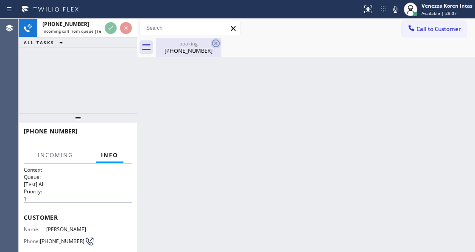
click at [212, 44] on icon at bounding box center [216, 43] width 8 height 8
click at [176, 53] on div at bounding box center [315, 47] width 319 height 19
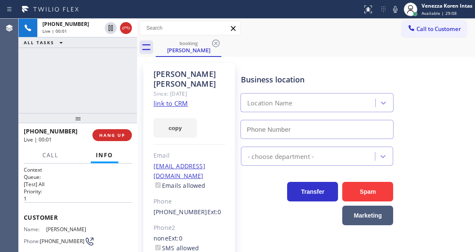
type input "(720) 597-8984"
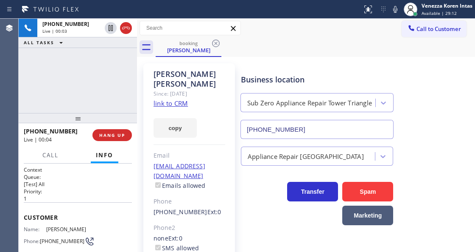
click at [180, 99] on link "link to CRM" at bounding box center [171, 103] width 34 height 8
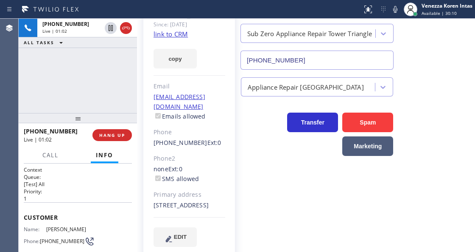
scroll to position [81, 0]
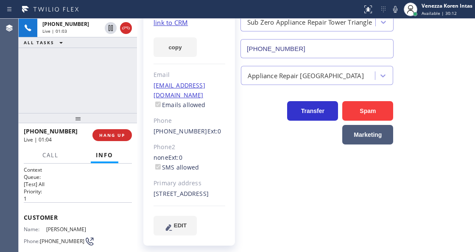
drag, startPoint x: 222, startPoint y: 185, endPoint x: 205, endPoint y: 183, distance: 17.4
click at [205, 189] on div "20254 East Maplewood Place Centennial, 80016 CO" at bounding box center [190, 194] width 72 height 10
copy div "80016"
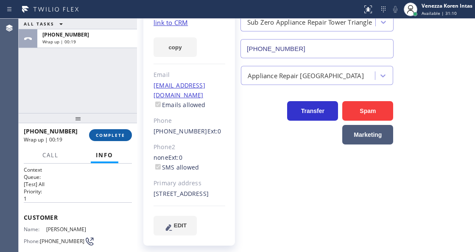
drag, startPoint x: 120, startPoint y: 111, endPoint x: 120, endPoint y: 133, distance: 22.1
click at [120, 113] on div at bounding box center [78, 118] width 118 height 10
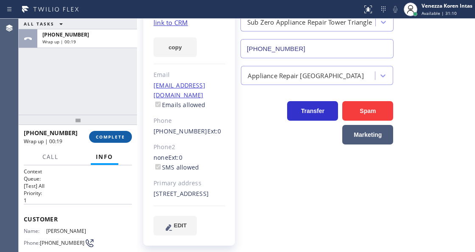
click at [120, 134] on span "COMPLETE" at bounding box center [110, 137] width 29 height 6
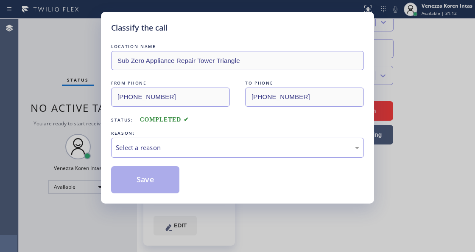
click at [251, 167] on div "Save" at bounding box center [237, 179] width 253 height 27
click at [261, 154] on div "Select a reason" at bounding box center [237, 147] width 253 height 20
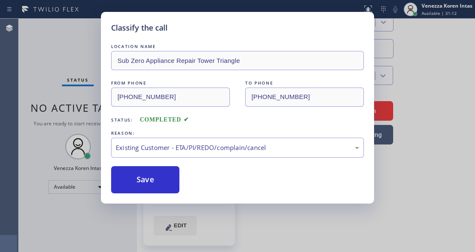
drag, startPoint x: 256, startPoint y: 198, endPoint x: 182, endPoint y: 179, distance: 76.6
click at [173, 176] on button "Save" at bounding box center [145, 179] width 68 height 27
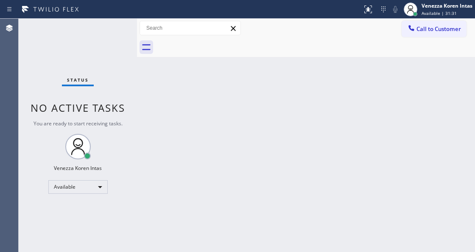
click at [106, 25] on div "Status No active tasks You are ready to start receiving tasks. Venezza Koren In…" at bounding box center [78, 135] width 118 height 233
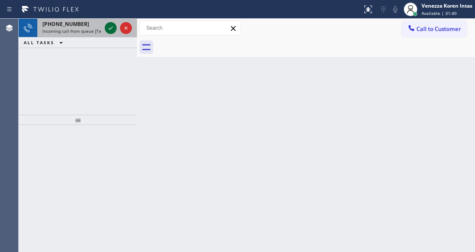
click at [111, 26] on icon at bounding box center [111, 28] width 10 height 10
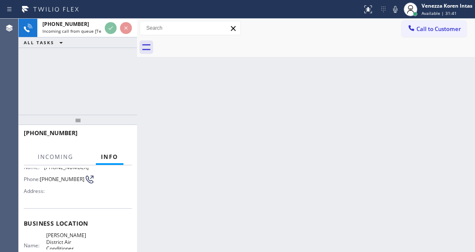
scroll to position [85, 0]
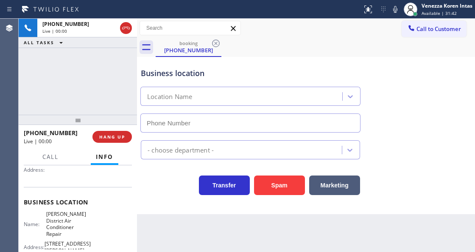
type input "(415) 980-3401"
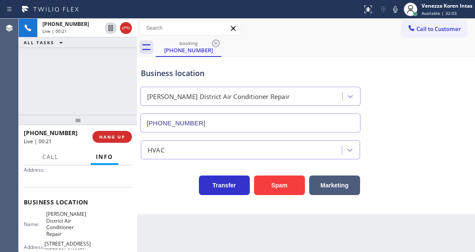
click at [263, 249] on div "Back to Dashboard Change Sender ID Customers Technicians Select a contact Outbo…" at bounding box center [306, 135] width 338 height 233
drag, startPoint x: 305, startPoint y: 10, endPoint x: 429, endPoint y: 35, distance: 126.0
click at [308, 11] on div at bounding box center [181, 10] width 356 height 14
drag, startPoint x: 445, startPoint y: 61, endPoint x: 444, endPoint y: 69, distance: 8.6
click at [445, 61] on div "Business location Dimond District Air Conditioner Repair (415) 980-3401" at bounding box center [306, 94] width 334 height 77
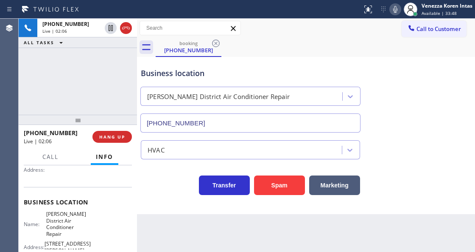
click at [392, 8] on icon at bounding box center [395, 9] width 10 height 10
click at [392, 11] on icon at bounding box center [395, 9] width 10 height 10
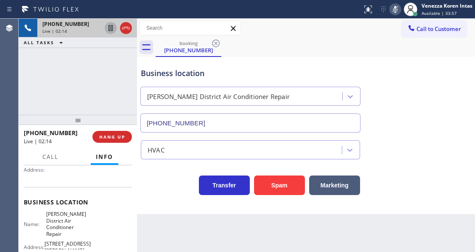
click at [111, 27] on icon at bounding box center [111, 28] width 10 height 10
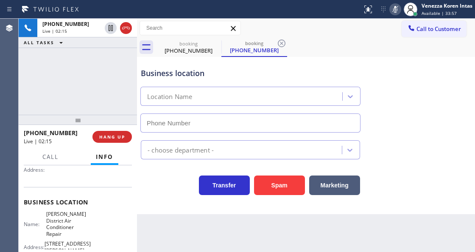
type input "(415) 980-3401"
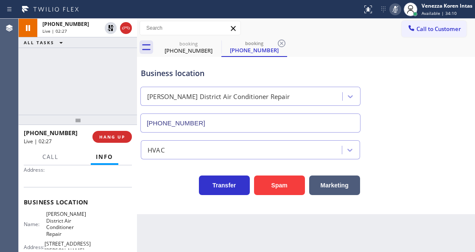
click at [98, 241] on div "Name: Dimond District Air Conditioner Repair Address: 3604 Rhoda Ave Phone: (41…" at bounding box center [78, 238] width 108 height 56
click at [399, 11] on icon at bounding box center [395, 9] width 10 height 10
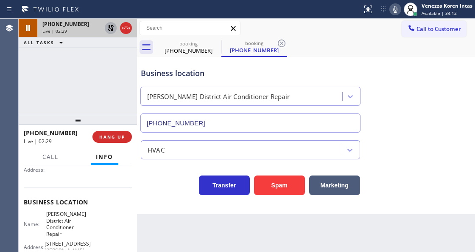
click at [108, 27] on icon at bounding box center [111, 28] width 10 height 10
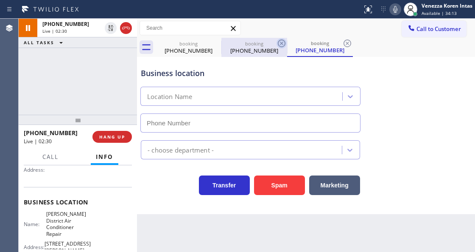
type input "(415) 980-3401"
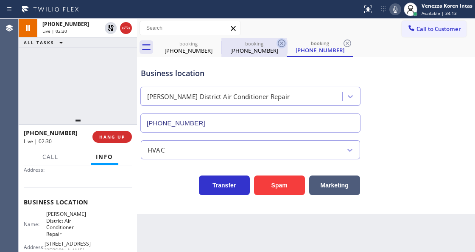
click at [282, 42] on icon at bounding box center [282, 43] width 10 height 10
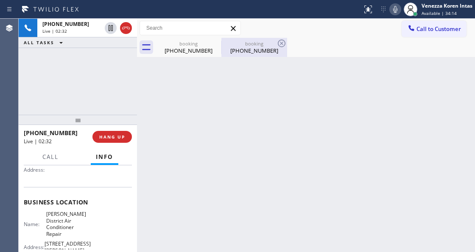
click at [275, 45] on div "booking" at bounding box center [254, 43] width 64 height 6
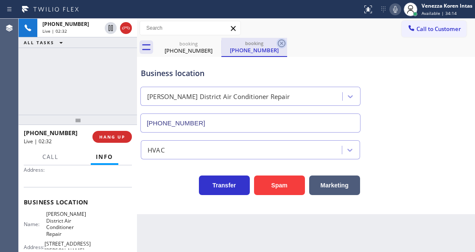
click at [277, 44] on icon at bounding box center [282, 43] width 10 height 10
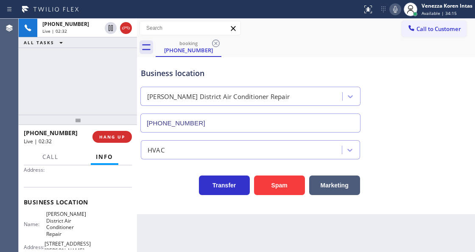
click at [277, 44] on div "booking (209) 427-0141" at bounding box center [315, 47] width 319 height 19
drag, startPoint x: 47, startPoint y: 212, endPoint x: 73, endPoint y: 224, distance: 29.0
click at [73, 224] on span "Dimond District Air Conditioner Repair" at bounding box center [67, 223] width 42 height 26
copy span "Dimond District Air Conditioner Repair"
click at [396, 9] on icon at bounding box center [395, 9] width 10 height 10
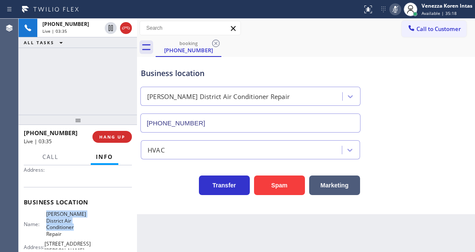
click at [396, 9] on icon at bounding box center [395, 9] width 10 height 10
click at [395, 12] on icon at bounding box center [395, 9] width 4 height 7
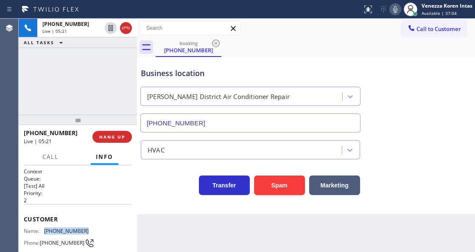
drag, startPoint x: 59, startPoint y: 227, endPoint x: 44, endPoint y: 226, distance: 15.3
click at [44, 227] on div "Name: (209) 427-0141 Phone: (209) 427-0141 Address:" at bounding box center [78, 244] width 108 height 34
copy div "(209) 427-0141"
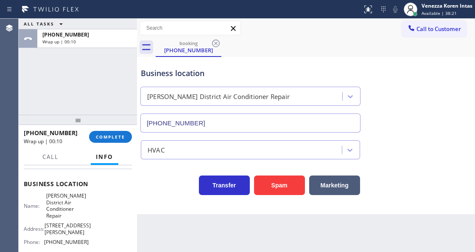
scroll to position [113, 0]
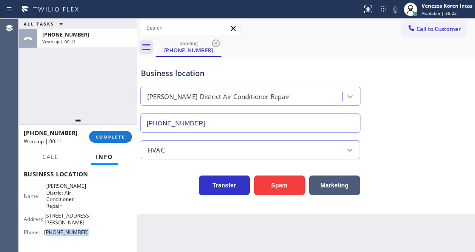
drag, startPoint x: 89, startPoint y: 221, endPoint x: 48, endPoint y: 220, distance: 41.2
click at [47, 220] on div "Name: Dimond District Air Conditioner Repair Address: 3604 Rhoda Ave Phone: (41…" at bounding box center [78, 210] width 108 height 56
copy span "415) 980-3401"
click at [120, 137] on span "COMPLETE" at bounding box center [110, 137] width 29 height 6
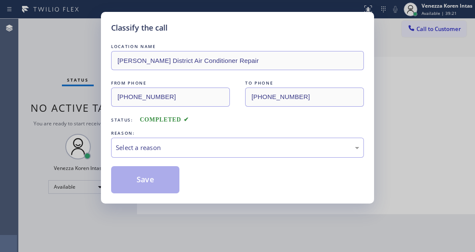
click at [193, 150] on div "Select a reason" at bounding box center [238, 148] width 244 height 10
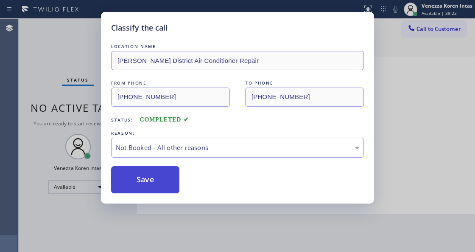
click at [169, 179] on button "Save" at bounding box center [145, 179] width 68 height 27
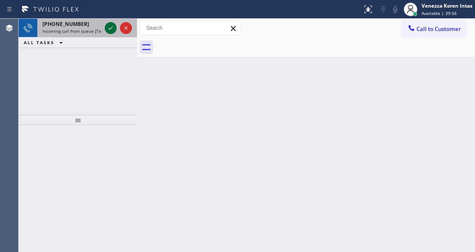
click at [111, 24] on icon at bounding box center [111, 28] width 10 height 10
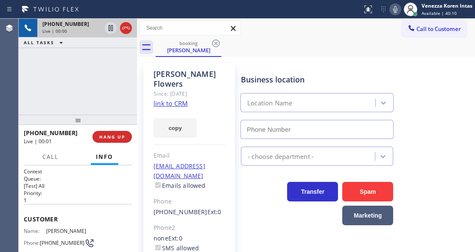
type input "[PHONE_NUMBER]"
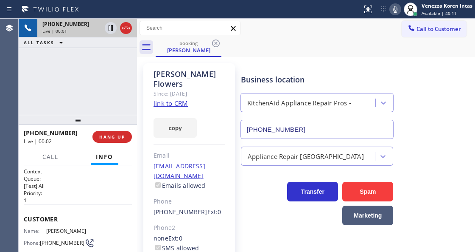
click at [95, 86] on div "+16194410180 Live | 00:01 ALL TASKS ALL TASKS ACTIVE TASKS TASKS IN WRAP UP" at bounding box center [78, 67] width 118 height 96
click at [174, 99] on link "link to CRM" at bounding box center [171, 103] width 34 height 8
click at [279, 39] on div "booking Michael Flowers" at bounding box center [315, 47] width 319 height 19
click at [56, 158] on span "Call" at bounding box center [50, 157] width 16 height 8
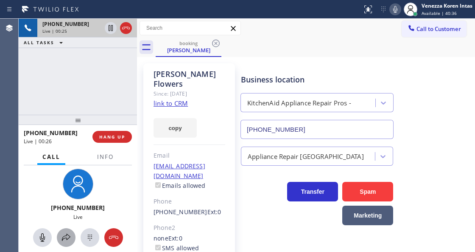
click at [70, 238] on icon at bounding box center [66, 237] width 10 height 10
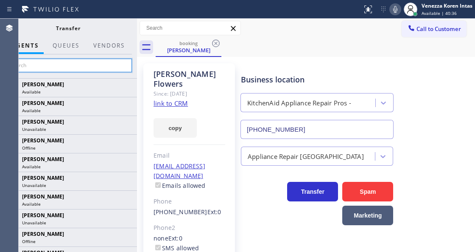
click at [107, 69] on input "text" at bounding box center [68, 66] width 128 height 14
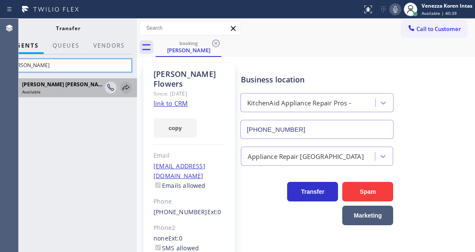
type input "keith"
click at [122, 86] on icon at bounding box center [126, 87] width 10 height 10
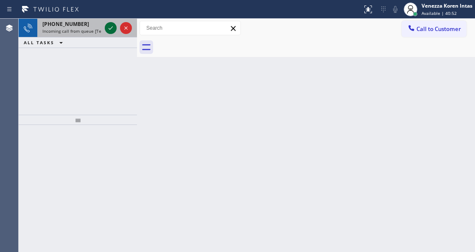
click at [107, 26] on icon at bounding box center [111, 28] width 10 height 10
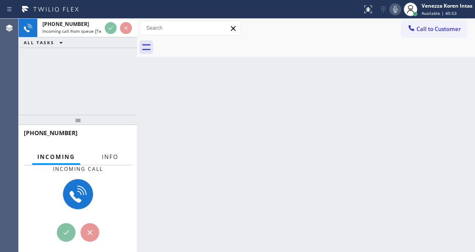
click at [115, 158] on span "Info" at bounding box center [110, 157] width 17 height 8
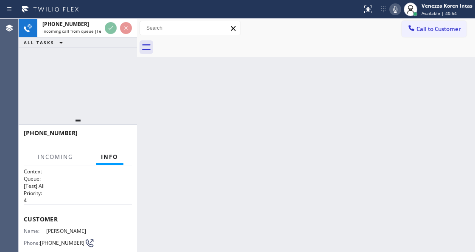
scroll to position [85, 0]
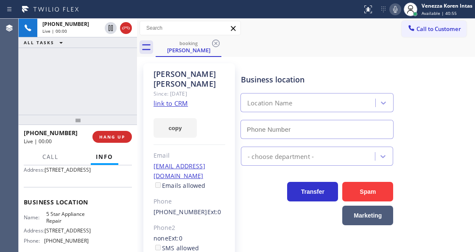
type input "(855) 731-4952"
click at [163, 99] on link "link to CRM" at bounding box center [171, 103] width 34 height 8
click at [395, 6] on icon at bounding box center [395, 9] width 4 height 7
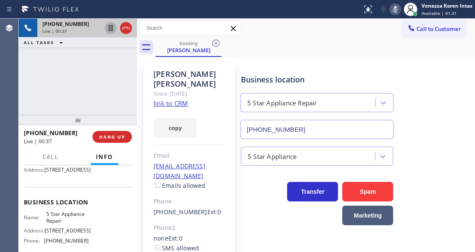
click at [108, 30] on icon at bounding box center [111, 28] width 10 height 10
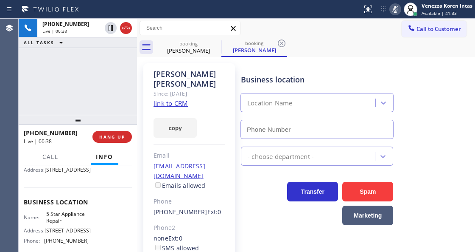
type input "(855) 731-4952"
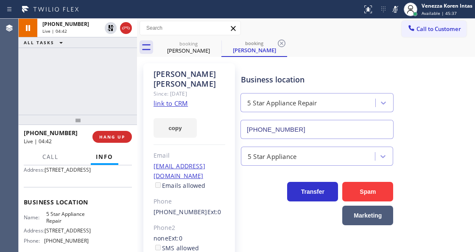
drag, startPoint x: 396, startPoint y: 10, endPoint x: 385, endPoint y: 19, distance: 14.1
click at [396, 10] on icon at bounding box center [395, 9] width 10 height 10
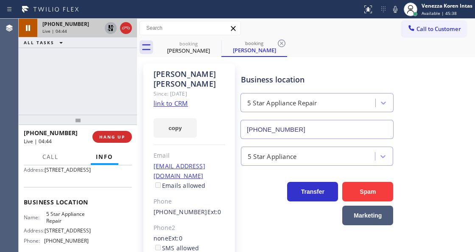
click at [108, 30] on icon at bounding box center [111, 28] width 6 height 6
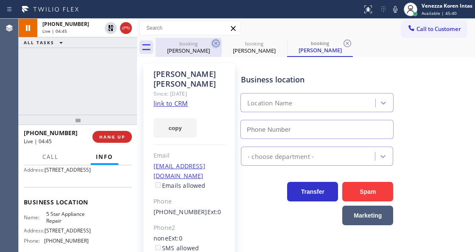
click at [221, 44] on icon at bounding box center [216, 43] width 10 height 10
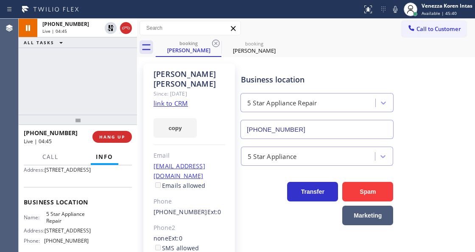
click at [221, 44] on icon at bounding box center [216, 43] width 10 height 10
click at [0, 0] on icon at bounding box center [0, 0] width 0 height 0
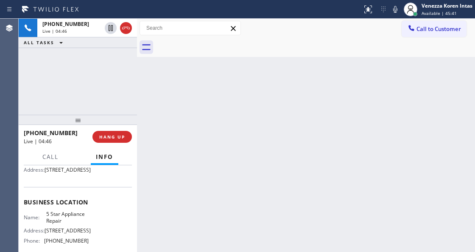
click at [102, 68] on div "+14086133647 Live | 04:46 ALL TASKS ALL TASKS ACTIVE TASKS TASKS IN WRAP UP" at bounding box center [78, 67] width 118 height 96
click at [94, 42] on div "ALL TASKS ALL TASKS ACTIVE TASKS TASKS IN WRAP UP" at bounding box center [78, 42] width 118 height 11
click at [93, 40] on div "ALL TASKS ALL TASKS ACTIVE TASKS TASKS IN WRAP UP" at bounding box center [78, 42] width 118 height 11
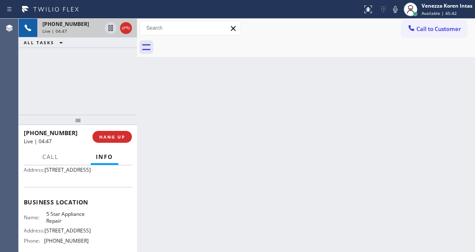
click at [94, 26] on div "+14086133647" at bounding box center [71, 23] width 59 height 7
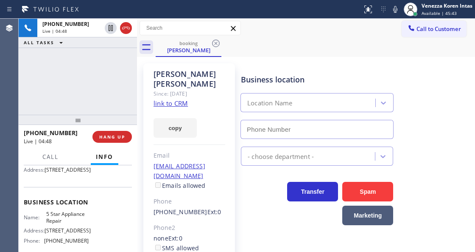
type input "(855) 731-4952"
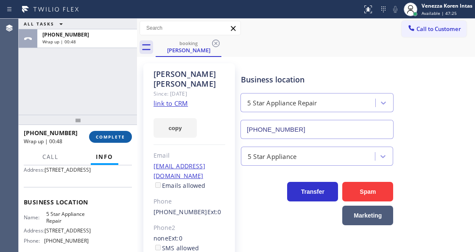
click at [114, 131] on button "COMPLETE" at bounding box center [110, 137] width 43 height 12
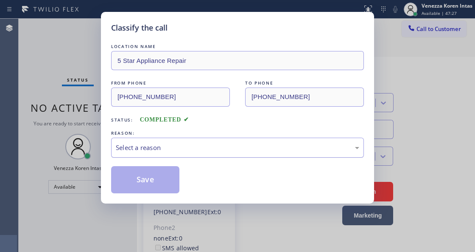
click at [220, 149] on div "Select a reason" at bounding box center [238, 148] width 244 height 10
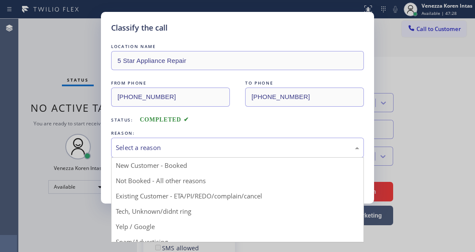
drag, startPoint x: 249, startPoint y: 197, endPoint x: 184, endPoint y: 181, distance: 67.3
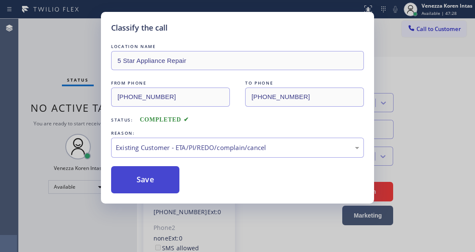
click at [154, 170] on button "Save" at bounding box center [145, 179] width 68 height 27
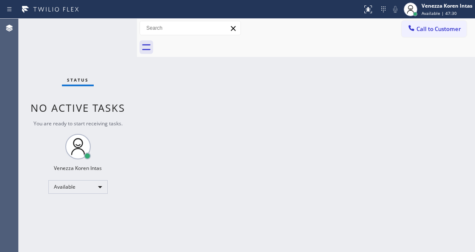
drag, startPoint x: 42, startPoint y: 66, endPoint x: 9, endPoint y: 68, distance: 33.6
click at [42, 66] on div "Status No active tasks You are ready to start receiving tasks. Venezza Koren In…" at bounding box center [78, 135] width 118 height 233
click at [118, 32] on div "Status No active tasks You are ready to start receiving tasks. Venezza Koren In…" at bounding box center [78, 135] width 118 height 233
click at [185, 250] on div "Back to Dashboard Change Sender ID Customers Technicians Select a contact Outbo…" at bounding box center [306, 135] width 338 height 233
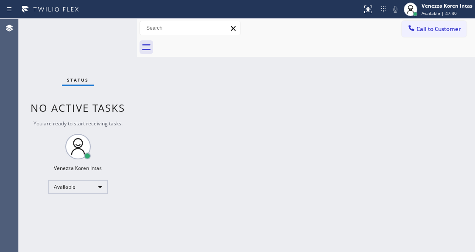
drag, startPoint x: 130, startPoint y: 118, endPoint x: 124, endPoint y: 70, distance: 47.9
click at [130, 117] on div "Status No active tasks You are ready to start receiving tasks. Venezza Koren In…" at bounding box center [78, 135] width 118 height 233
drag, startPoint x: 123, startPoint y: 66, endPoint x: 123, endPoint y: 56, distance: 10.6
click at [123, 61] on div "Status No active tasks You are ready to start receiving tasks. Venezza Koren In…" at bounding box center [78, 135] width 118 height 233
click at [121, 36] on div "Status No active tasks You are ready to start receiving tasks. Venezza Koren In…" at bounding box center [78, 135] width 118 height 233
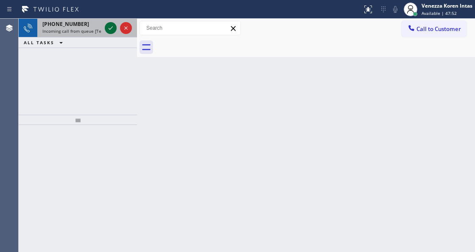
drag, startPoint x: 103, startPoint y: 25, endPoint x: 108, endPoint y: 29, distance: 6.5
click at [108, 29] on div "+18172072203 Incoming call from queue [Test] All" at bounding box center [78, 28] width 118 height 19
click at [108, 29] on icon at bounding box center [111, 28] width 10 height 10
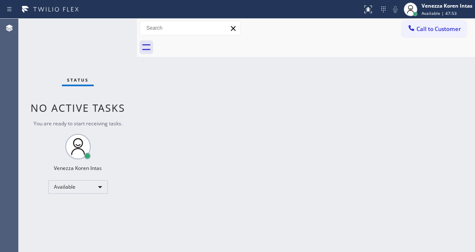
click at [108, 29] on div "Status No active tasks You are ready to start receiving tasks. Venezza Koren In…" at bounding box center [78, 135] width 118 height 233
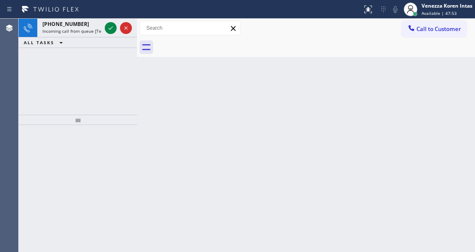
click at [108, 29] on icon at bounding box center [111, 28] width 10 height 10
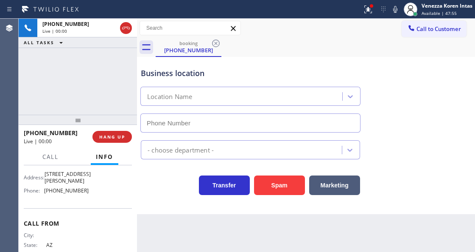
scroll to position [113, 0]
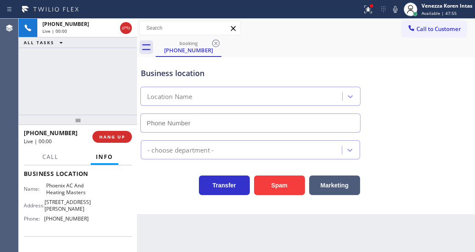
type input "(480) 376-1156"
click at [115, 75] on div "+16232202010 Live | 00:03 ALL TASKS ALL TASKS ACTIVE TASKS TASKS IN WRAP UP" at bounding box center [78, 67] width 118 height 96
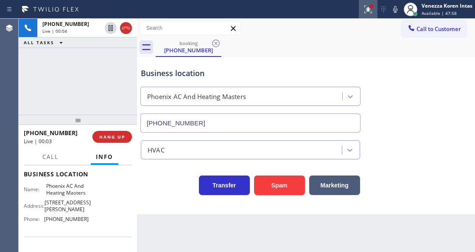
click at [367, 17] on button at bounding box center [368, 9] width 19 height 19
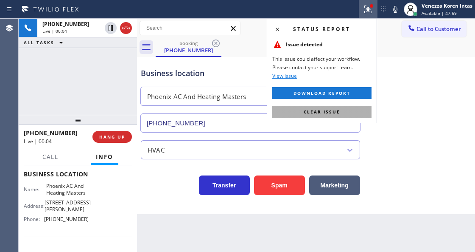
click at [350, 110] on button "Clear issue" at bounding box center [321, 112] width 99 height 12
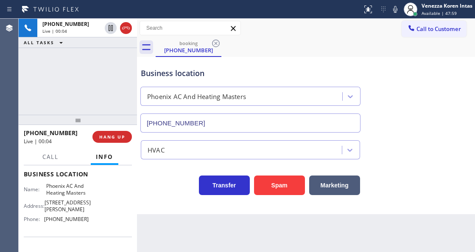
click at [414, 112] on div "Business location Phoenix AC And Heating Masters (480) 376-1156" at bounding box center [306, 94] width 334 height 77
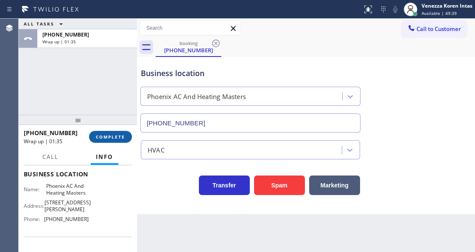
click at [122, 140] on button "COMPLETE" at bounding box center [110, 137] width 43 height 12
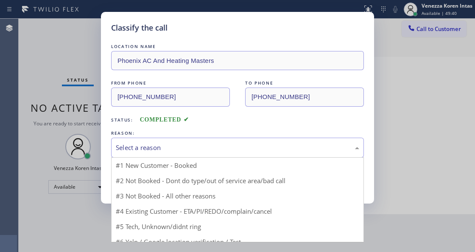
click at [213, 151] on div "Select a reason" at bounding box center [238, 148] width 244 height 10
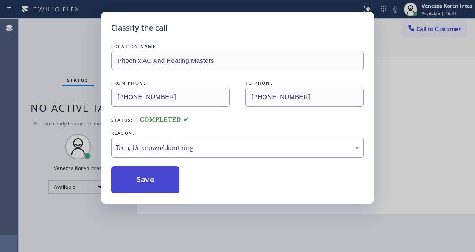
click at [172, 188] on button "Save" at bounding box center [145, 179] width 68 height 27
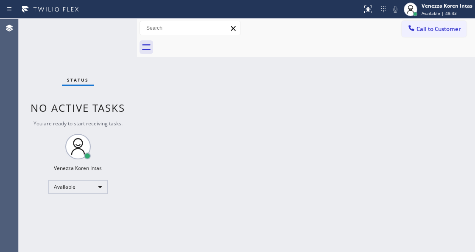
click at [115, 25] on div "Status No active tasks You are ready to start receiving tasks. Venezza Koren In…" at bounding box center [78, 135] width 118 height 233
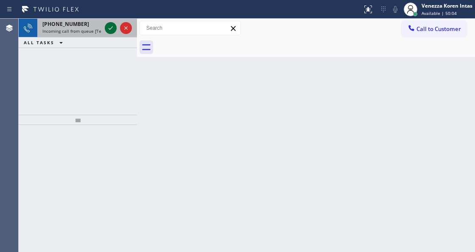
click at [113, 26] on icon at bounding box center [111, 28] width 10 height 10
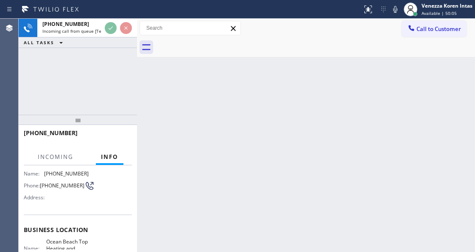
scroll to position [113, 0]
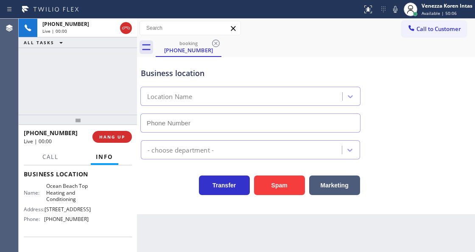
type input "(619) 202-8446"
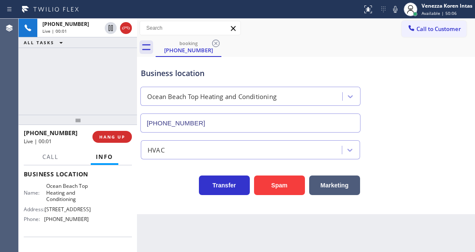
click at [115, 98] on div "+16802135675 Live | 00:01 ALL TASKS ALL TASKS ACTIVE TASKS TASKS IN WRAP UP" at bounding box center [78, 67] width 118 height 96
click at [83, 78] on div "+16802135675 Live | 00:01 ALL TASKS ALL TASKS ACTIVE TASKS TASKS IN WRAP UP" at bounding box center [78, 67] width 118 height 96
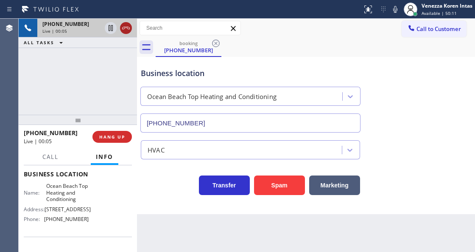
click at [128, 31] on icon at bounding box center [126, 28] width 10 height 10
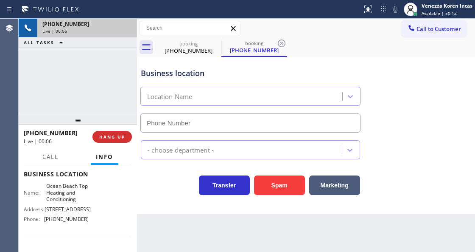
type input "(619) 202-8446"
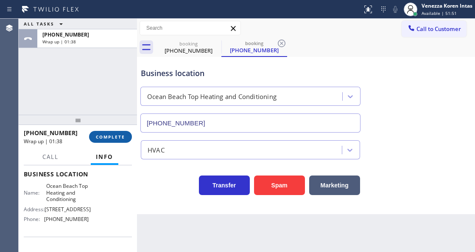
click at [119, 137] on span "COMPLETE" at bounding box center [110, 137] width 29 height 6
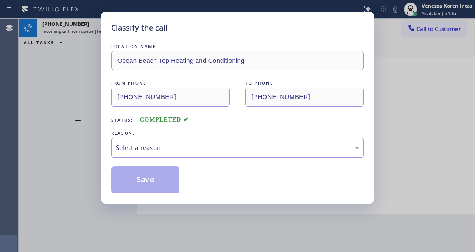
click at [223, 154] on div "Select a reason" at bounding box center [237, 147] width 253 height 20
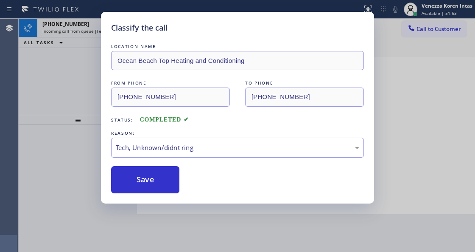
drag, startPoint x: 191, startPoint y: 211, endPoint x: 151, endPoint y: 168, distance: 59.2
click at [151, 168] on button "Save" at bounding box center [145, 179] width 68 height 27
click at [153, 173] on button "Save" at bounding box center [145, 179] width 68 height 27
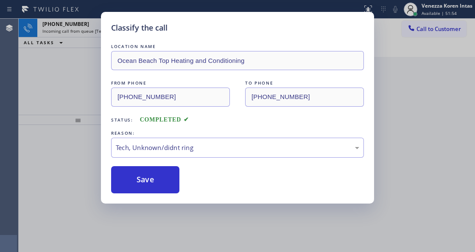
click at [70, 108] on div "Classify the call LOCATION NAME Ocean Beach Top Heating and Conditioning FROM P…" at bounding box center [237, 126] width 475 height 252
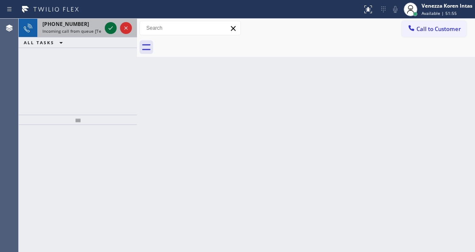
click at [107, 28] on icon at bounding box center [111, 28] width 10 height 10
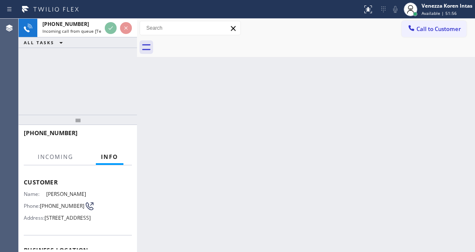
scroll to position [85, 0]
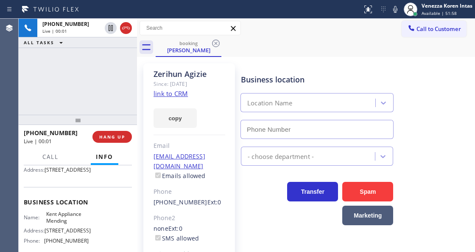
click at [176, 90] on link "link to CRM" at bounding box center [171, 93] width 34 height 8
type input "(206) 202-1006"
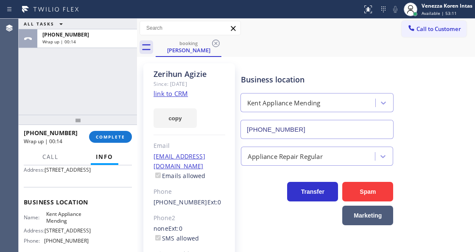
click at [117, 139] on button "COMPLETE" at bounding box center [110, 137] width 43 height 12
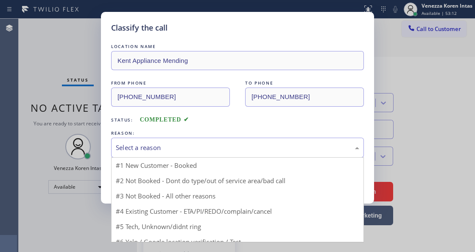
click at [203, 144] on div "Select a reason" at bounding box center [238, 148] width 244 height 10
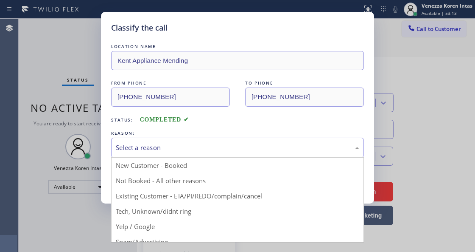
drag, startPoint x: 205, startPoint y: 193, endPoint x: 176, endPoint y: 179, distance: 31.7
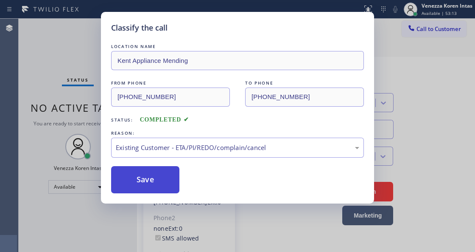
click at [176, 179] on button "Save" at bounding box center [145, 179] width 68 height 27
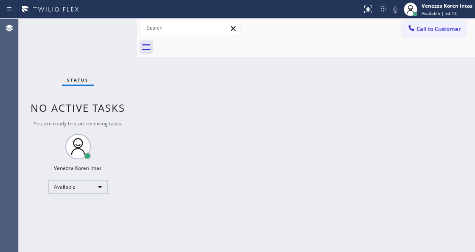
click at [436, 15] on span "Available | 53:14" at bounding box center [439, 13] width 35 height 6
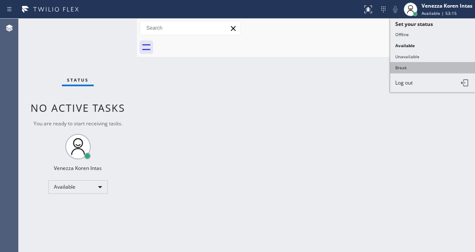
click at [413, 62] on button "Break" at bounding box center [432, 67] width 85 height 11
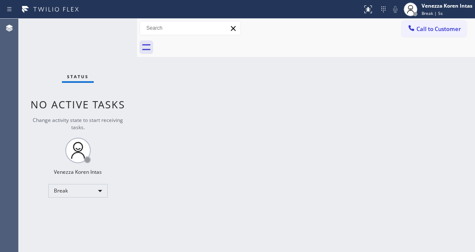
click at [185, 109] on div "Back to Dashboard Change Sender ID Customers Technicians Select a contact Outbo…" at bounding box center [306, 135] width 338 height 233
click at [186, 210] on div "Back to Dashboard Change Sender ID Customers Technicians Select a contact Outbo…" at bounding box center [306, 135] width 338 height 233
click at [172, 96] on div "Back to Dashboard Change Sender ID Customers Technicians Select a contact Outbo…" at bounding box center [306, 135] width 338 height 233
click at [424, 8] on div "Venezza Koren Intas" at bounding box center [447, 5] width 51 height 7
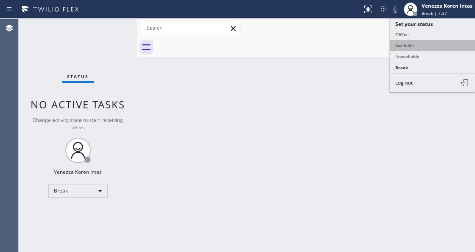
click at [415, 48] on button "Available" at bounding box center [432, 45] width 85 height 11
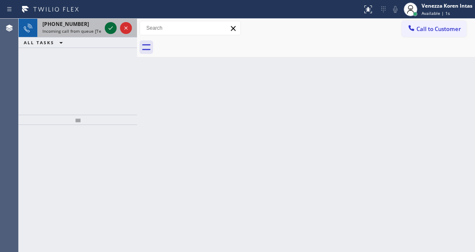
click at [111, 31] on icon at bounding box center [111, 28] width 10 height 10
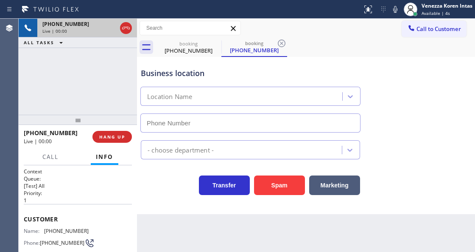
type input "(949) 523-3220"
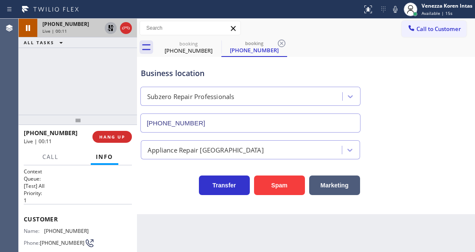
click at [109, 32] on icon at bounding box center [111, 28] width 10 height 10
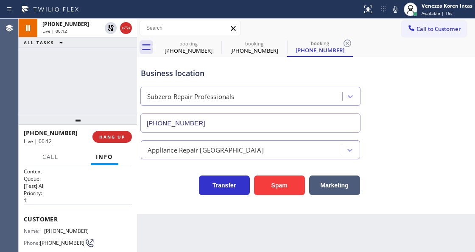
type input "(949) 523-3220"
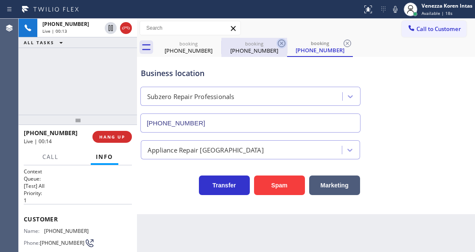
click at [278, 44] on icon at bounding box center [282, 43] width 8 height 8
click at [278, 45] on icon at bounding box center [282, 43] width 8 height 8
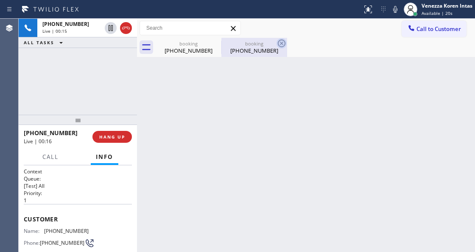
click at [280, 45] on icon at bounding box center [282, 43] width 10 height 10
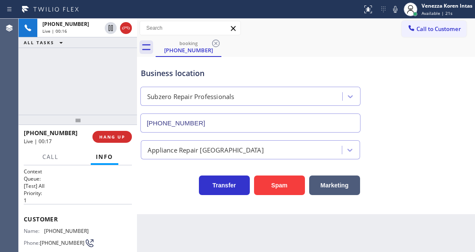
click at [137, 79] on div at bounding box center [137, 135] width 0 height 233
click at [123, 79] on div "+17143435517 Live | 00:23 ALL TASKS ALL TASKS ACTIVE TASKS TASKS IN WRAP UP" at bounding box center [78, 67] width 118 height 96
click at [266, 72] on div "Business location" at bounding box center [250, 72] width 219 height 11
click at [387, 58] on div "Business location Subzero Repair Professionals (949) 523-3220" at bounding box center [306, 94] width 334 height 77
click at [196, 84] on div "Subzero Repair Professionals" at bounding box center [251, 94] width 224 height 22
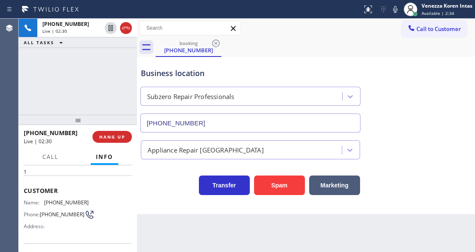
scroll to position [85, 0]
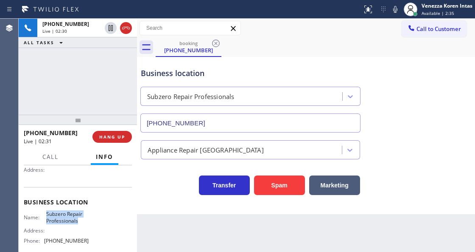
drag, startPoint x: 45, startPoint y: 212, endPoint x: 87, endPoint y: 220, distance: 42.4
click at [87, 220] on div "Name: Subzero Repair Professionals Address: Phone: (949) 523-3220" at bounding box center [78, 228] width 108 height 36
copy span "Subzero Repair Professionals"
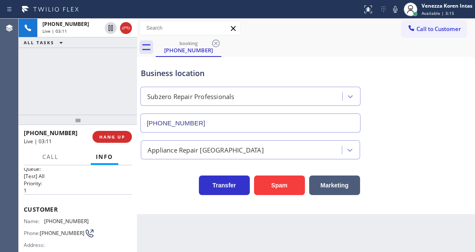
scroll to position [0, 0]
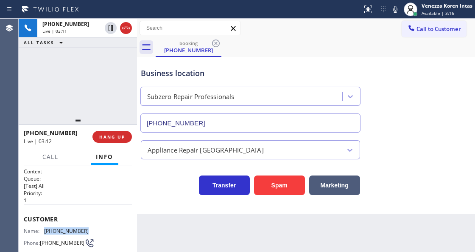
drag, startPoint x: 93, startPoint y: 225, endPoint x: 44, endPoint y: 225, distance: 48.8
click at [44, 227] on div "Name: (714) 343-5517 Phone: (714) 343-5517 Address:" at bounding box center [78, 244] width 108 height 34
copy div "(714) 343-5517"
click at [393, 9] on icon at bounding box center [395, 9] width 10 height 10
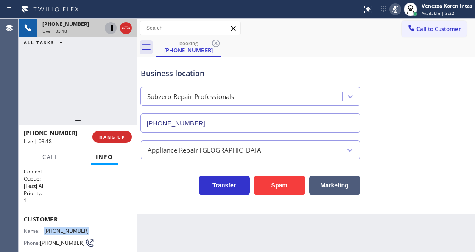
click at [112, 26] on icon at bounding box center [111, 28] width 10 height 10
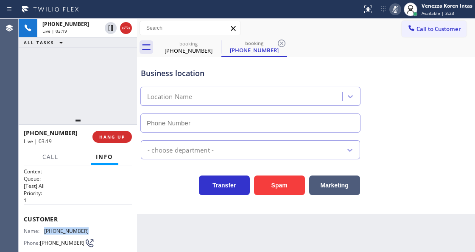
type input "(949) 523-3220"
click at [393, 8] on icon at bounding box center [395, 9] width 4 height 7
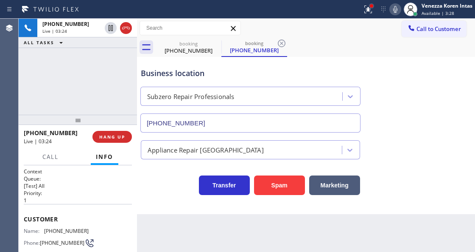
click at [373, 7] on div at bounding box center [371, 5] width 5 height 5
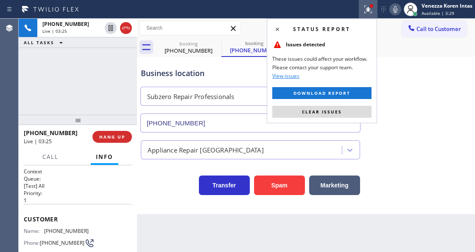
click at [350, 117] on div "Status report Issues detected These issues could affect your workflow. Please c…" at bounding box center [322, 71] width 110 height 104
click at [358, 113] on button "Clear issues" at bounding box center [321, 112] width 99 height 12
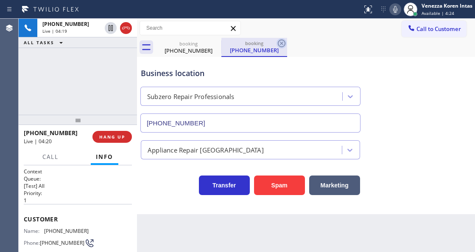
click at [284, 45] on icon at bounding box center [282, 43] width 10 height 10
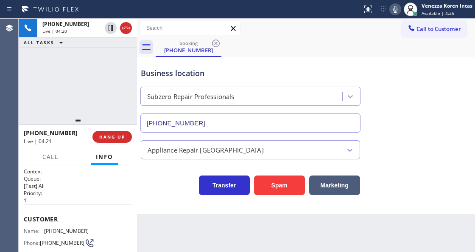
click at [255, 49] on div "booking (714) 343-5517" at bounding box center [315, 47] width 319 height 19
click at [280, 45] on div "booking (714) 343-5517" at bounding box center [315, 47] width 319 height 19
click at [263, 18] on div "Status report No issues detected If you experience an issue, please download th…" at bounding box center [237, 9] width 475 height 19
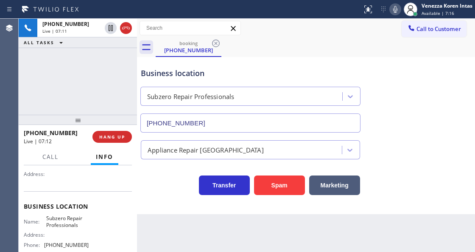
scroll to position [113, 0]
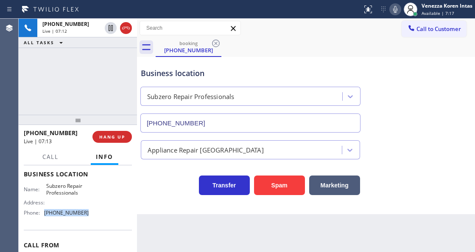
drag, startPoint x: 90, startPoint y: 210, endPoint x: 42, endPoint y: 208, distance: 48.0
click at [42, 208] on div "Name: Subzero Repair Professionals Address: Phone: (949) 523-3220" at bounding box center [78, 200] width 108 height 36
copy div "(949) 523-3220"
drag, startPoint x: 394, startPoint y: 6, endPoint x: 236, endPoint y: 79, distance: 174.1
click at [394, 7] on icon at bounding box center [395, 9] width 4 height 7
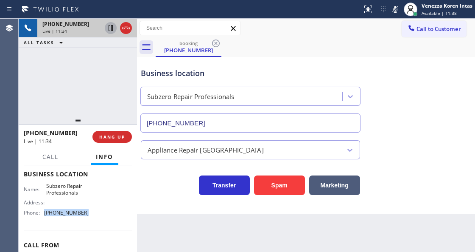
click at [111, 27] on icon at bounding box center [111, 28] width 4 height 6
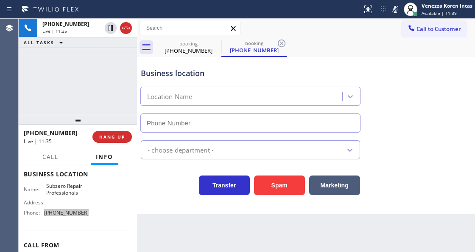
type input "(949) 523-3220"
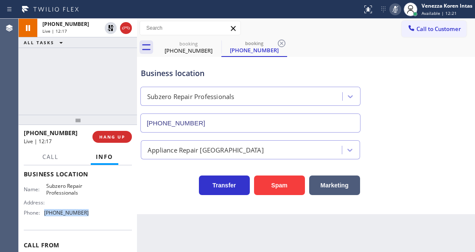
click at [393, 10] on icon at bounding box center [395, 9] width 10 height 10
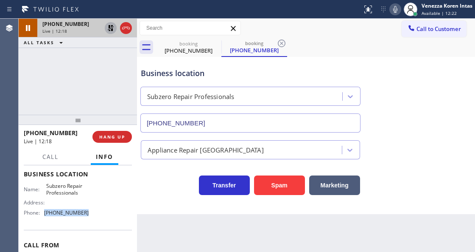
click at [109, 27] on icon at bounding box center [111, 28] width 6 height 6
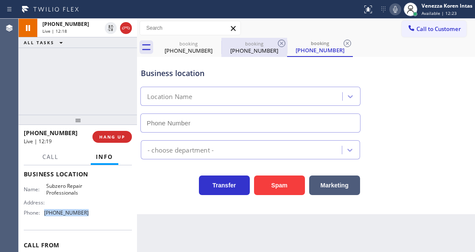
type input "(949) 523-3220"
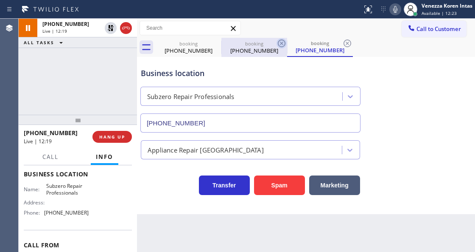
click at [277, 43] on icon at bounding box center [282, 43] width 10 height 10
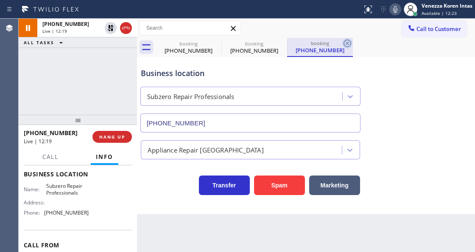
click at [0, 0] on icon at bounding box center [0, 0] width 0 height 0
click at [287, 43] on div "booking (714) 343-5517" at bounding box center [320, 47] width 66 height 19
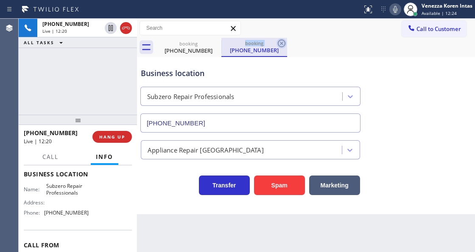
click at [281, 45] on icon at bounding box center [282, 43] width 10 height 10
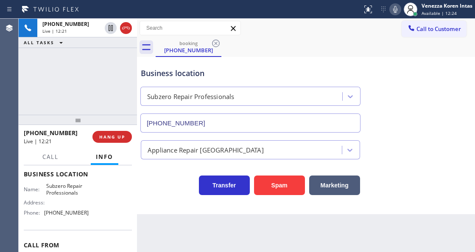
click at [311, 51] on div "booking (714) 343-5517" at bounding box center [315, 47] width 319 height 19
click at [171, 68] on div "Business location" at bounding box center [250, 72] width 219 height 11
drag, startPoint x: 330, startPoint y: 14, endPoint x: 335, endPoint y: 21, distance: 9.4
click at [330, 14] on div at bounding box center [181, 10] width 356 height 14
click at [325, 17] on div "Status report No issues detected If you experience an issue, please download th…" at bounding box center [237, 9] width 475 height 19
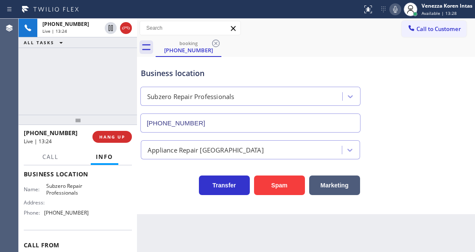
click at [393, 12] on icon at bounding box center [395, 9] width 10 height 10
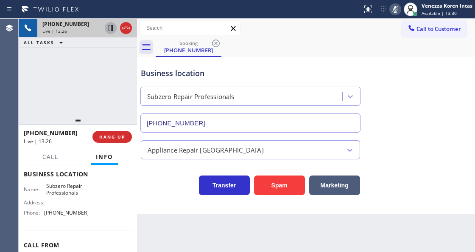
click at [107, 31] on icon at bounding box center [111, 28] width 10 height 10
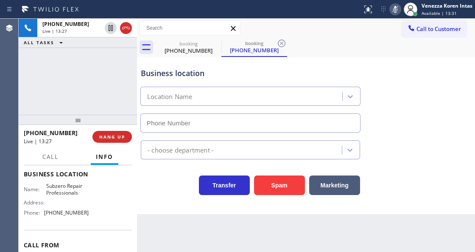
type input "(949) 523-3220"
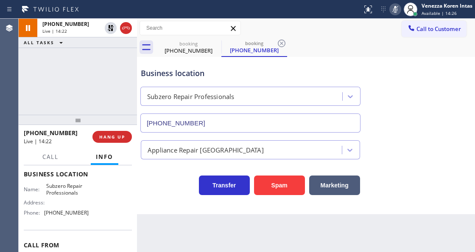
click at [306, 25] on div "Call to Customer Outbound call Location Search location Your caller id phone nu…" at bounding box center [306, 28] width 338 height 15
click at [393, 11] on icon at bounding box center [395, 9] width 10 height 10
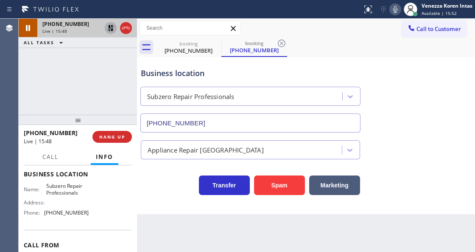
click at [114, 26] on icon at bounding box center [111, 28] width 10 height 10
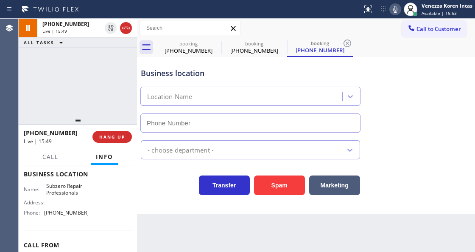
type input "(949) 523-3220"
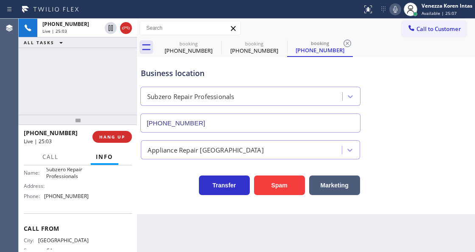
scroll to position [101, 0]
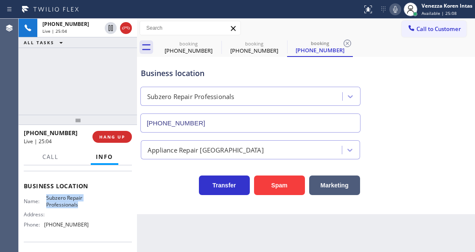
drag, startPoint x: 45, startPoint y: 196, endPoint x: 79, endPoint y: 203, distance: 34.5
click at [79, 203] on span "Subzero Repair Professionals" at bounding box center [67, 200] width 42 height 13
copy span "Subzero Repair Professionals"
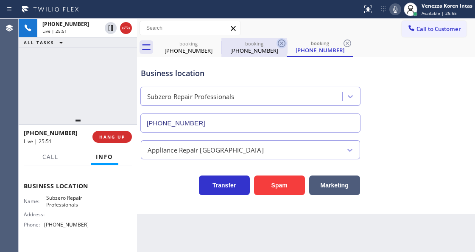
click at [282, 42] on icon at bounding box center [282, 43] width 8 height 8
drag, startPoint x: 282, startPoint y: 42, endPoint x: 253, endPoint y: 44, distance: 28.9
click at [344, 43] on icon at bounding box center [348, 43] width 8 height 8
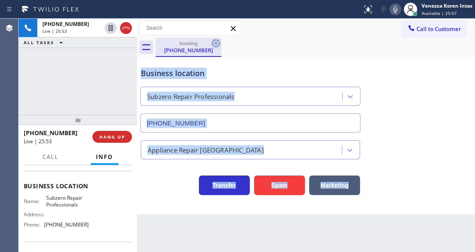
click at [215, 44] on icon at bounding box center [216, 43] width 8 height 8
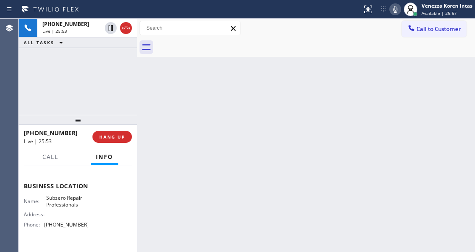
click at [101, 47] on div "ALL TASKS ALL TASKS ACTIVE TASKS TASKS IN WRAP UP" at bounding box center [78, 42] width 118 height 11
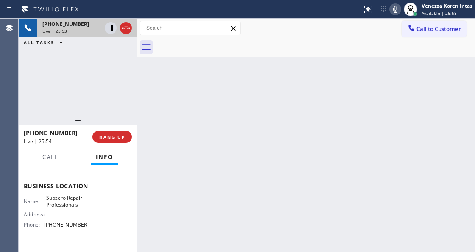
click at [90, 34] on div "+17143435517 Live | 25:53" at bounding box center [70, 28] width 66 height 19
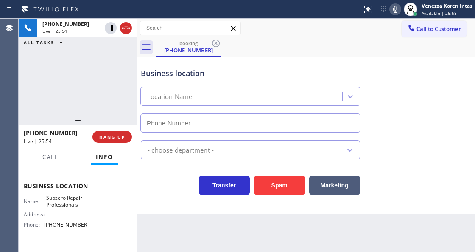
type input "(949) 523-3220"
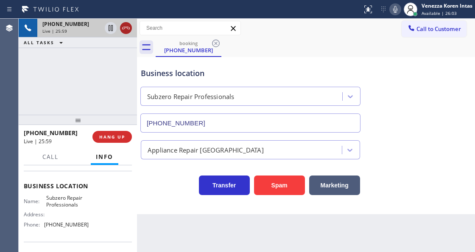
click at [128, 29] on icon at bounding box center [126, 28] width 10 height 10
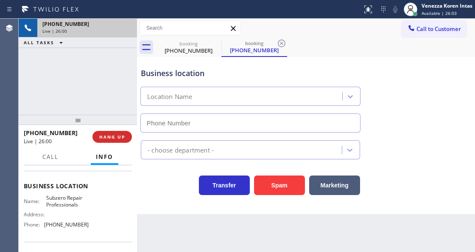
type input "(949) 523-3220"
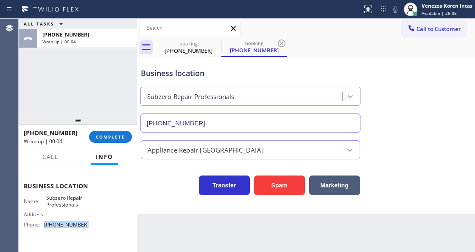
drag, startPoint x: 90, startPoint y: 224, endPoint x: 44, endPoint y: 229, distance: 46.6
click at [44, 229] on div "Name: Subzero Repair Professionals Address: Phone: (949) 523-3220" at bounding box center [78, 212] width 108 height 36
copy div "(949) 523-3220"
click at [107, 140] on button "COMPLETE" at bounding box center [110, 137] width 43 height 12
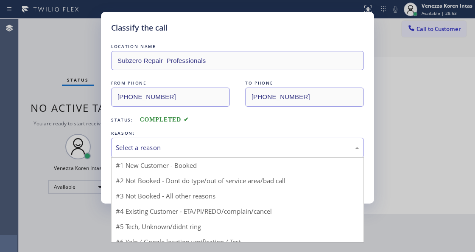
click at [181, 148] on div "Select a reason" at bounding box center [238, 148] width 244 height 10
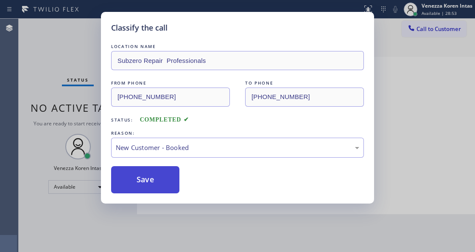
click at [172, 176] on button "Save" at bounding box center [145, 179] width 68 height 27
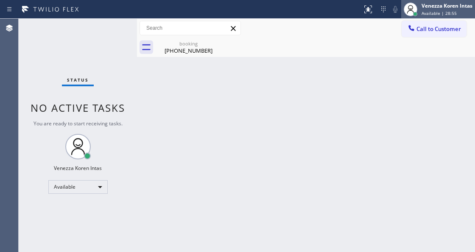
click at [451, 14] on span "Available | 28:55" at bounding box center [439, 13] width 35 height 6
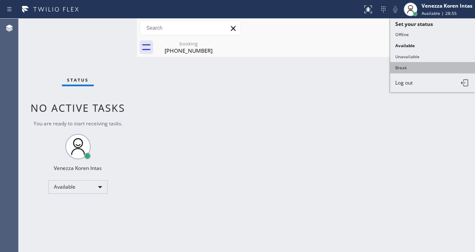
click at [409, 62] on button "Break" at bounding box center [432, 67] width 85 height 11
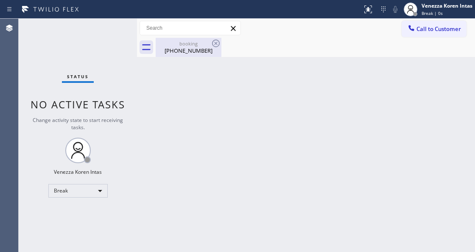
click at [200, 45] on div "booking" at bounding box center [189, 43] width 64 height 6
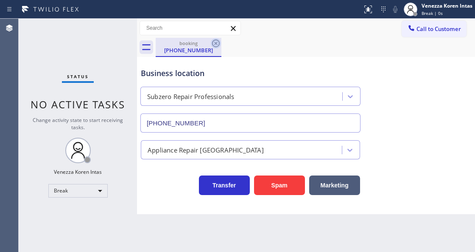
click at [215, 40] on icon at bounding box center [216, 43] width 8 height 8
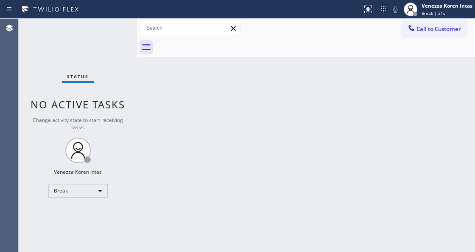
click at [110, 56] on div "Status No active tasks Change activity state to start receiving tasks. Venezza …" at bounding box center [78, 135] width 118 height 233
